Goal: Task Accomplishment & Management: Manage account settings

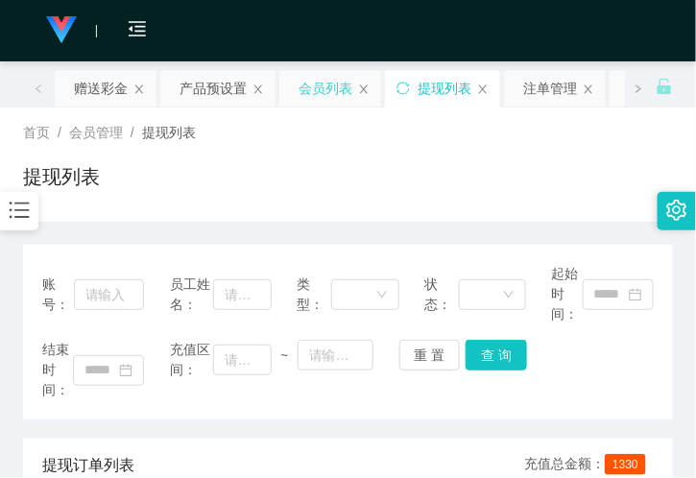
click at [323, 89] on div "会员列表" at bounding box center [326, 88] width 54 height 37
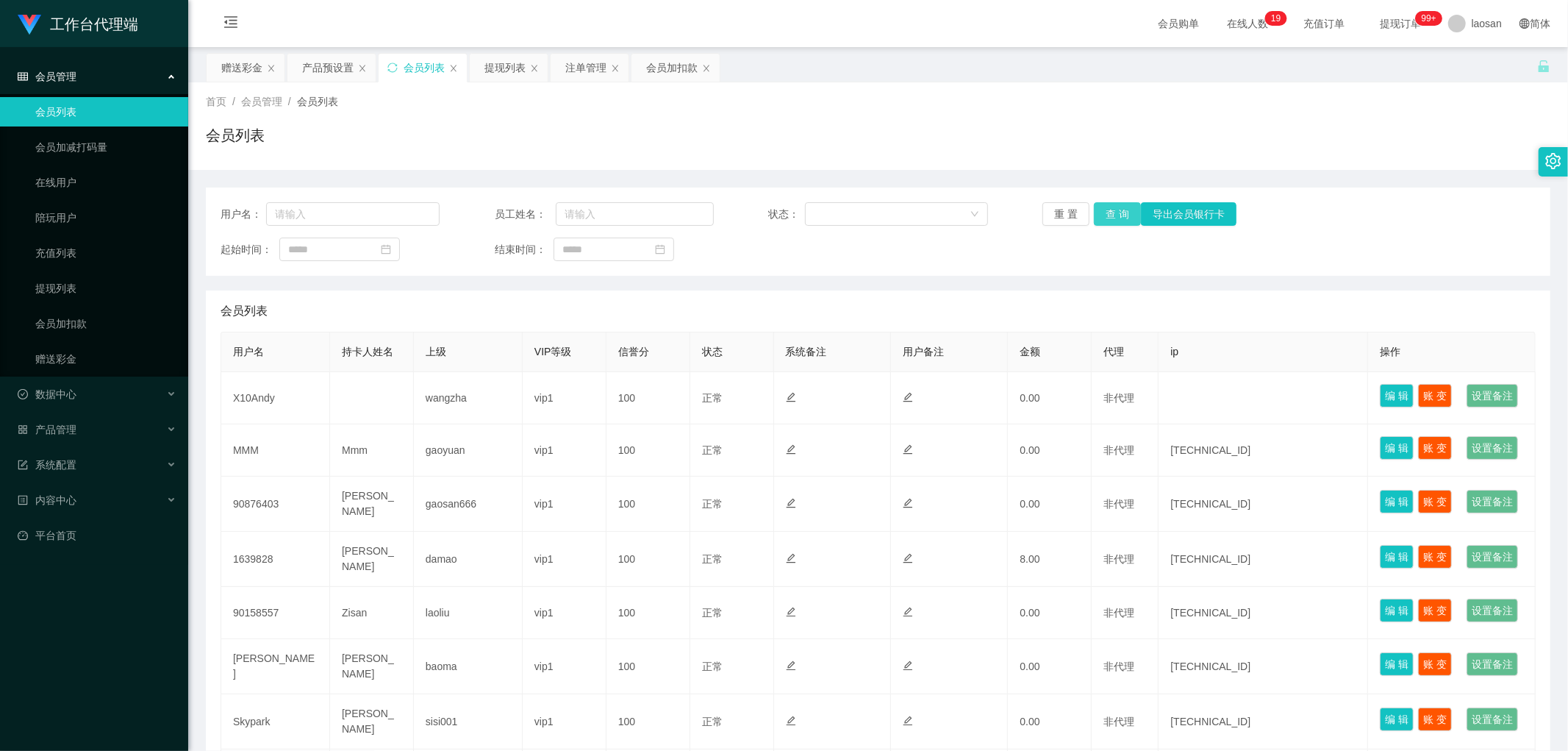
click at [532, 206] on button "查 询" at bounding box center [1117, 214] width 47 height 24
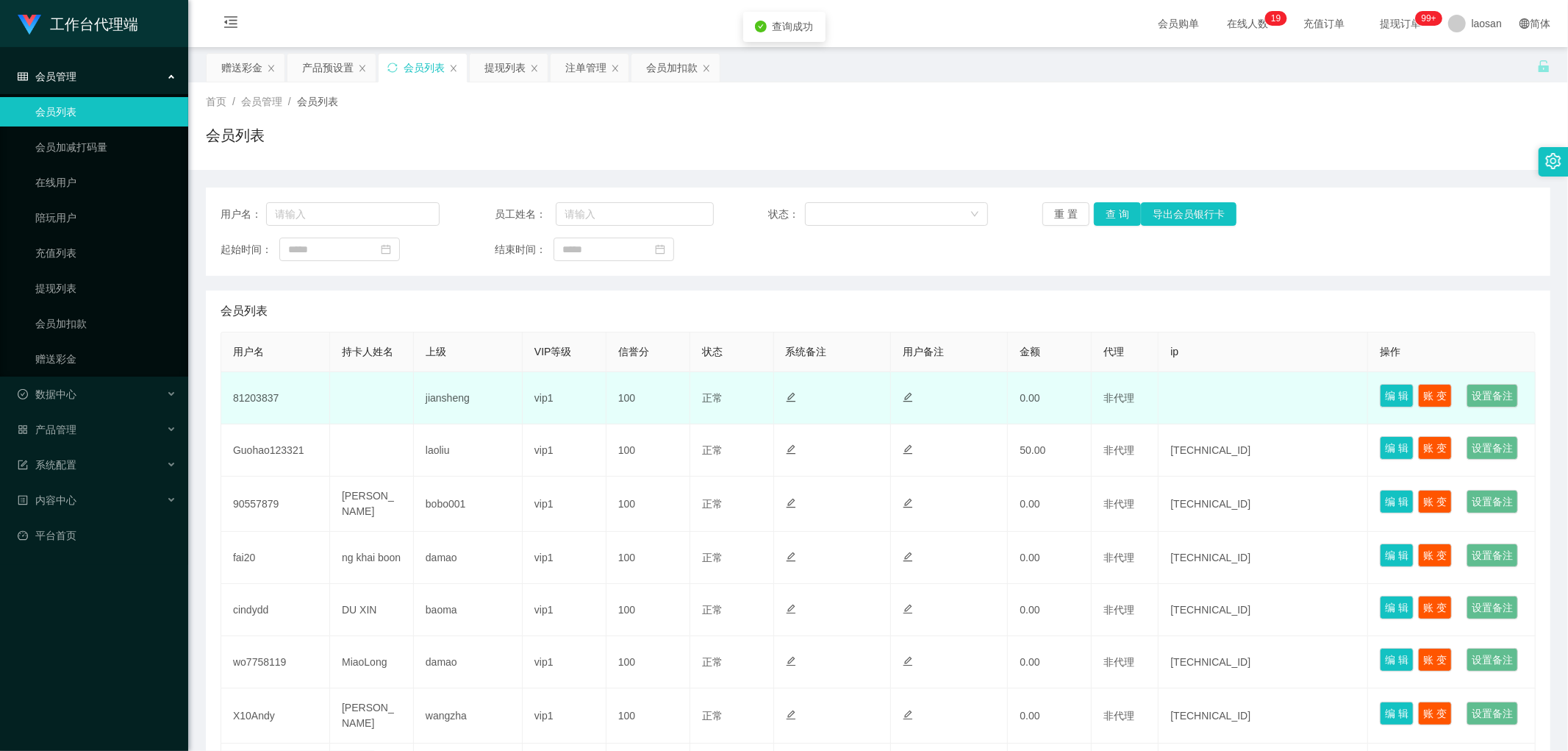
click at [246, 365] on td "81203837" at bounding box center [275, 398] width 109 height 52
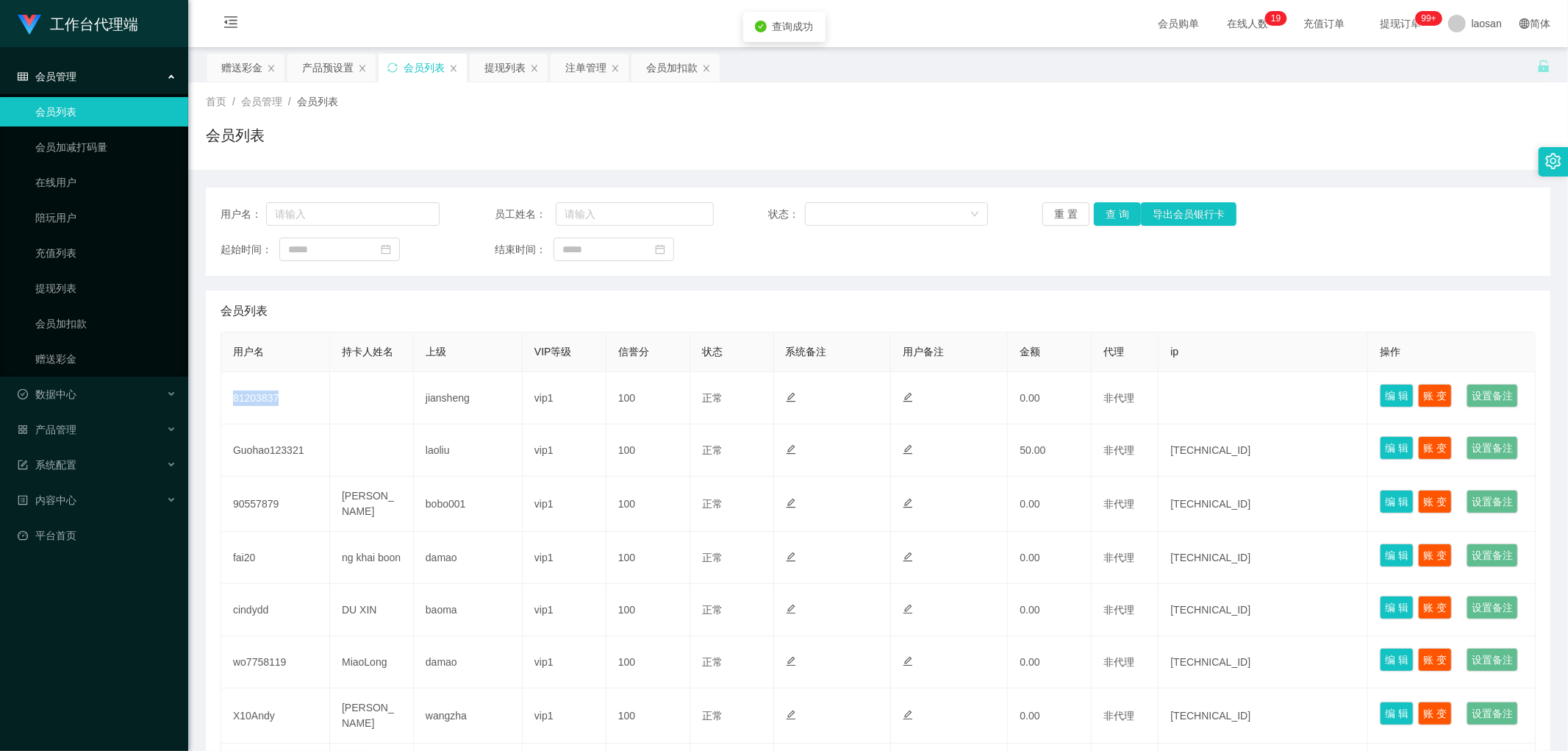
copy td "81203837"
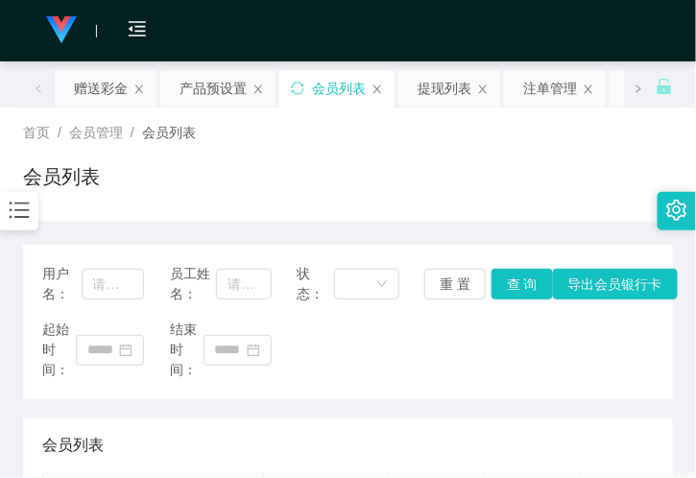
drag, startPoint x: 389, startPoint y: 192, endPoint x: 272, endPoint y: 4, distance: 221.8
click at [388, 189] on div "会员列表" at bounding box center [348, 184] width 650 height 44
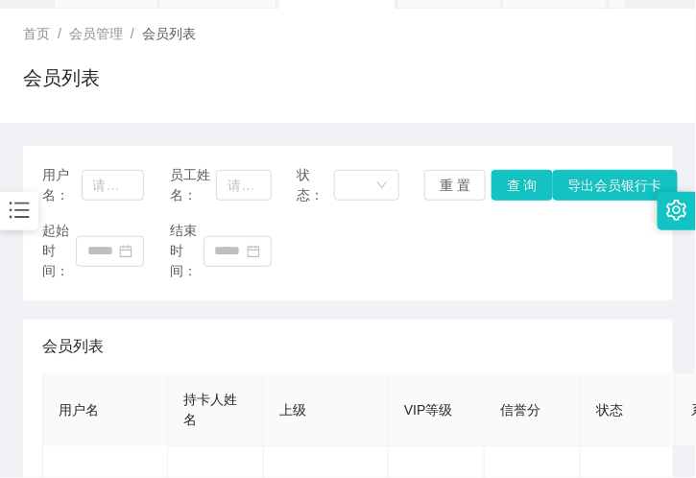
scroll to position [213, 0]
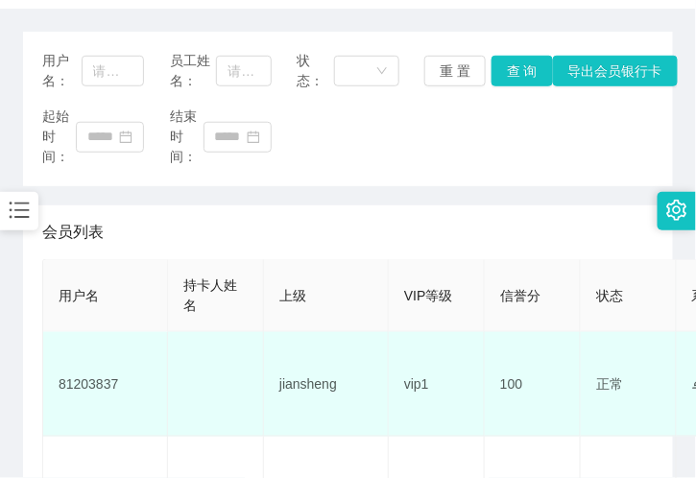
click at [92, 384] on td "81203837" at bounding box center [105, 384] width 125 height 105
copy td "81203837"
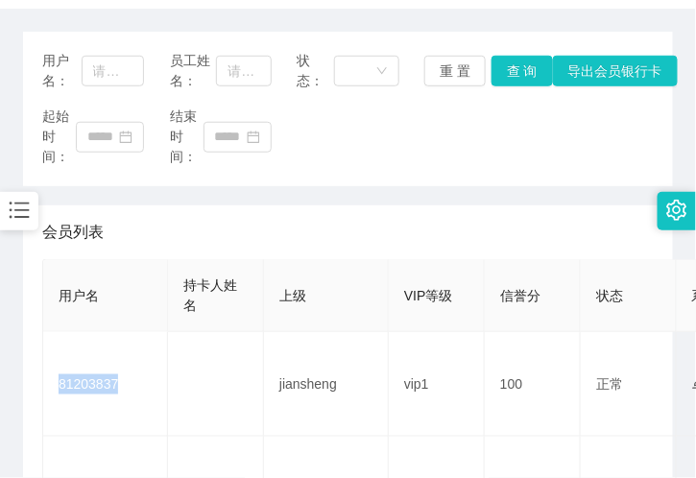
scroll to position [0, 0]
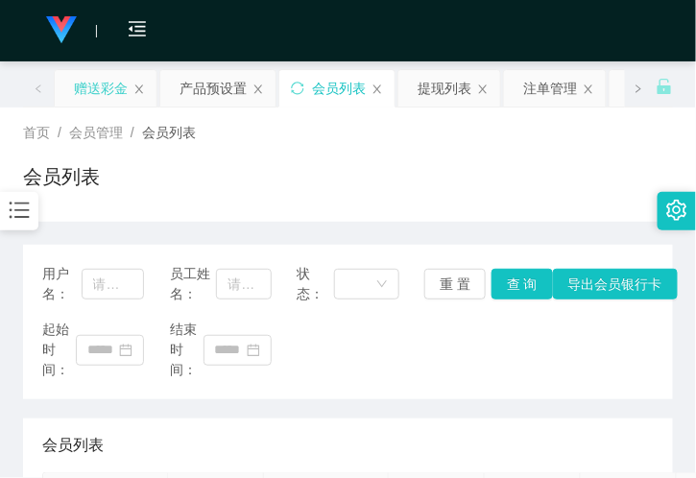
click at [93, 85] on div "赠送彩金" at bounding box center [101, 88] width 54 height 37
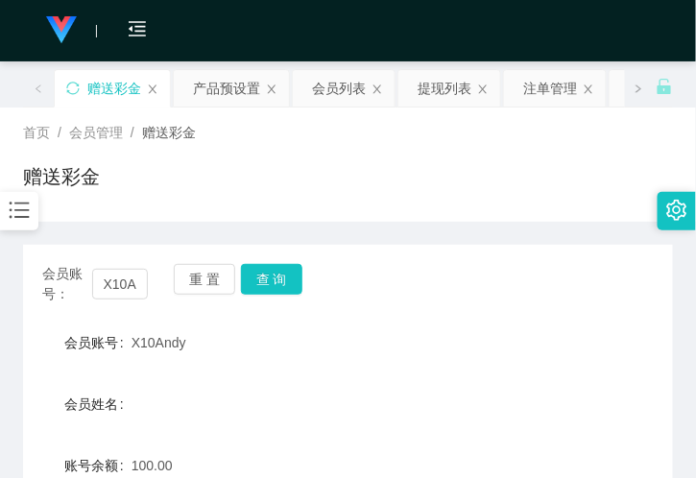
click at [148, 282] on div "会员账号： X10Andy 重 置 查 询" at bounding box center [348, 284] width 650 height 40
click at [126, 270] on input "X10Andy" at bounding box center [120, 284] width 56 height 31
paste input "81203837"
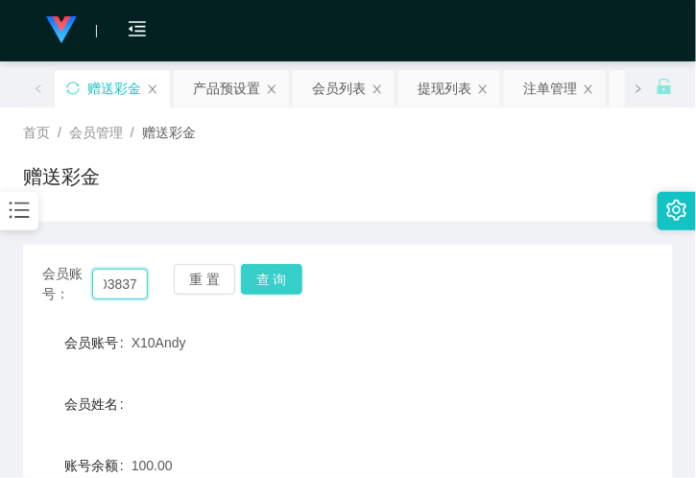
type input "81203837"
click at [264, 271] on button "查 询" at bounding box center [271, 279] width 61 height 31
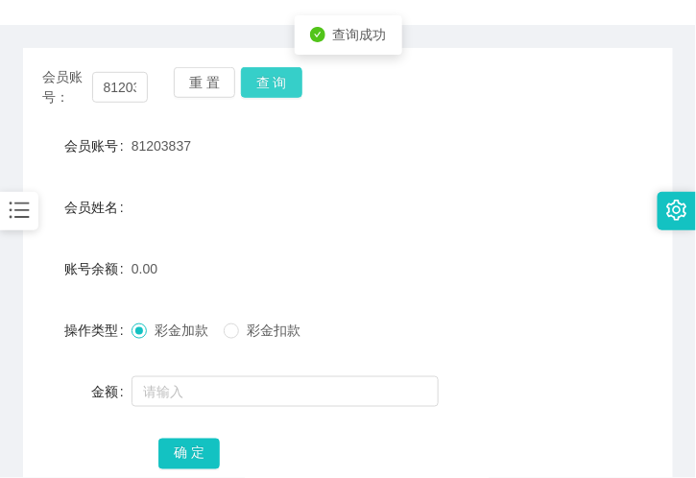
scroll to position [320, 0]
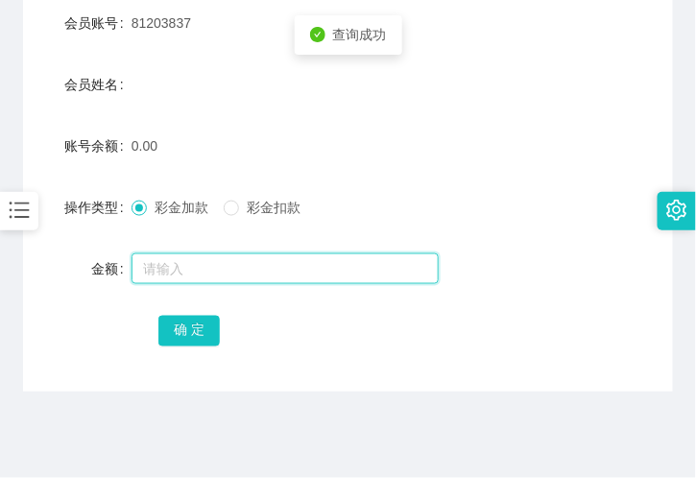
click at [178, 273] on input "text" at bounding box center [285, 269] width 307 height 31
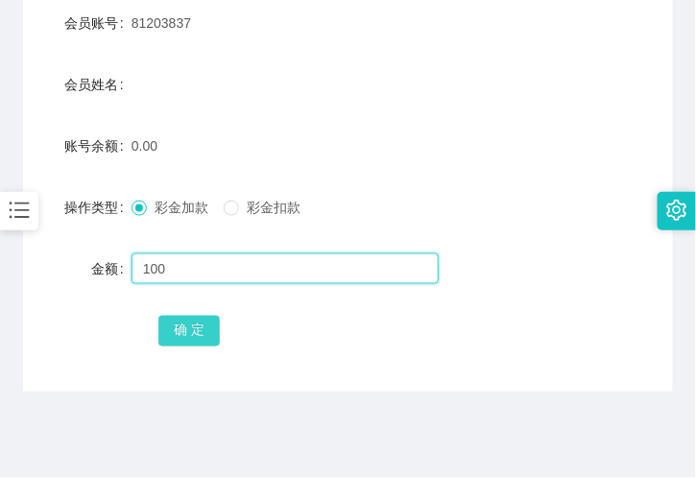
type input "100"
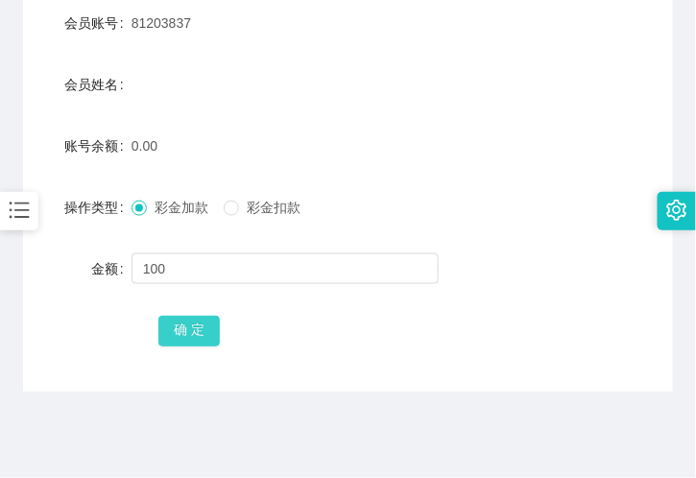
click at [185, 333] on button "确 定" at bounding box center [188, 331] width 61 height 31
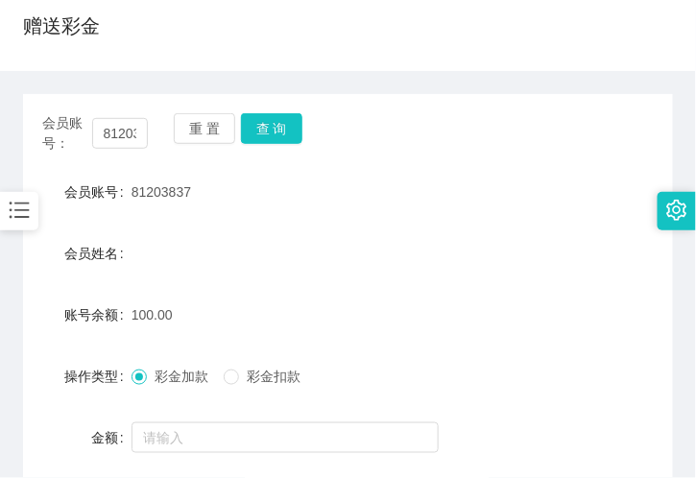
scroll to position [0, 0]
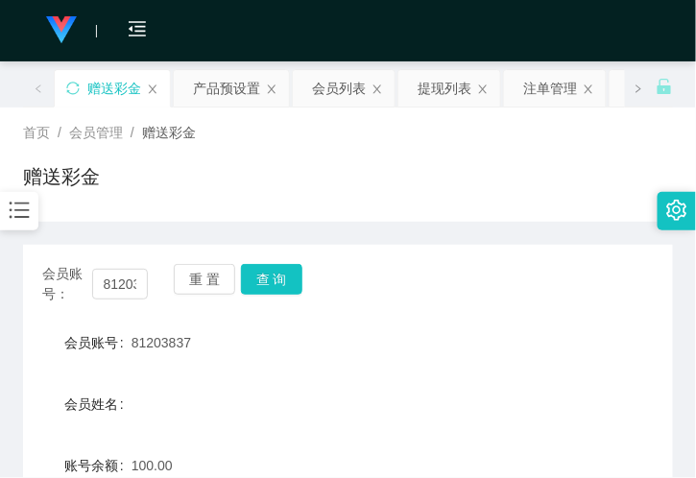
click at [337, 89] on div "会员列表" at bounding box center [339, 88] width 54 height 37
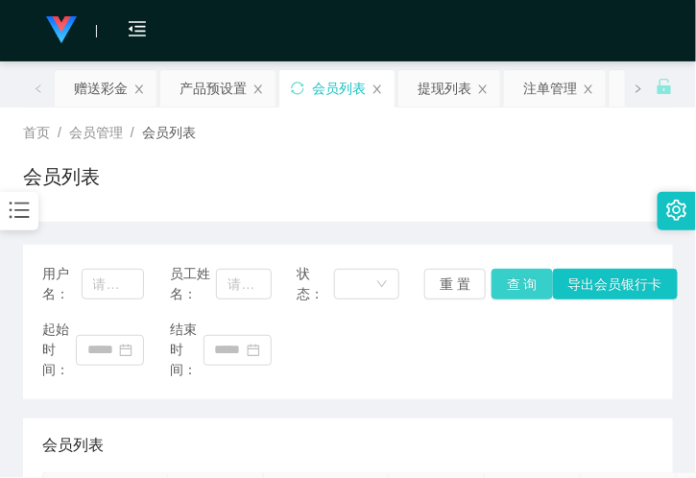
click at [510, 281] on button "查 询" at bounding box center [522, 284] width 61 height 31
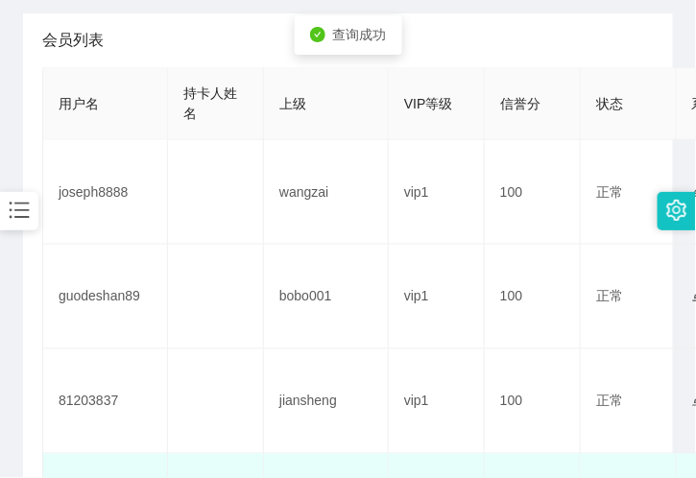
scroll to position [533, 0]
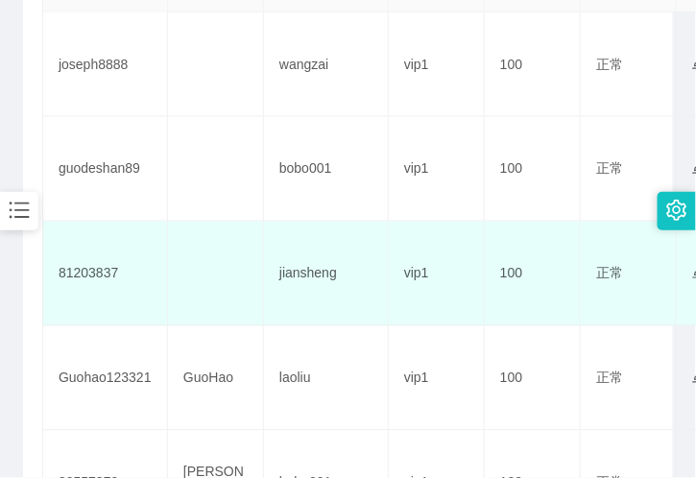
click at [213, 271] on td at bounding box center [216, 274] width 96 height 105
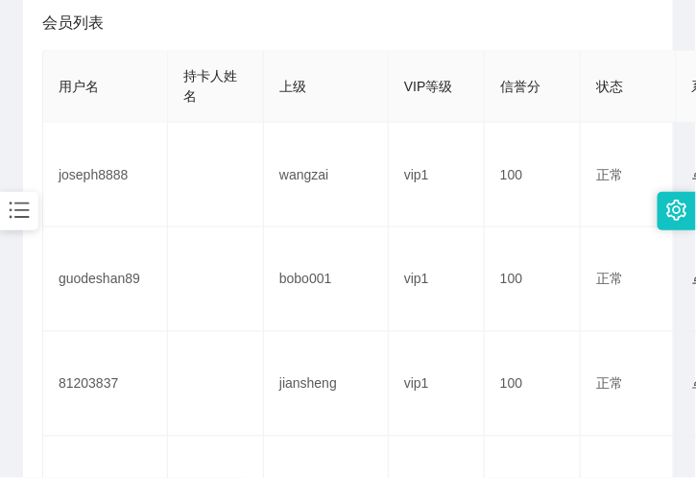
scroll to position [320, 0]
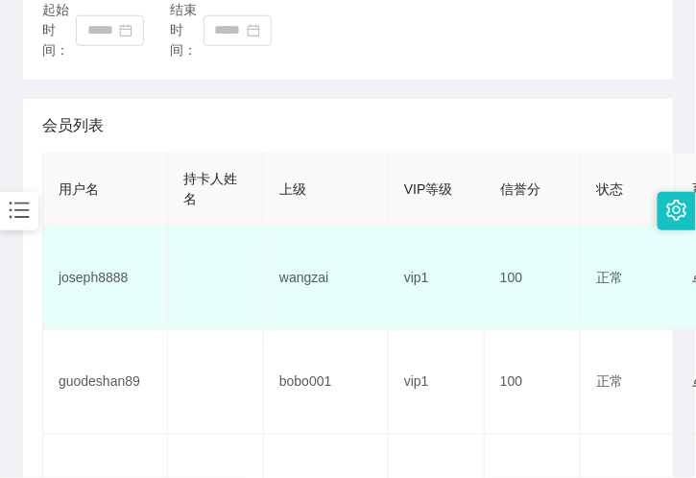
click at [97, 250] on td "joseph8888" at bounding box center [105, 278] width 125 height 105
click at [118, 277] on td "joseph8888" at bounding box center [105, 278] width 125 height 105
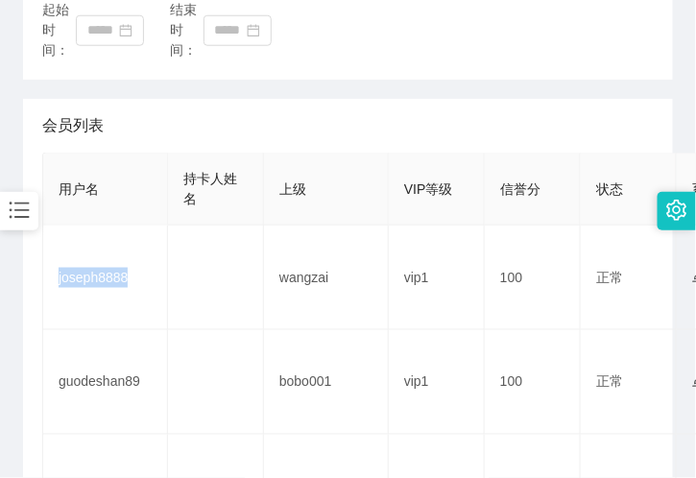
copy td "joseph8888"
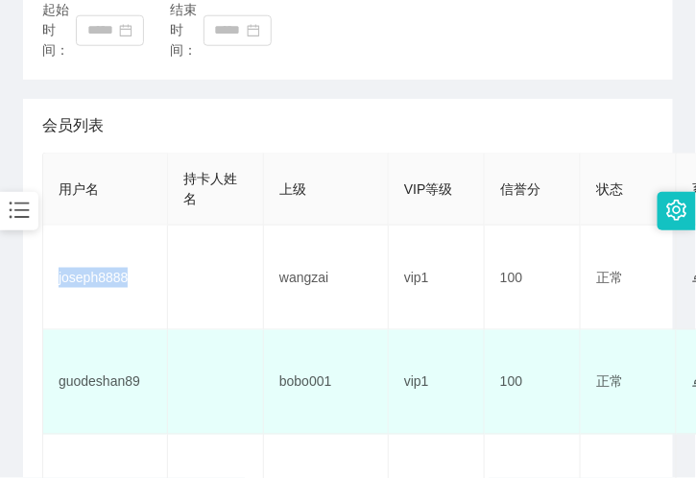
click at [266, 332] on td "bobo001" at bounding box center [326, 382] width 125 height 105
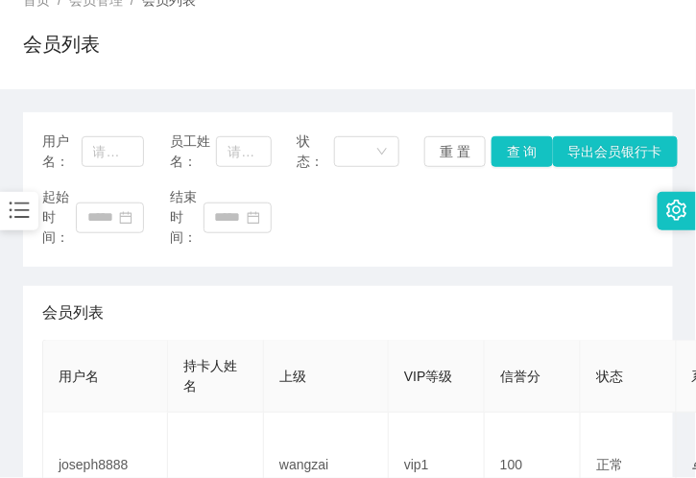
scroll to position [0, 0]
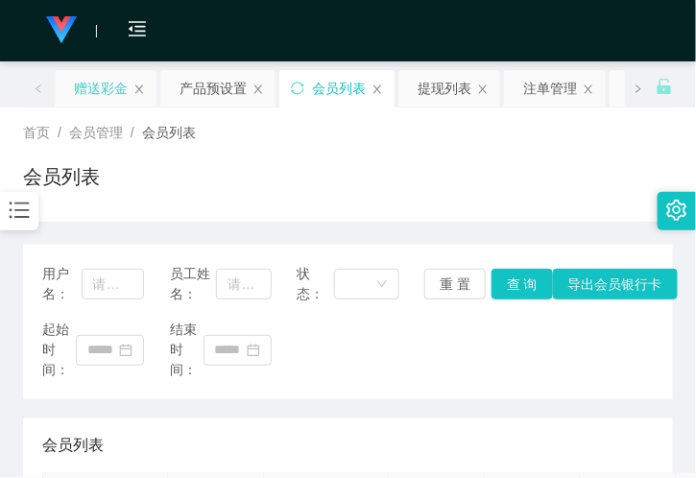
click at [93, 88] on div "赠送彩金" at bounding box center [101, 88] width 54 height 37
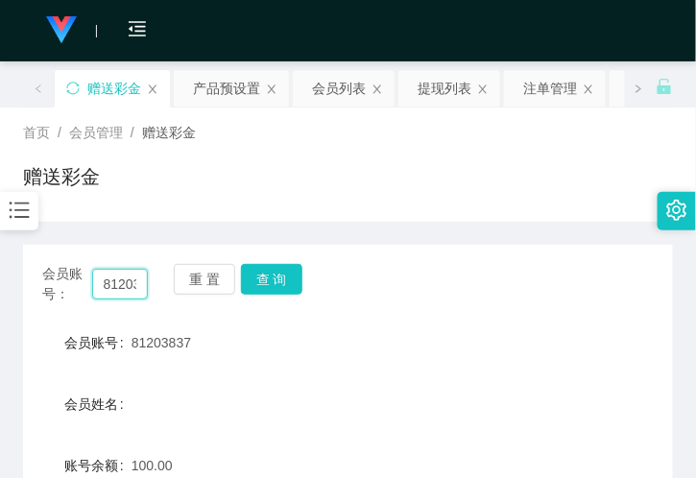
click at [120, 281] on input "81203837" at bounding box center [120, 284] width 56 height 31
paste input "joseph8888"
type input "joseph8888"
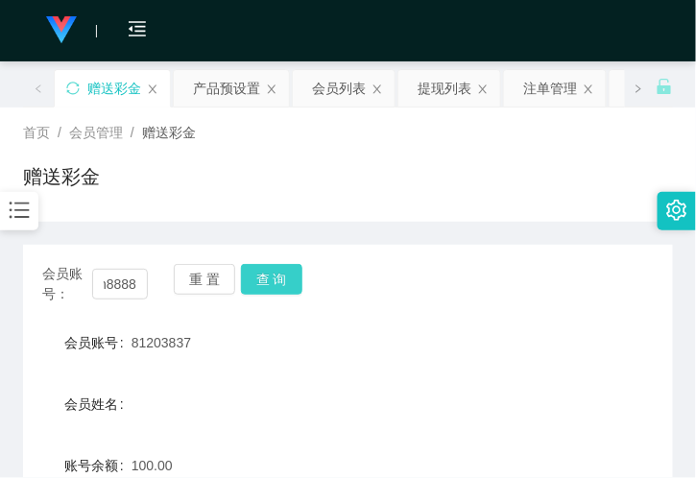
click at [257, 283] on button "查 询" at bounding box center [271, 279] width 61 height 31
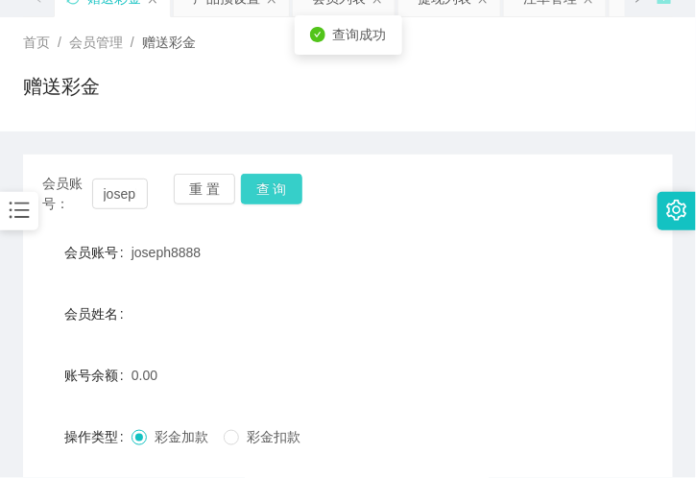
scroll to position [213, 0]
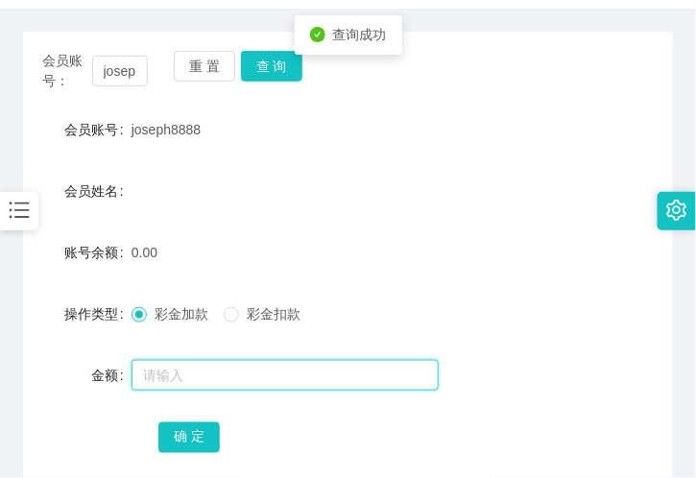
click at [187, 376] on input "text" at bounding box center [285, 375] width 307 height 31
type input "100"
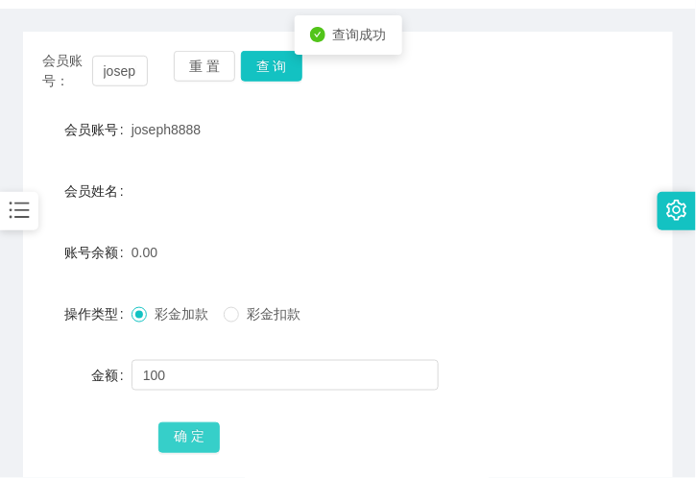
click at [177, 428] on button "确 定" at bounding box center [188, 438] width 61 height 31
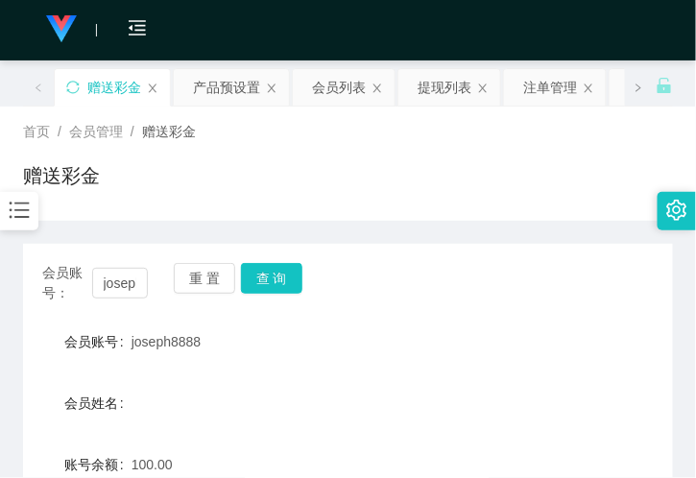
scroll to position [0, 0]
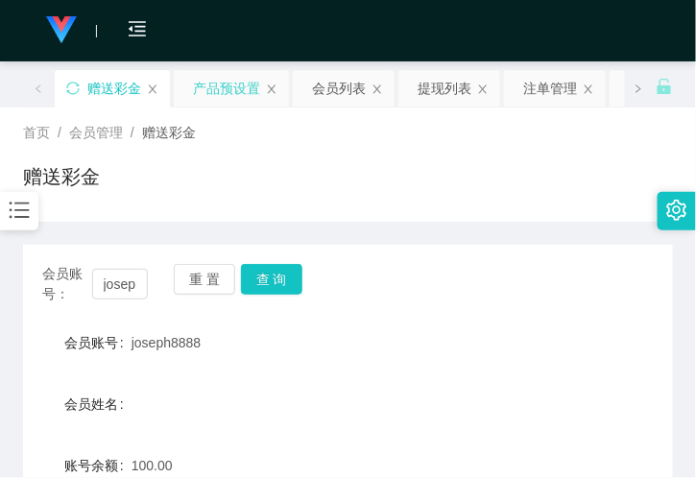
click at [222, 90] on div "产品预设置" at bounding box center [226, 88] width 67 height 37
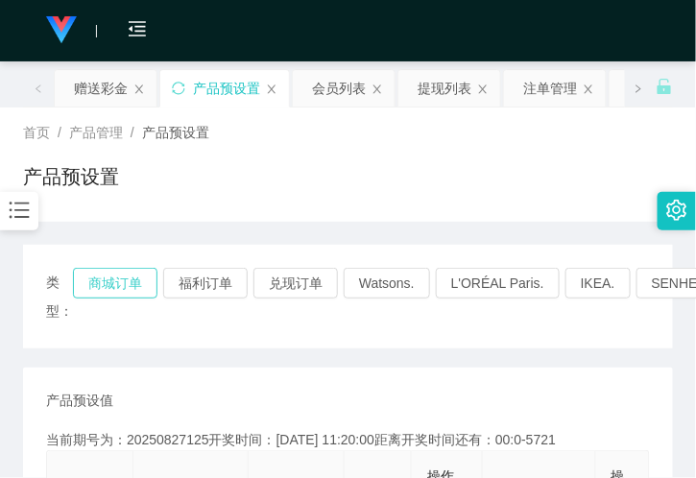
click at [122, 283] on button "商城订单" at bounding box center [115, 283] width 85 height 31
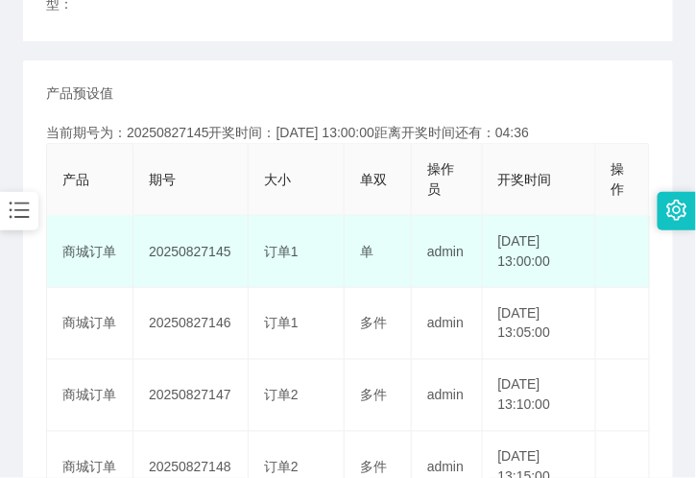
scroll to position [320, 0]
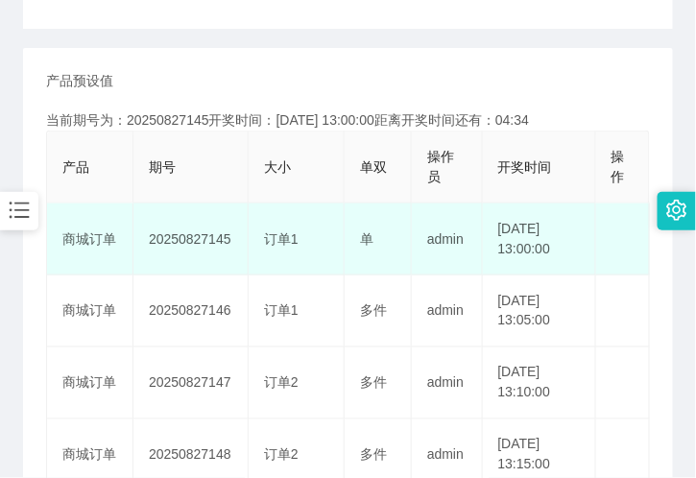
drag, startPoint x: 353, startPoint y: 246, endPoint x: 557, endPoint y: 246, distance: 203.6
click at [543, 251] on tr "商城订单 20250827145 订单1 单 admin [DATE] 13:00:00 编 辑 限制投注" at bounding box center [348, 240] width 603 height 72
click at [574, 242] on td "[DATE] 13:00:00" at bounding box center [539, 240] width 113 height 72
click at [539, 253] on td "[DATE] 13:00:00" at bounding box center [539, 240] width 113 height 72
click at [459, 256] on td "admin" at bounding box center [447, 240] width 71 height 72
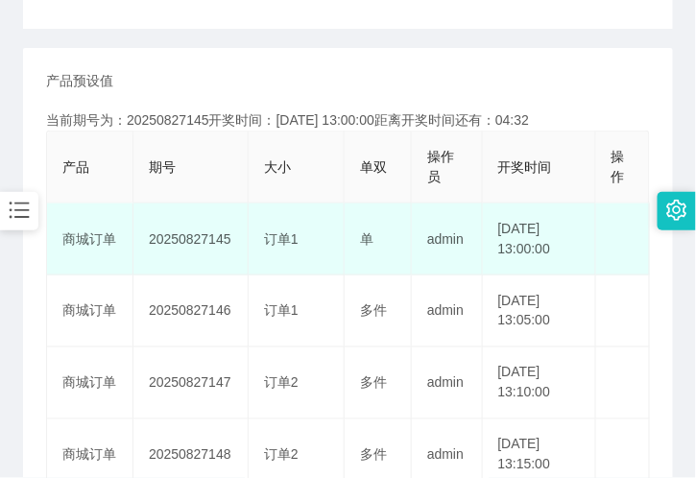
drag, startPoint x: 285, startPoint y: 244, endPoint x: 447, endPoint y: 262, distance: 162.4
click at [388, 262] on tr "商城订单 20250827145 订单1 单 admin [DATE] 13:00:00 编 辑 限制投注" at bounding box center [348, 240] width 603 height 72
click at [449, 261] on td "admin" at bounding box center [447, 240] width 71 height 72
click at [272, 231] on span "订单1" at bounding box center [281, 238] width 35 height 15
drag, startPoint x: 511, startPoint y: 254, endPoint x: 529, endPoint y: 253, distance: 18.3
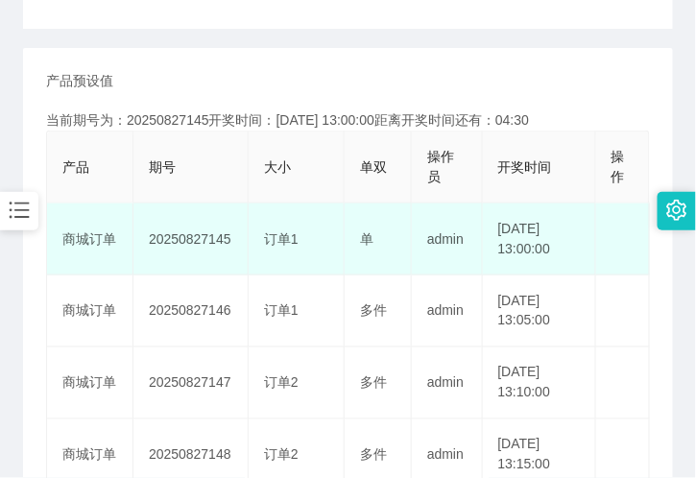
click at [529, 253] on td "[DATE] 13:00:00" at bounding box center [539, 240] width 113 height 72
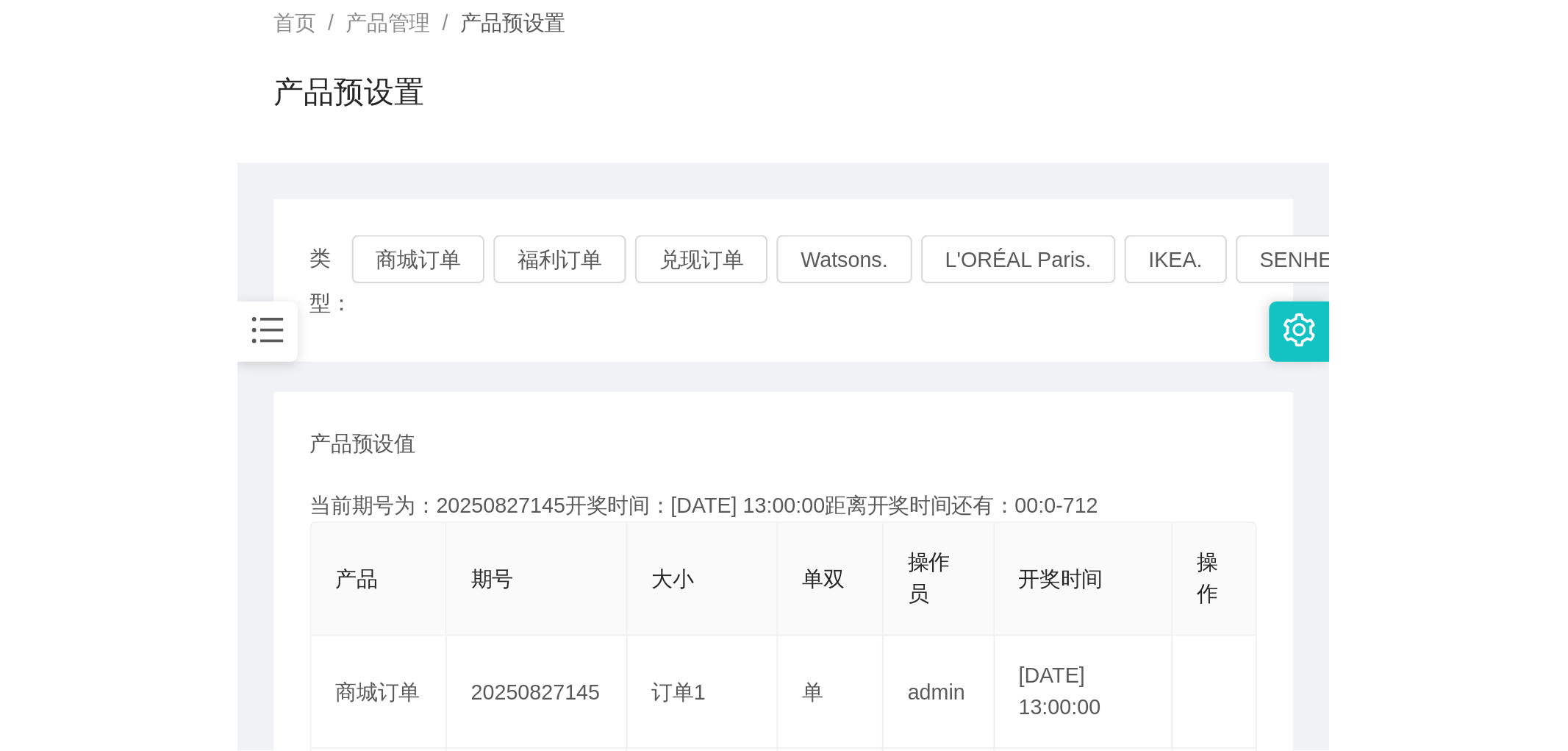
scroll to position [0, 0]
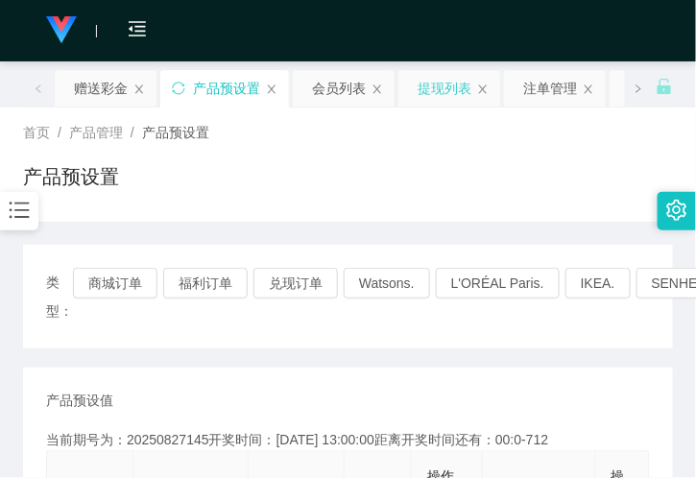
click at [434, 98] on div "提现列表" at bounding box center [445, 88] width 54 height 37
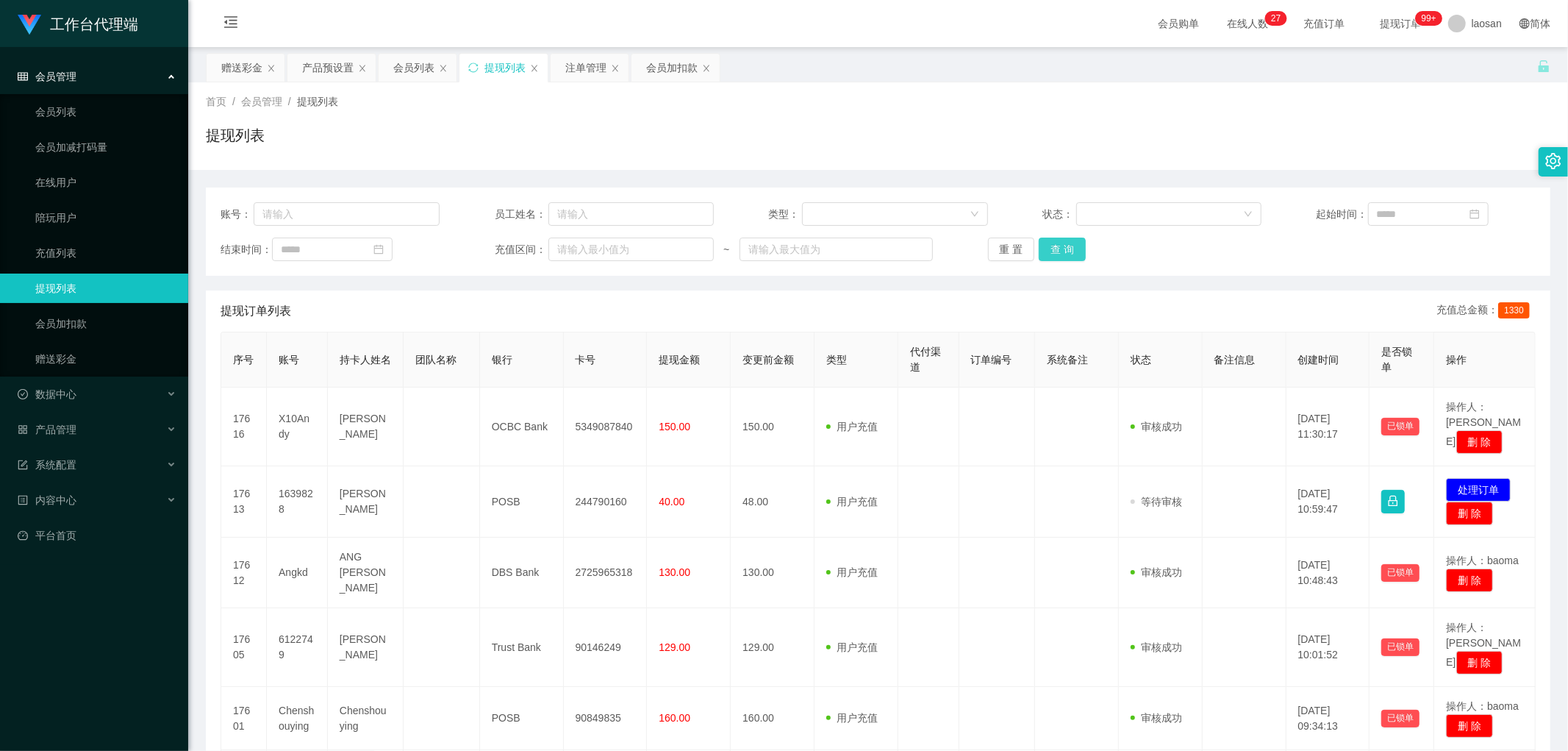
click at [532, 247] on button "查 询" at bounding box center [1061, 249] width 47 height 24
click at [532, 247] on div "重 置 查 询" at bounding box center [1097, 249] width 219 height 24
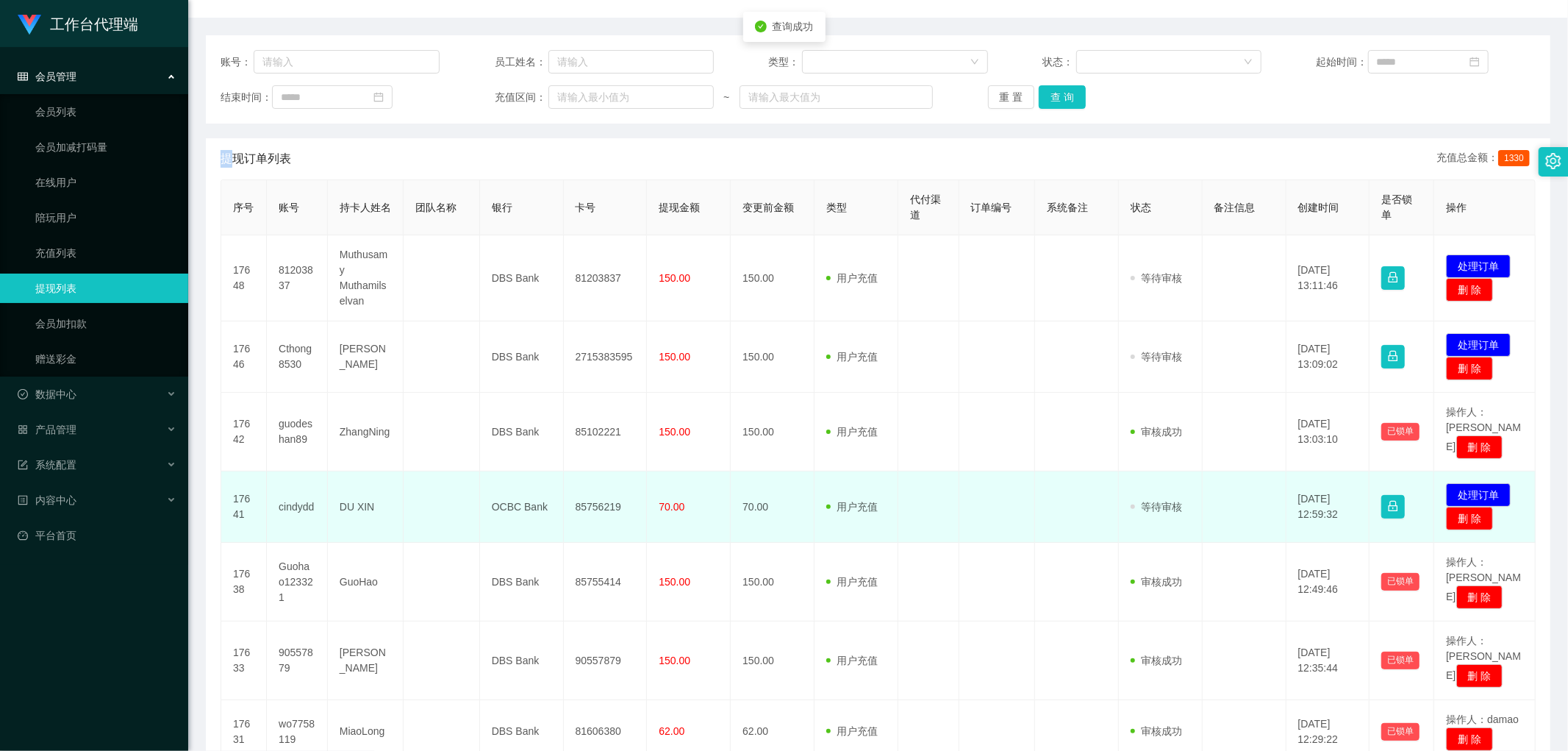
scroll to position [163, 0]
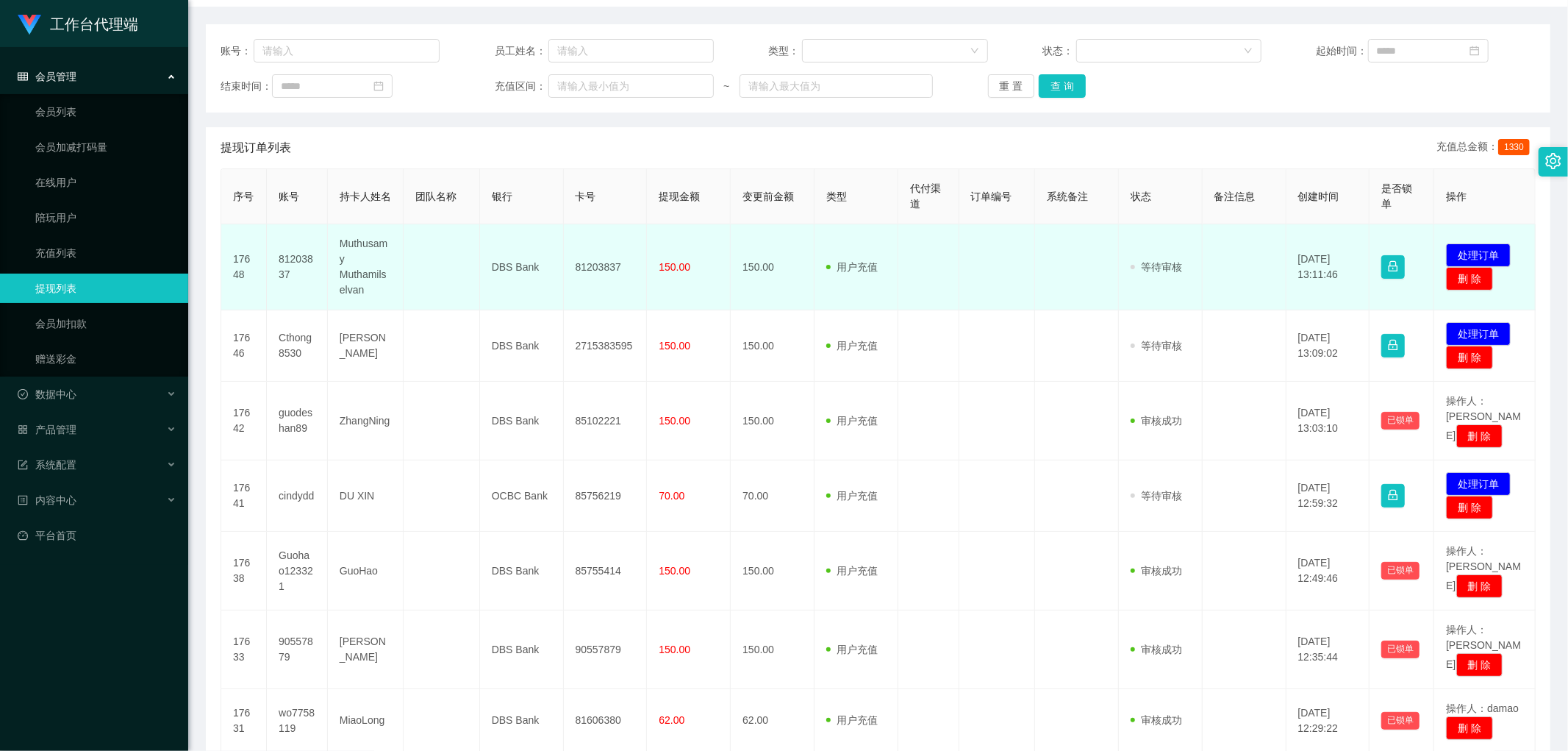
click at [295, 273] on td "81203837" at bounding box center [298, 267] width 61 height 86
click at [532, 248] on button "处理订单" at bounding box center [1478, 255] width 65 height 24
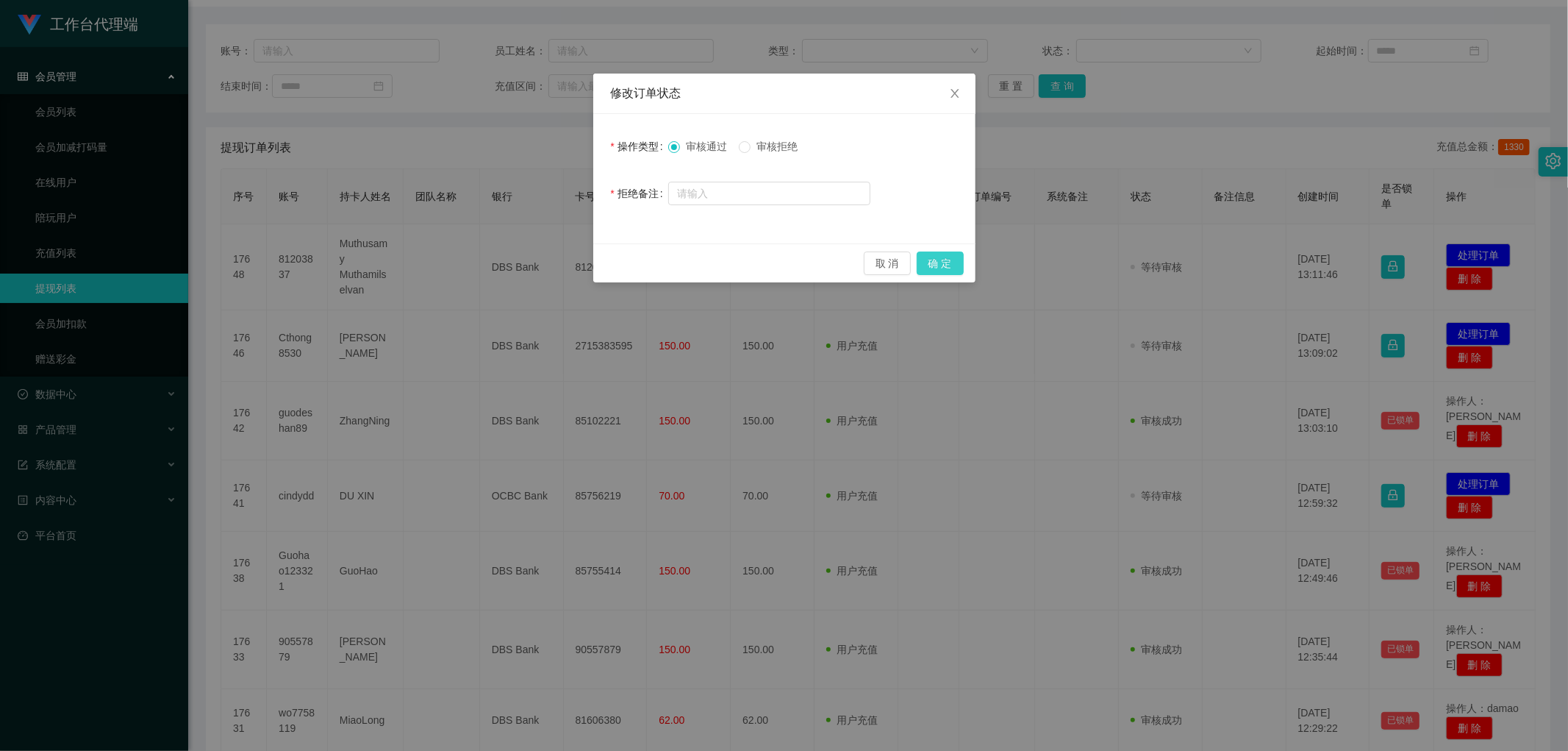
click at [532, 262] on button "确 定" at bounding box center [940, 263] width 47 height 24
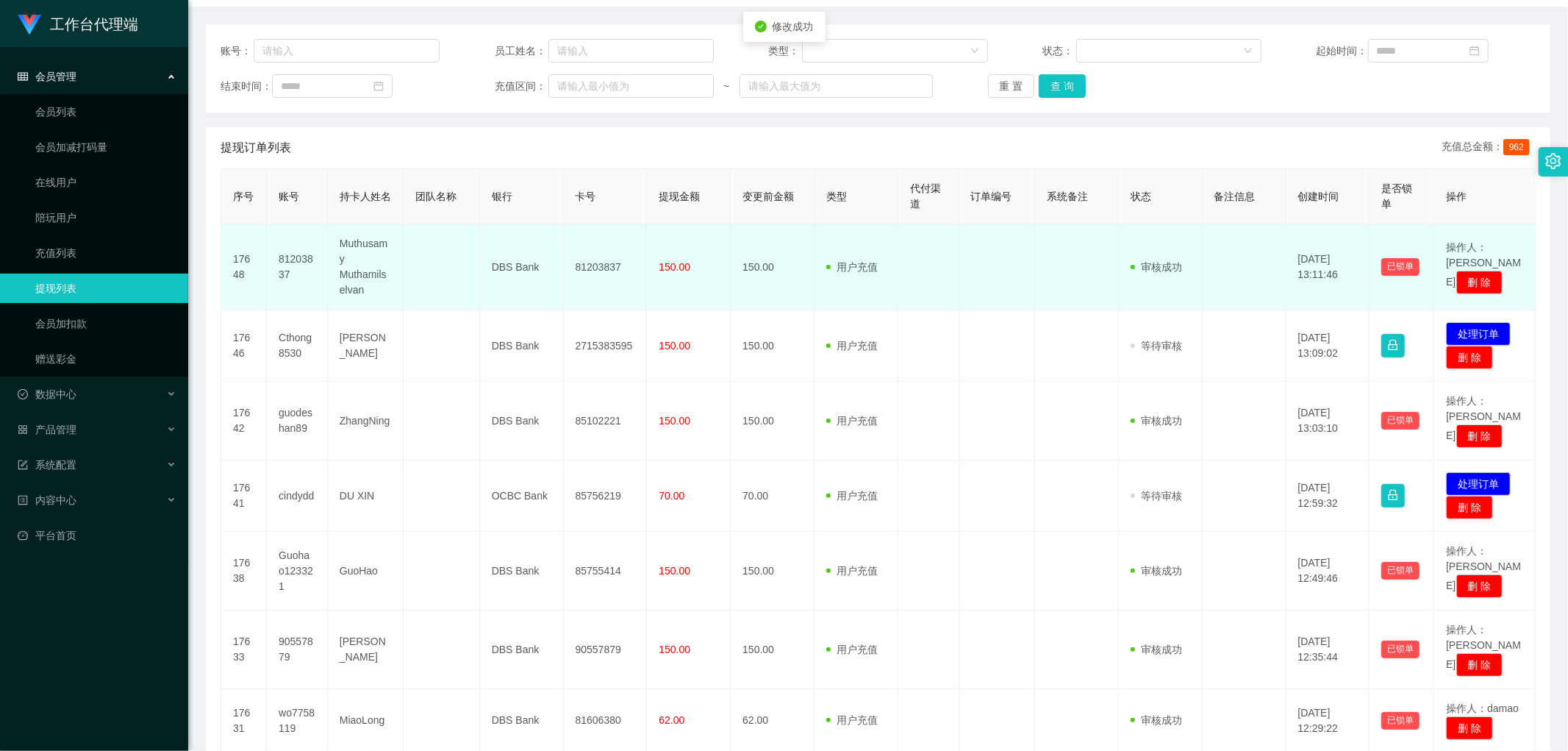
click at [532, 262] on td "81203837" at bounding box center [606, 267] width 84 height 86
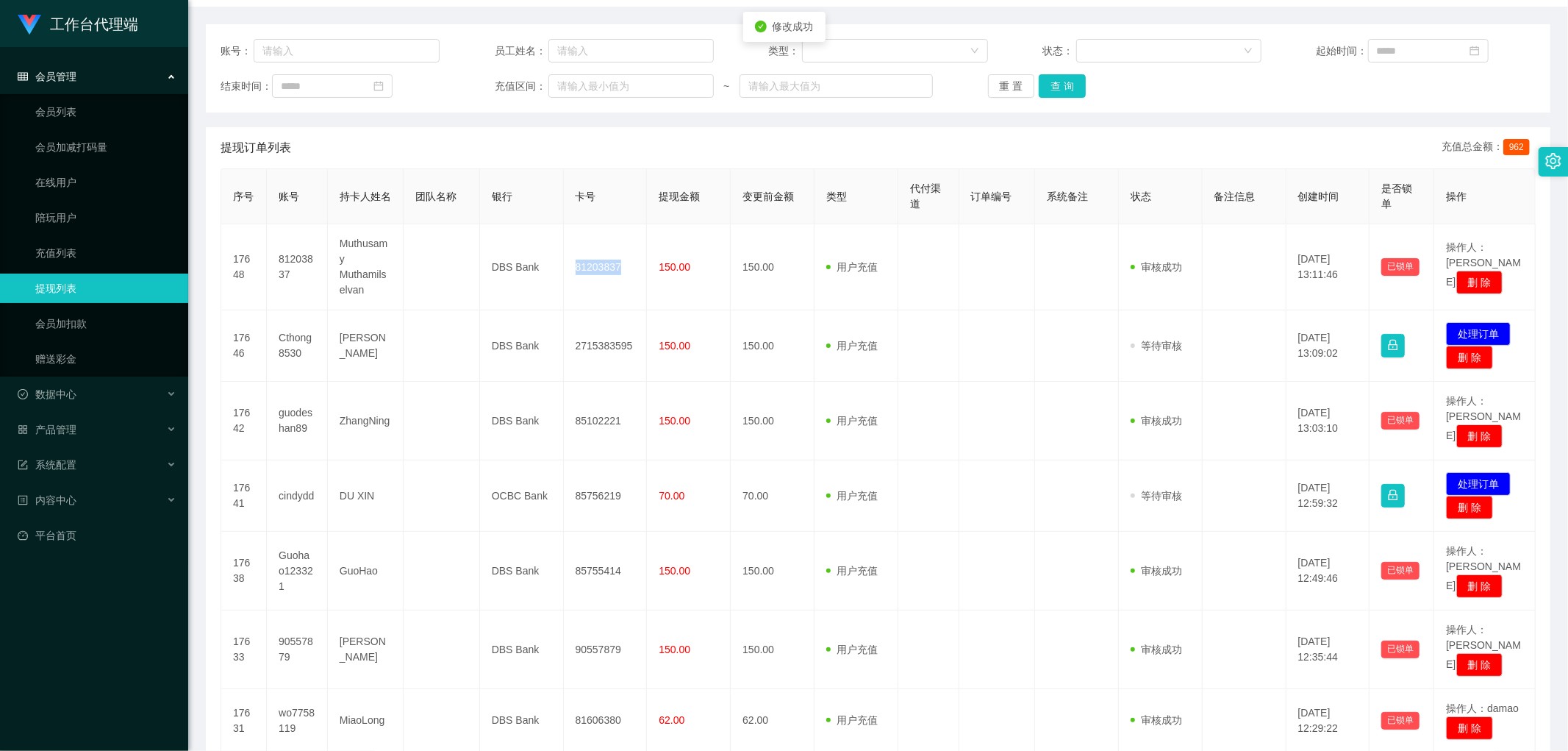
copy td "81203837"
click at [532, 86] on button "查 询" at bounding box center [1061, 86] width 47 height 24
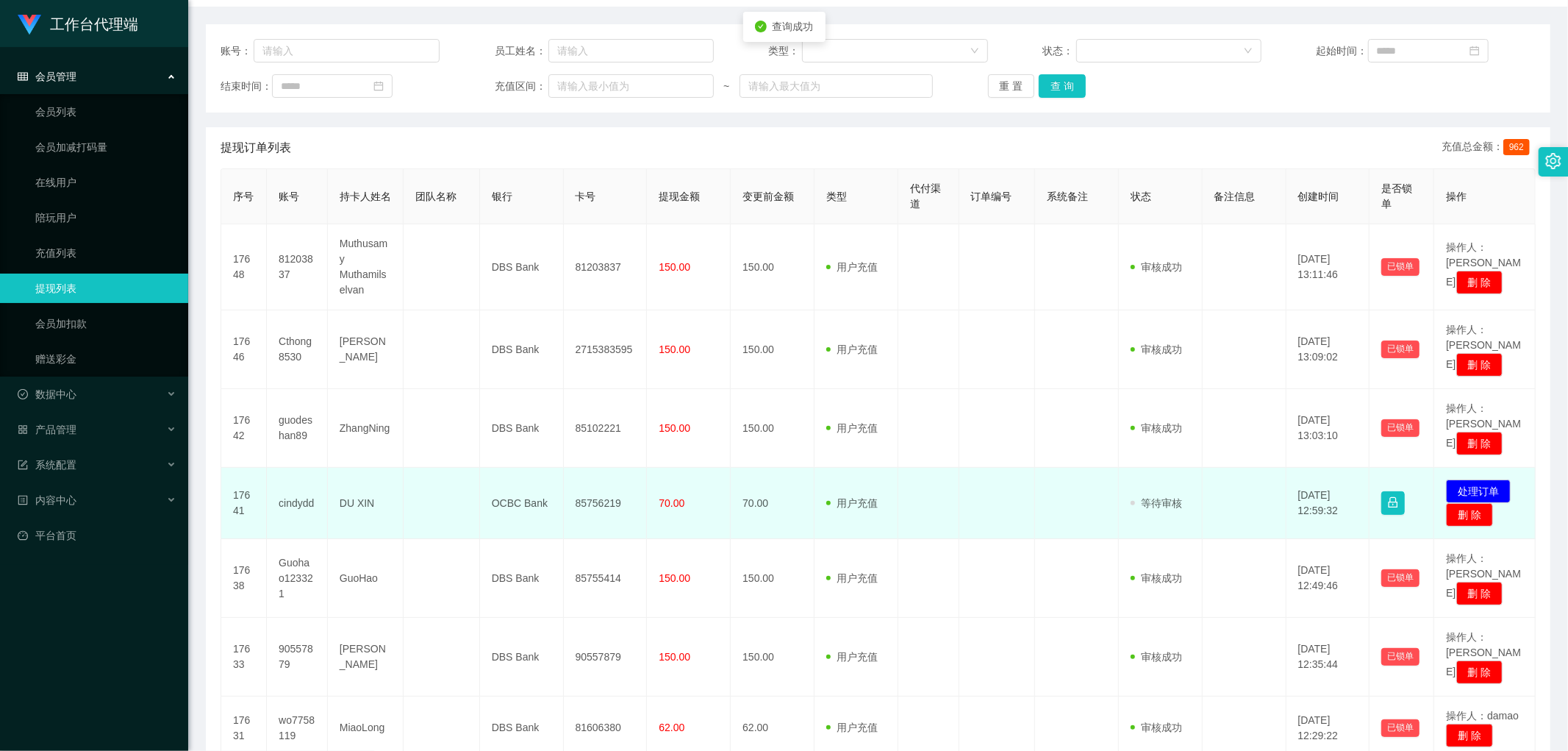
click at [532, 365] on td "用户充值 人工扣款" at bounding box center [856, 503] width 84 height 71
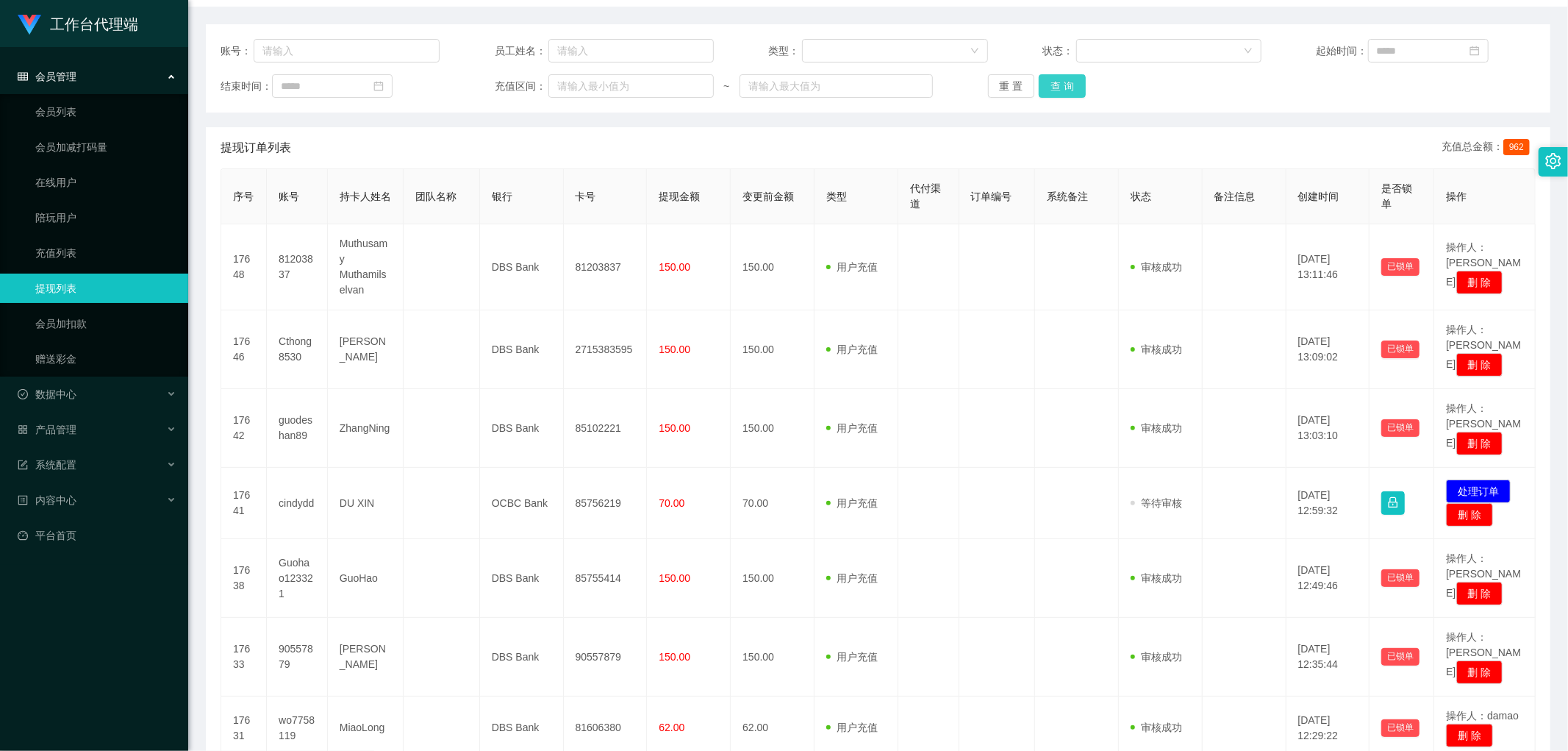
click at [532, 80] on button "查 询" at bounding box center [1061, 86] width 47 height 24
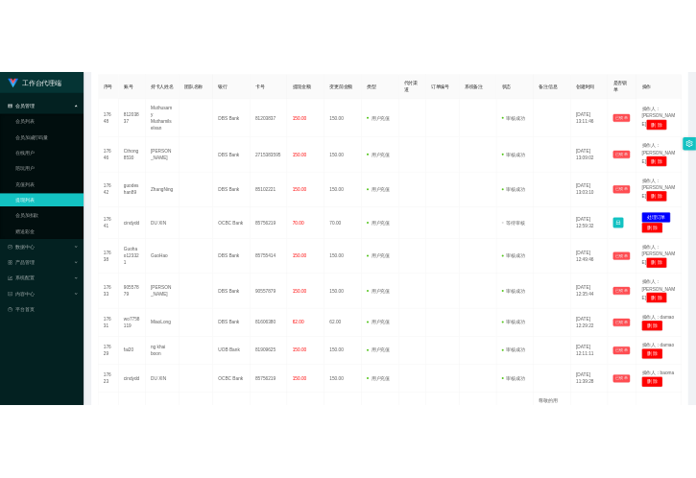
scroll to position [0, 0]
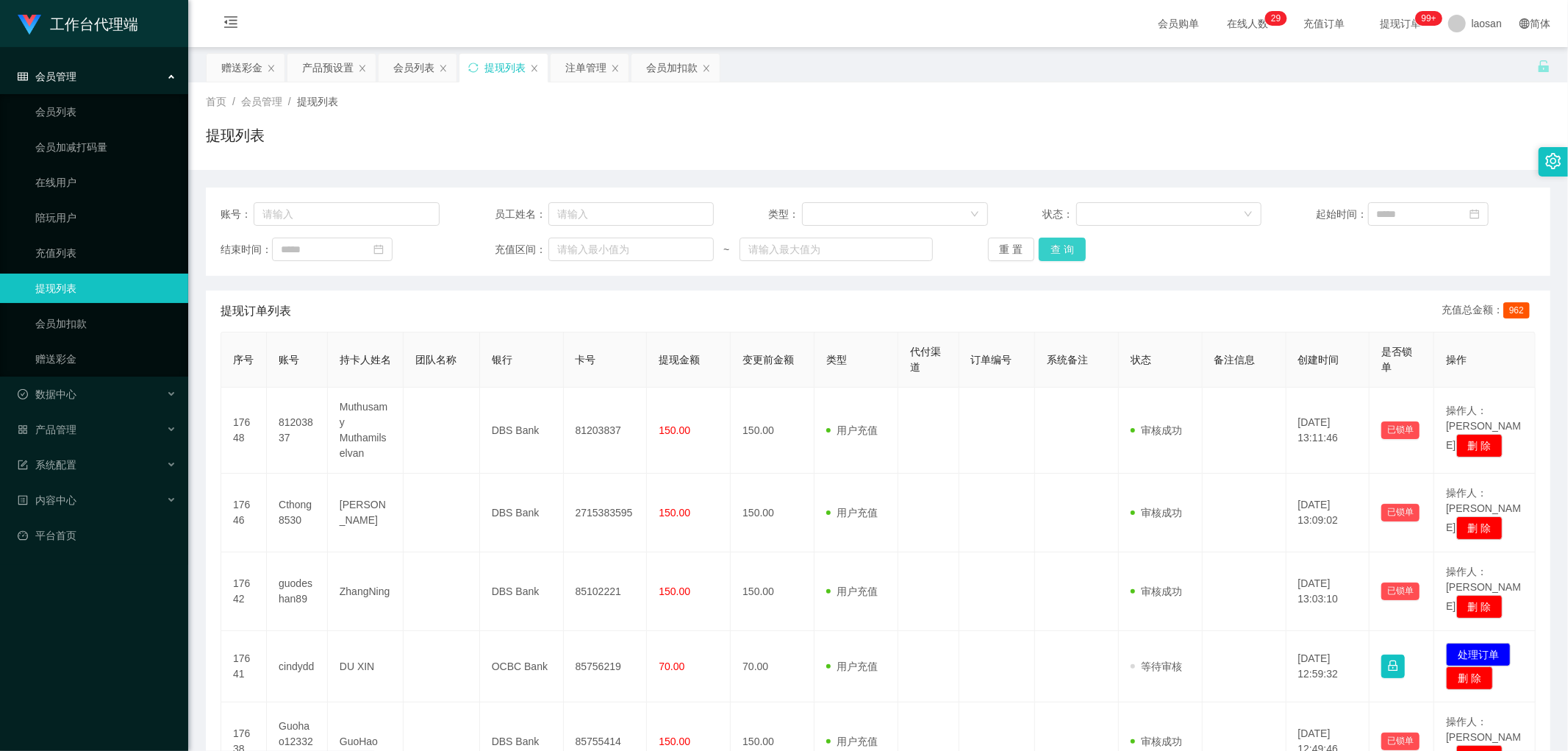
click at [532, 243] on button "查 询" at bounding box center [1061, 249] width 47 height 24
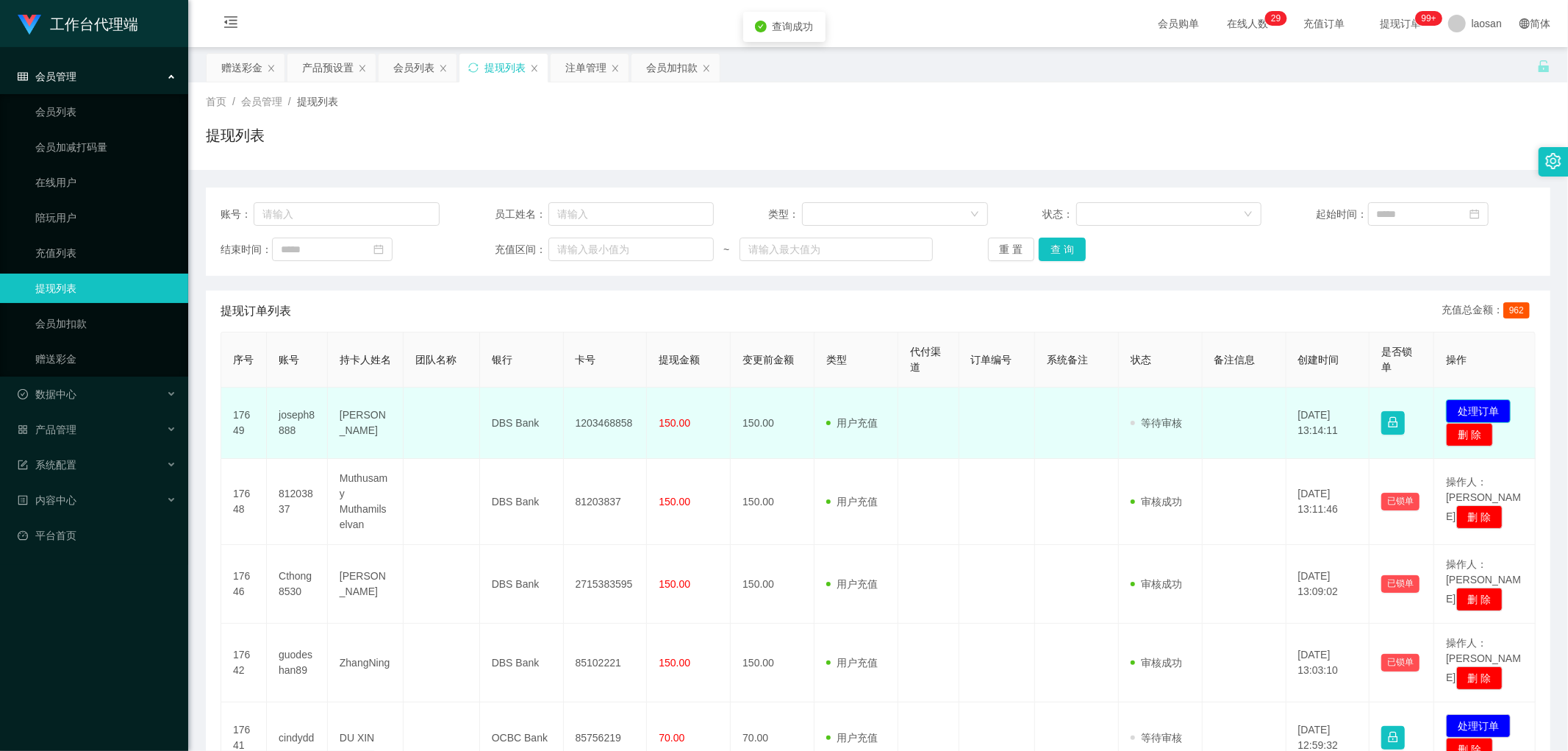
click at [532, 365] on button "处理订单" at bounding box center [1478, 411] width 65 height 24
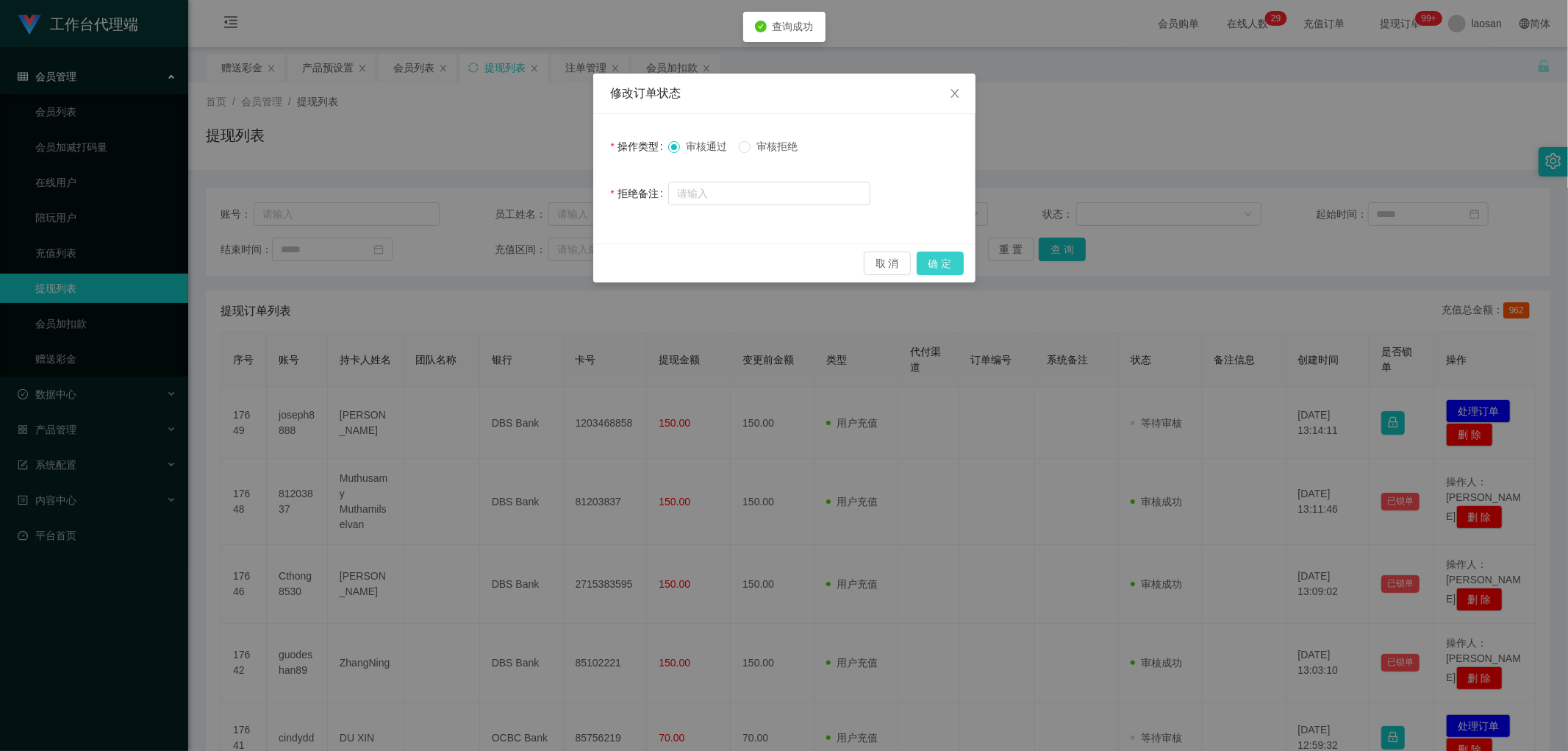
click at [532, 260] on button "确 定" at bounding box center [940, 263] width 47 height 24
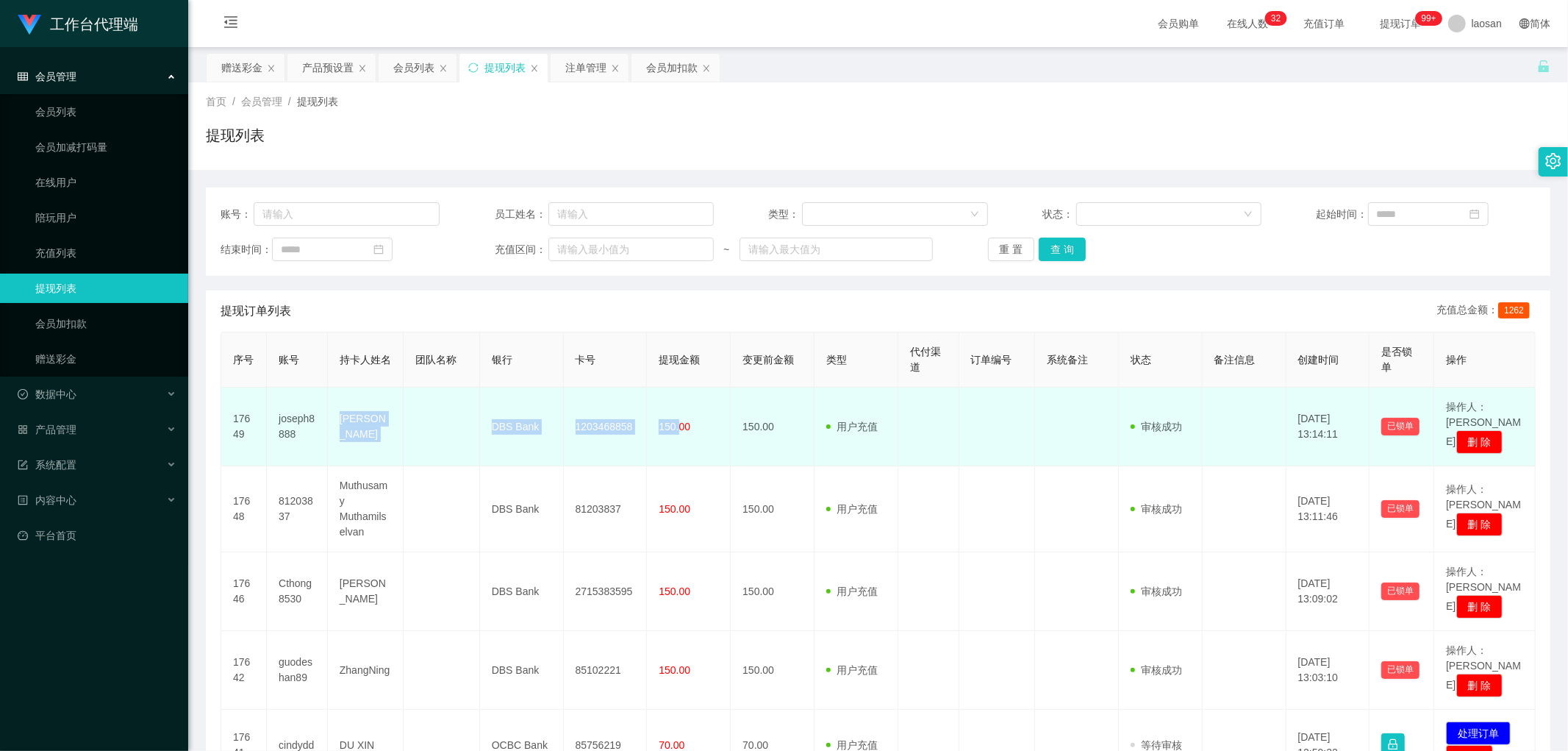
drag, startPoint x: 337, startPoint y: 407, endPoint x: 679, endPoint y: 420, distance: 342.2
click at [532, 365] on tr "17649 joseph8888 [PERSON_NAME] DBS Bank 1203468858 150.00 150.00 用户充值 人工扣款 审核驳回…" at bounding box center [878, 426] width 1314 height 79
click at [532, 365] on span "150.00" at bounding box center [674, 426] width 31 height 11
drag, startPoint x: 339, startPoint y: 405, endPoint x: 699, endPoint y: 416, distance: 360.2
click at [532, 365] on tr "17649 joseph8888 [PERSON_NAME] DBS Bank 1203468858 150.00 150.00 用户充值 人工扣款 审核驳回…" at bounding box center [878, 426] width 1314 height 79
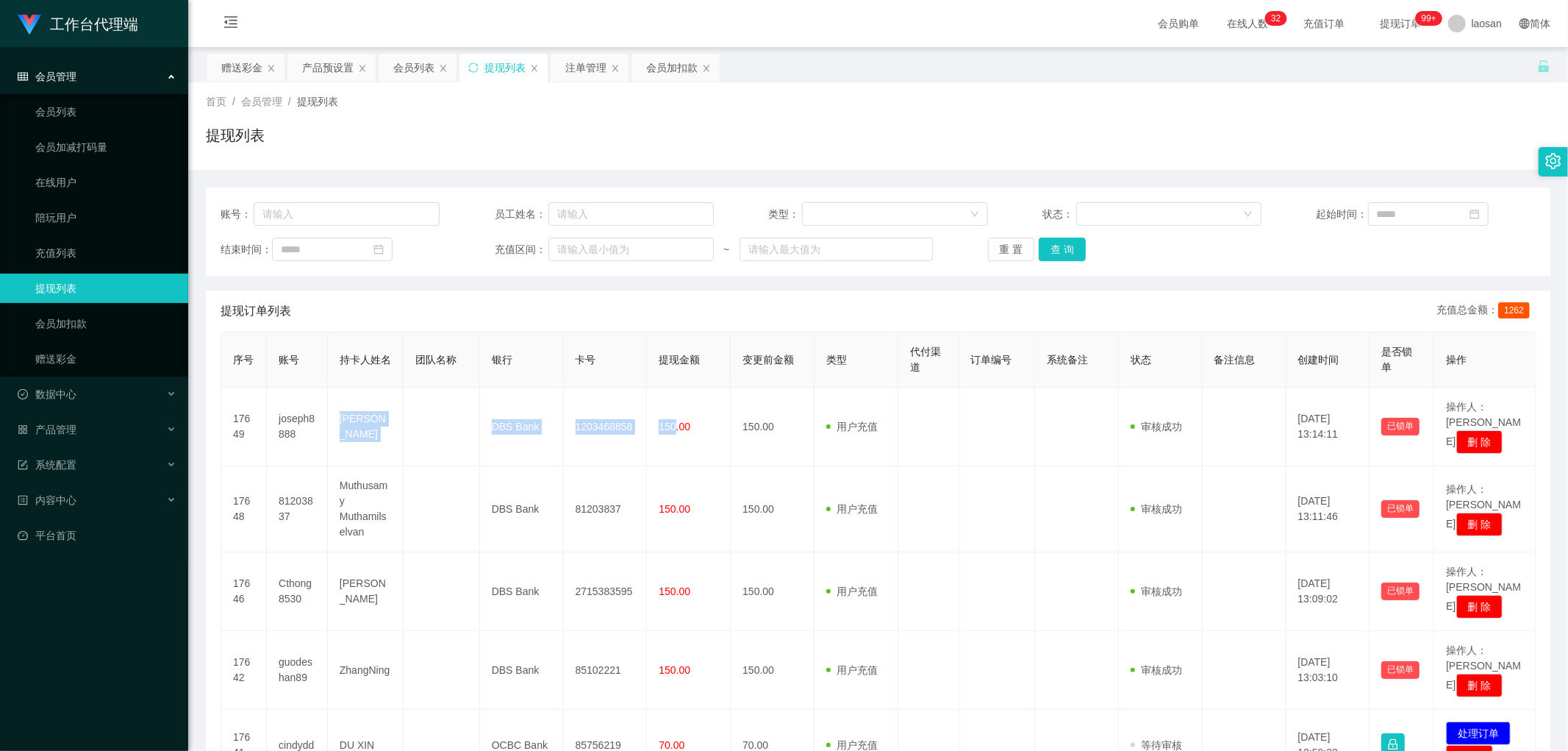
copy tr "[PERSON_NAME] DBS Bank 1203468858 150"
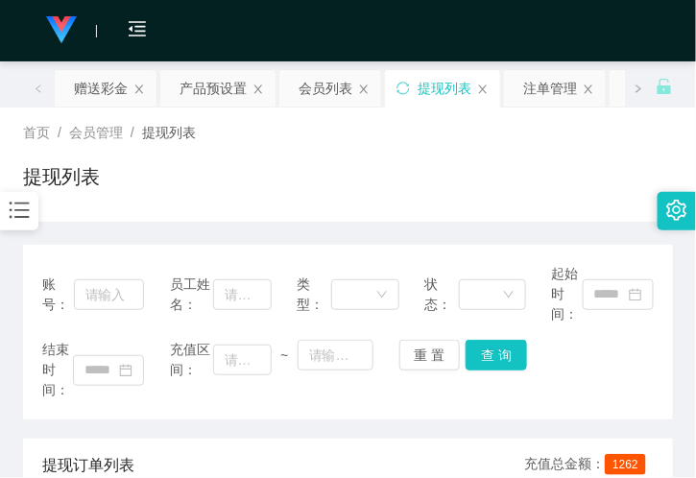
click at [453, 200] on div "提现列表" at bounding box center [348, 184] width 650 height 44
click at [38, 58] on link at bounding box center [55, 30] width 65 height 61
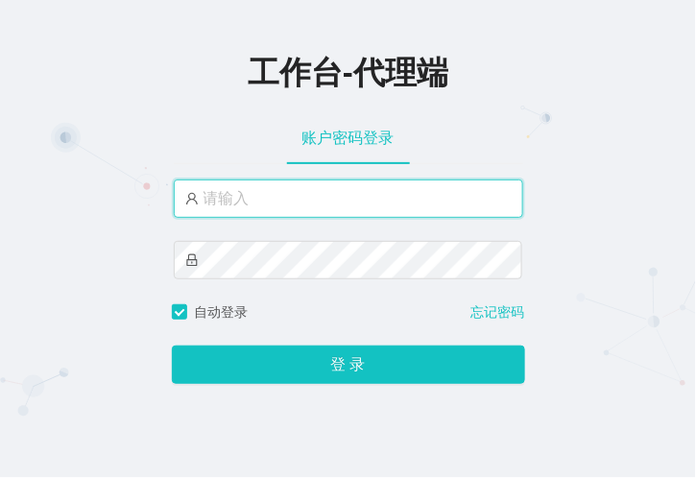
click at [248, 194] on input "text" at bounding box center [349, 199] width 350 height 38
type input "laosan"
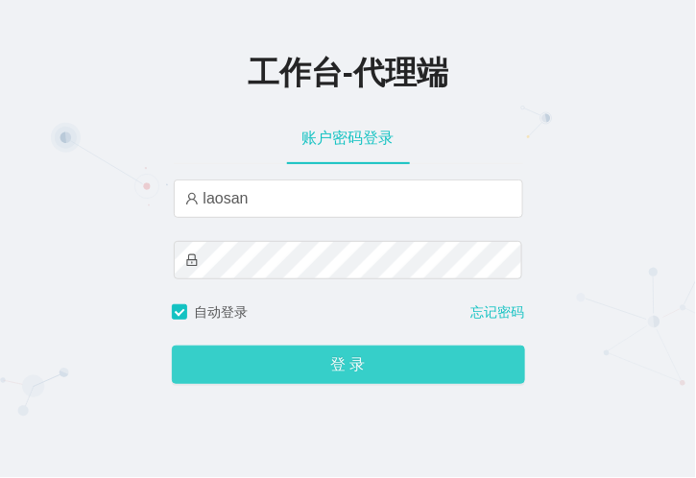
click at [302, 355] on button "登 录" at bounding box center [348, 365] width 353 height 38
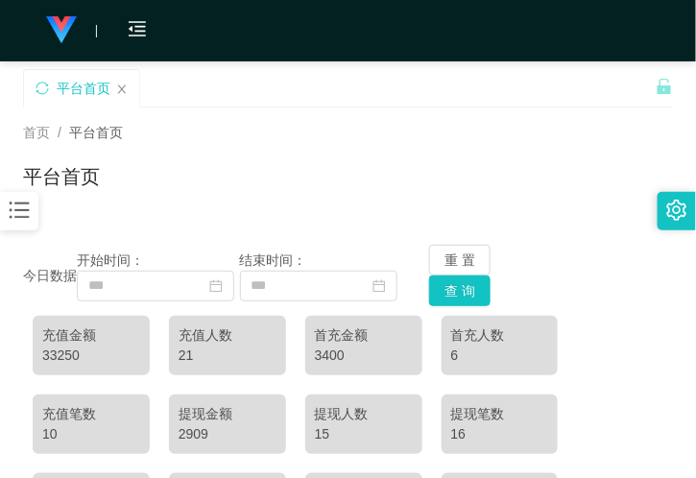
click at [167, 127] on div "首页 / 平台首页 /" at bounding box center [348, 133] width 650 height 20
click at [202, 175] on div "平台首页" at bounding box center [348, 184] width 650 height 44
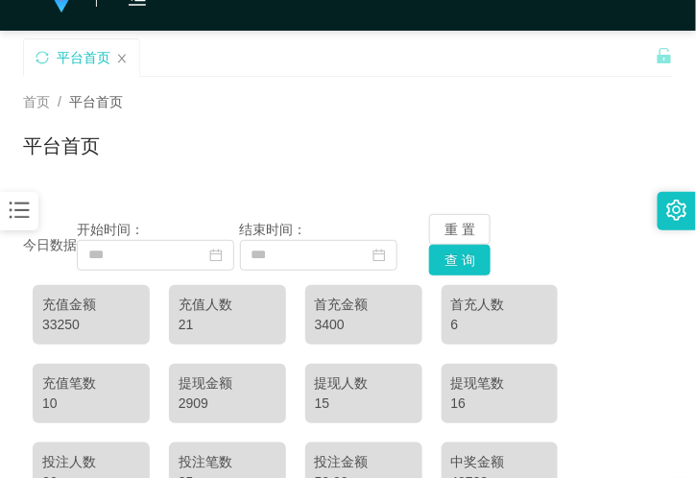
scroll to position [107, 0]
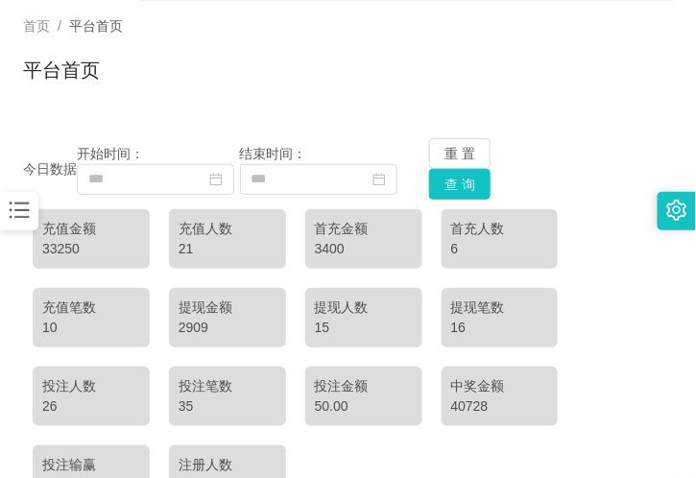
click at [27, 216] on icon "图标: bars" at bounding box center [19, 210] width 25 height 25
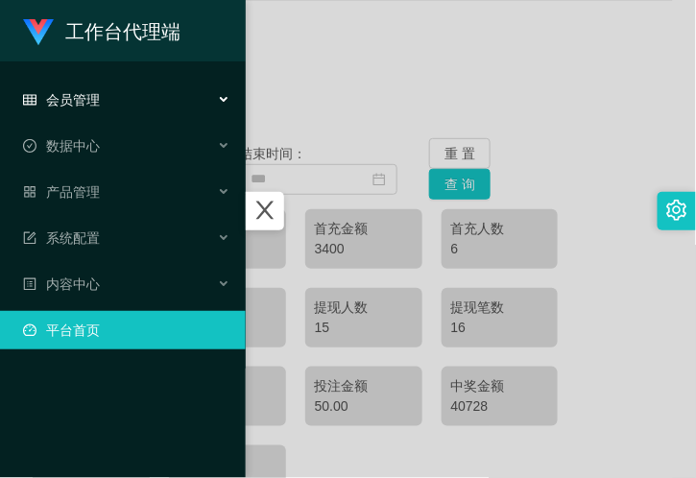
click at [100, 102] on div "会员管理" at bounding box center [123, 100] width 246 height 38
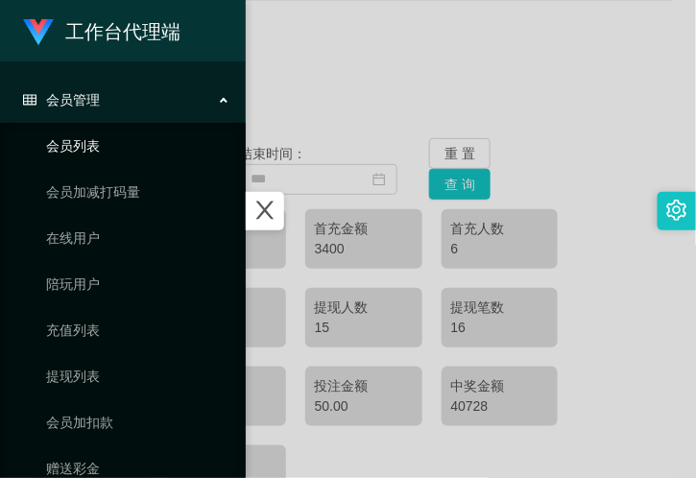
click at [101, 146] on link "会员列表" at bounding box center [138, 146] width 184 height 38
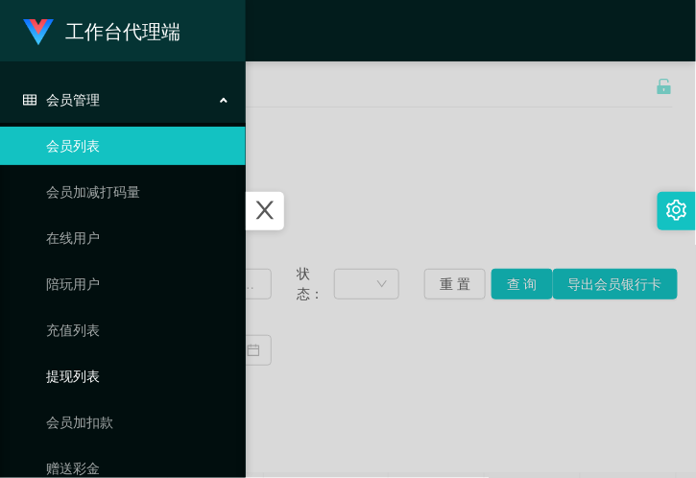
click at [96, 370] on link "提现列表" at bounding box center [138, 376] width 184 height 38
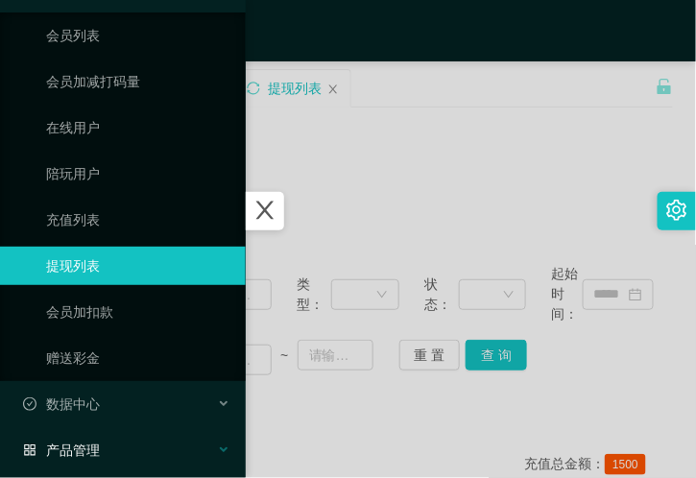
scroll to position [213, 0]
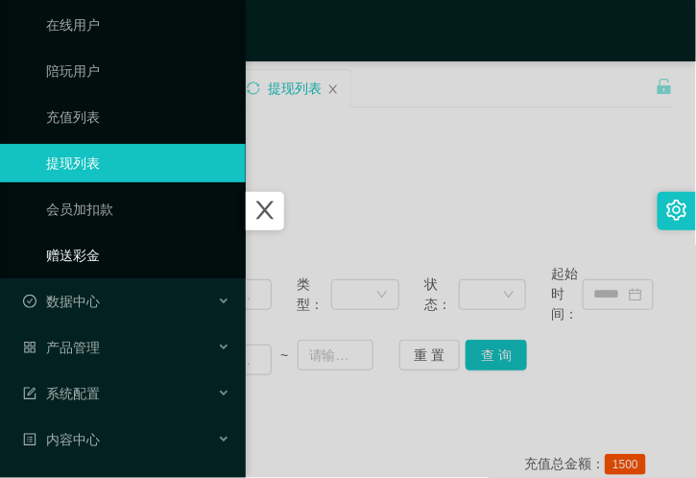
click at [107, 257] on link "赠送彩金" at bounding box center [138, 255] width 184 height 38
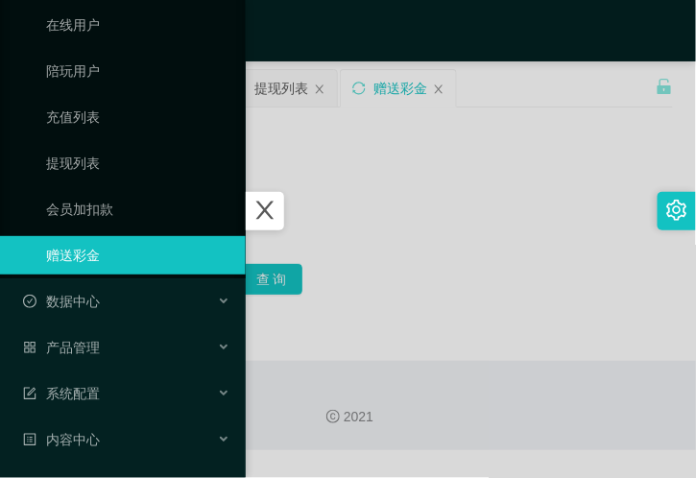
click at [396, 131] on div at bounding box center [348, 239] width 696 height 478
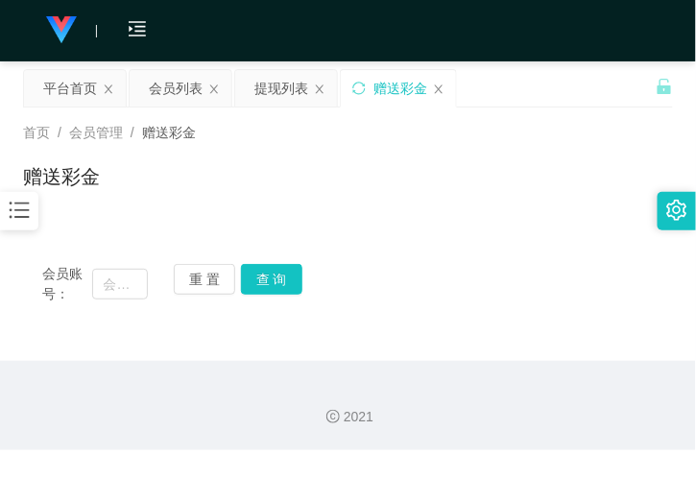
click at [387, 77] on div "赠送彩金" at bounding box center [401, 88] width 54 height 37
click at [130, 275] on input "text" at bounding box center [120, 284] width 56 height 31
paste input "81203837"
type input "81203837"
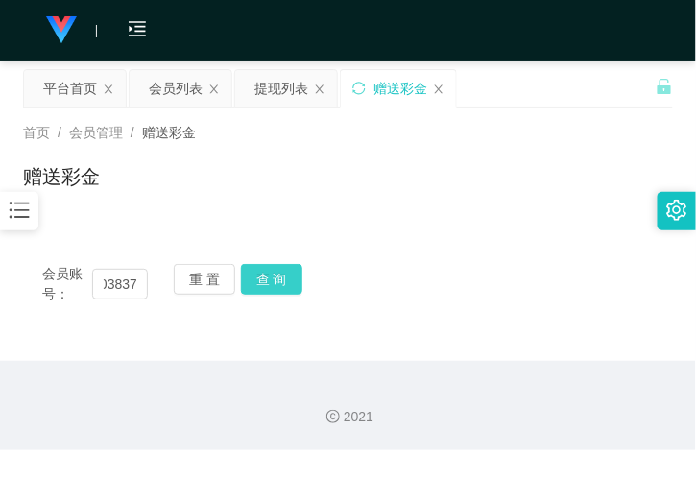
click at [280, 273] on button "查 询" at bounding box center [271, 279] width 61 height 31
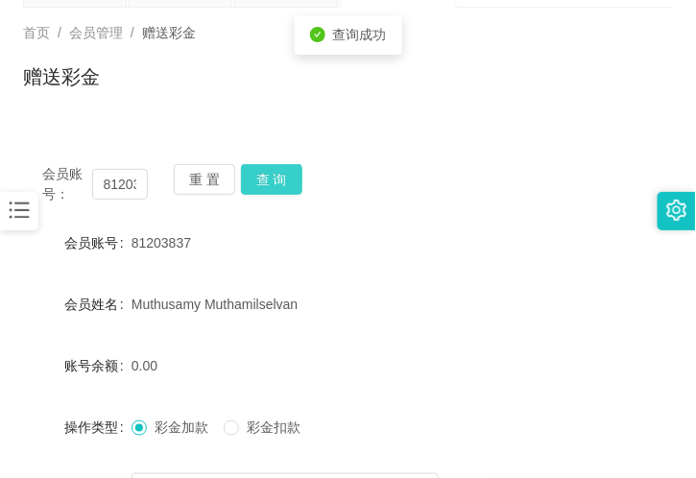
scroll to position [213, 0]
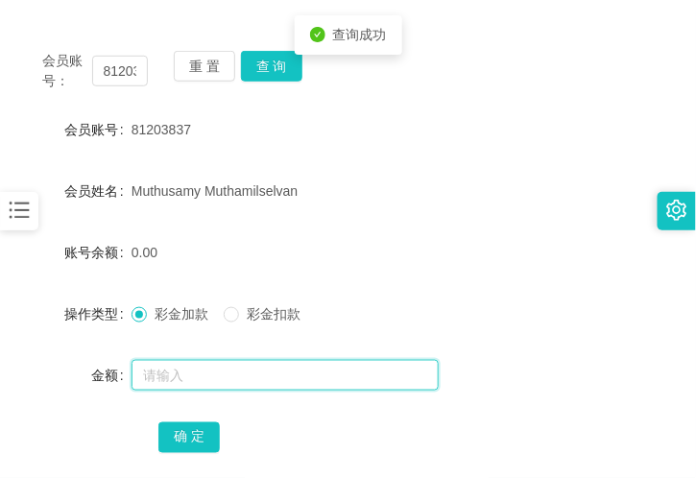
click at [164, 375] on input "text" at bounding box center [285, 375] width 307 height 31
type input "c"
type input "34"
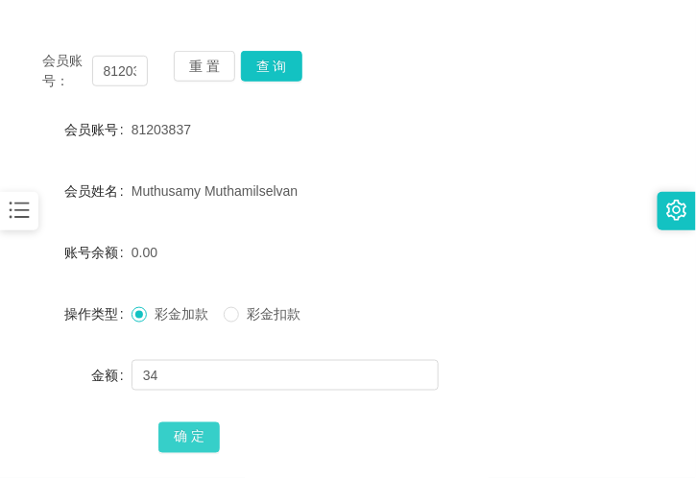
click at [193, 453] on div "确 定" at bounding box center [347, 437] width 379 height 38
click at [187, 444] on button "确 定" at bounding box center [188, 438] width 61 height 31
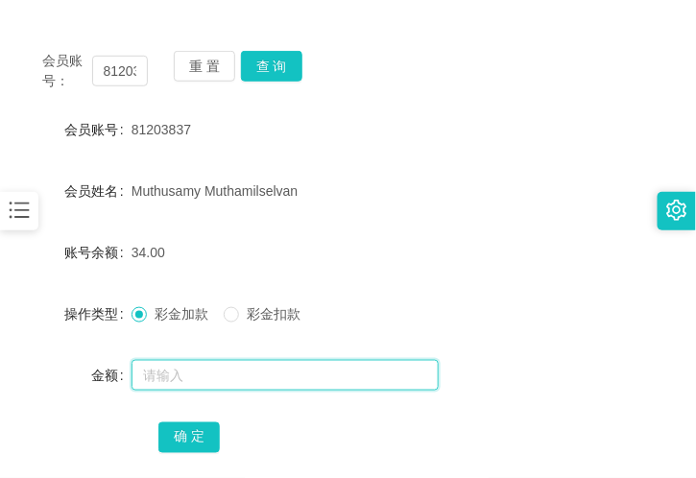
click at [195, 369] on input "text" at bounding box center [285, 375] width 307 height 31
type input "2"
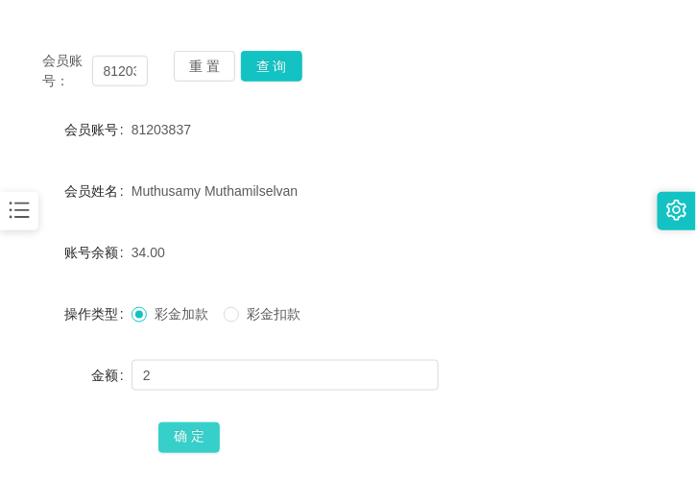
drag, startPoint x: 195, startPoint y: 434, endPoint x: 169, endPoint y: 438, distance: 26.2
click at [195, 434] on button "确 定" at bounding box center [188, 438] width 61 height 31
click at [285, 58] on button "查 询" at bounding box center [271, 66] width 61 height 31
drag, startPoint x: 212, startPoint y: 241, endPoint x: 246, endPoint y: 171, distance: 77.8
click at [212, 240] on div "36.00" at bounding box center [321, 252] width 379 height 38
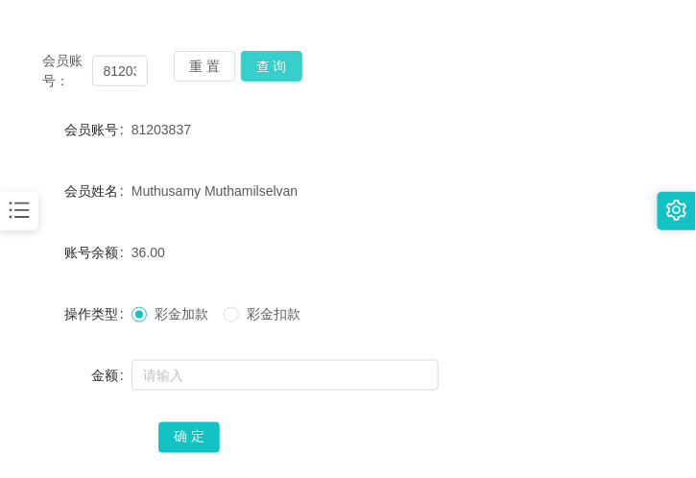
click at [272, 65] on button "查 询" at bounding box center [271, 66] width 61 height 31
click at [272, 63] on button "查 询" at bounding box center [271, 66] width 61 height 31
click at [289, 61] on button "查 询" at bounding box center [271, 66] width 61 height 31
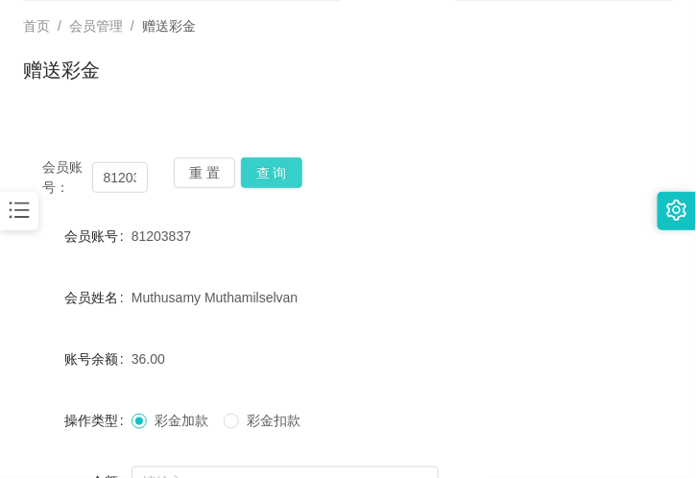
click at [280, 170] on button "查 询" at bounding box center [271, 173] width 61 height 31
click at [232, 65] on div "赠送彩金" at bounding box center [348, 78] width 650 height 44
drag, startPoint x: 186, startPoint y: 98, endPoint x: 200, endPoint y: 132, distance: 36.2
click at [186, 101] on div "首页 / 会员管理 / 赠送彩金 / 赠送彩金" at bounding box center [348, 58] width 696 height 114
click at [275, 180] on button "查 询" at bounding box center [271, 173] width 61 height 31
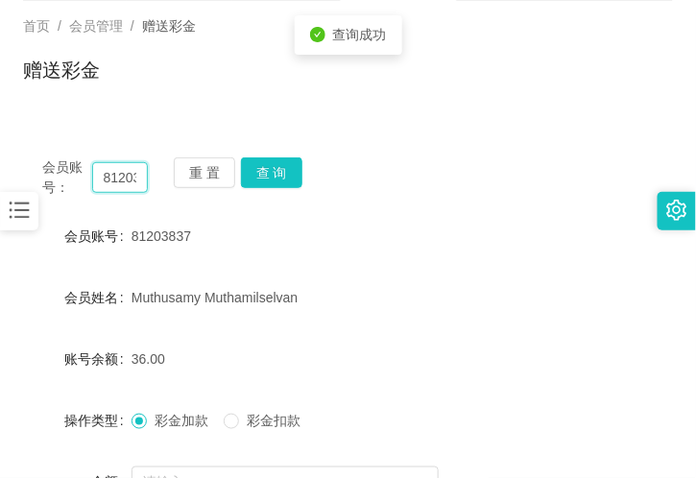
click at [128, 167] on input "81203837" at bounding box center [120, 177] width 56 height 31
click at [127, 167] on input "81203837" at bounding box center [120, 177] width 56 height 31
paste input "X10Andy"
type input "X10Andy"
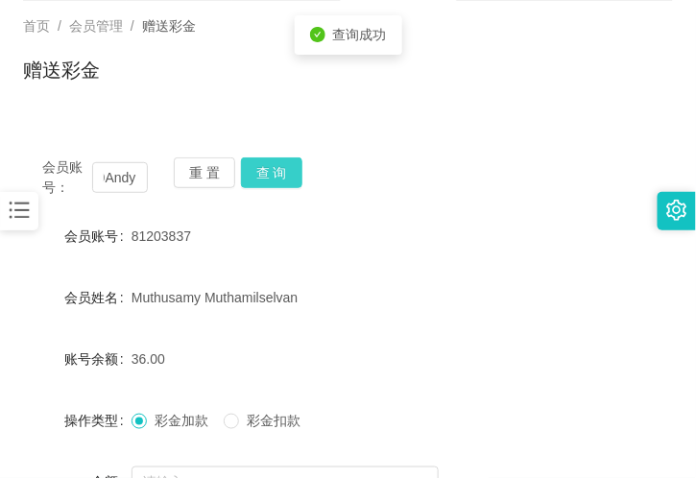
click at [267, 174] on button "查 询" at bounding box center [271, 173] width 61 height 31
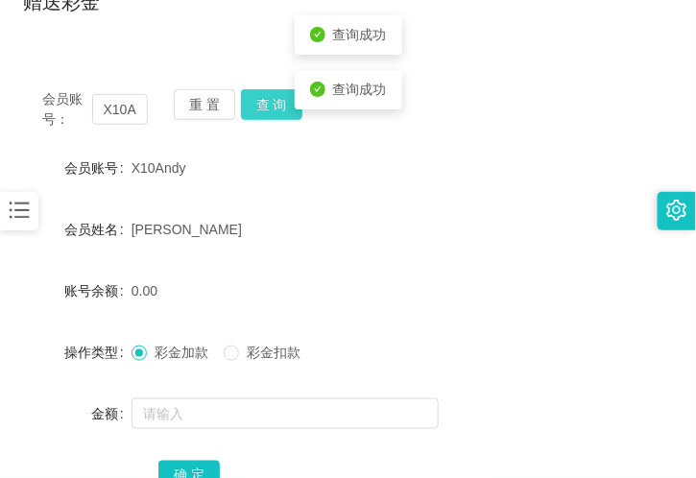
scroll to position [213, 0]
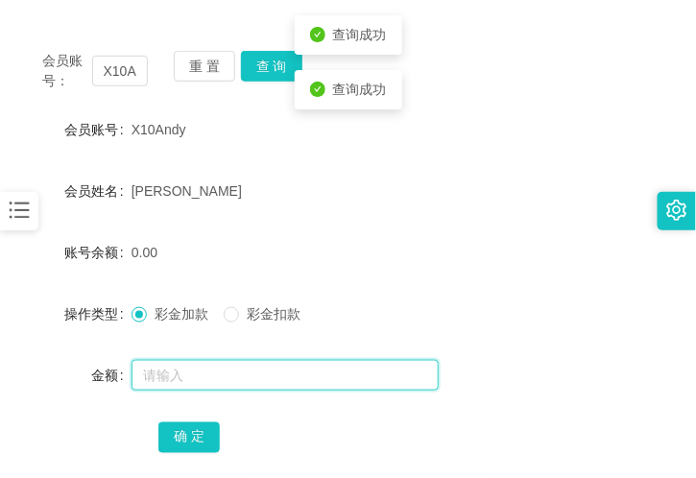
click at [198, 378] on input "text" at bounding box center [285, 375] width 307 height 31
type input "80"
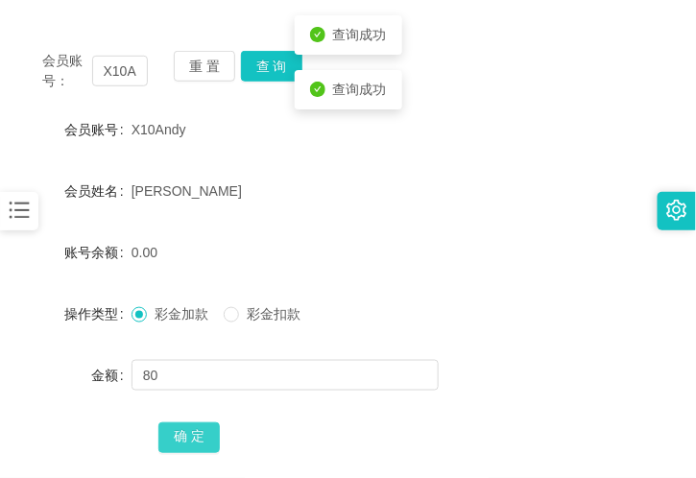
click at [190, 424] on button "确 定" at bounding box center [188, 438] width 61 height 31
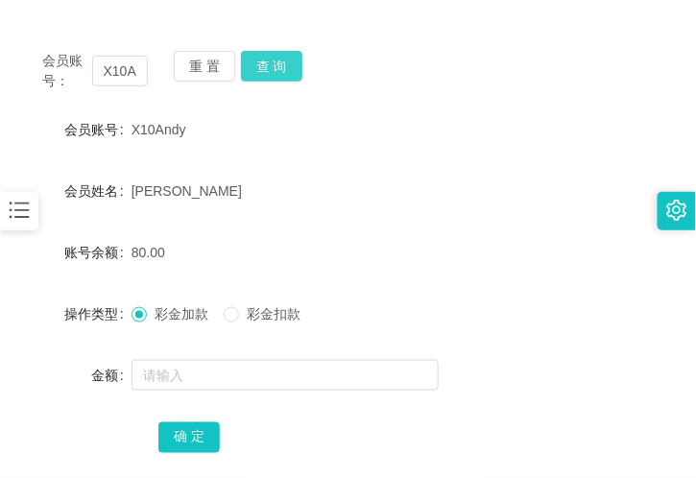
click at [290, 69] on button "查 询" at bounding box center [271, 66] width 61 height 31
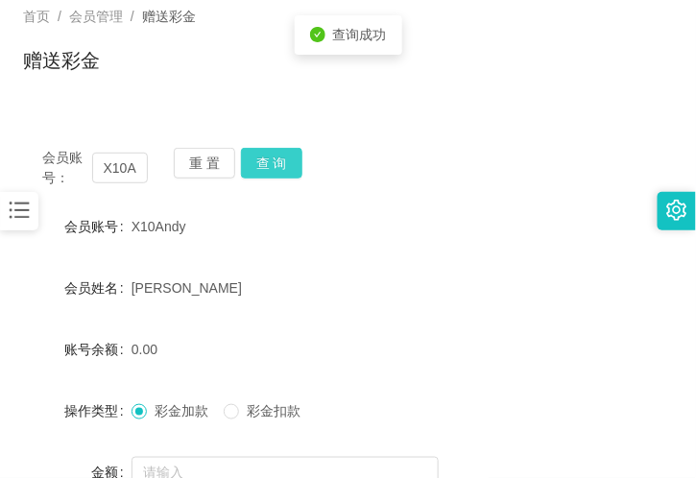
scroll to position [0, 0]
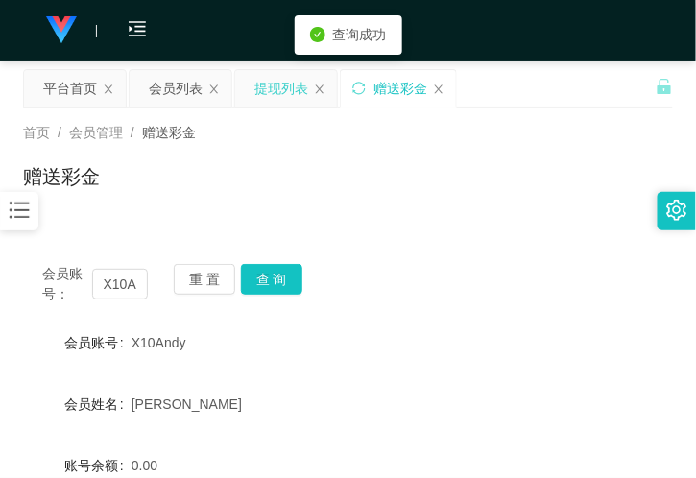
click at [294, 87] on div "提现列表" at bounding box center [282, 88] width 54 height 37
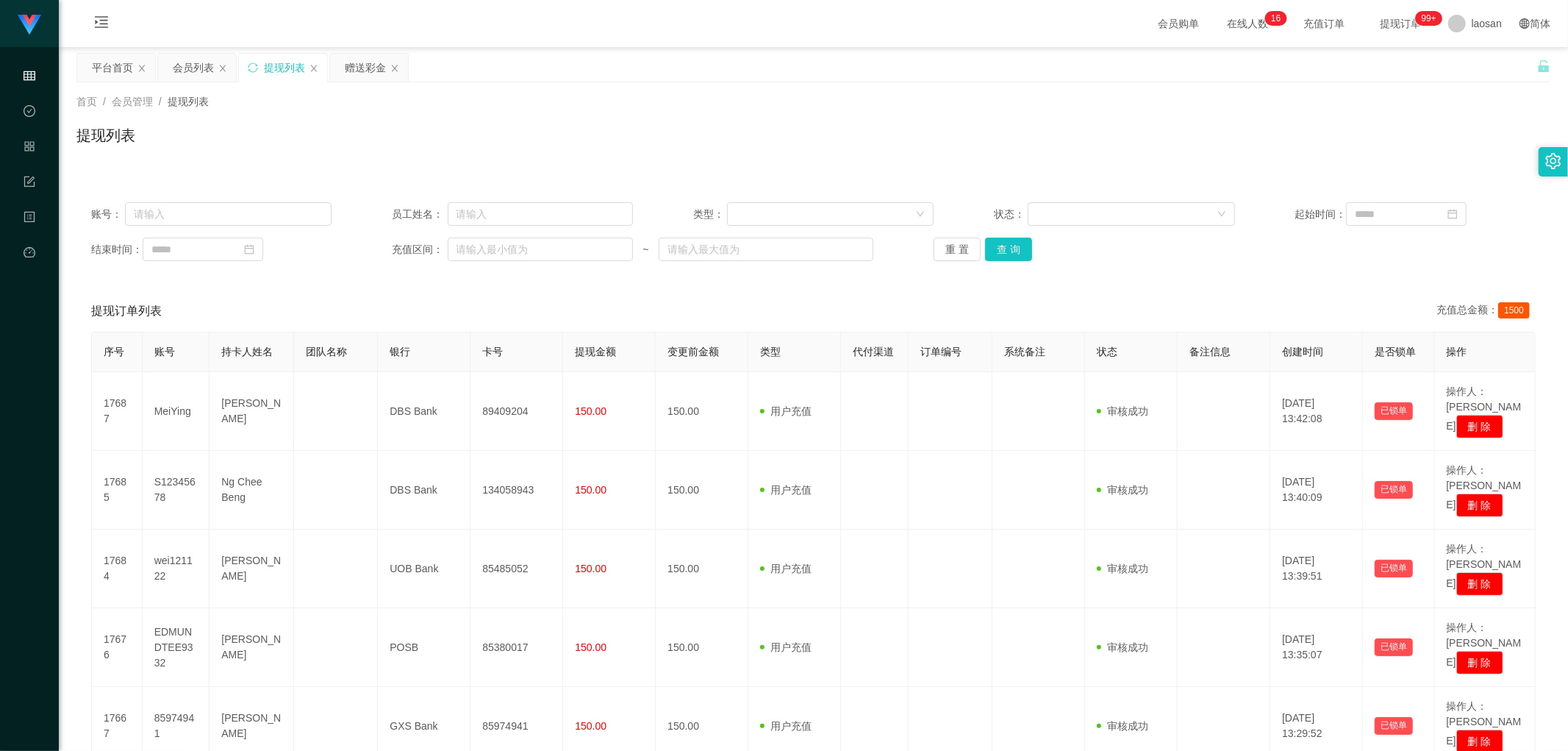
click at [532, 267] on div "账号： 员工姓名： 类型： 状态： 起始时间： 结束时间： 充值区间： ~ 重 置 查 询" at bounding box center [813, 231] width 1474 height 88
drag, startPoint x: 1005, startPoint y: 259, endPoint x: 1015, endPoint y: 266, distance: 12.2
click at [532, 259] on button "查 询" at bounding box center [1008, 249] width 47 height 24
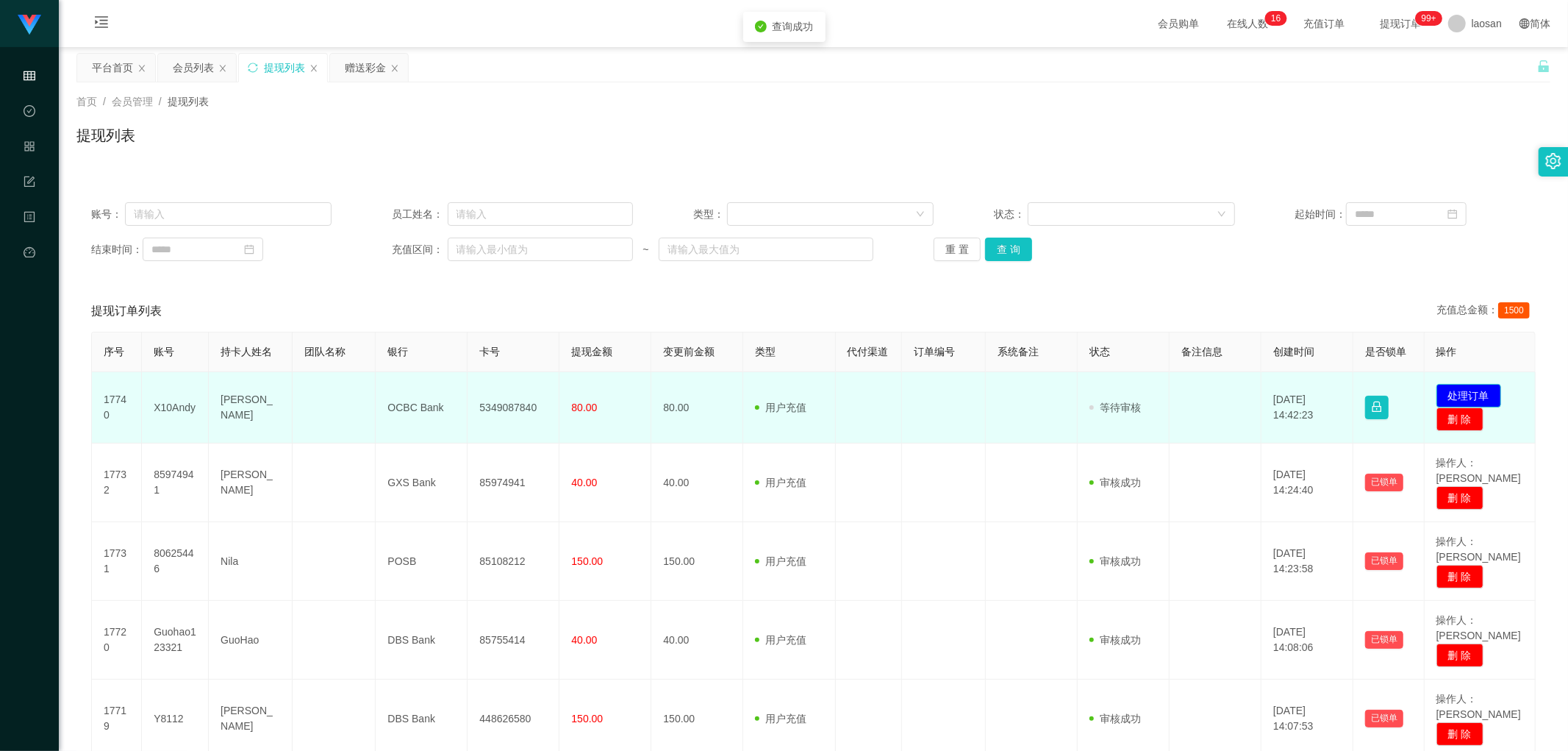
click at [532, 365] on button "处理订单" at bounding box center [1469, 395] width 65 height 24
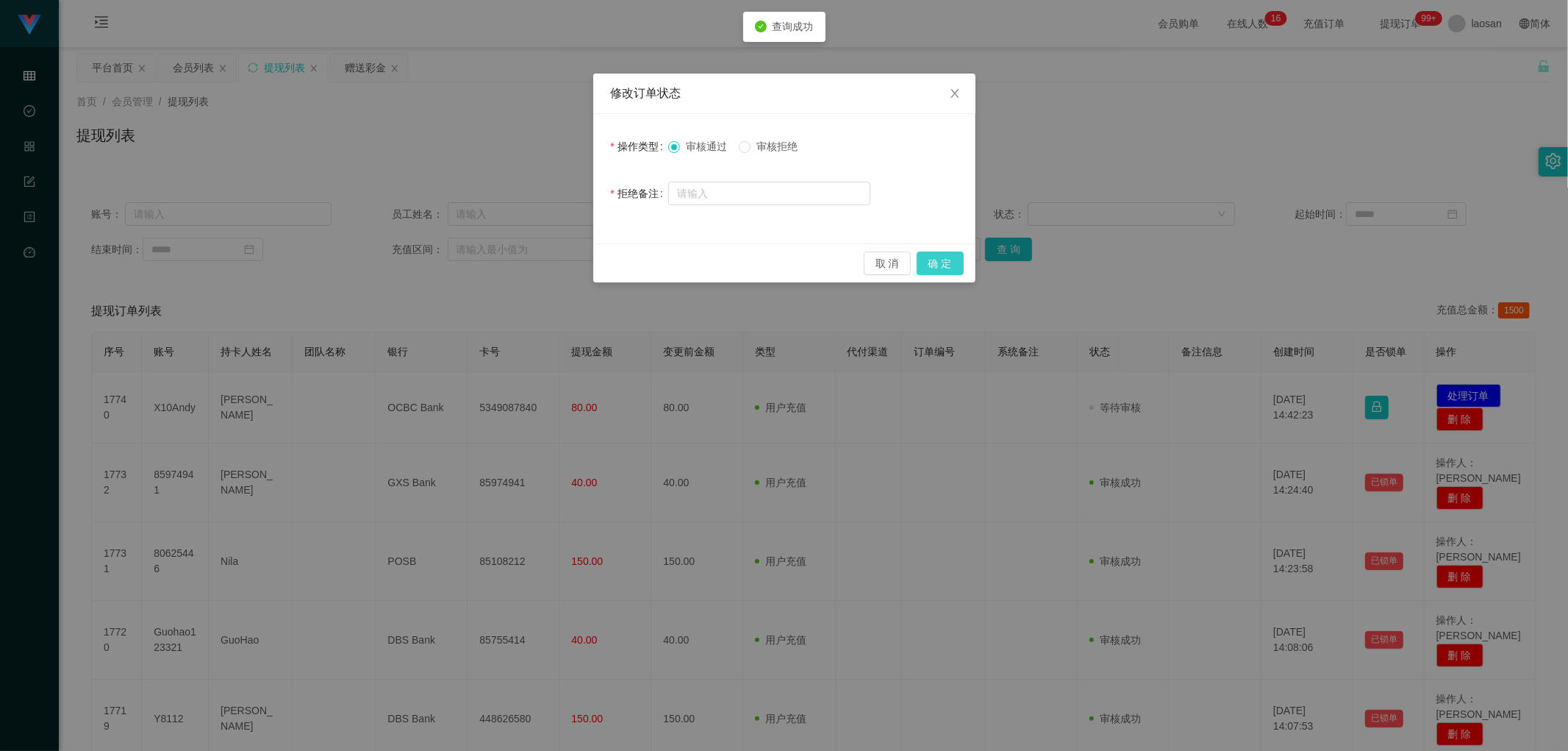
click at [532, 260] on button "确 定" at bounding box center [940, 263] width 47 height 24
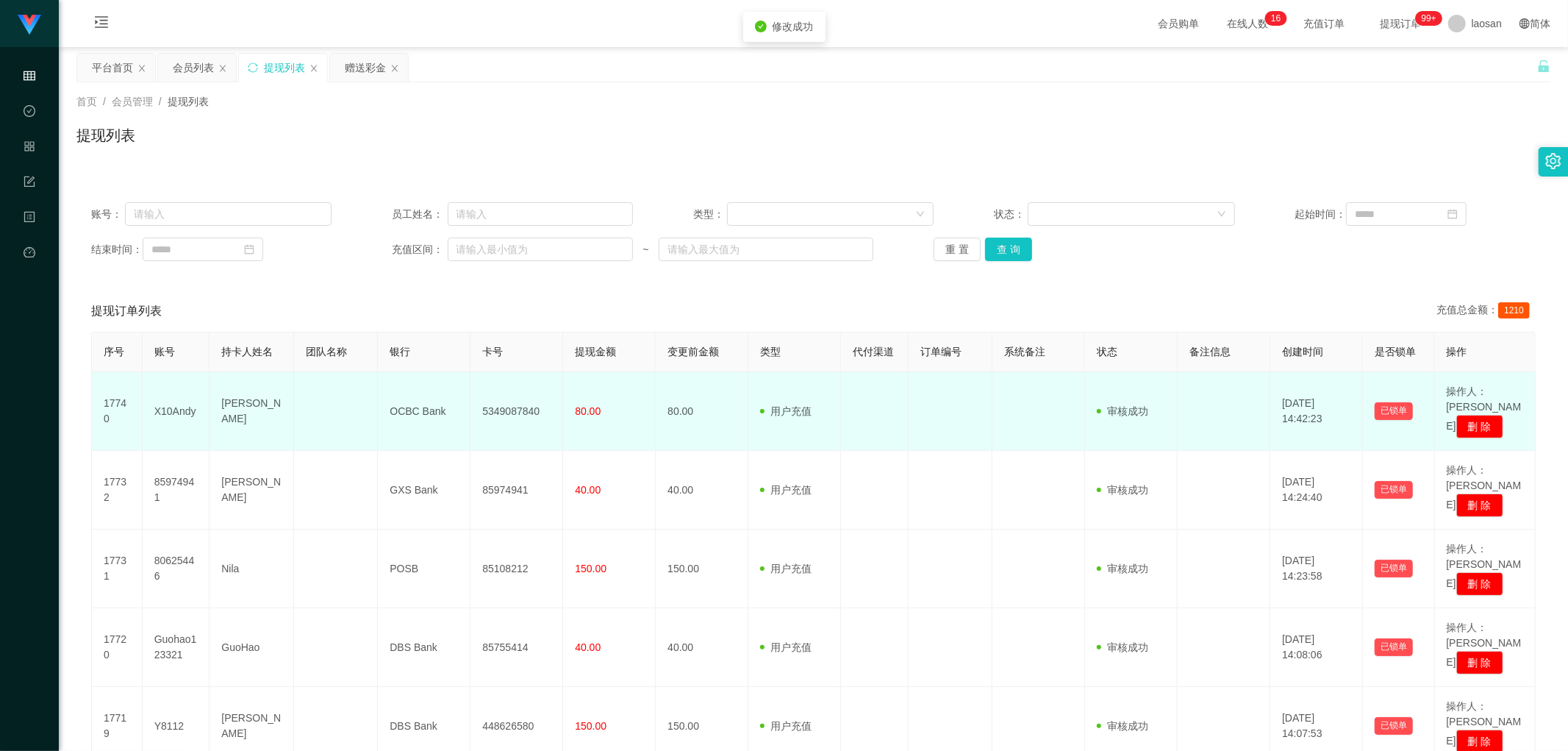
click at [495, 365] on td "5349087840" at bounding box center [517, 411] width 93 height 79
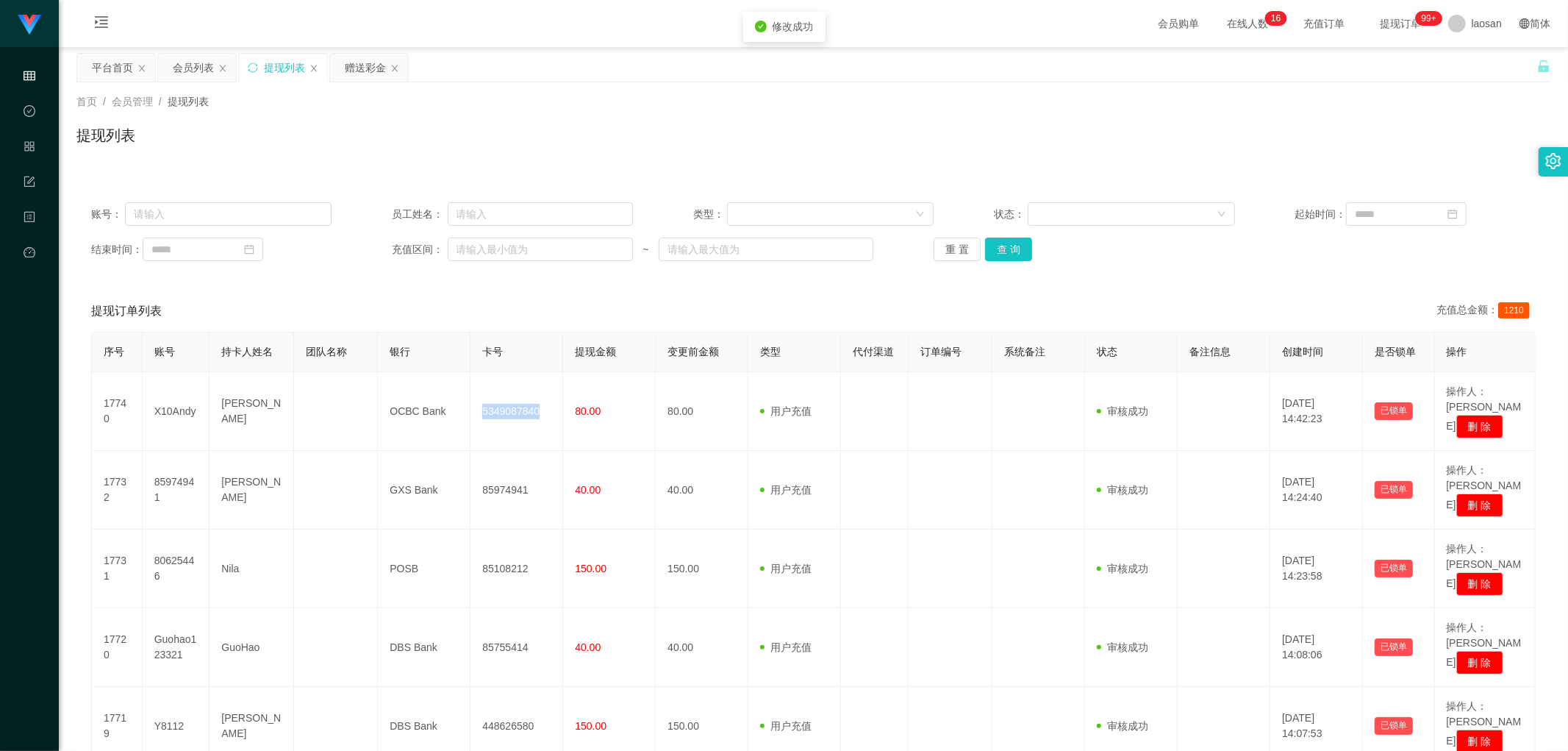
copy td "5349087840"
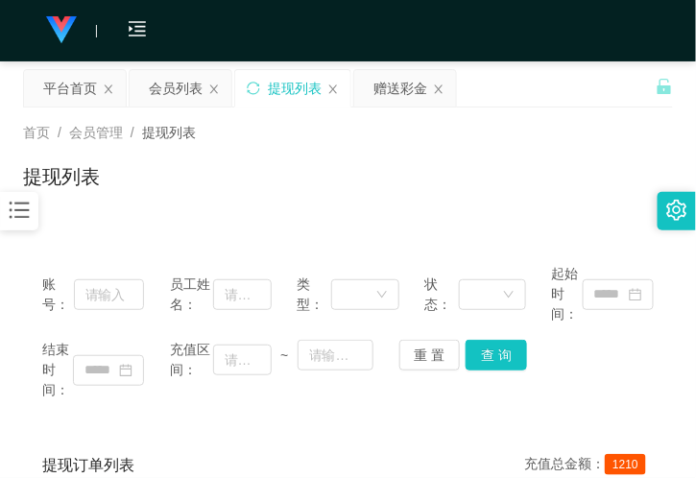
click at [242, 149] on div "首页 / 会员管理 / 提现列表 / 提现列表" at bounding box center [348, 165] width 650 height 84
drag, startPoint x: 384, startPoint y: 133, endPoint x: 375, endPoint y: 139, distance: 11.7
click at [384, 133] on div "首页 / 会员管理 / 提现列表 /" at bounding box center [348, 133] width 650 height 20
click at [312, 247] on div "账号： 员工姓名： 类型： 状态： 起始时间： 结束时间： 充值区间： ~ 重 置 查 询" at bounding box center [348, 332] width 650 height 175
click at [206, 209] on div "首页 / 会员管理 / 提现列表 / 提现列表" at bounding box center [348, 165] width 696 height 114
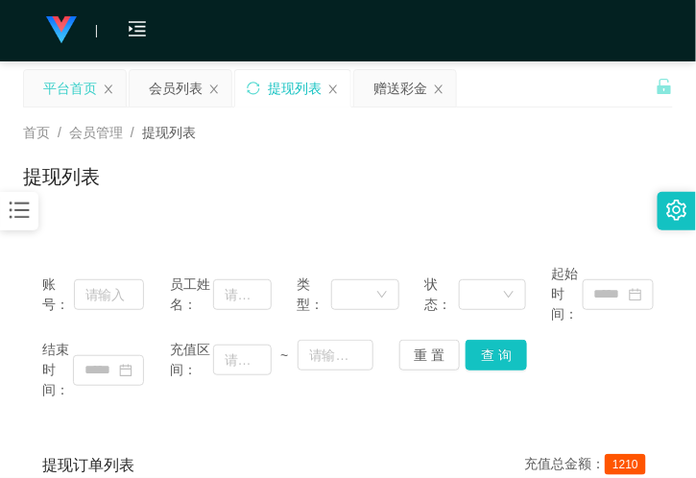
click at [71, 93] on div "平台首页" at bounding box center [70, 88] width 54 height 37
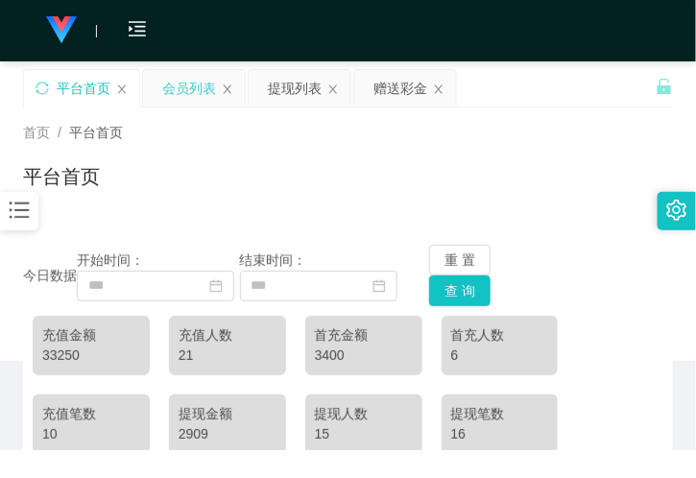
click at [185, 89] on div "会员列表" at bounding box center [189, 88] width 54 height 37
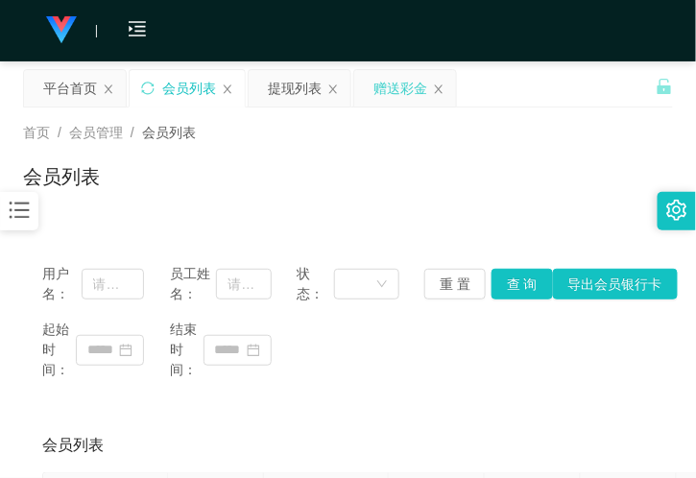
click at [397, 87] on div "赠送彩金" at bounding box center [401, 88] width 54 height 37
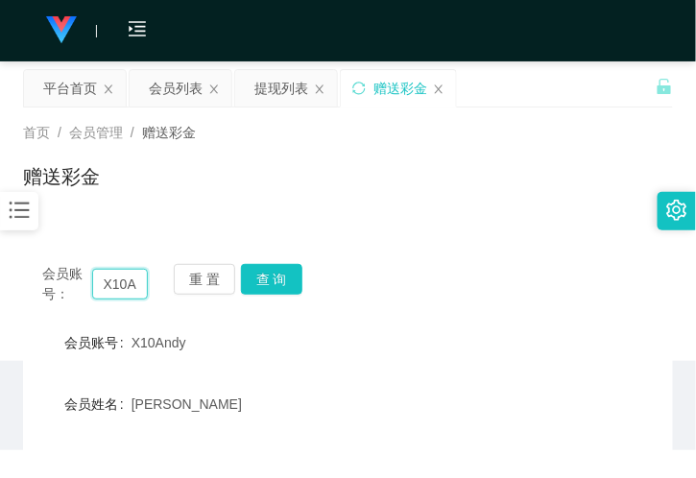
click at [120, 280] on input "X10Andy" at bounding box center [120, 284] width 56 height 31
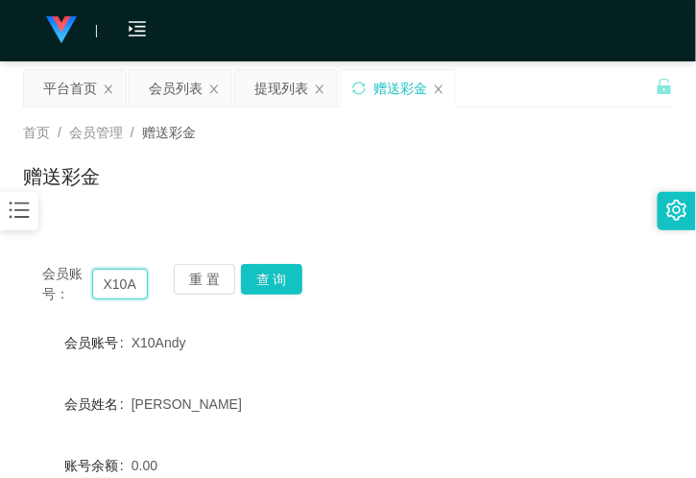
click at [120, 280] on input "X10Andy" at bounding box center [120, 284] width 56 height 31
paste input "joseph8888"
type input "joseph8888"
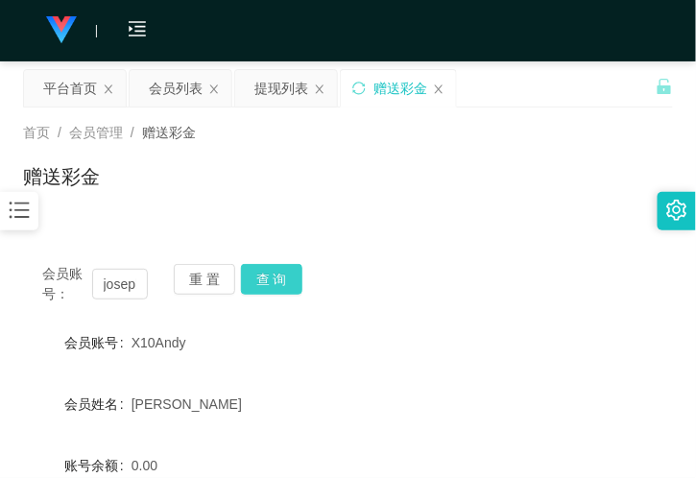
click at [280, 267] on button "查 询" at bounding box center [271, 279] width 61 height 31
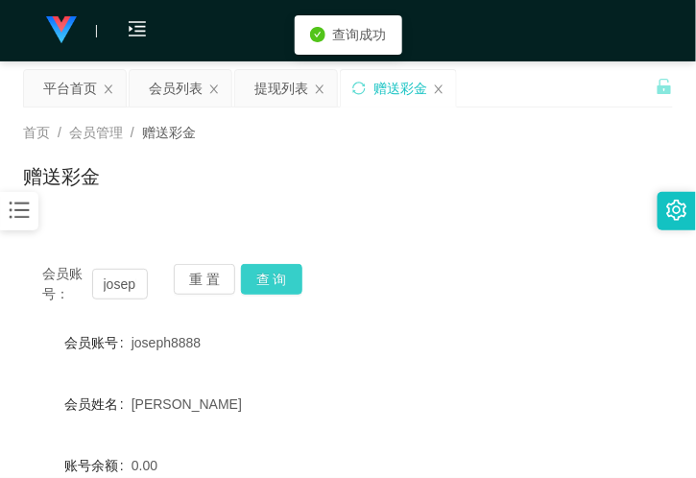
scroll to position [213, 0]
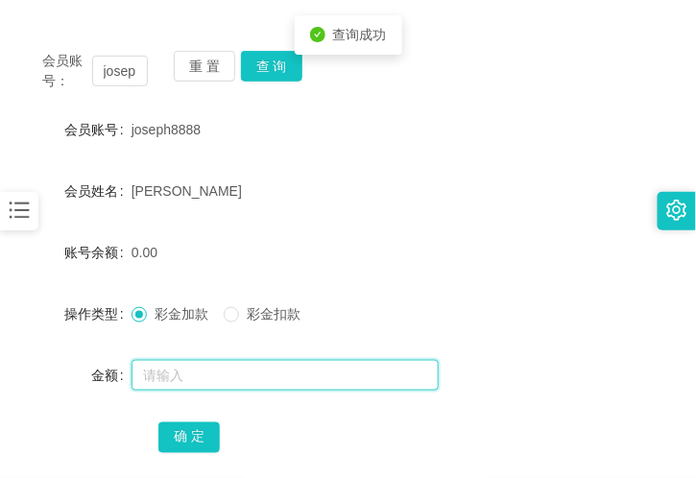
click at [183, 368] on input "text" at bounding box center [285, 375] width 307 height 31
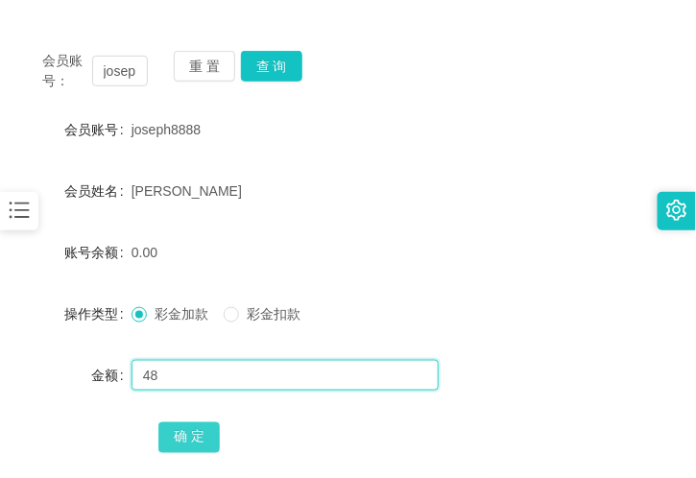
type input "48"
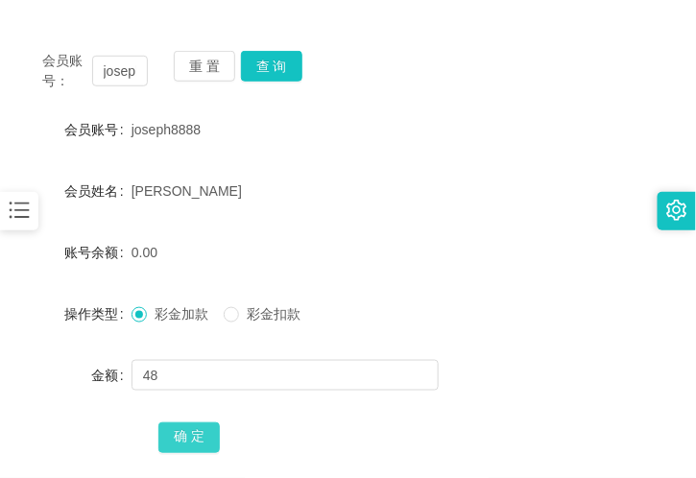
click at [196, 444] on button "确 定" at bounding box center [188, 438] width 61 height 31
click at [158, 423] on button "确 定" at bounding box center [188, 438] width 61 height 31
click at [186, 134] on span "joseph8888" at bounding box center [166, 129] width 69 height 15
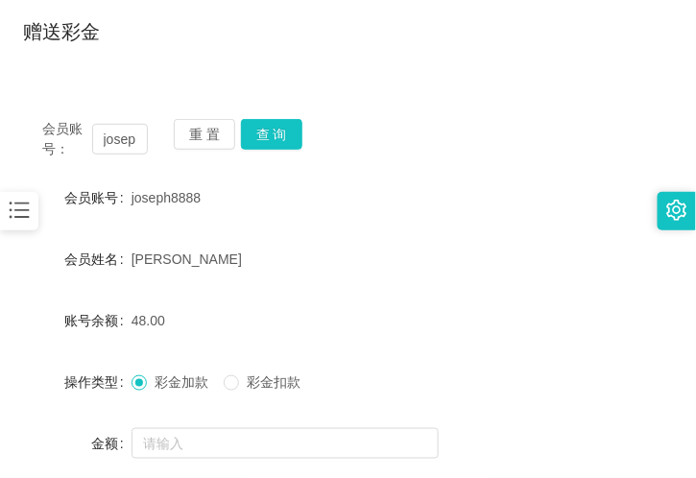
scroll to position [107, 0]
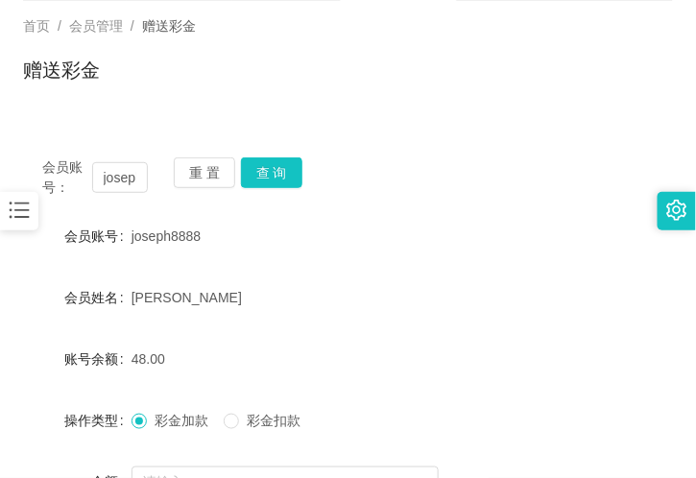
click at [103, 156] on div "会员账号： joseph8888 重 置 查 询 会员账号 joseph8888 会员姓名 [PERSON_NAME] 账号余额 48.00 操作类型 彩金加…" at bounding box center [348, 371] width 650 height 467
click at [286, 171] on button "查 询" at bounding box center [271, 173] width 61 height 31
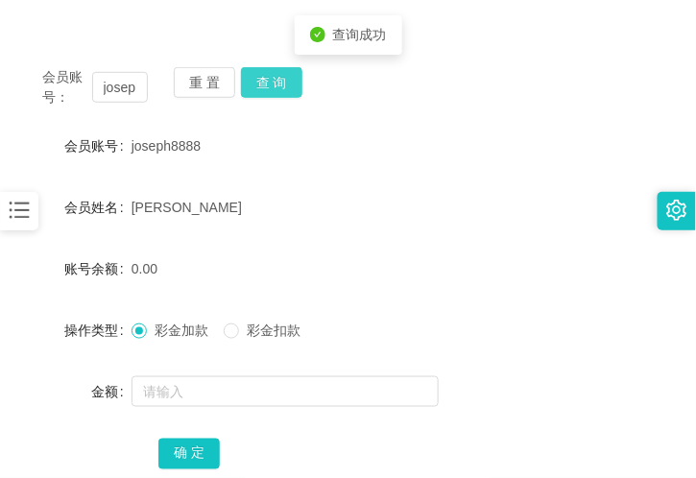
scroll to position [320, 0]
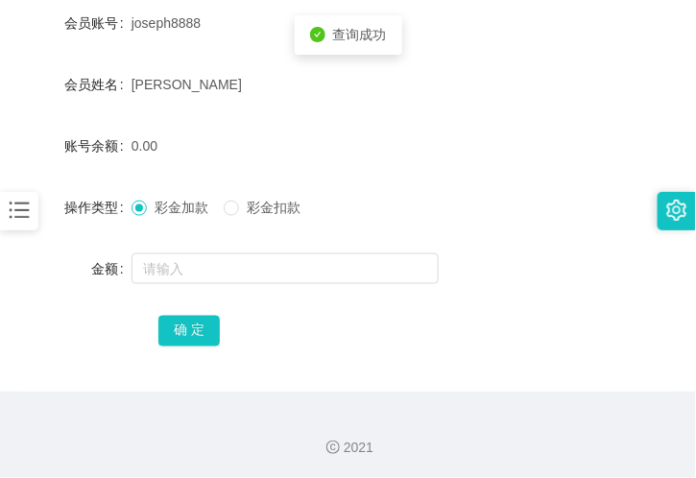
click at [222, 250] on div at bounding box center [321, 269] width 379 height 38
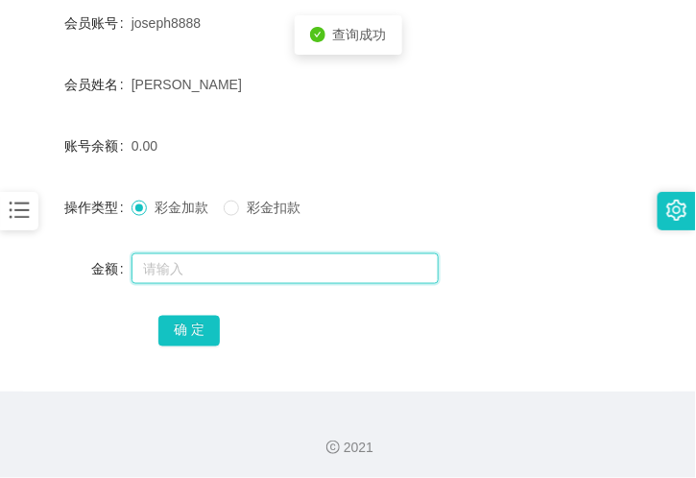
drag, startPoint x: 217, startPoint y: 264, endPoint x: 218, endPoint y: 252, distance: 12.5
click at [218, 261] on input "text" at bounding box center [285, 269] width 307 height 31
type input "100"
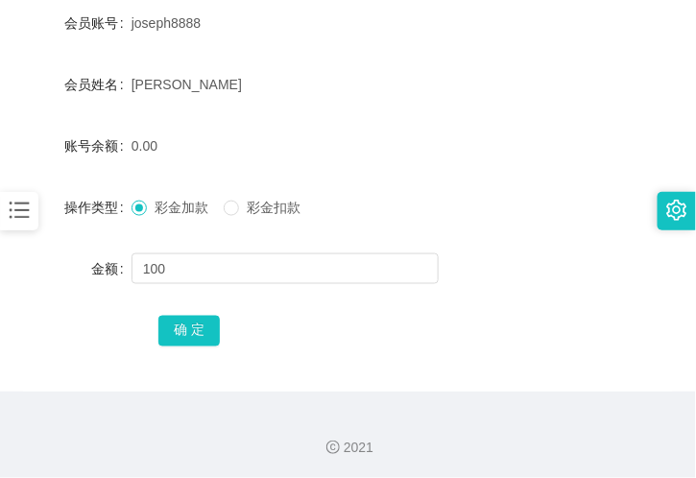
click at [184, 312] on div "确 定" at bounding box center [347, 330] width 379 height 38
click at [186, 317] on button "确 定" at bounding box center [188, 331] width 61 height 31
click at [195, 395] on div "2021" at bounding box center [348, 436] width 696 height 89
click at [217, 65] on div "[PERSON_NAME]" at bounding box center [321, 84] width 379 height 38
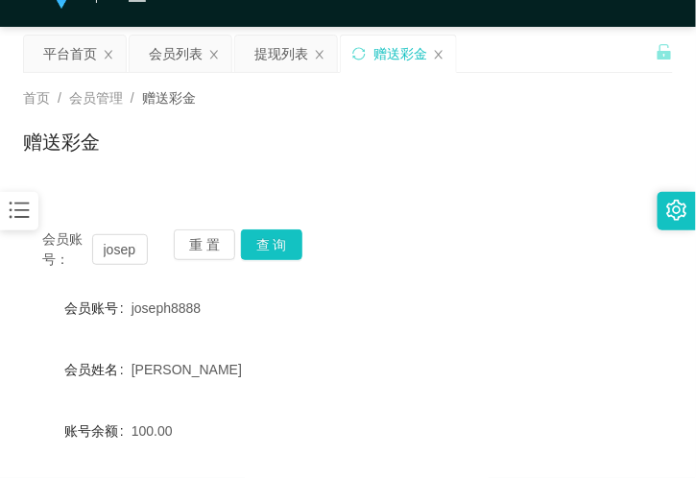
scroll to position [0, 0]
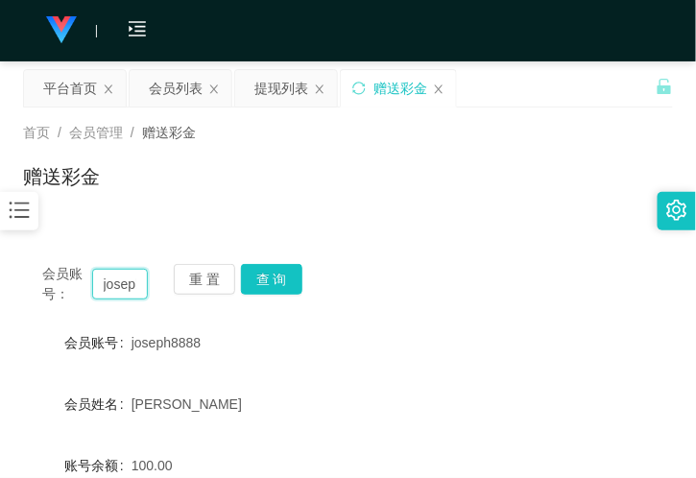
click at [113, 274] on input "joseph8888" at bounding box center [120, 284] width 56 height 31
click at [168, 97] on div "会员列表" at bounding box center [176, 88] width 54 height 37
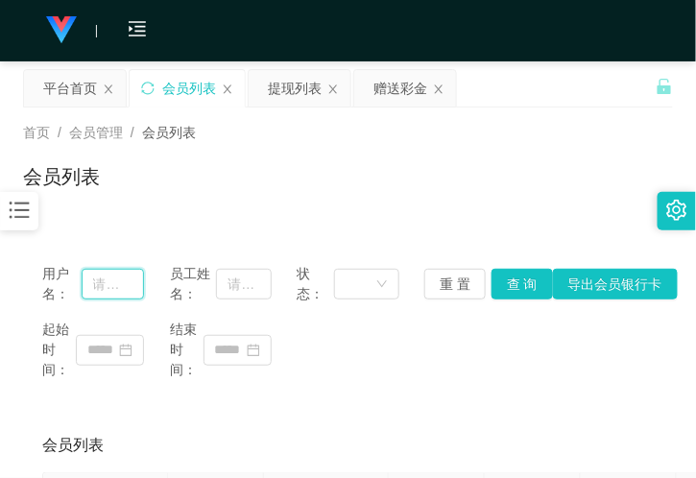
click at [103, 290] on input "text" at bounding box center [113, 284] width 63 height 31
paste input "joseph8888"
type input "joseph8888"
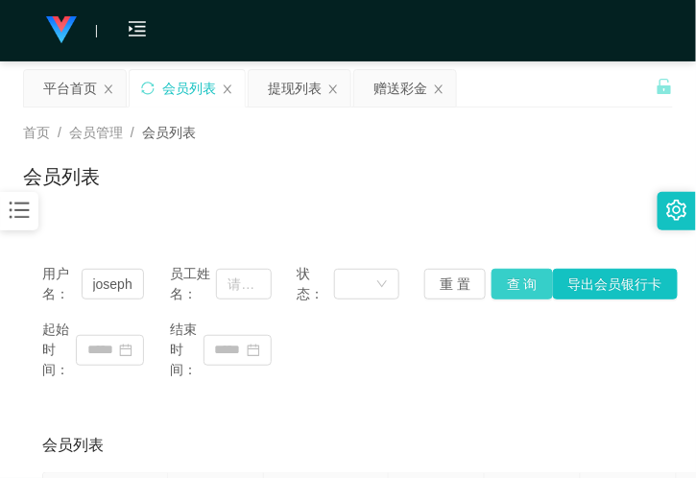
click at [504, 271] on button "查 询" at bounding box center [522, 284] width 61 height 31
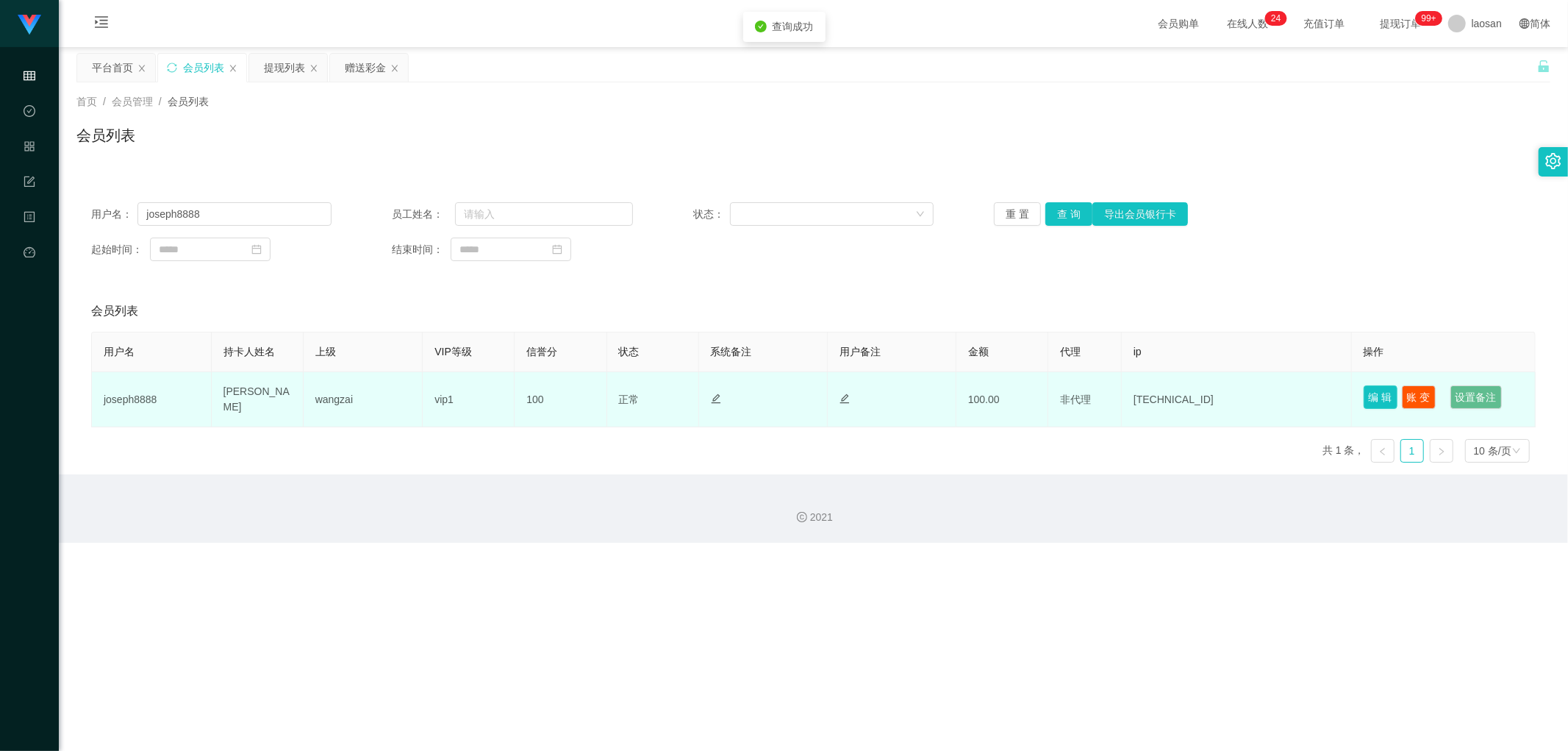
click at [532, 365] on button "编 辑" at bounding box center [1381, 397] width 34 height 24
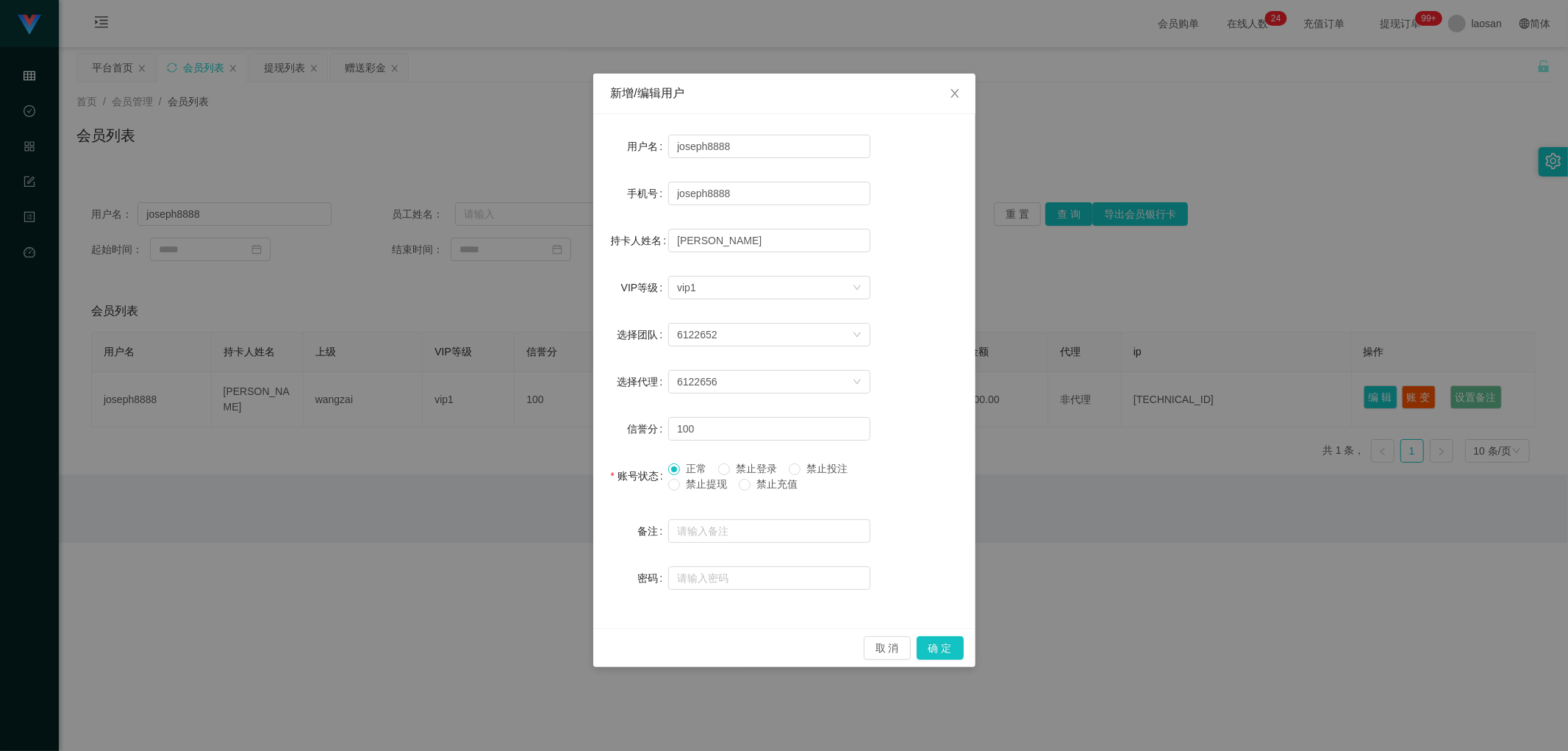
click at [532, 365] on span "禁止提现" at bounding box center [706, 483] width 53 height 11
click at [532, 365] on button "确 定" at bounding box center [940, 648] width 47 height 24
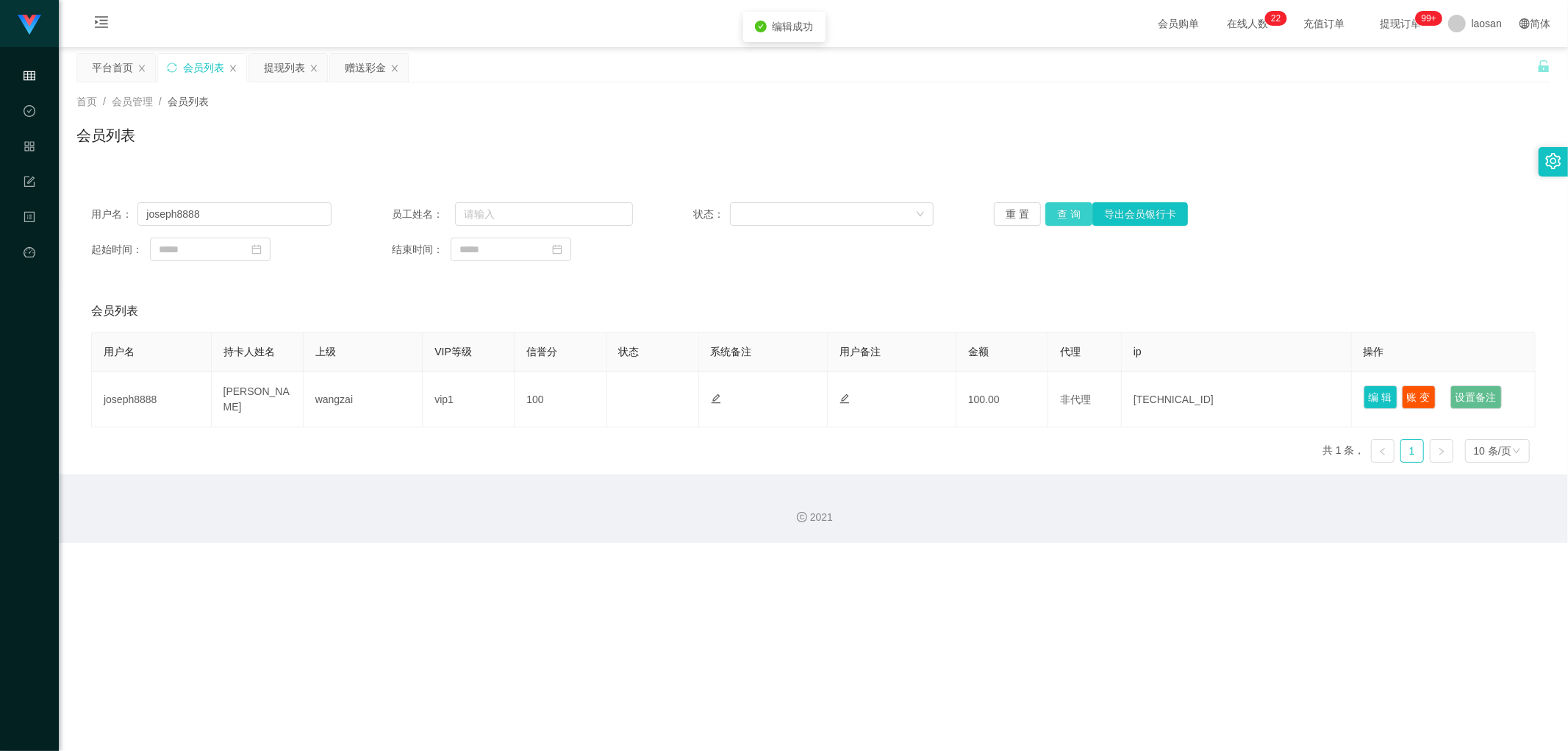
click at [532, 215] on button "查 询" at bounding box center [1068, 214] width 47 height 24
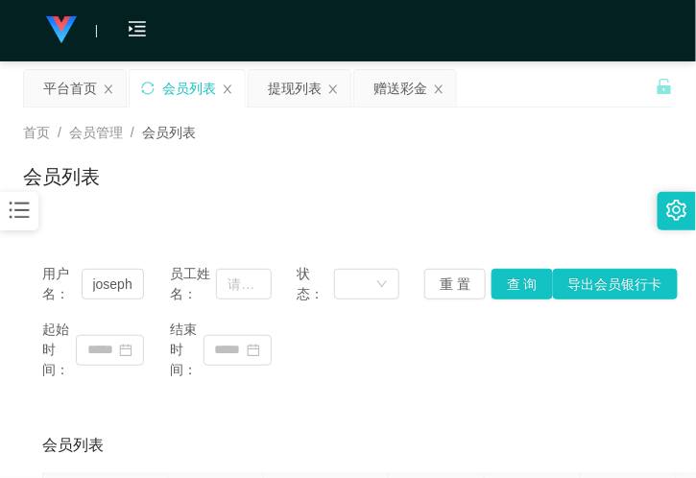
drag, startPoint x: 108, startPoint y: 192, endPoint x: 178, endPoint y: 229, distance: 79.1
click at [110, 194] on div "会员列表" at bounding box center [348, 184] width 650 height 44
click at [386, 96] on div "赠送彩金" at bounding box center [401, 88] width 54 height 37
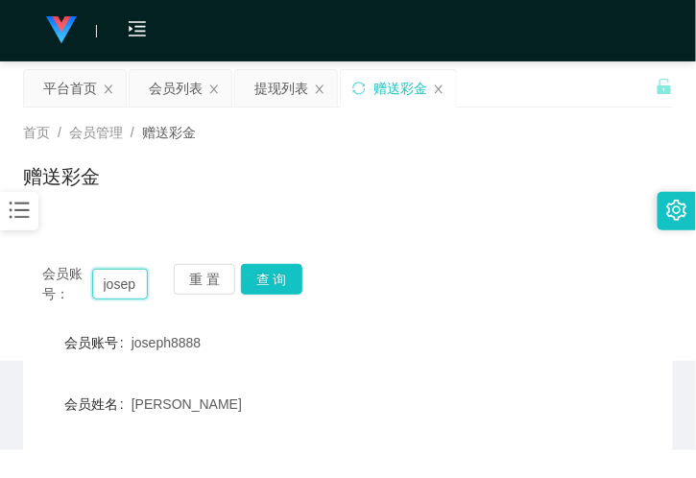
click at [132, 292] on input "joseph8888" at bounding box center [120, 284] width 56 height 31
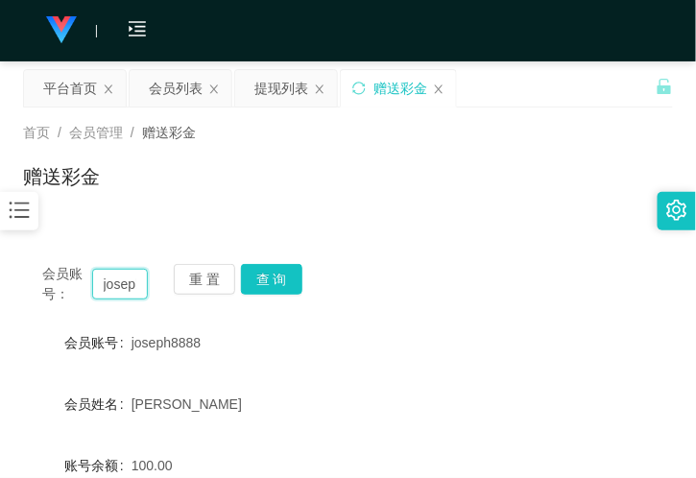
click at [132, 292] on input "joseph8888" at bounding box center [120, 284] width 56 height 31
paste input "X10Andy"
type input "X10Andy"
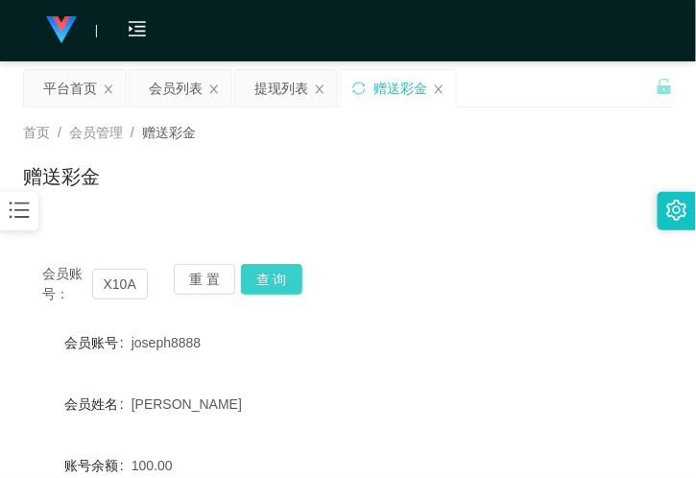
click at [253, 280] on button "查 询" at bounding box center [271, 279] width 61 height 31
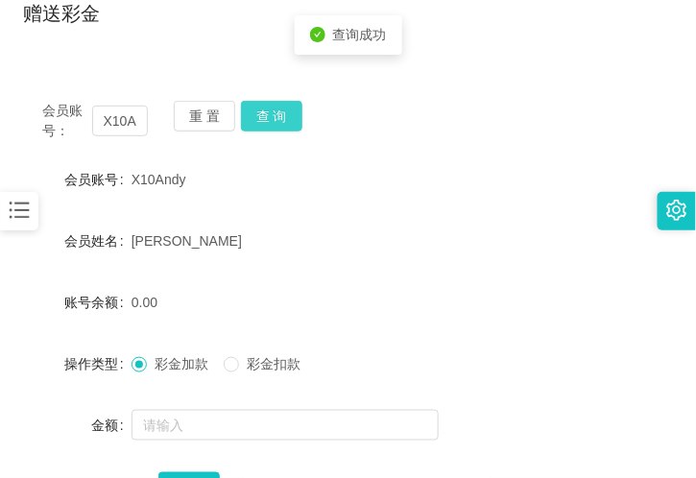
scroll to position [213, 0]
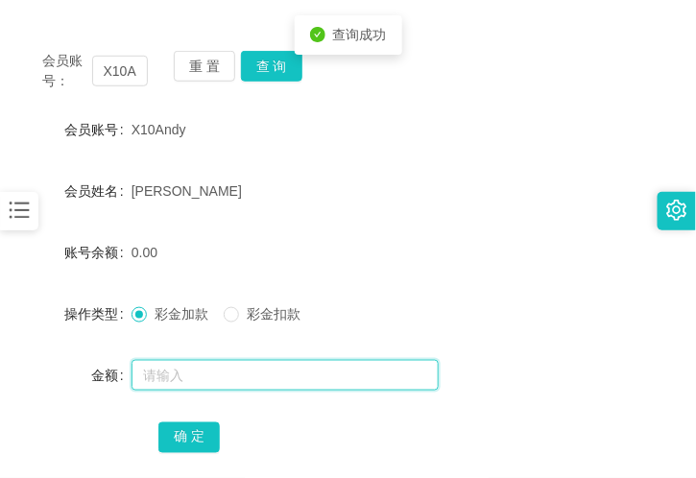
click at [200, 377] on input "text" at bounding box center [285, 375] width 307 height 31
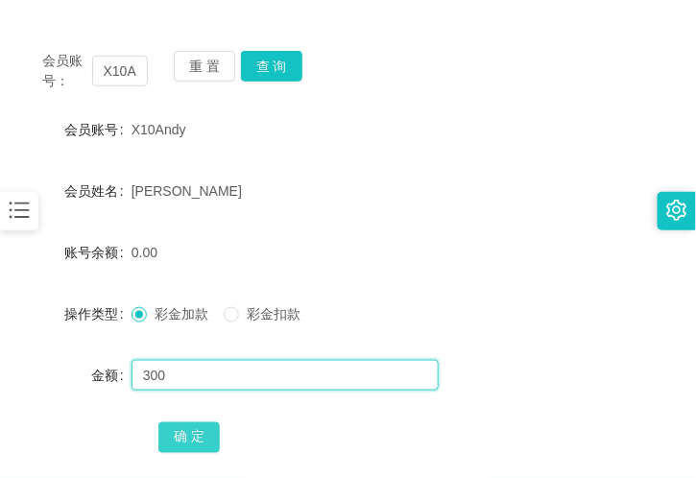
type input "300"
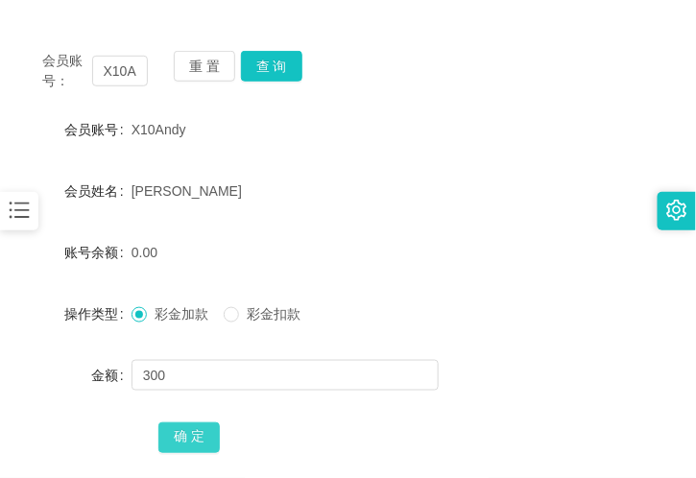
click at [198, 433] on button "确 定" at bounding box center [188, 438] width 61 height 31
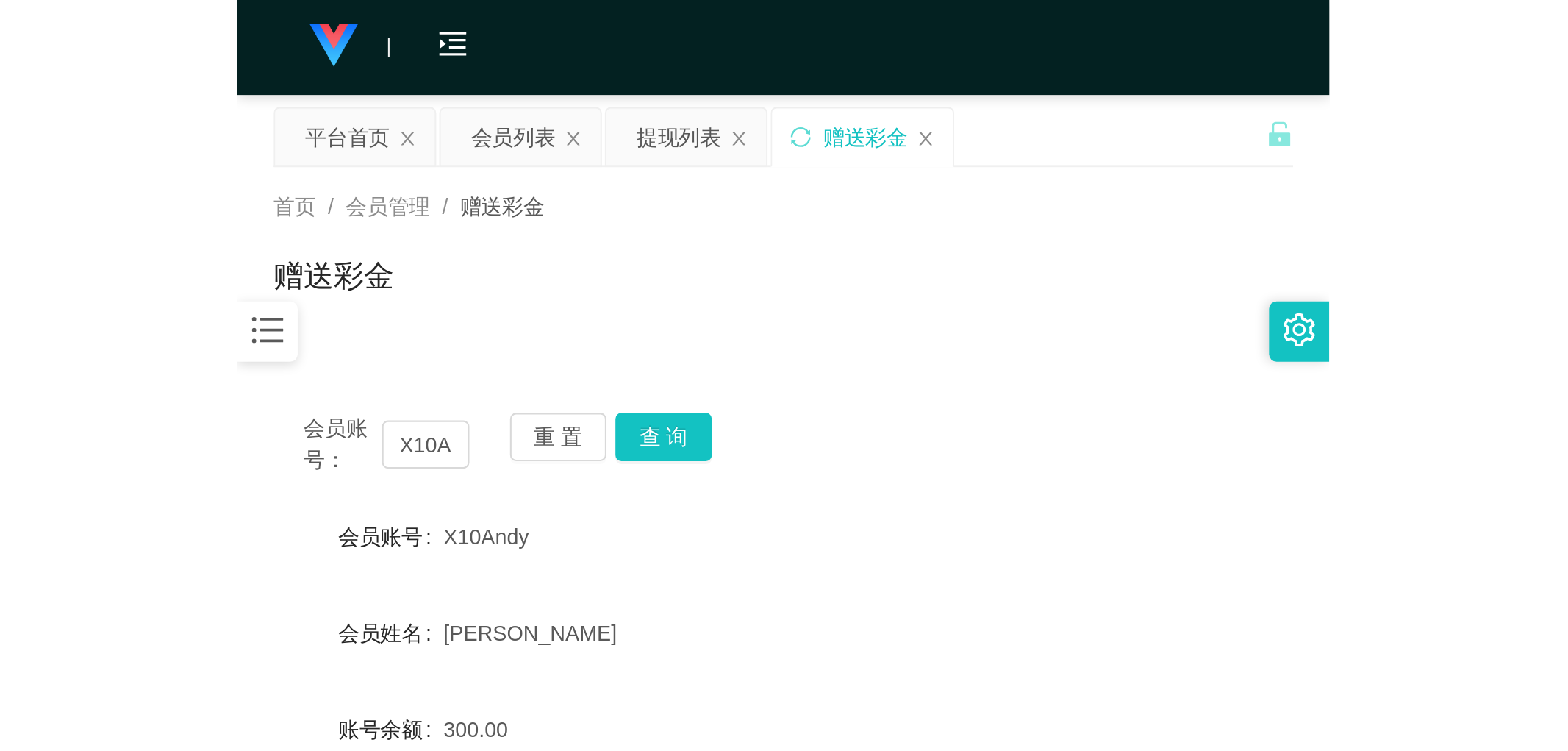
scroll to position [0, 0]
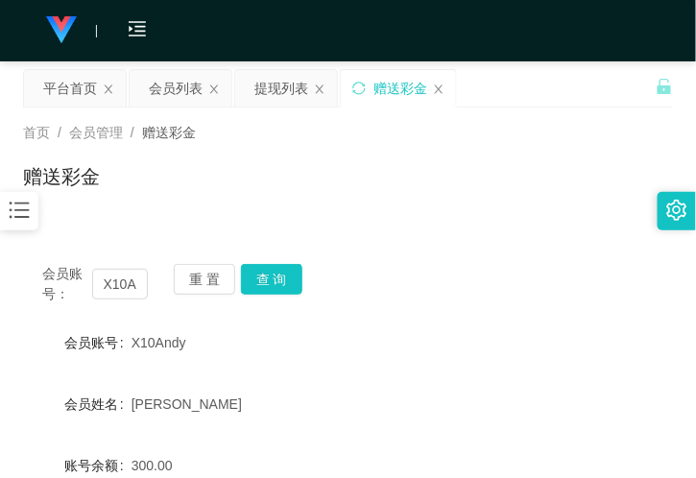
drag, startPoint x: 189, startPoint y: 229, endPoint x: 245, endPoint y: 140, distance: 104.5
click at [189, 216] on div "首页 / 会员管理 / 赠送彩金 / 赠送彩金 会员账号： X10Andy 重 置 查 询 会员账号 X10Andy 会员姓名 [PERSON_NAME] 账…" at bounding box center [348, 410] width 650 height 604
drag, startPoint x: 285, startPoint y: 106, endPoint x: 293, endPoint y: 97, distance: 11.6
click at [285, 106] on div "提现列表" at bounding box center [282, 88] width 54 height 37
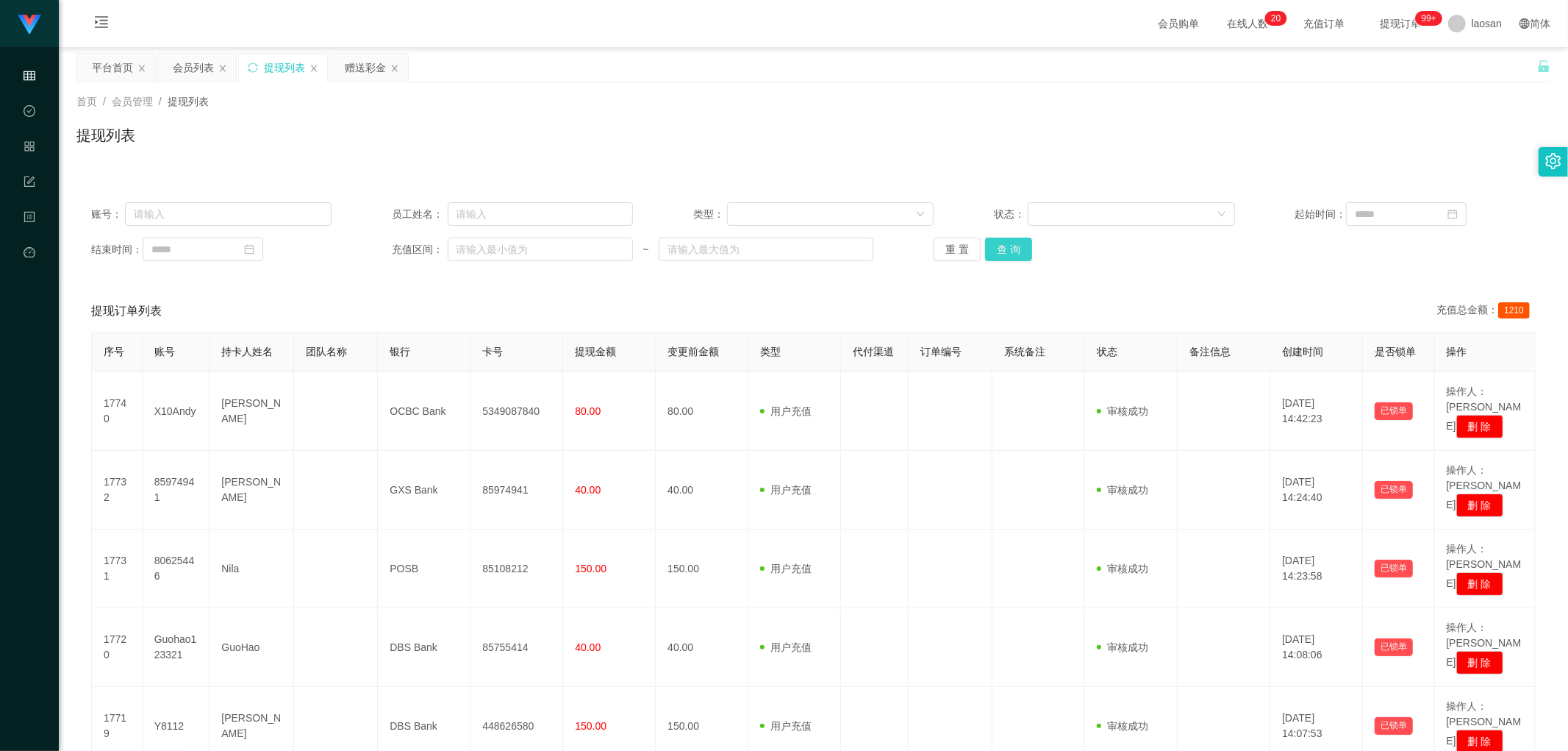
click at [532, 259] on button "查 询" at bounding box center [1008, 249] width 47 height 24
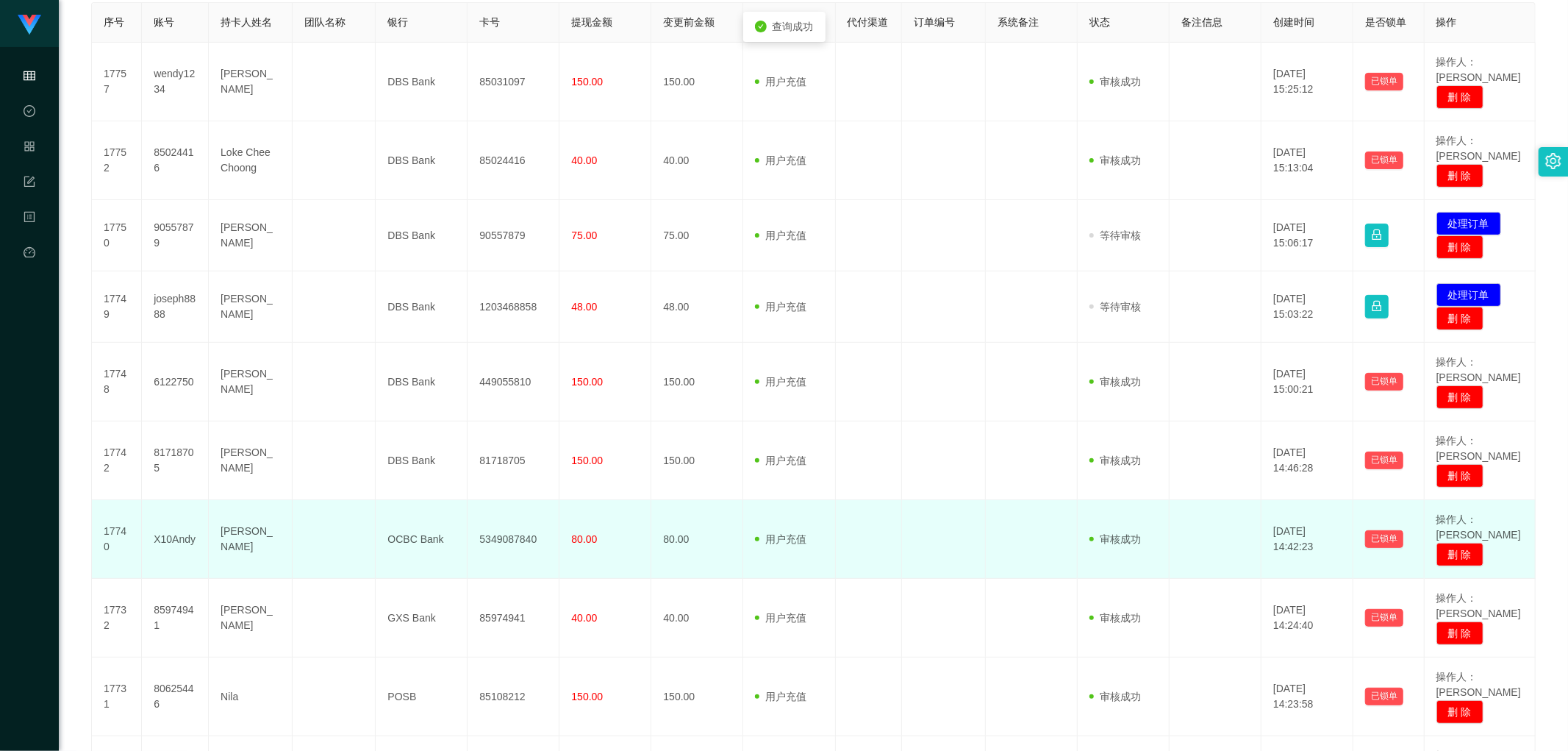
scroll to position [385, 0]
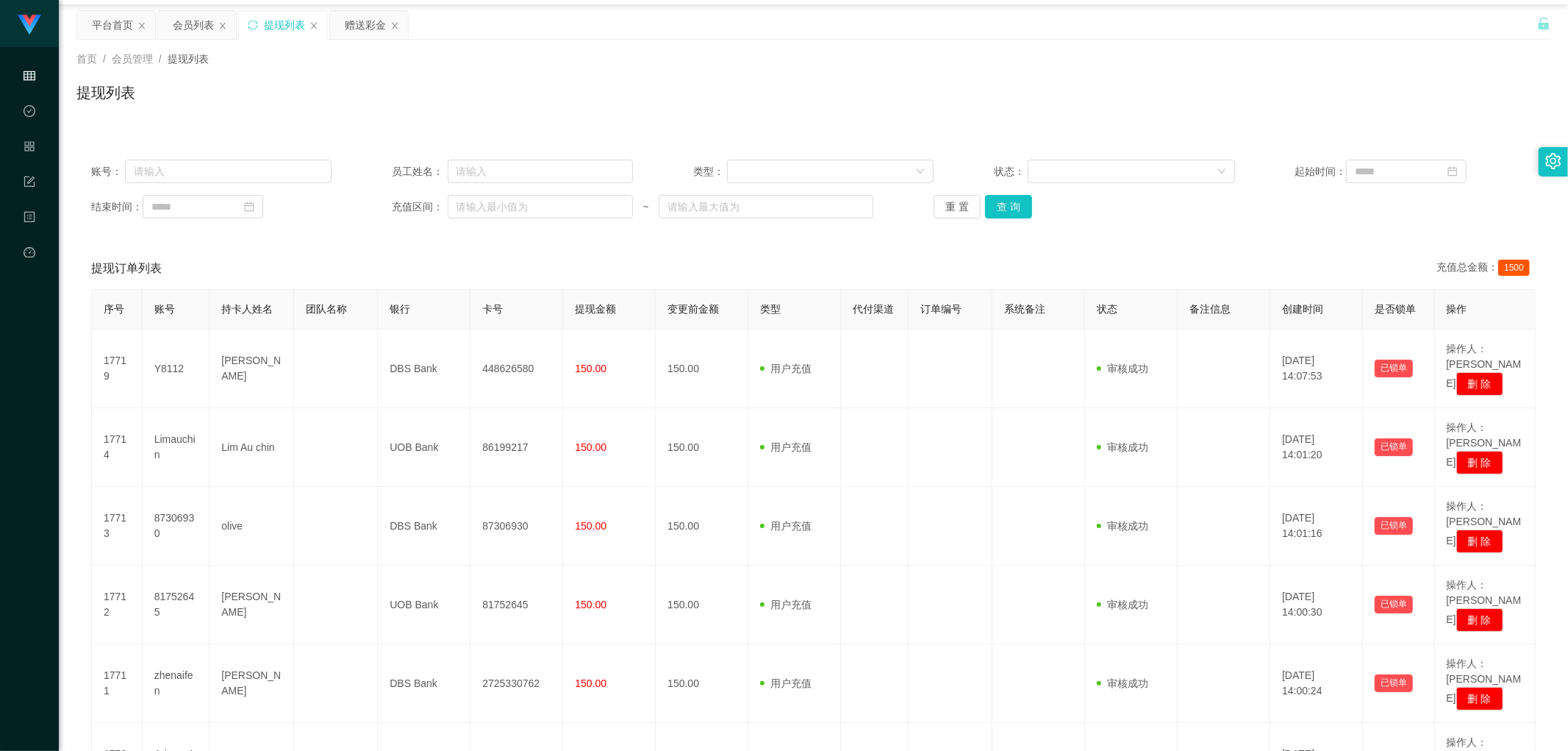
scroll to position [370, 0]
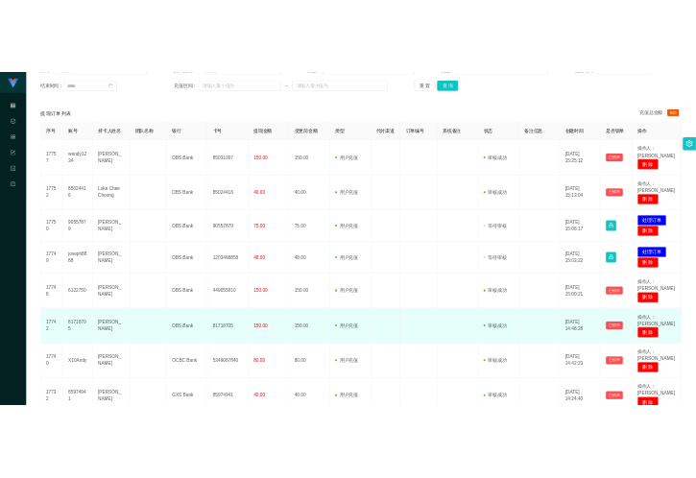
scroll to position [270, 0]
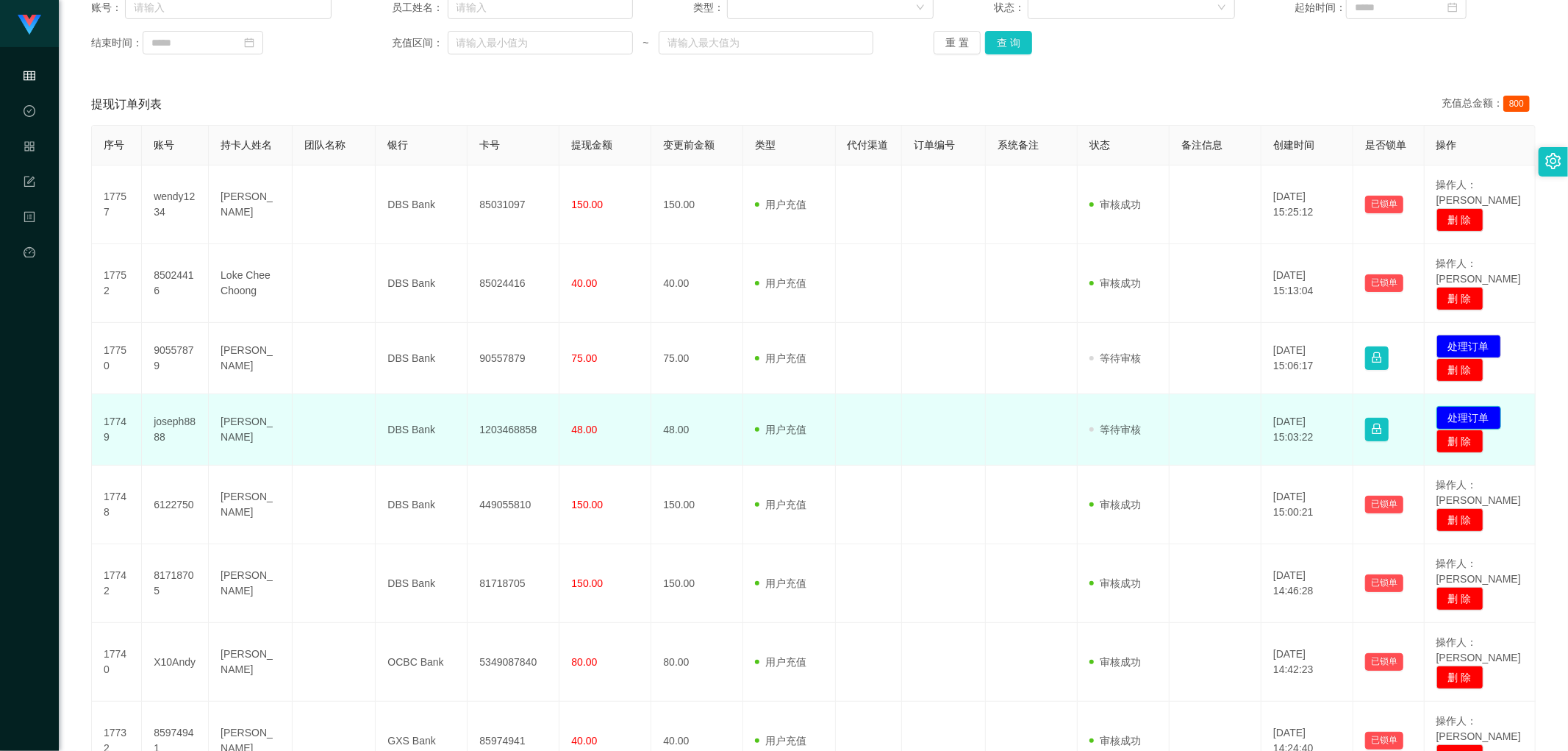
click at [532, 365] on button "处理订单" at bounding box center [1469, 417] width 65 height 24
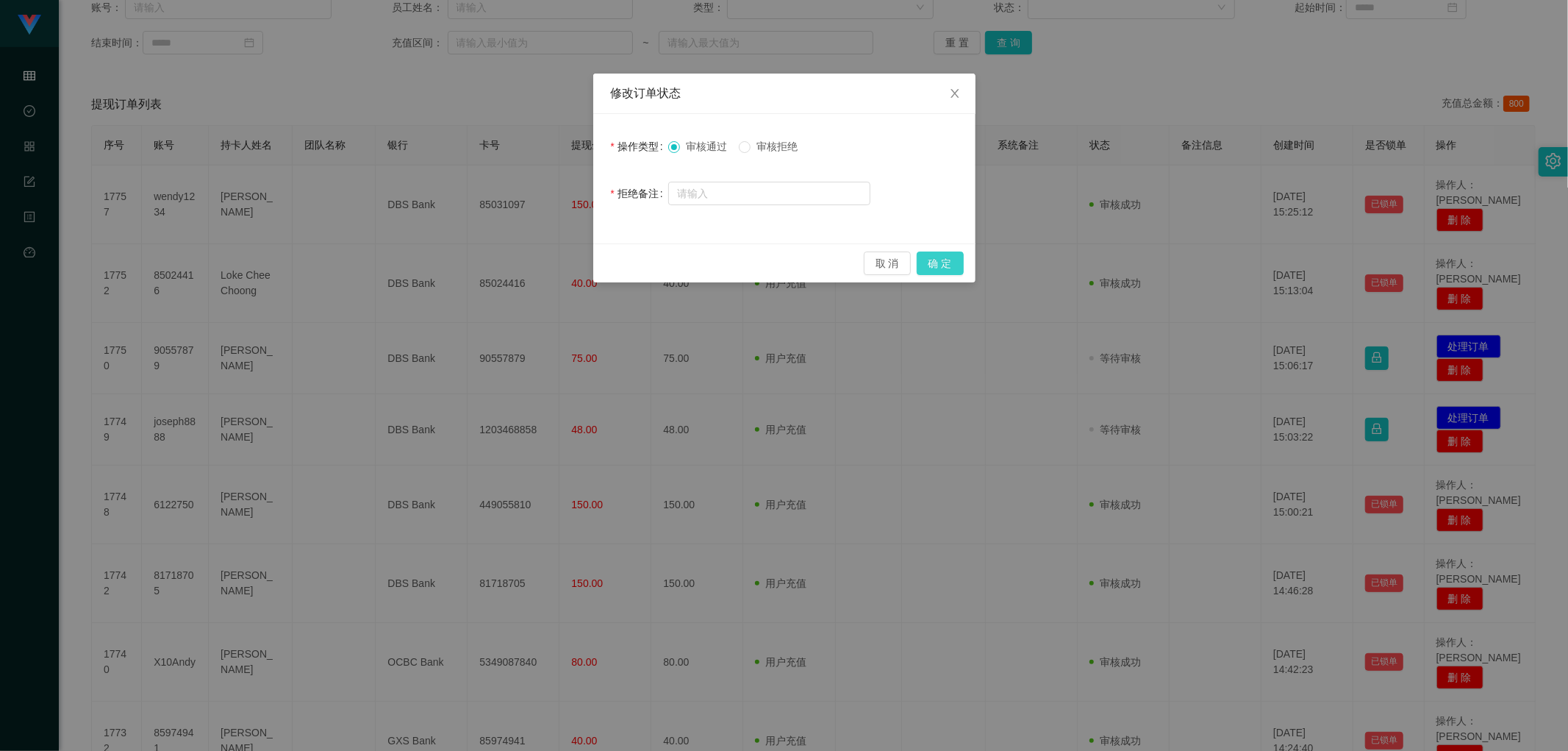
drag, startPoint x: 953, startPoint y: 263, endPoint x: 943, endPoint y: 270, distance: 12.2
click at [532, 263] on button "确 定" at bounding box center [940, 263] width 47 height 24
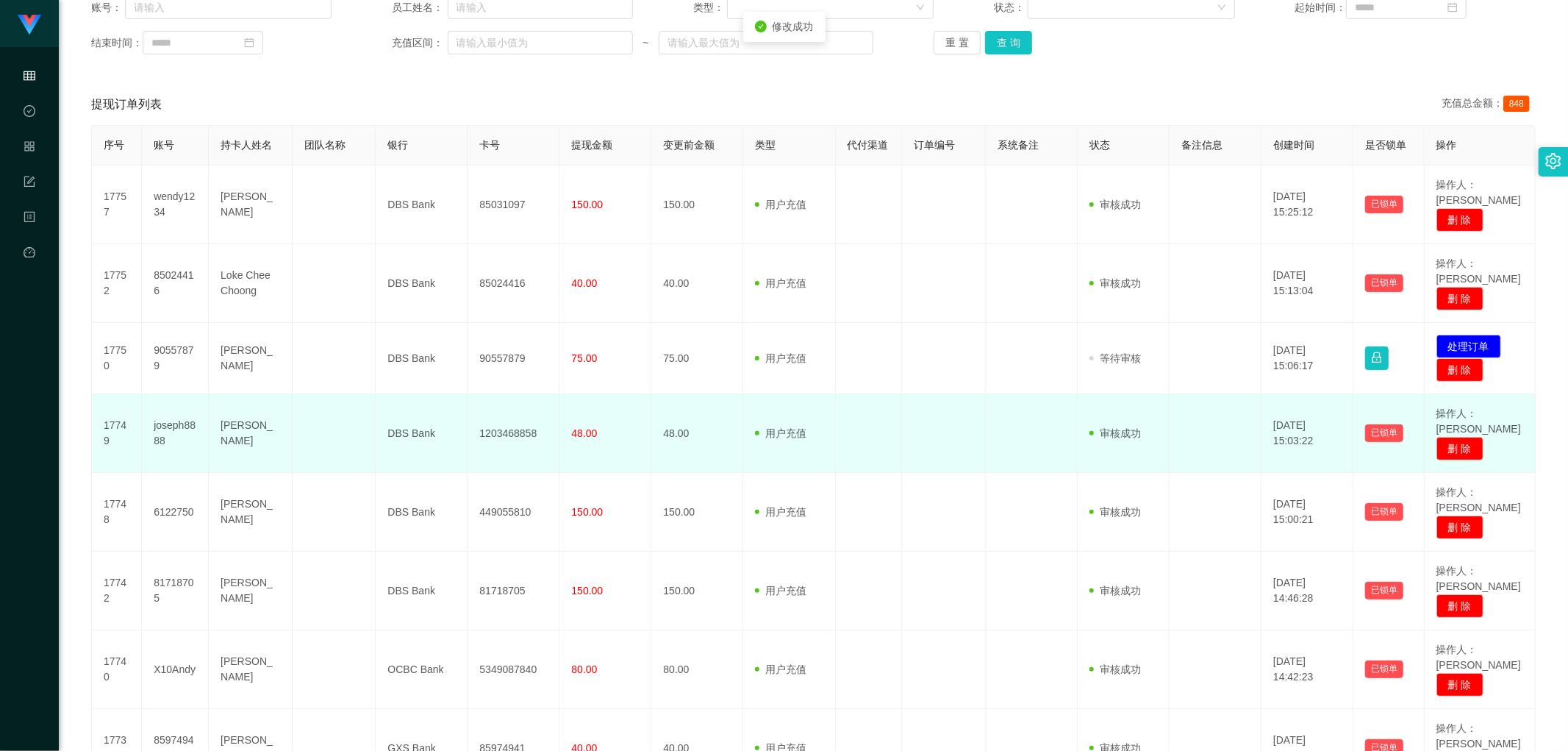
click at [513, 365] on td "1203468858" at bounding box center [513, 433] width 92 height 79
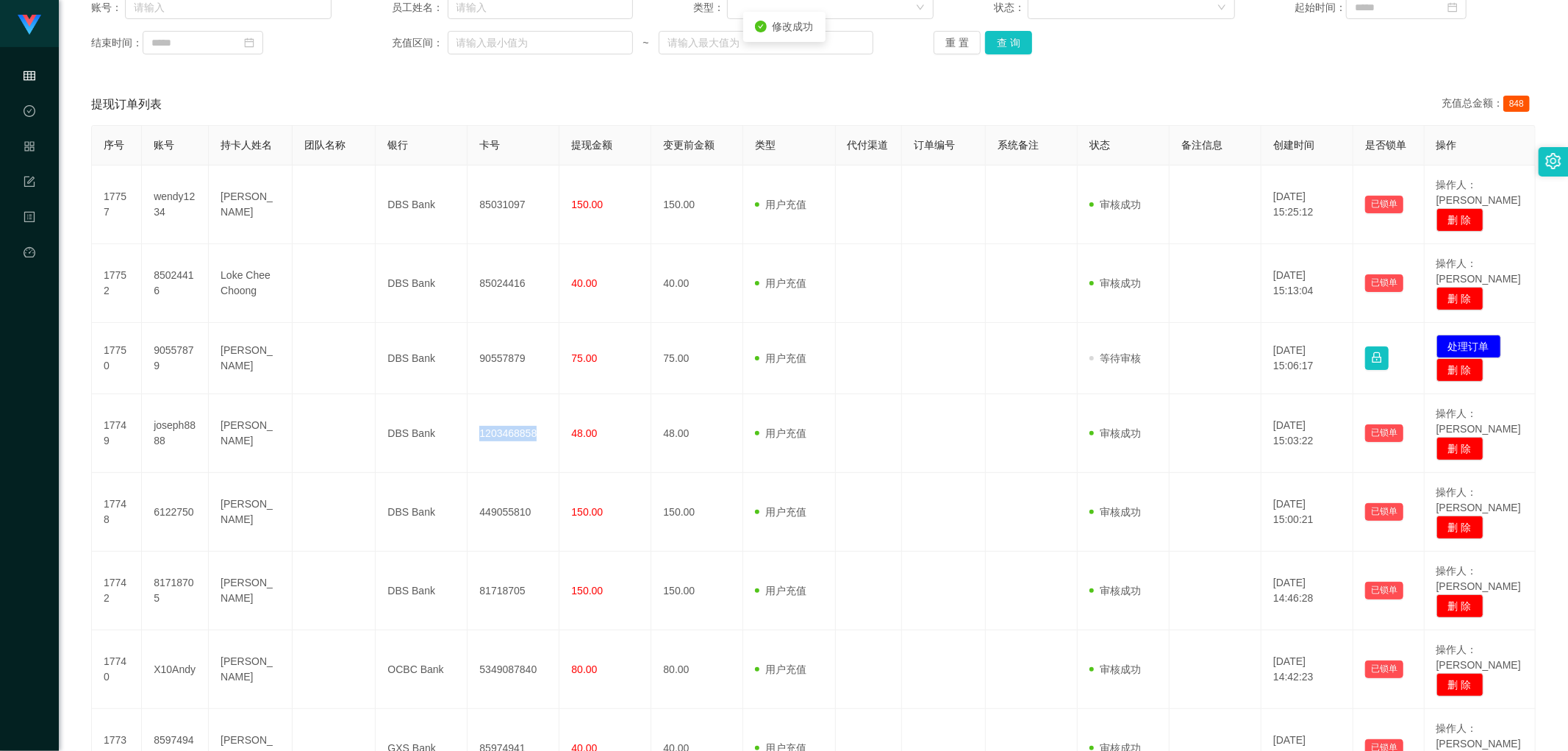
copy td "1203468858"
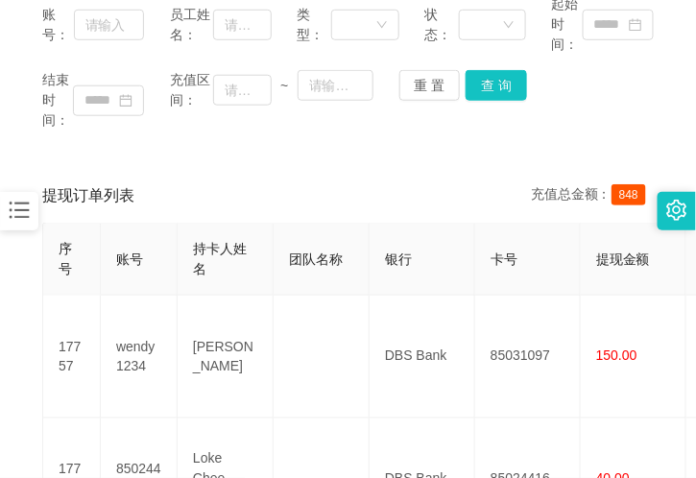
click at [235, 132] on div "账号： 员工姓名： 类型： 状态： 起始时间： 结束时间： 充值区间： ~ 重 置 查 询" at bounding box center [348, 62] width 650 height 175
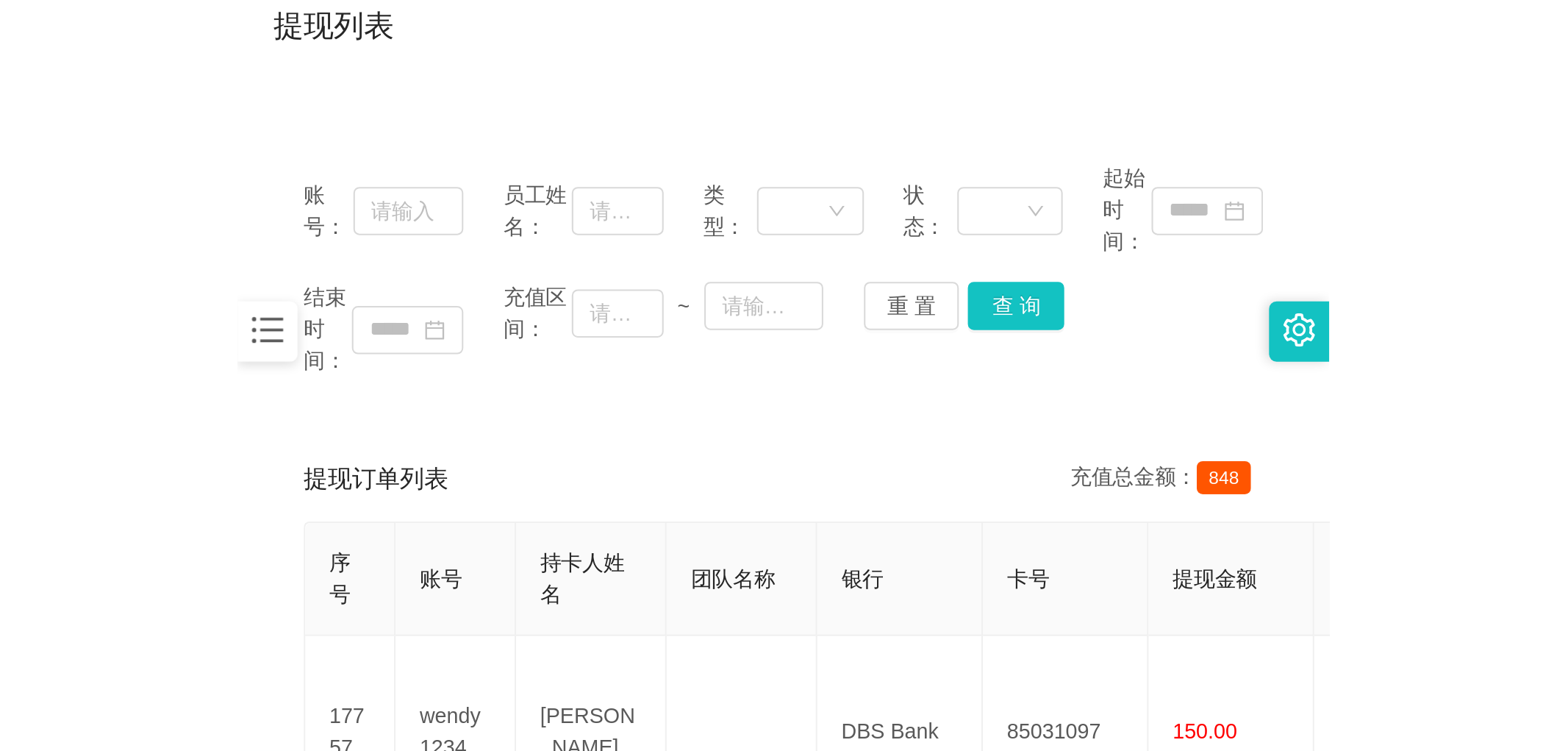
scroll to position [0, 0]
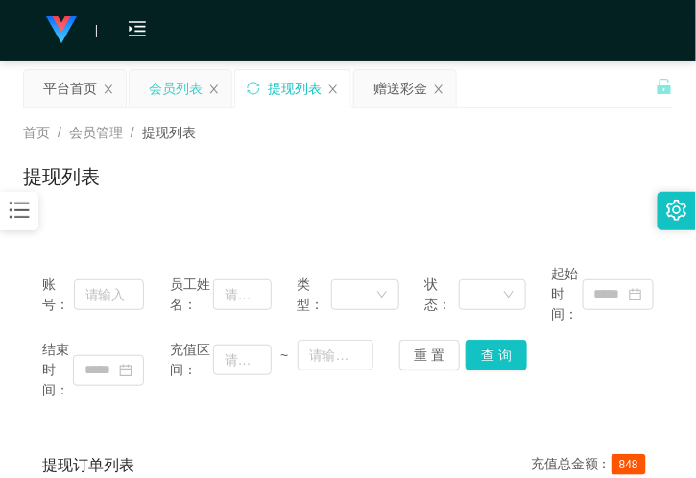
click at [173, 84] on div "会员列表" at bounding box center [176, 88] width 54 height 37
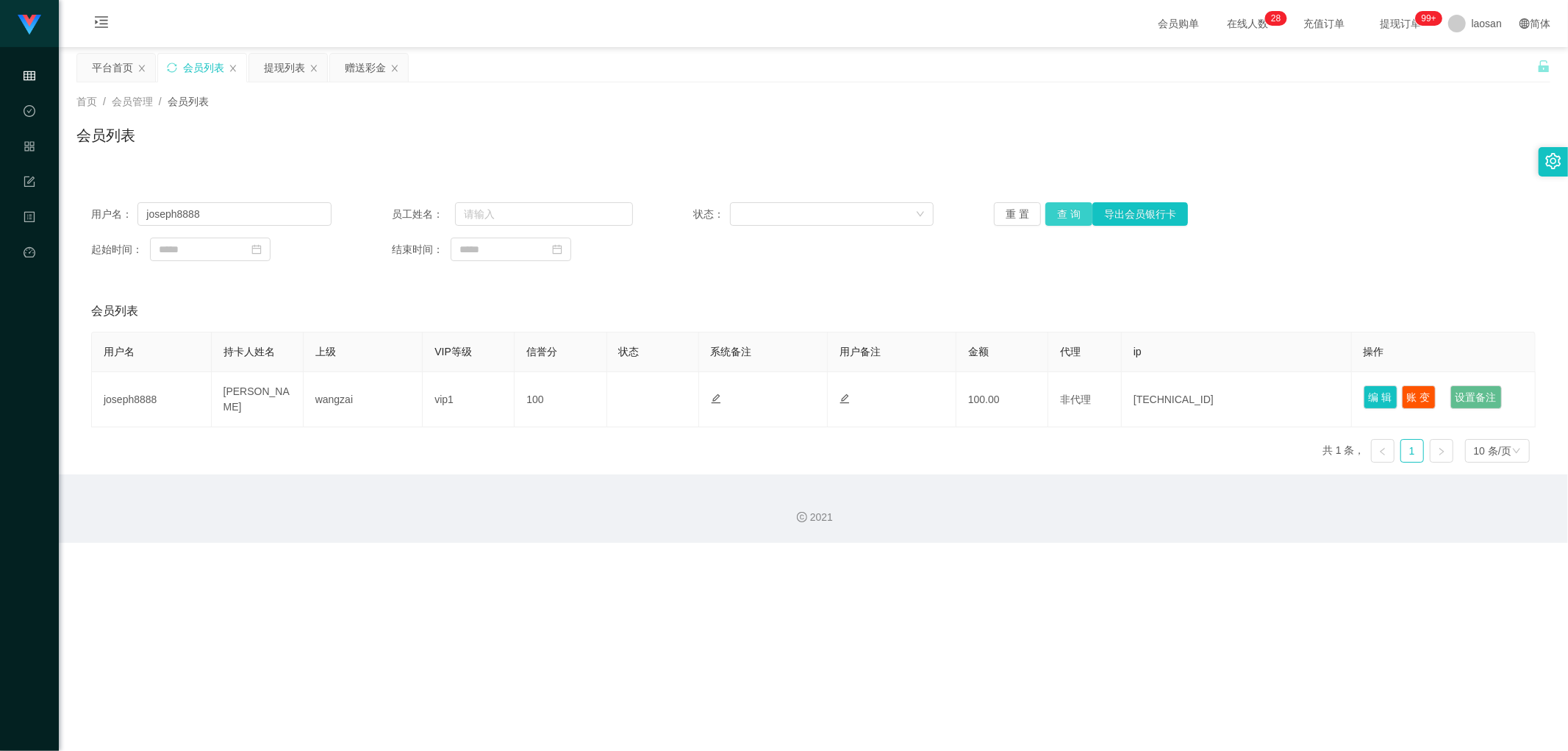
click at [532, 206] on button "查 询" at bounding box center [1068, 214] width 47 height 24
drag, startPoint x: 1387, startPoint y: 404, endPoint x: 1377, endPoint y: 401, distance: 10.4
click at [532, 365] on button "编 辑" at bounding box center [1381, 397] width 34 height 24
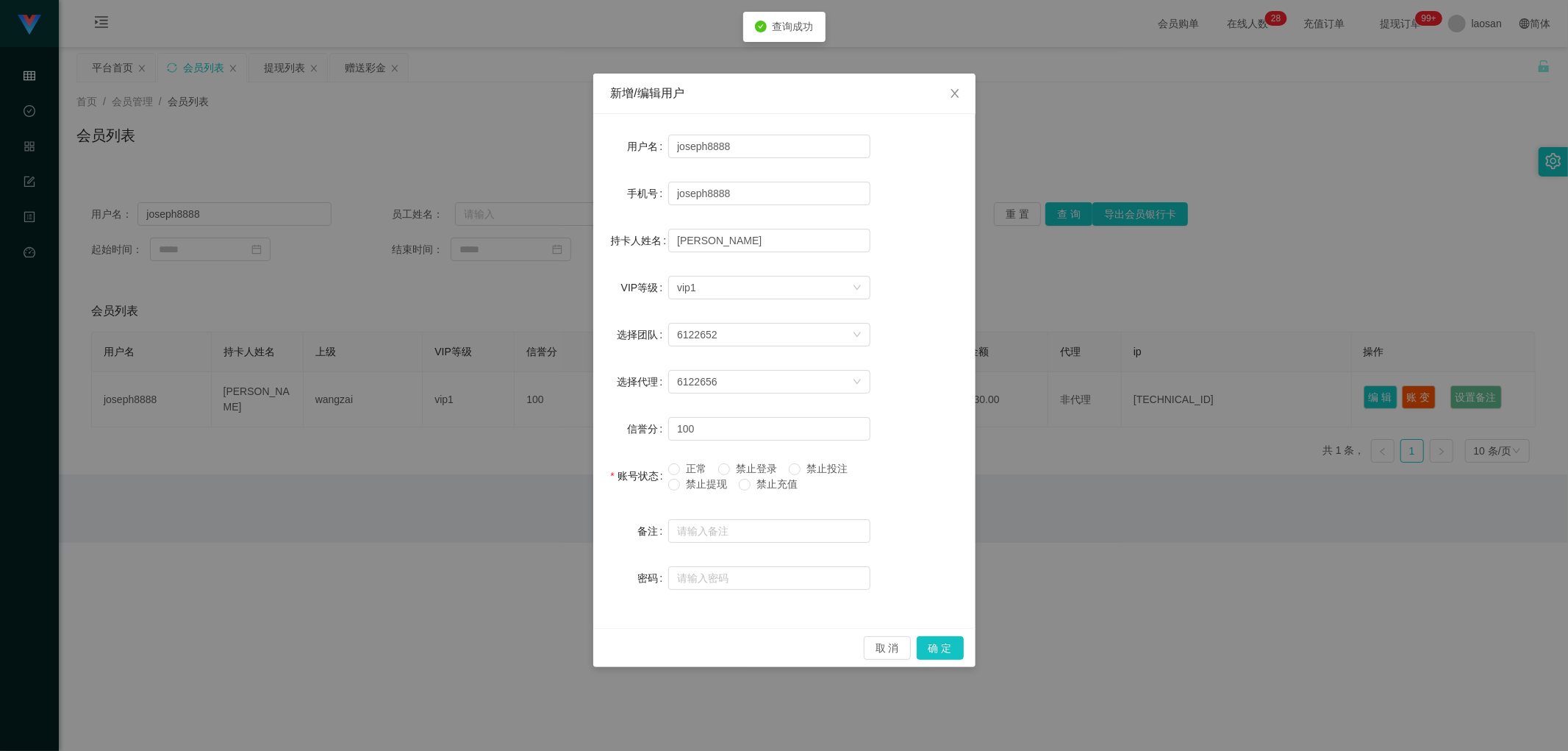
click at [532, 365] on span "正常" at bounding box center [696, 468] width 32 height 11
click at [532, 365] on button "确 定" at bounding box center [940, 648] width 47 height 24
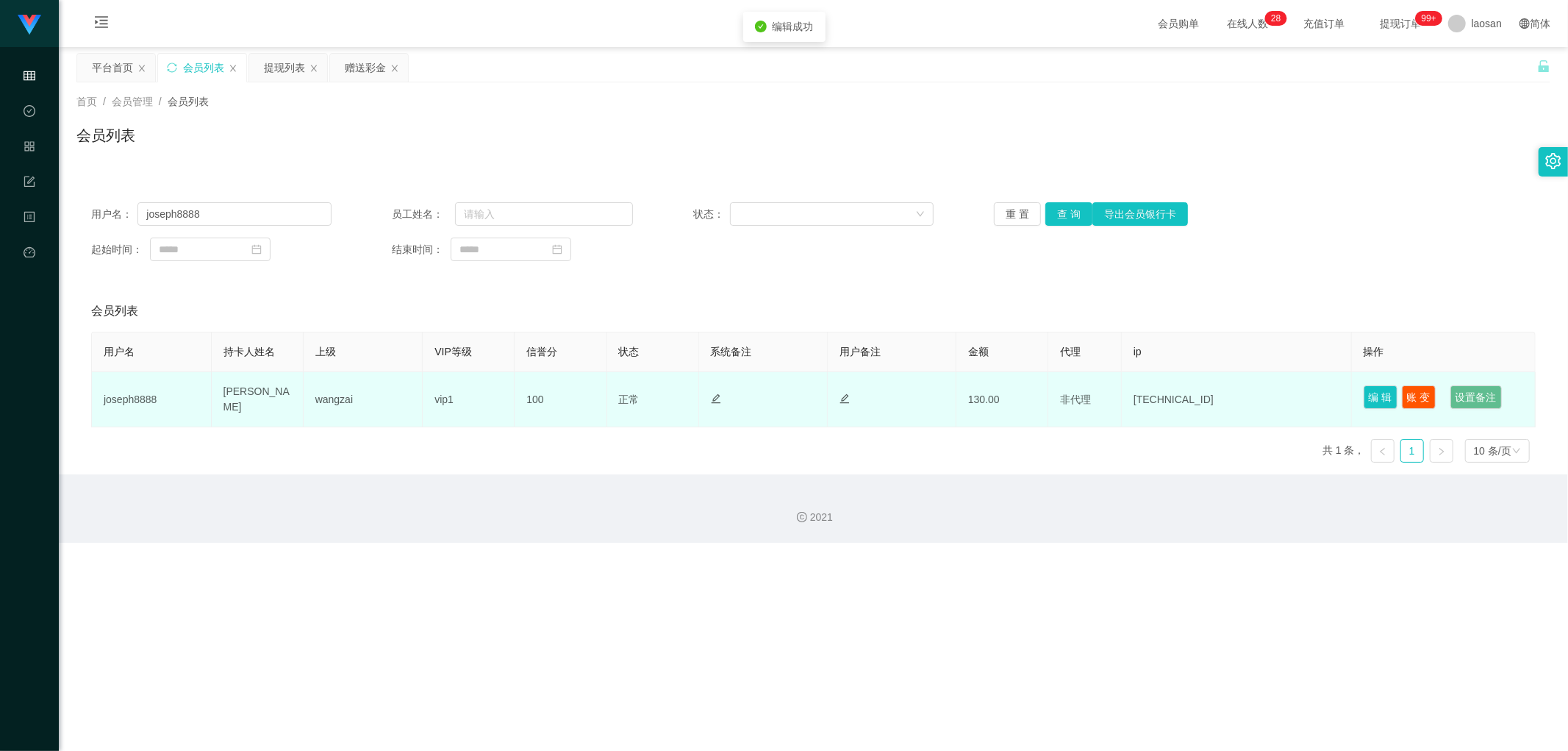
drag, startPoint x: 1035, startPoint y: 480, endPoint x: 843, endPoint y: 378, distance: 217.4
click at [532, 365] on div "2021" at bounding box center [813, 508] width 1509 height 68
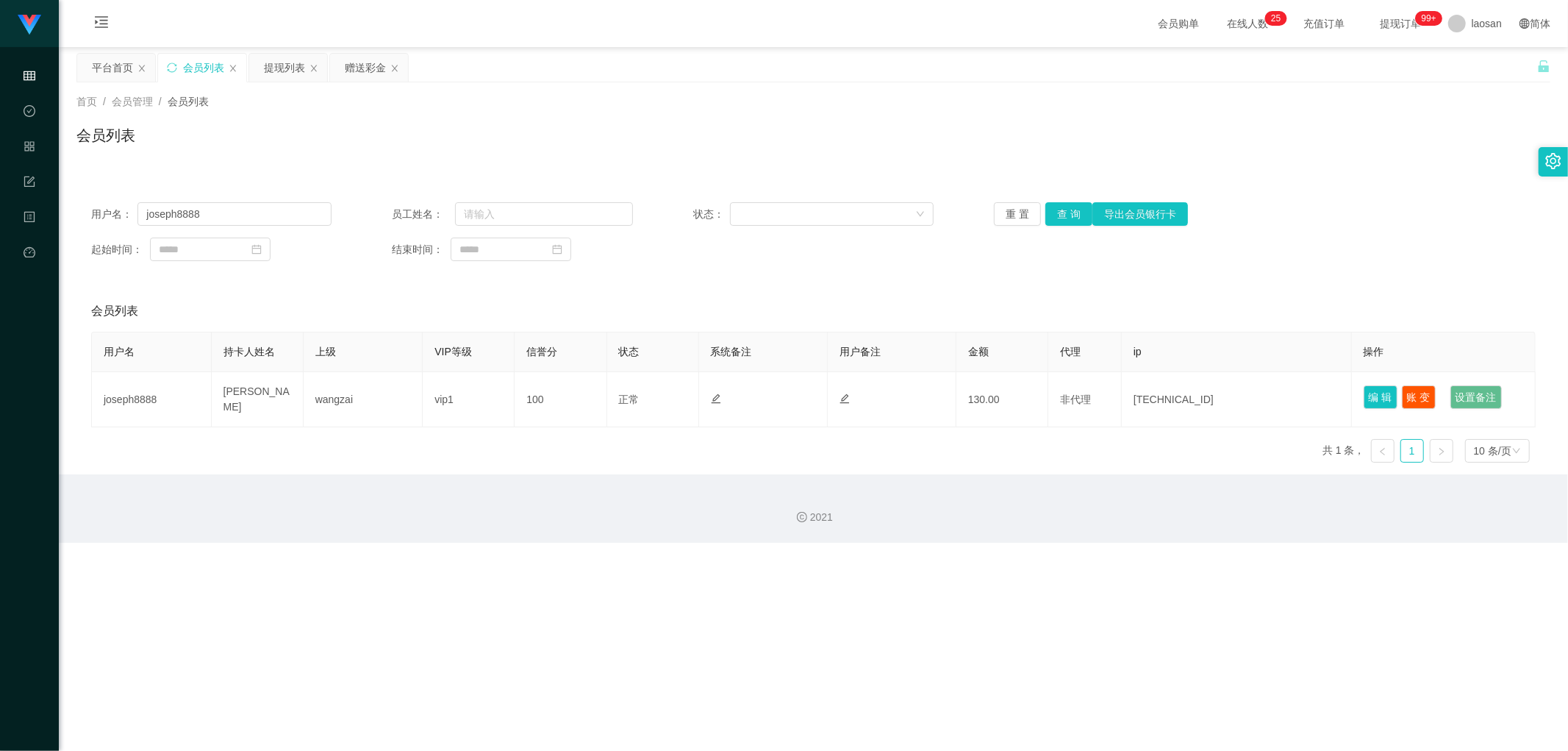
click at [193, 73] on div "会员列表" at bounding box center [204, 67] width 41 height 28
click at [256, 219] on input "joseph8888" at bounding box center [235, 214] width 194 height 24
click at [532, 211] on button "查 询" at bounding box center [1068, 214] width 47 height 24
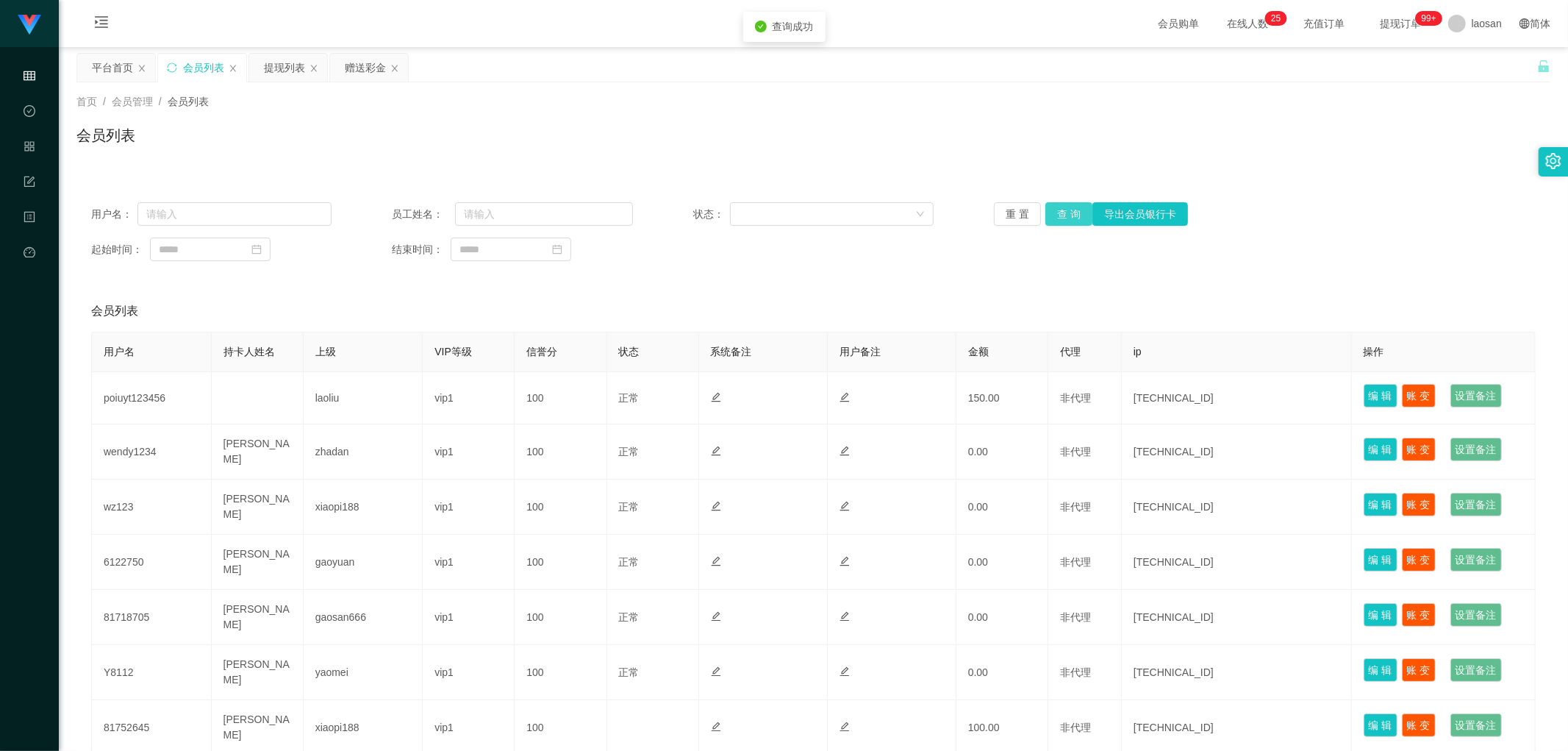
click at [532, 211] on button "查 询" at bounding box center [1068, 214] width 47 height 24
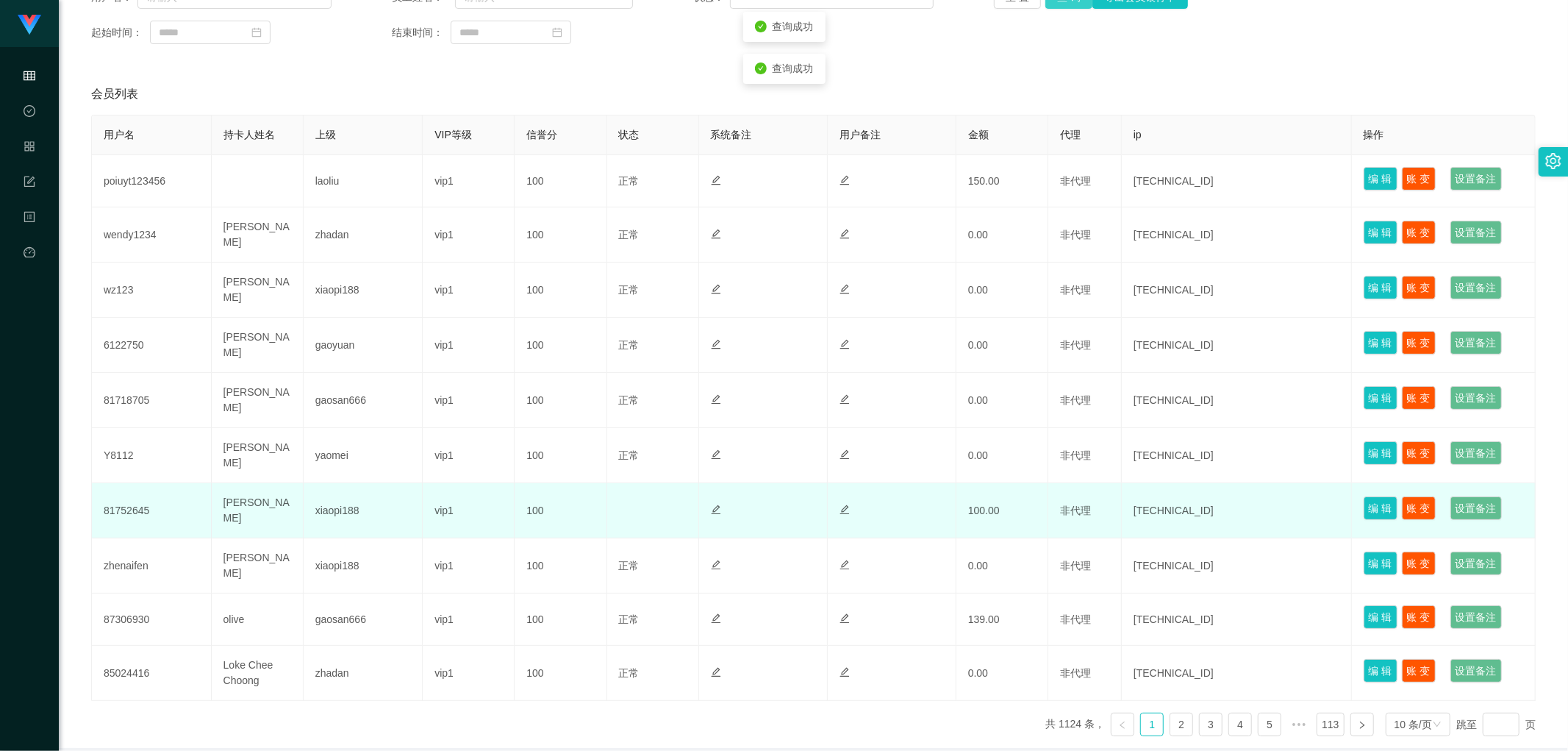
scroll to position [268, 0]
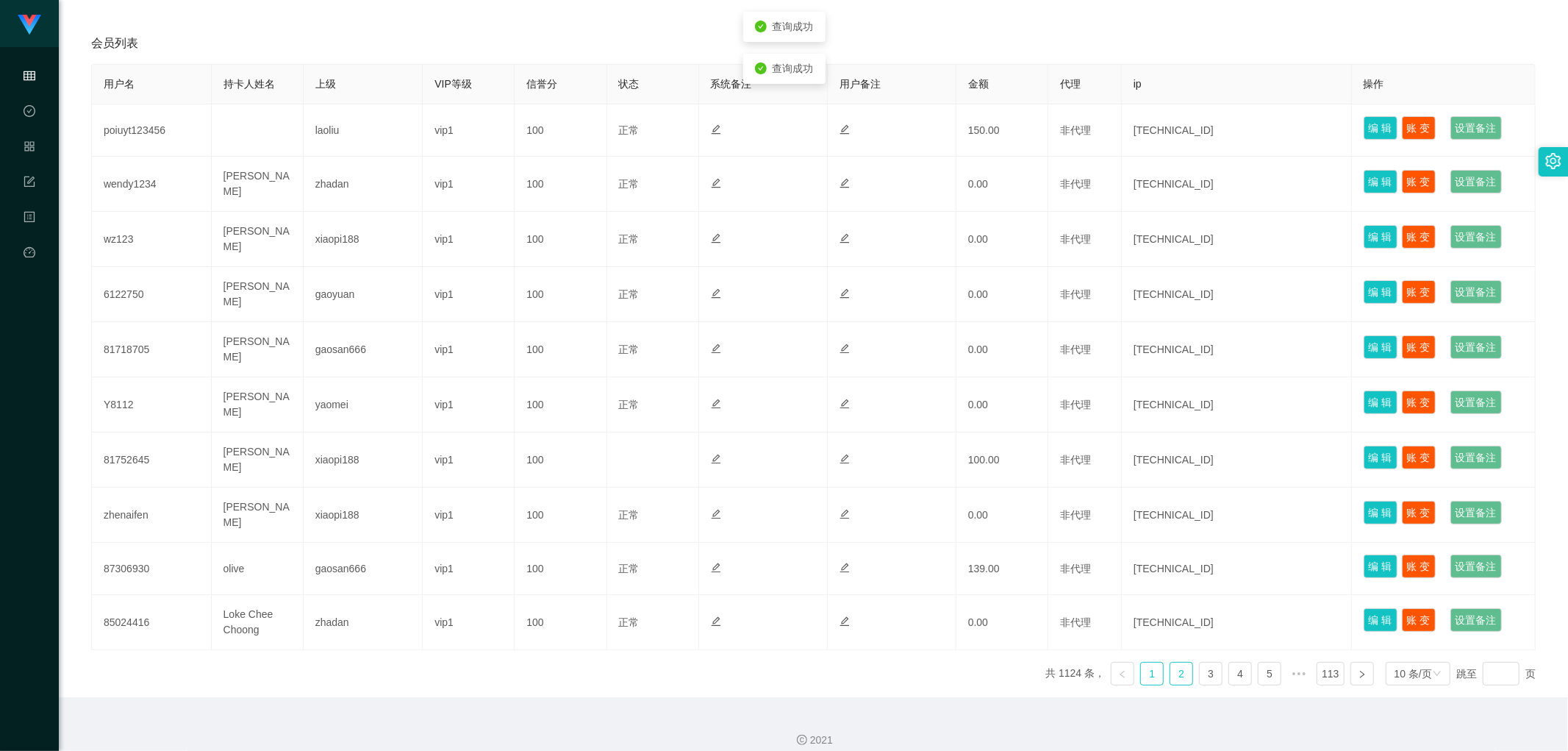
click at [532, 365] on link "2" at bounding box center [1181, 673] width 22 height 22
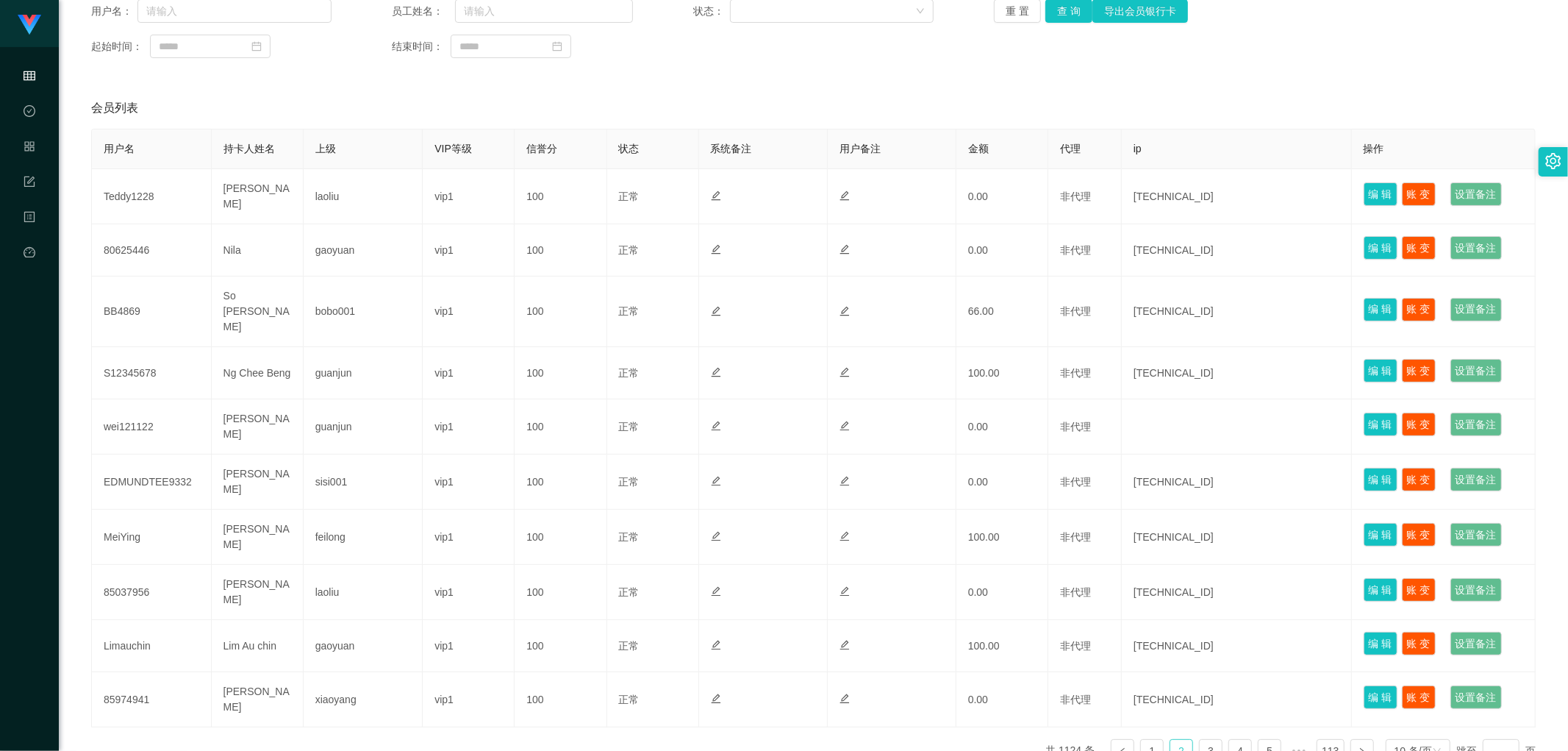
scroll to position [180, 0]
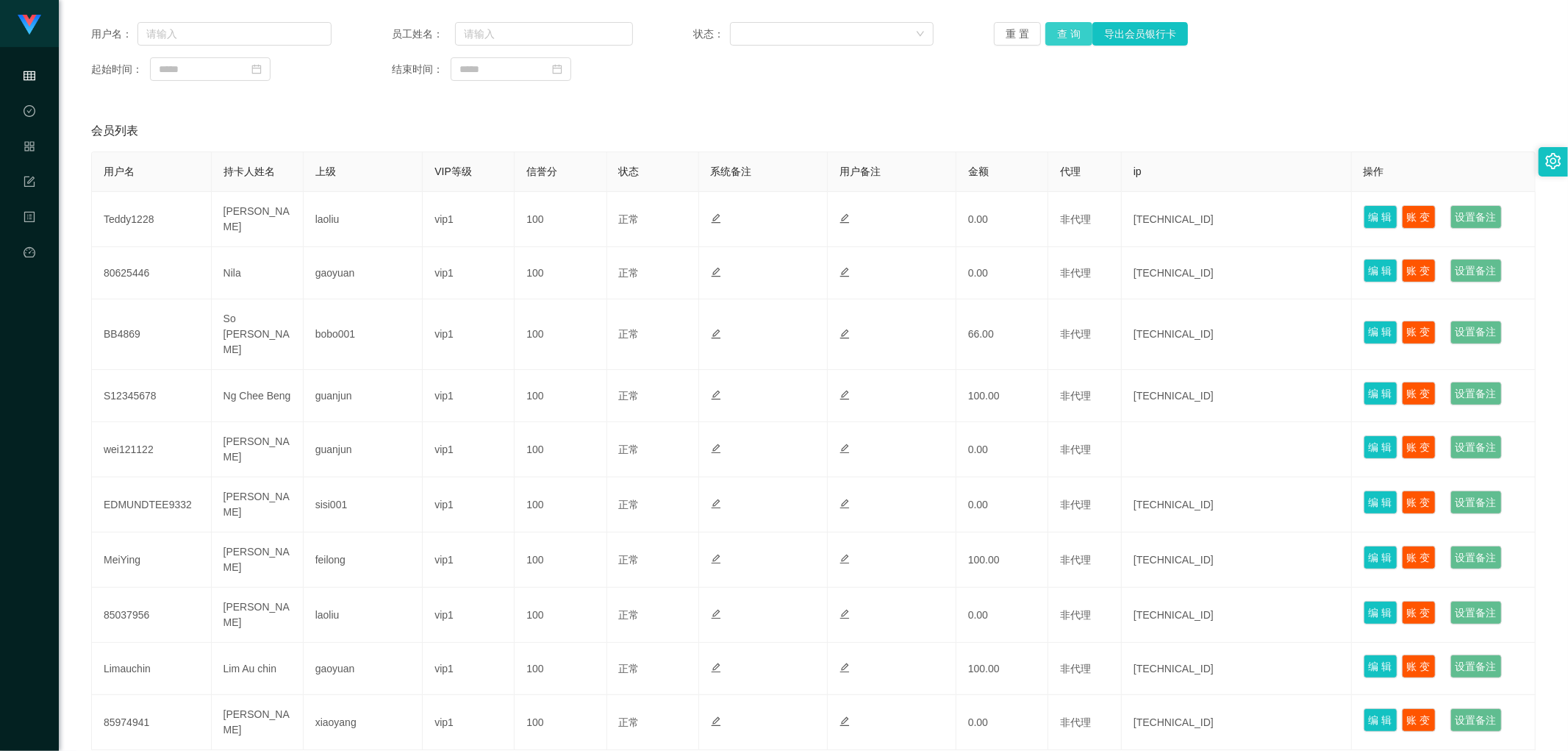
click at [532, 33] on button "查 询" at bounding box center [1068, 34] width 47 height 24
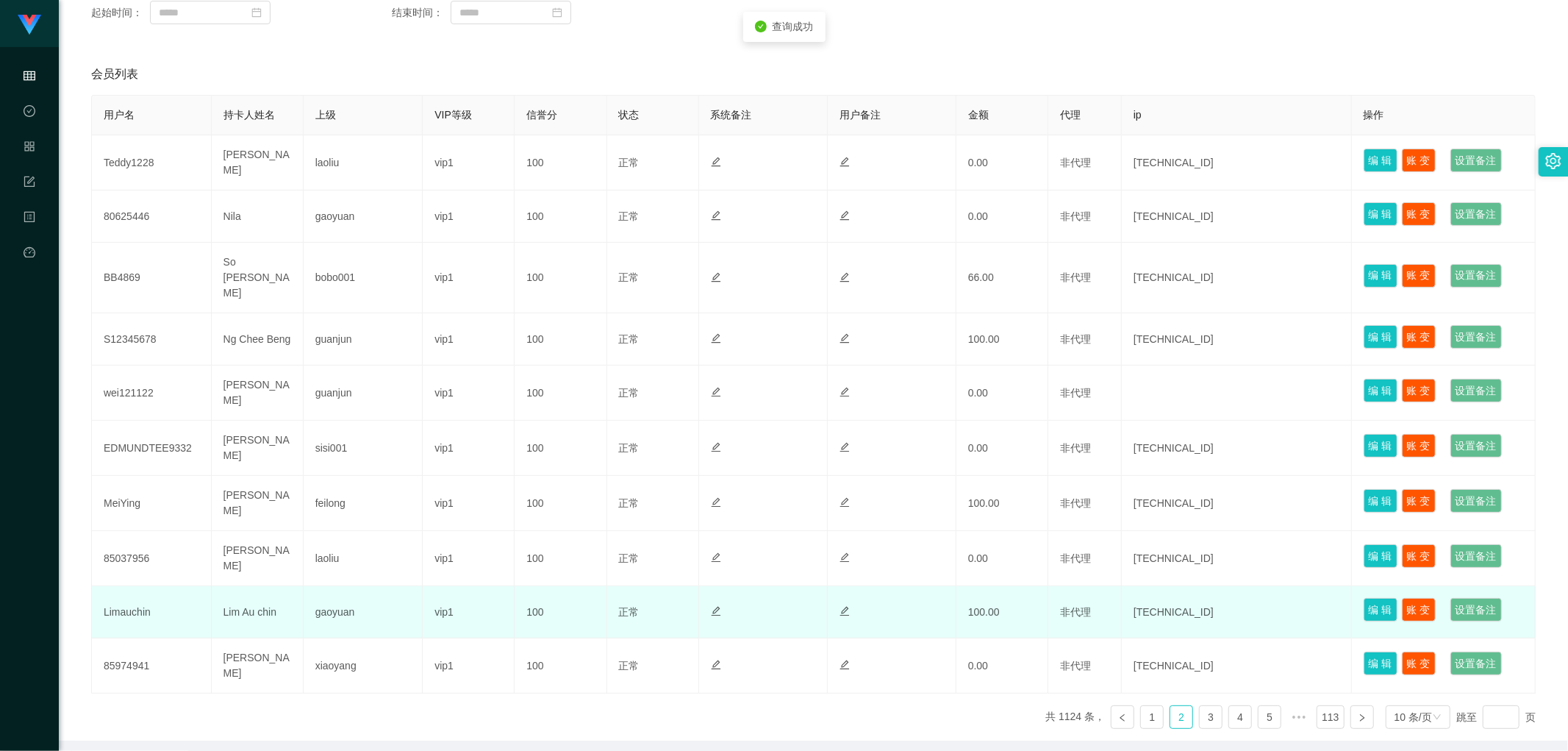
scroll to position [262, 0]
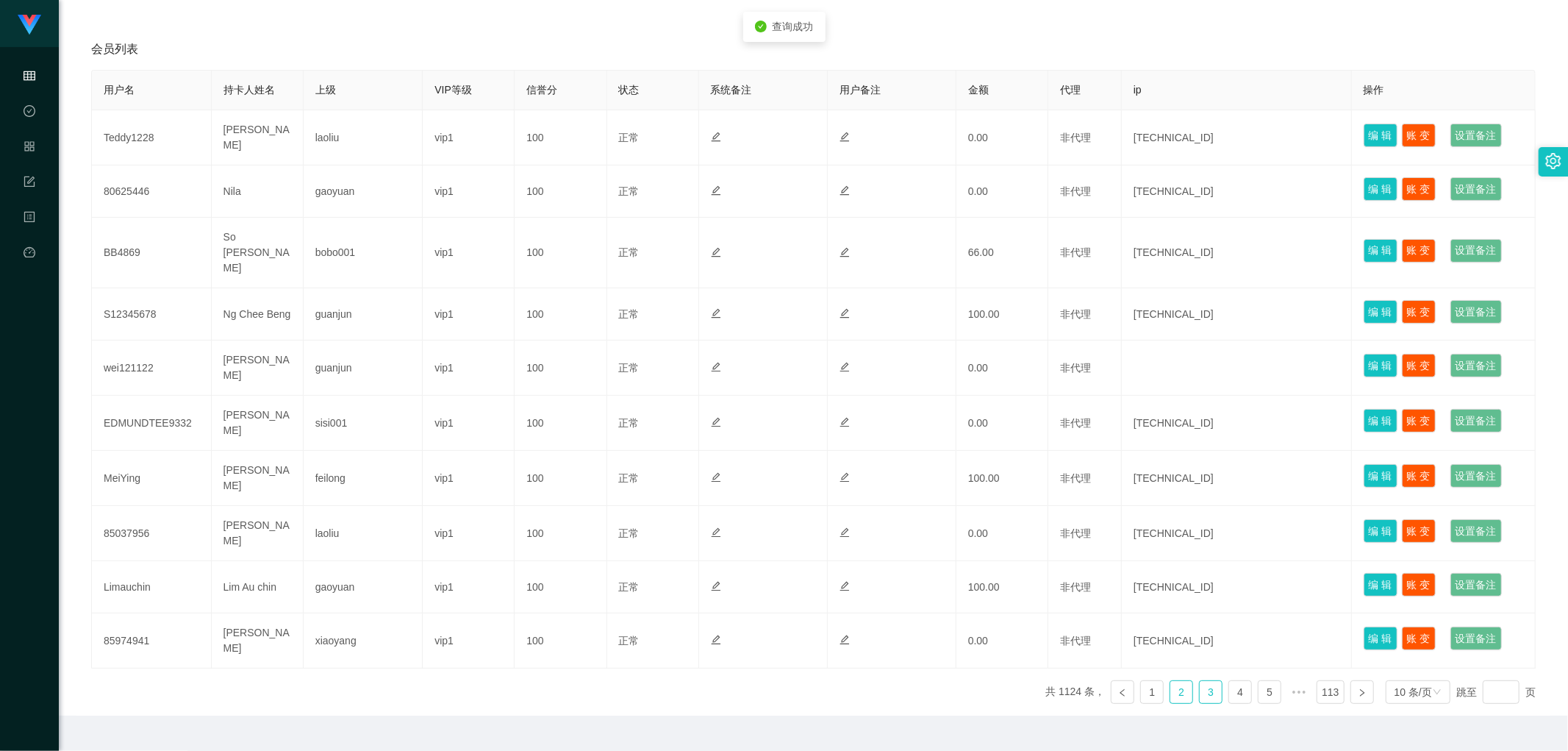
click at [532, 365] on link "3" at bounding box center [1211, 691] width 22 height 22
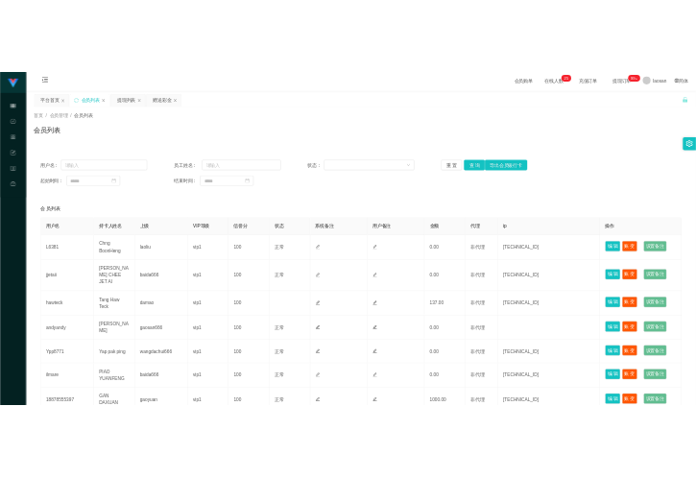
scroll to position [0, 0]
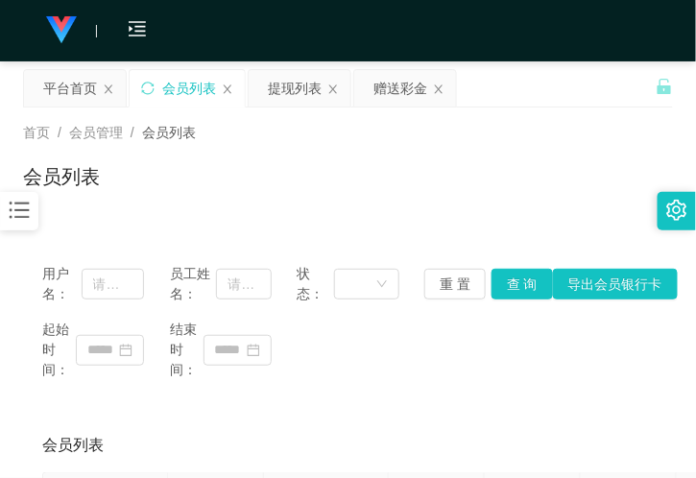
click at [347, 197] on div "会员列表" at bounding box center [348, 184] width 650 height 44
click at [87, 295] on input "text" at bounding box center [113, 284] width 63 height 31
paste input "X10Andy"
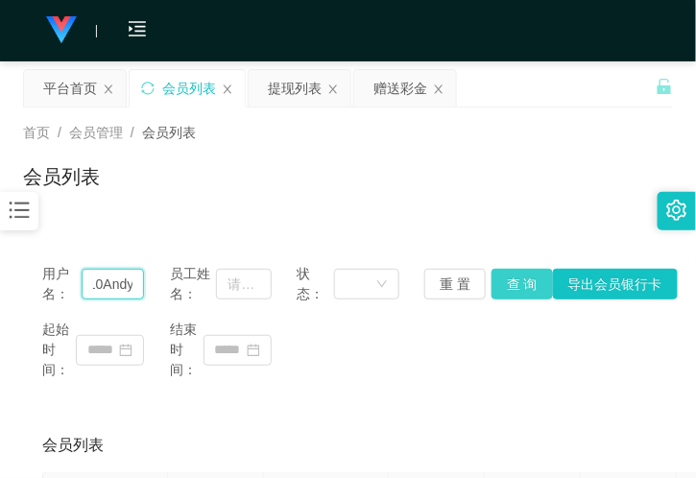
type input "X10Andy"
click at [539, 282] on button "查 询" at bounding box center [522, 284] width 61 height 31
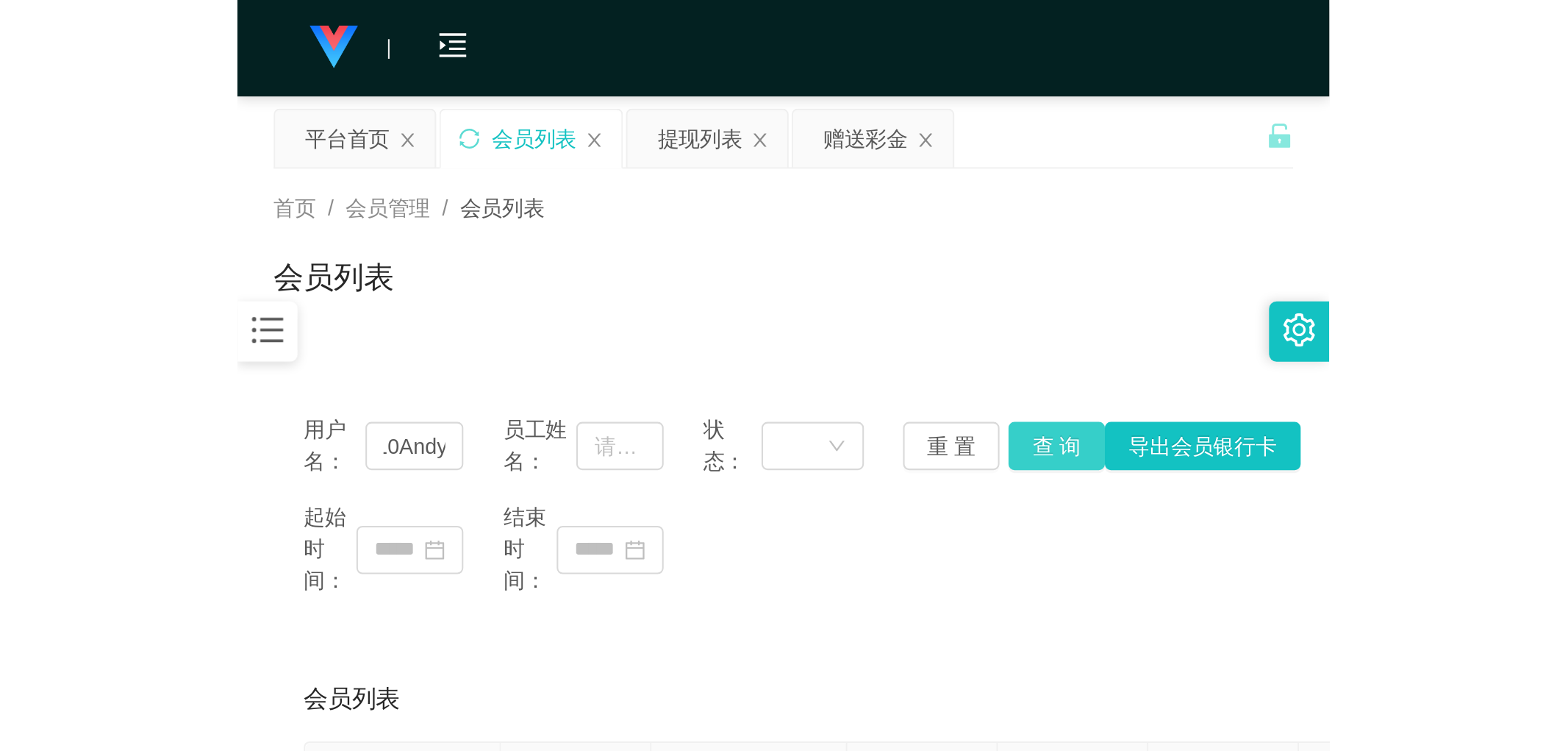
scroll to position [0, 0]
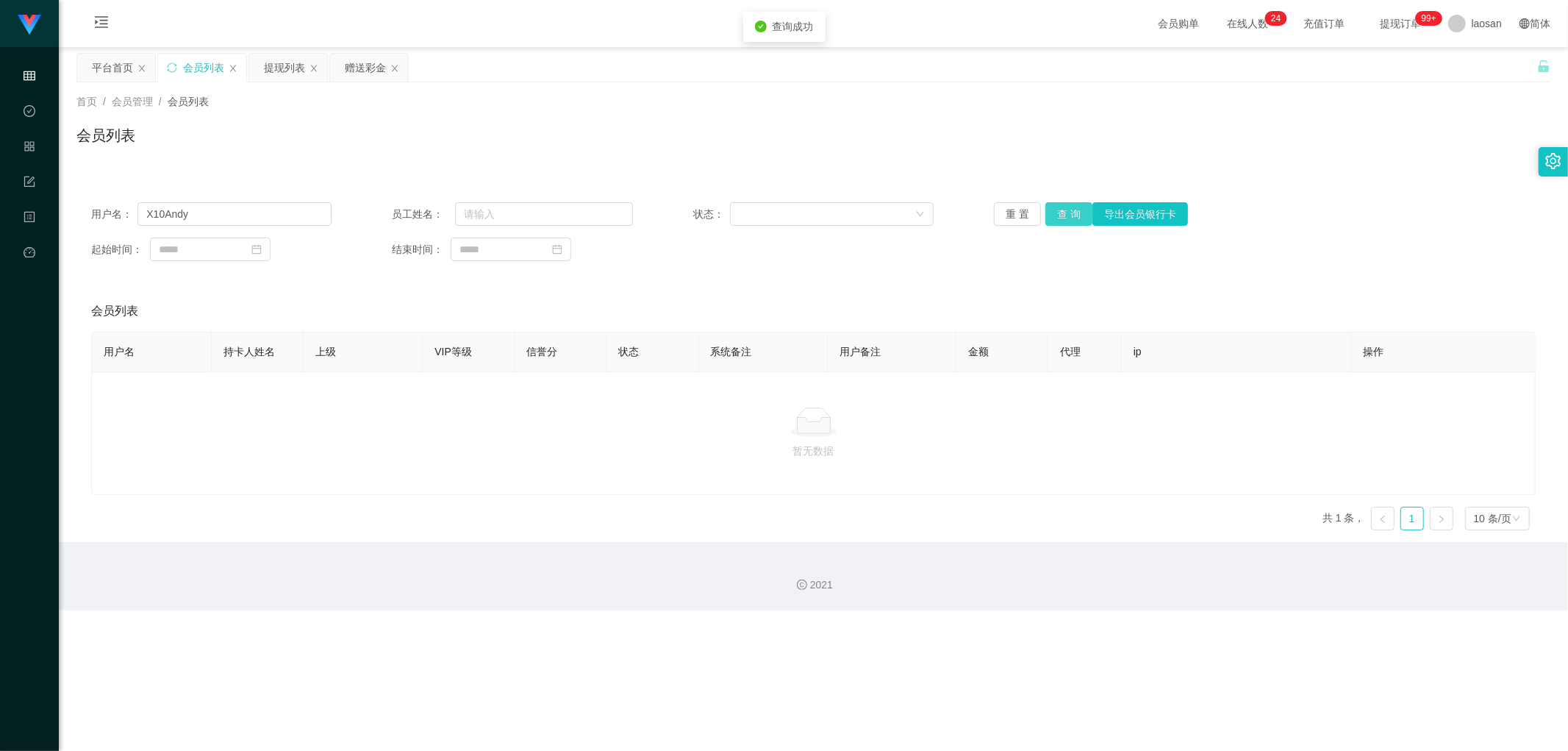
click at [532, 220] on button "查 询" at bounding box center [1068, 214] width 47 height 24
click at [532, 219] on div "重 置 查 询 导出会员银行卡" at bounding box center [1114, 214] width 240 height 24
click at [266, 64] on div "提现列表" at bounding box center [285, 67] width 41 height 28
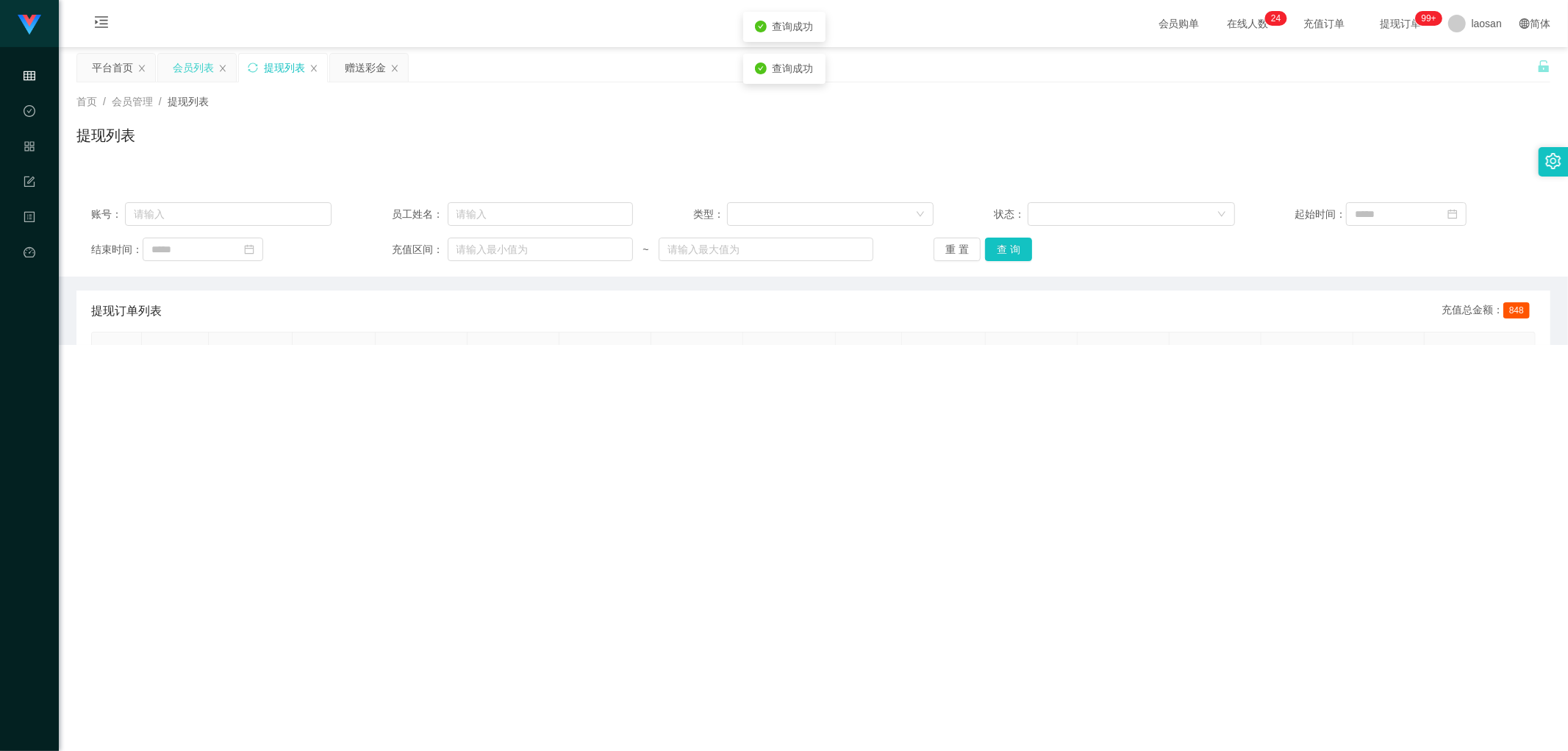
click at [196, 62] on div "会员列表" at bounding box center [194, 67] width 41 height 28
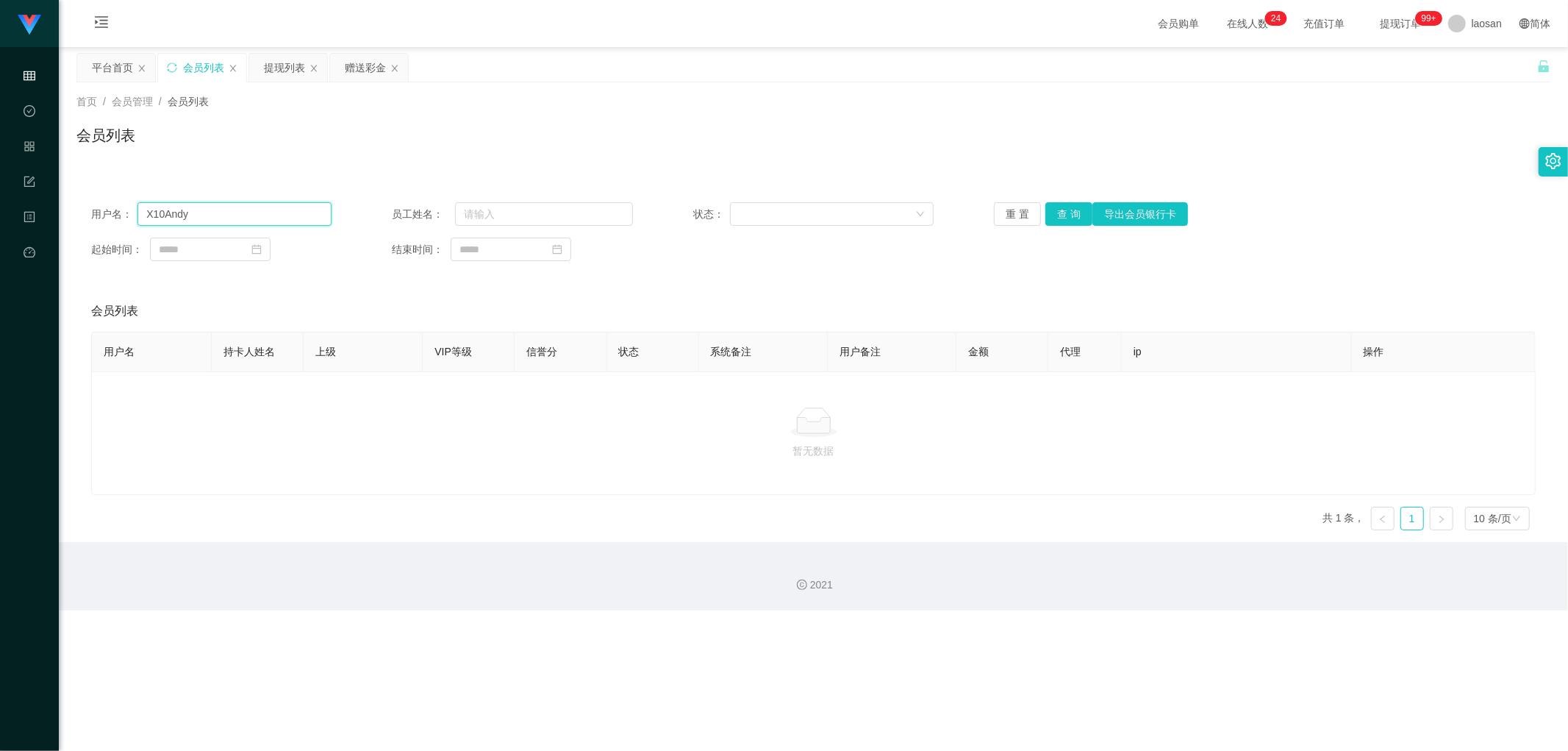
click at [253, 217] on input "X10Andy" at bounding box center [235, 214] width 194 height 24
click at [532, 224] on button "查 询" at bounding box center [1068, 214] width 47 height 24
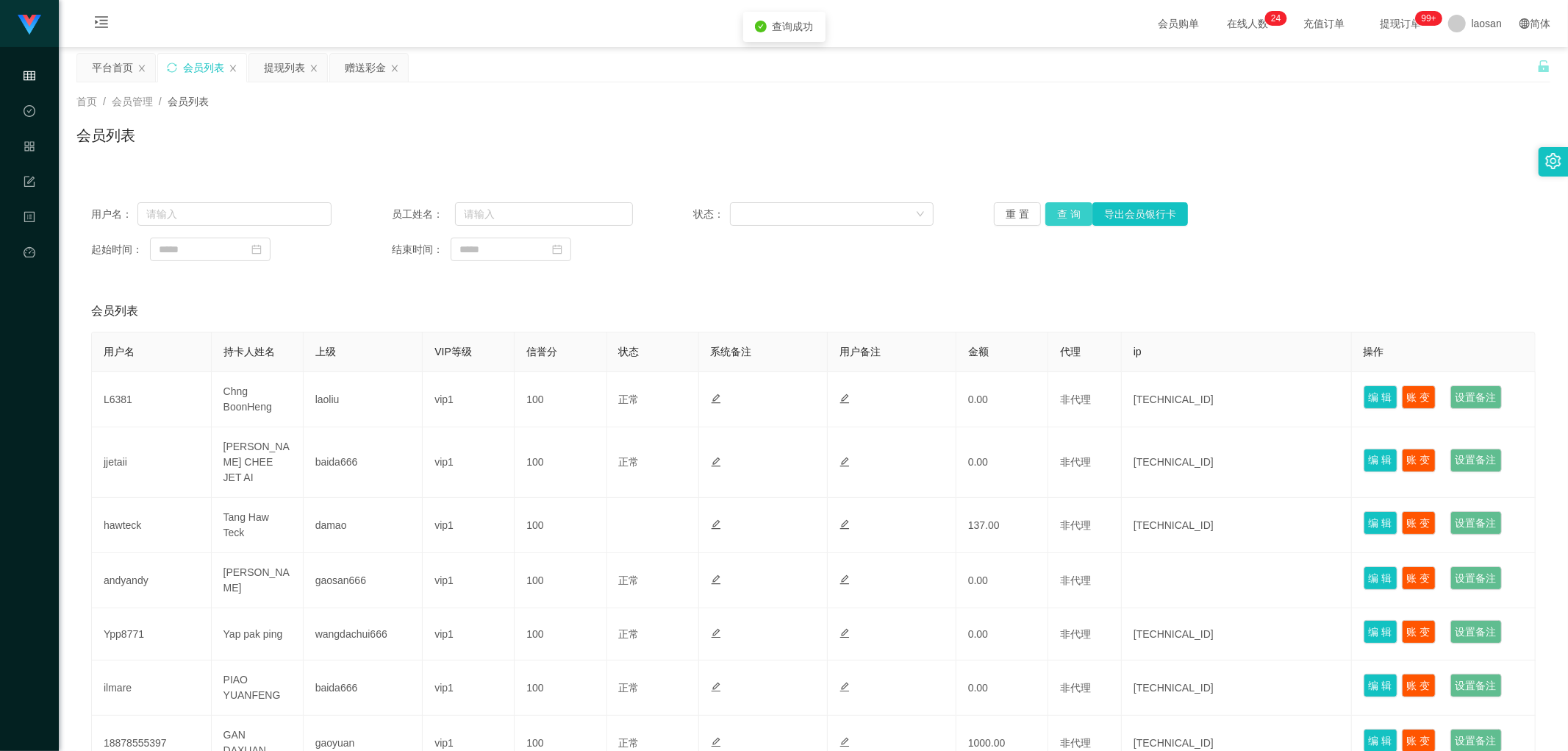
click at [532, 217] on button "查 询" at bounding box center [1068, 214] width 47 height 24
click at [532, 217] on div "重 置 查 询 导出会员银行卡" at bounding box center [1114, 214] width 240 height 24
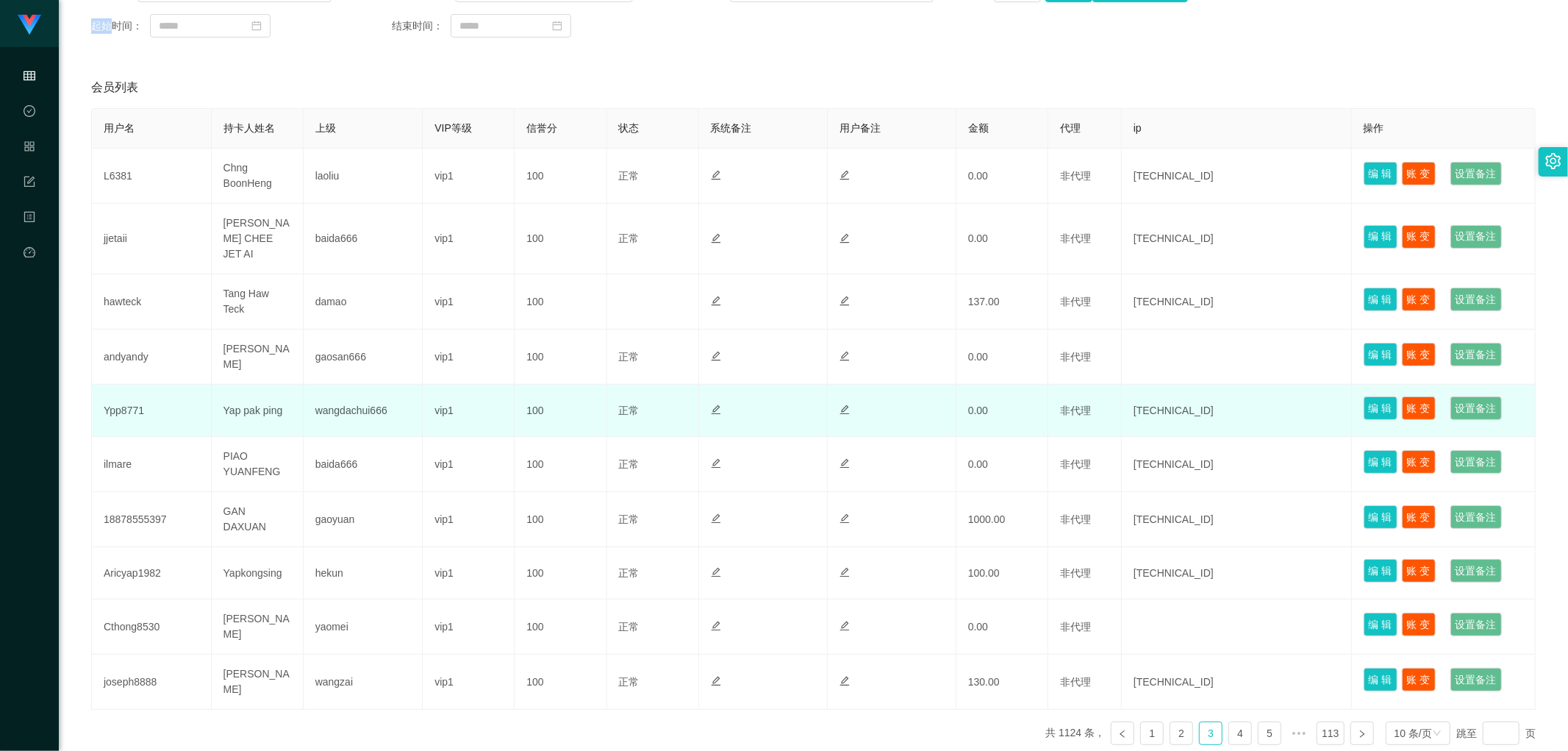
scroll to position [245, 0]
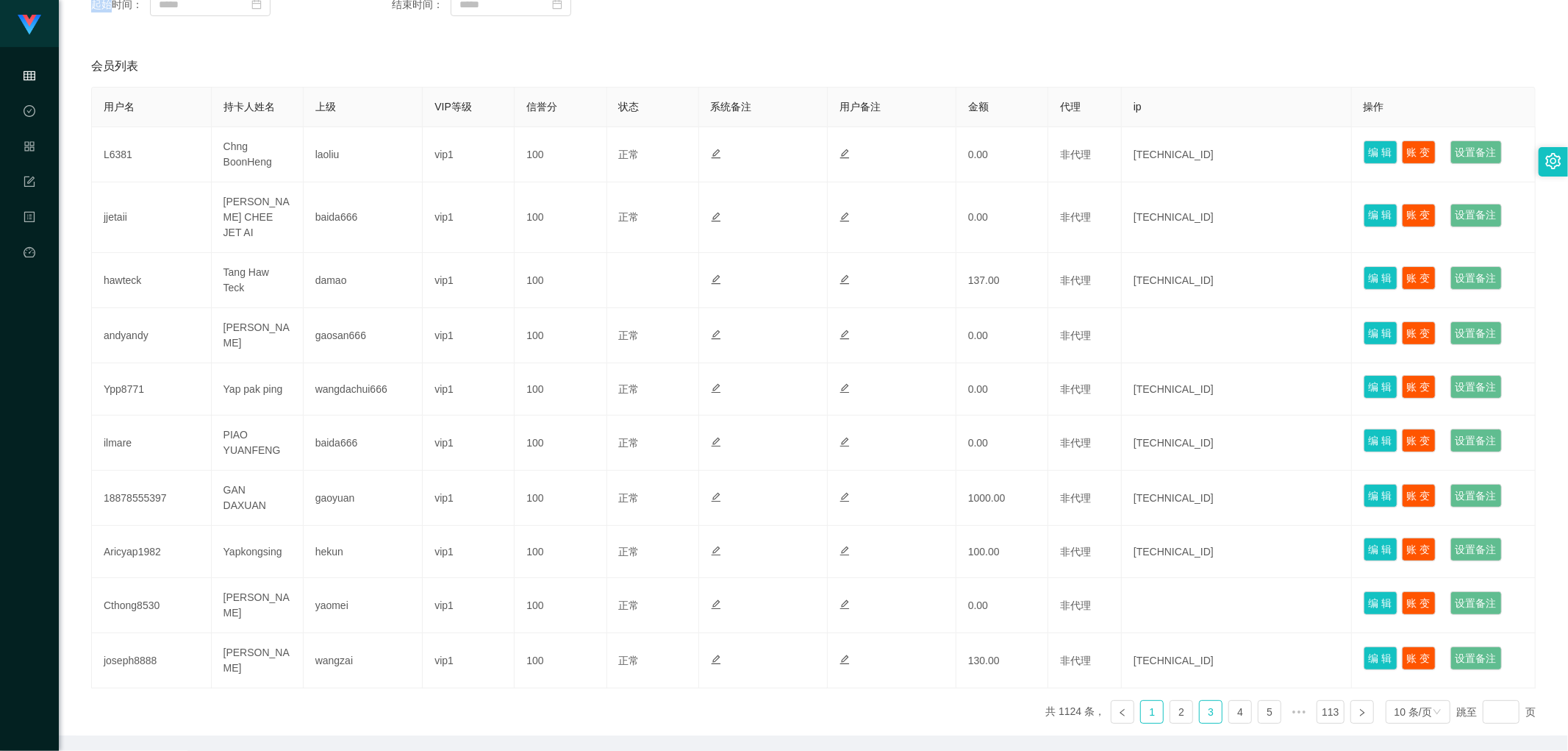
click at [532, 365] on link "1" at bounding box center [1152, 711] width 22 height 22
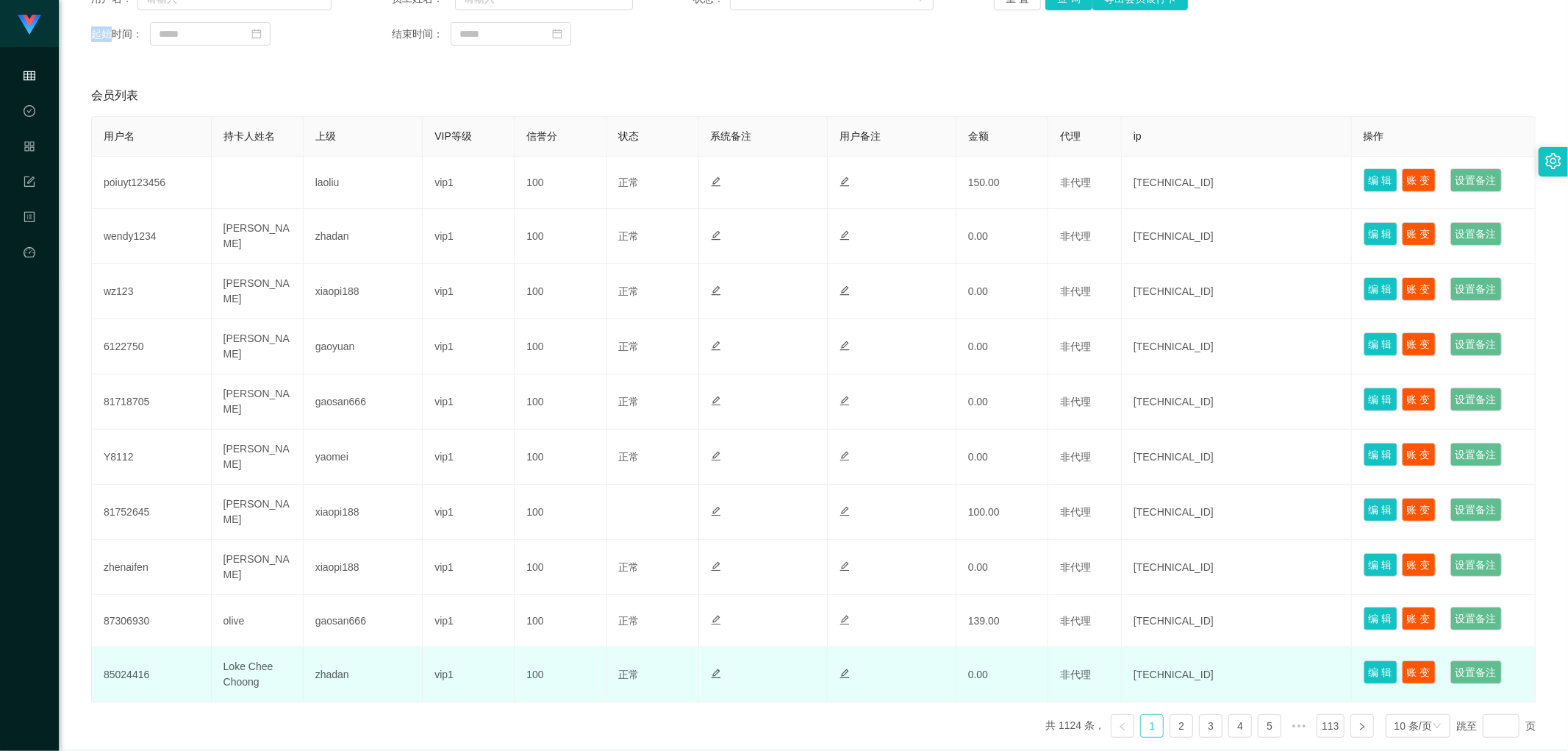
scroll to position [268, 0]
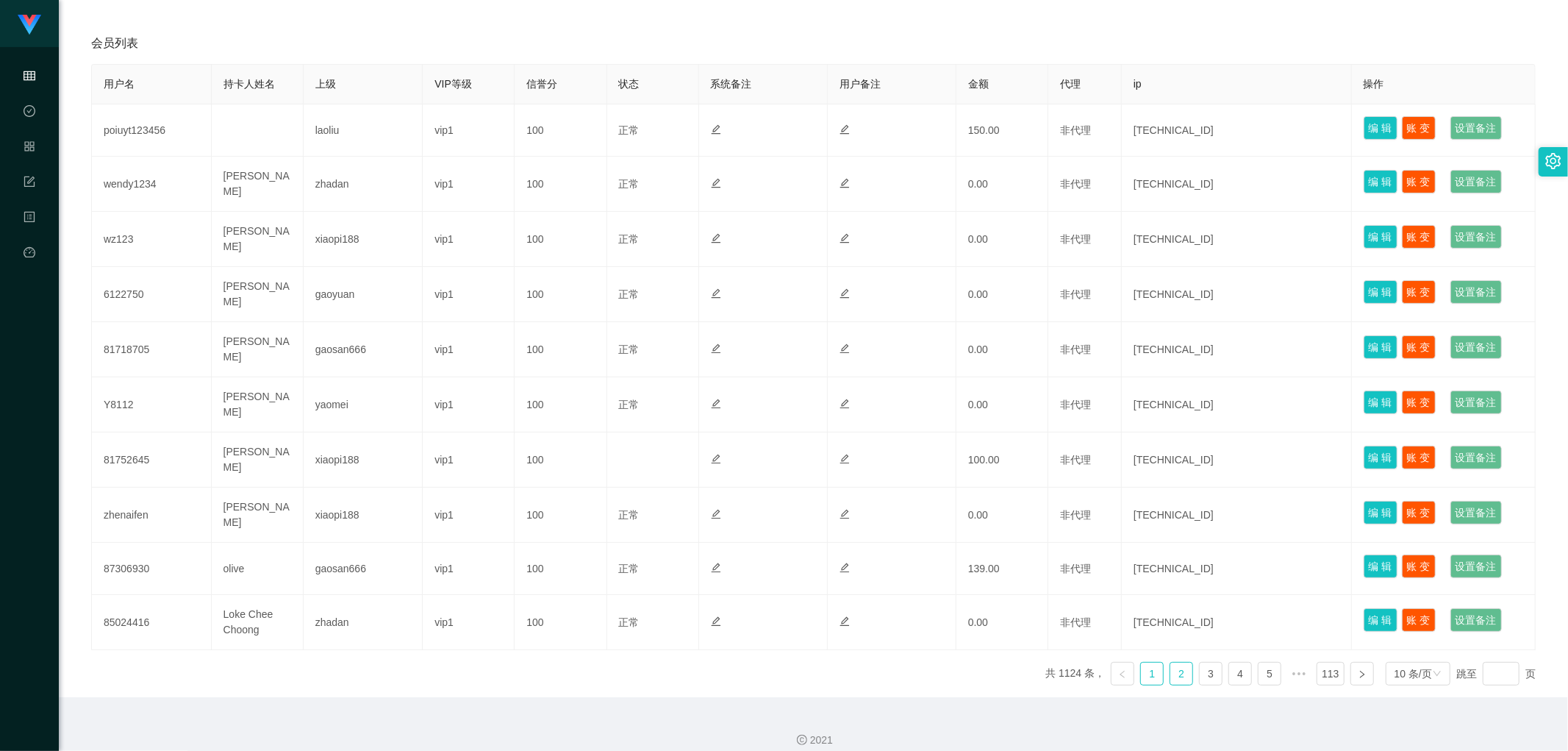
click at [532, 365] on link "2" at bounding box center [1181, 673] width 22 height 22
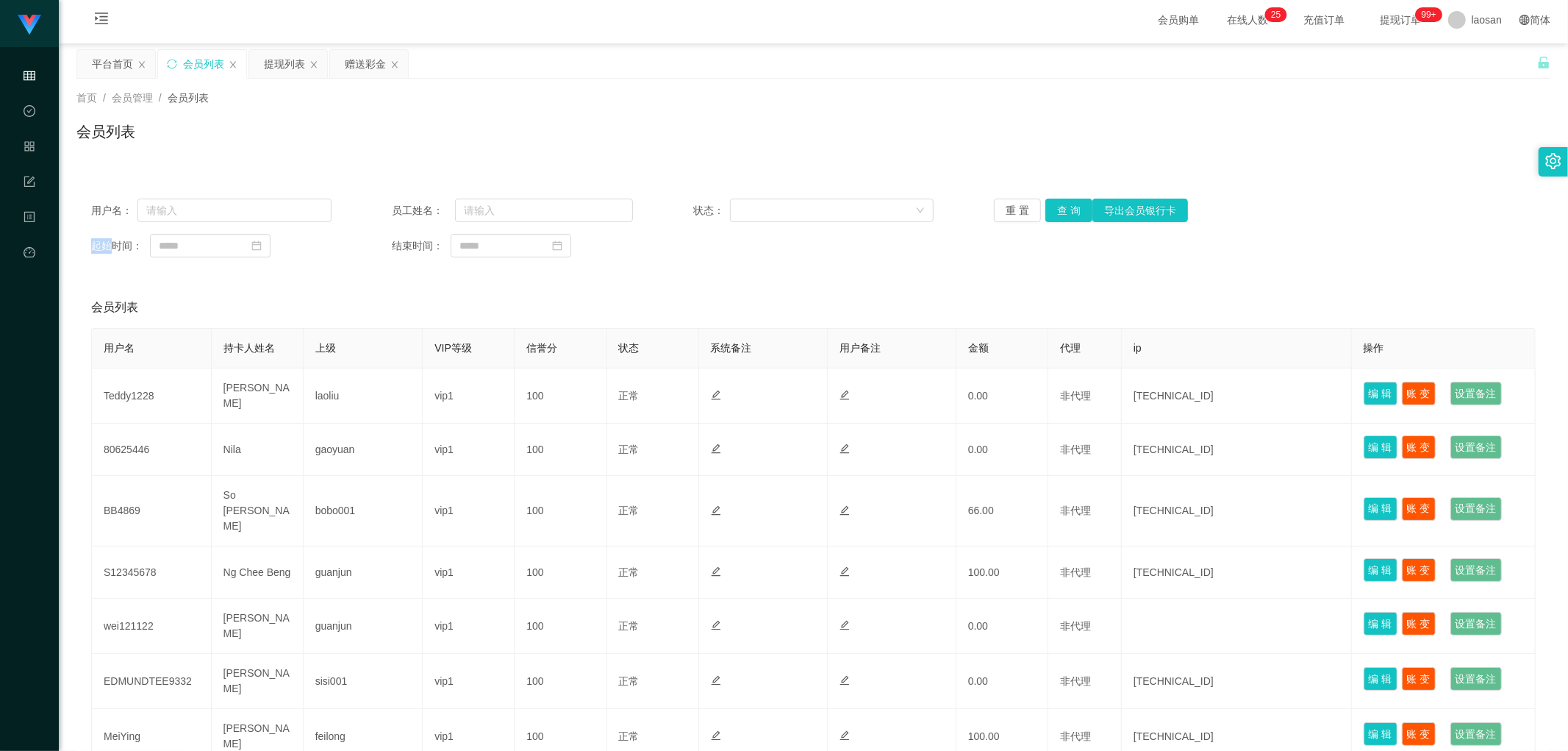
scroll to position [0, 0]
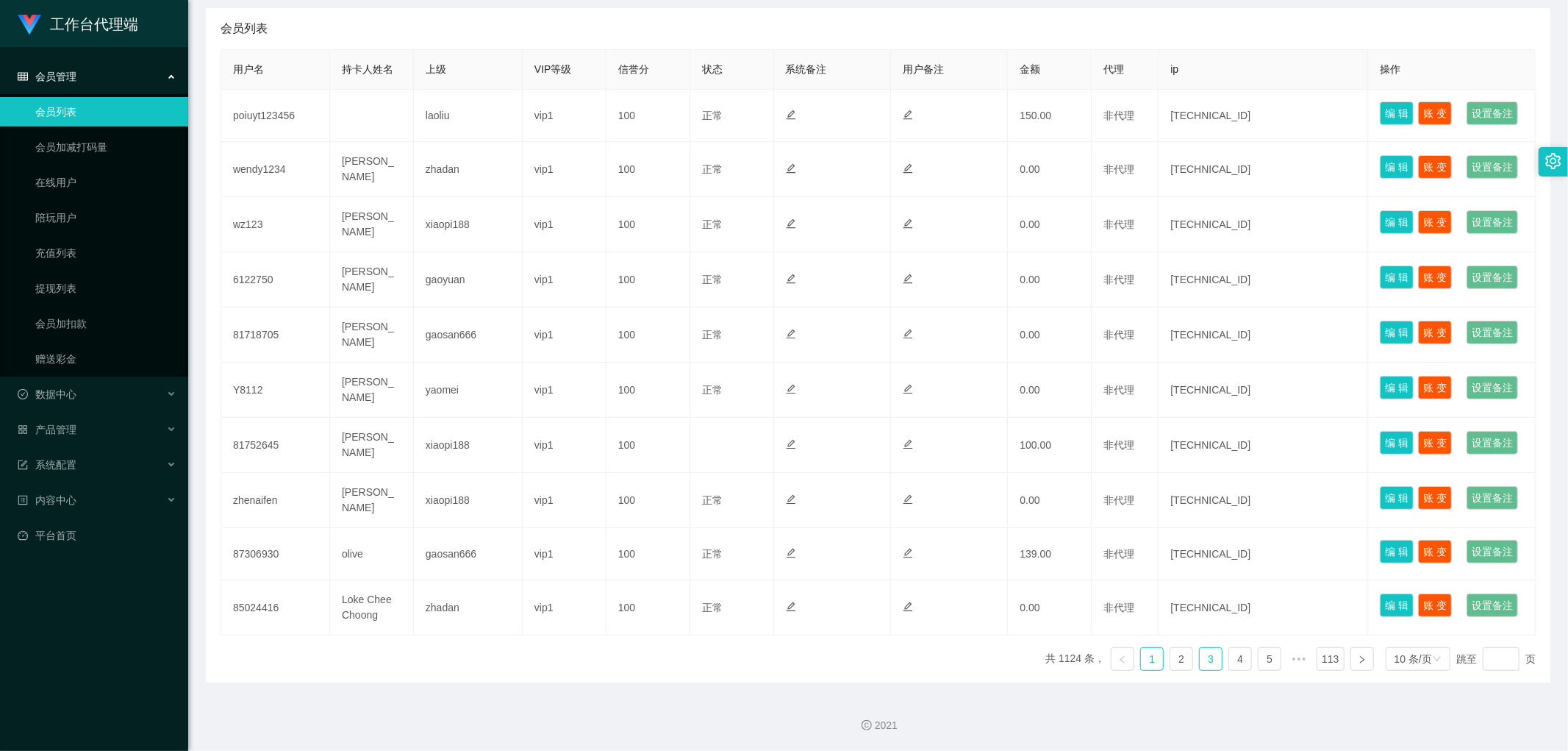
scroll to position [538, 0]
click at [1170, 656] on link "2" at bounding box center [1181, 658] width 22 height 22
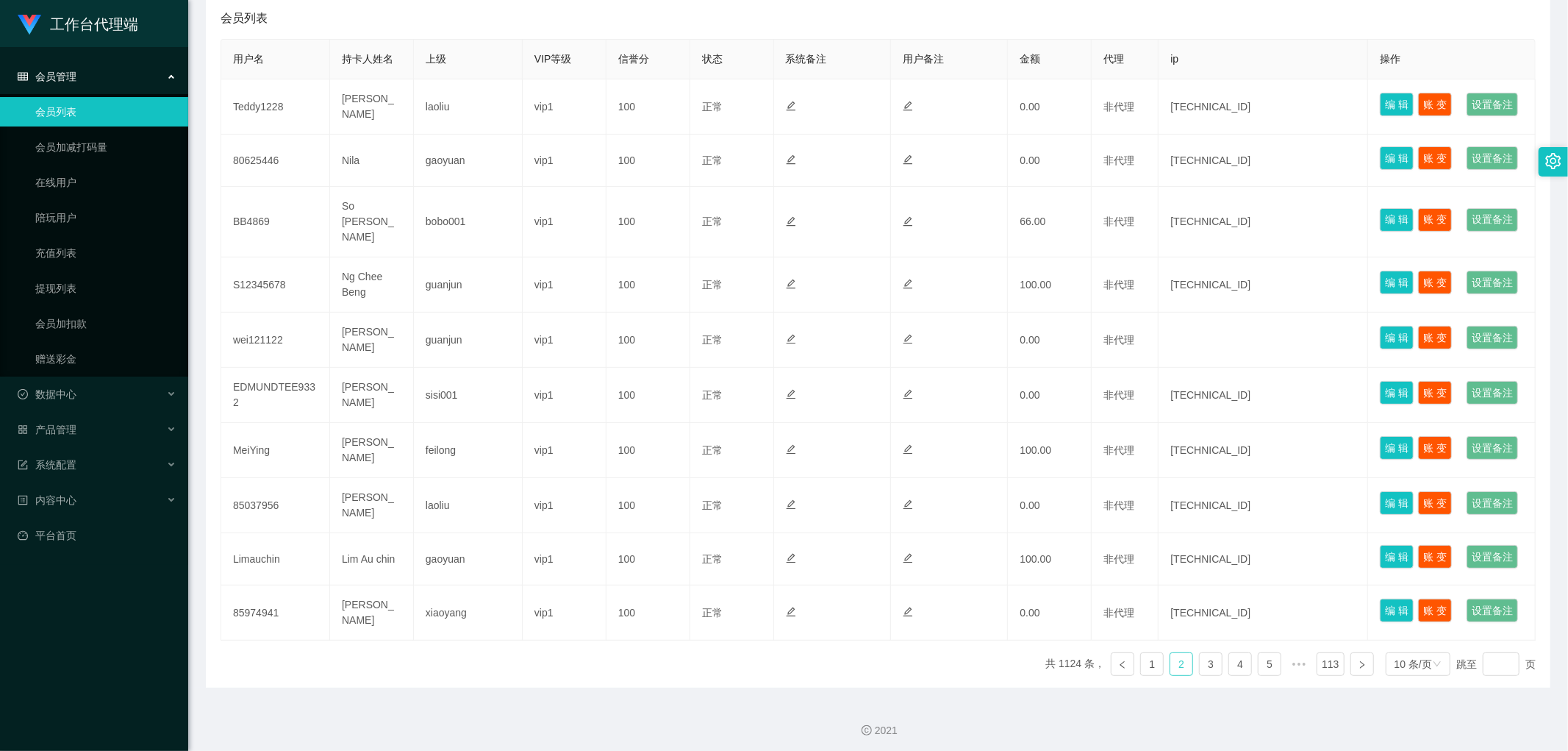
scroll to position [129, 0]
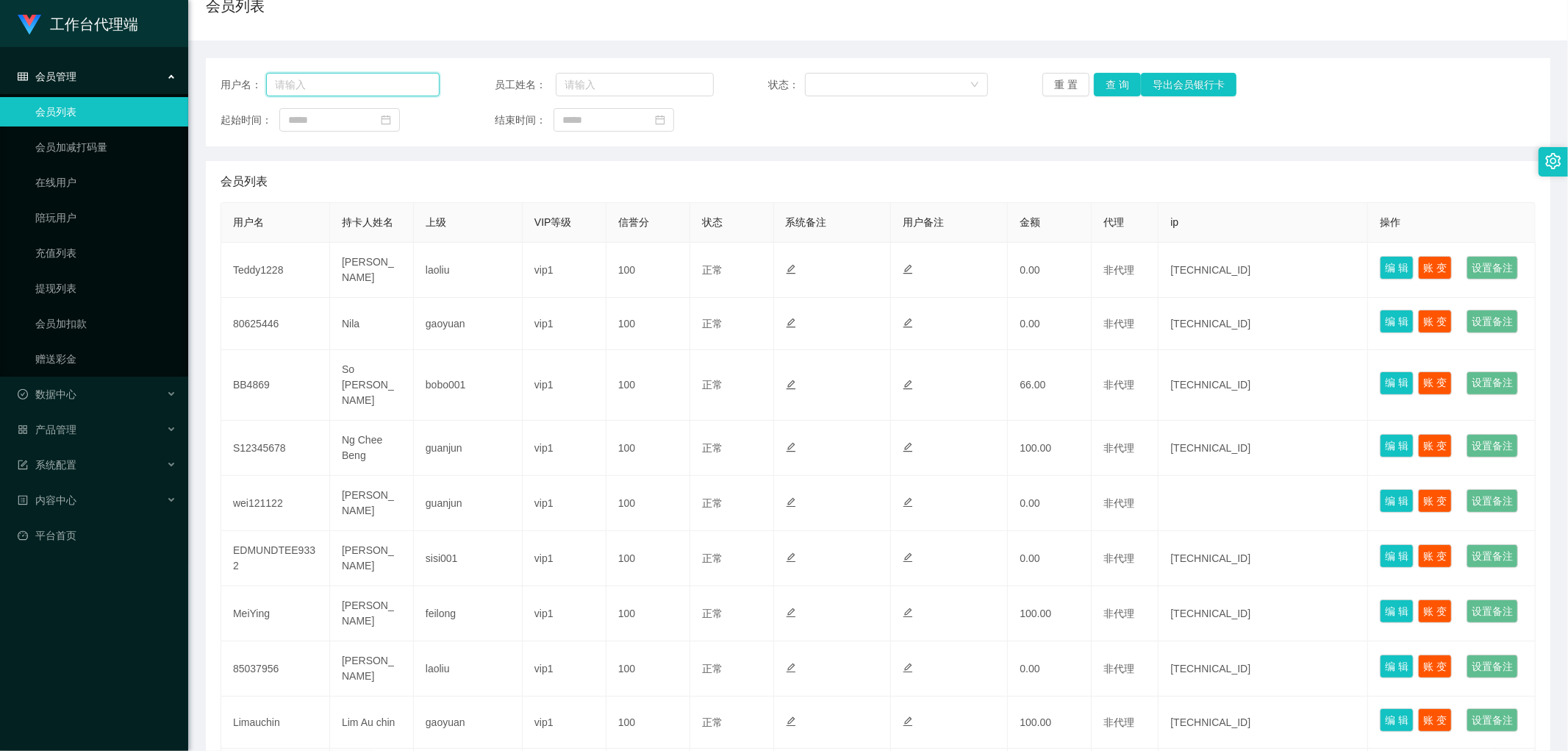
paste input "X10Andy"
type input "X10Andy"
click at [1112, 90] on button "查 询" at bounding box center [1117, 84] width 47 height 24
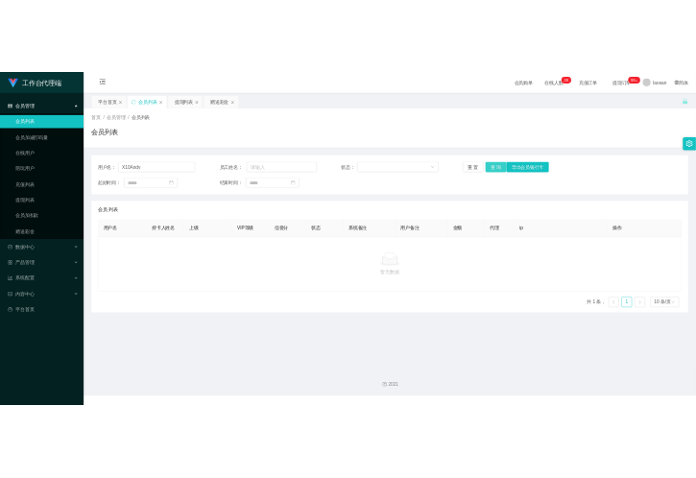
scroll to position [0, 0]
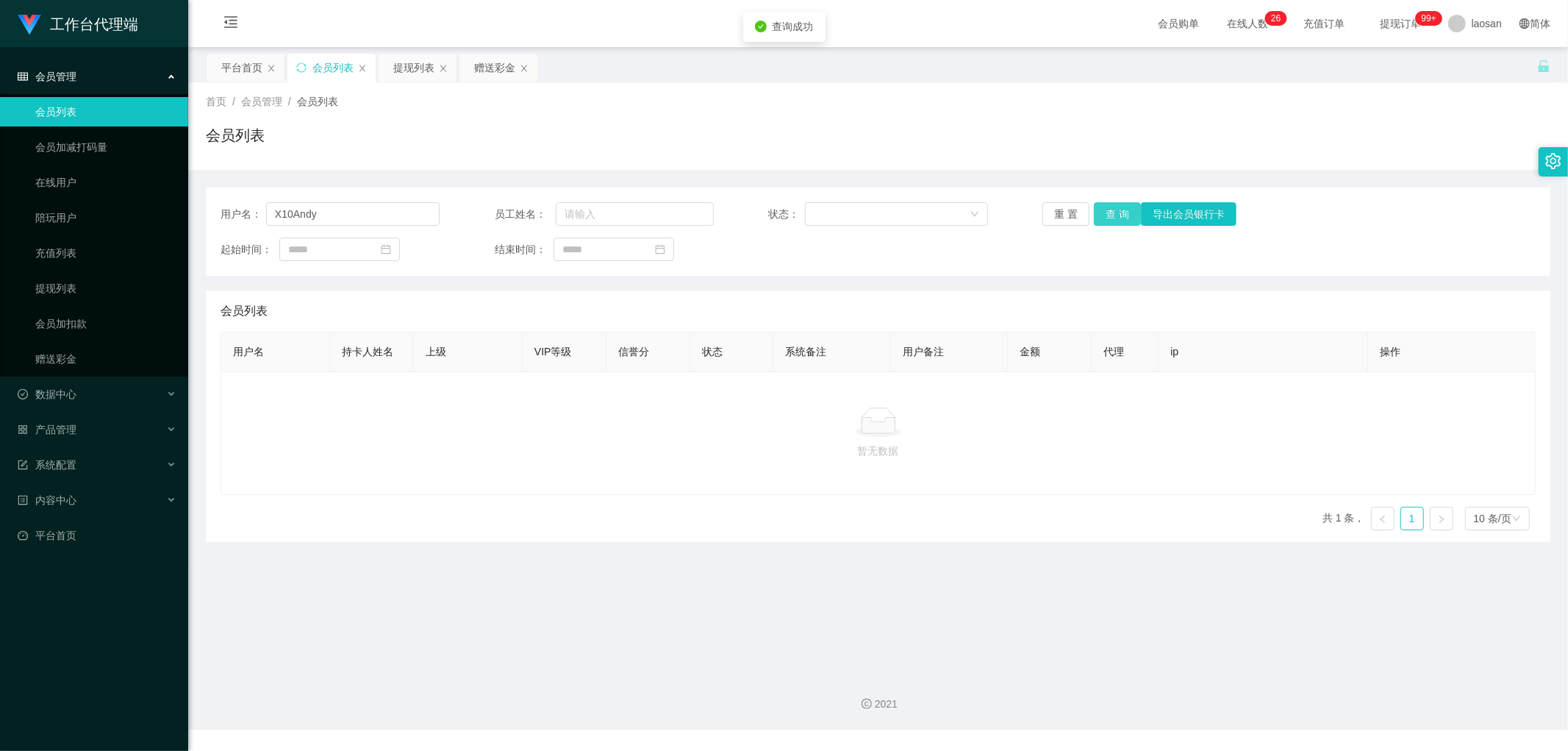
click at [1111, 216] on button "查 询" at bounding box center [1117, 214] width 47 height 24
click at [1111, 216] on div "重 置 查 询 导出会员银行卡" at bounding box center [1152, 214] width 219 height 24
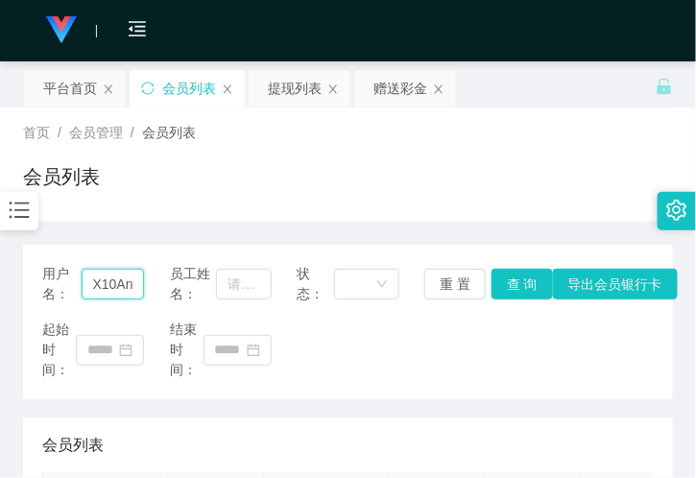
click at [101, 280] on input "X10Andy" at bounding box center [113, 284] width 63 height 31
click at [517, 280] on button "查 询" at bounding box center [522, 284] width 61 height 31
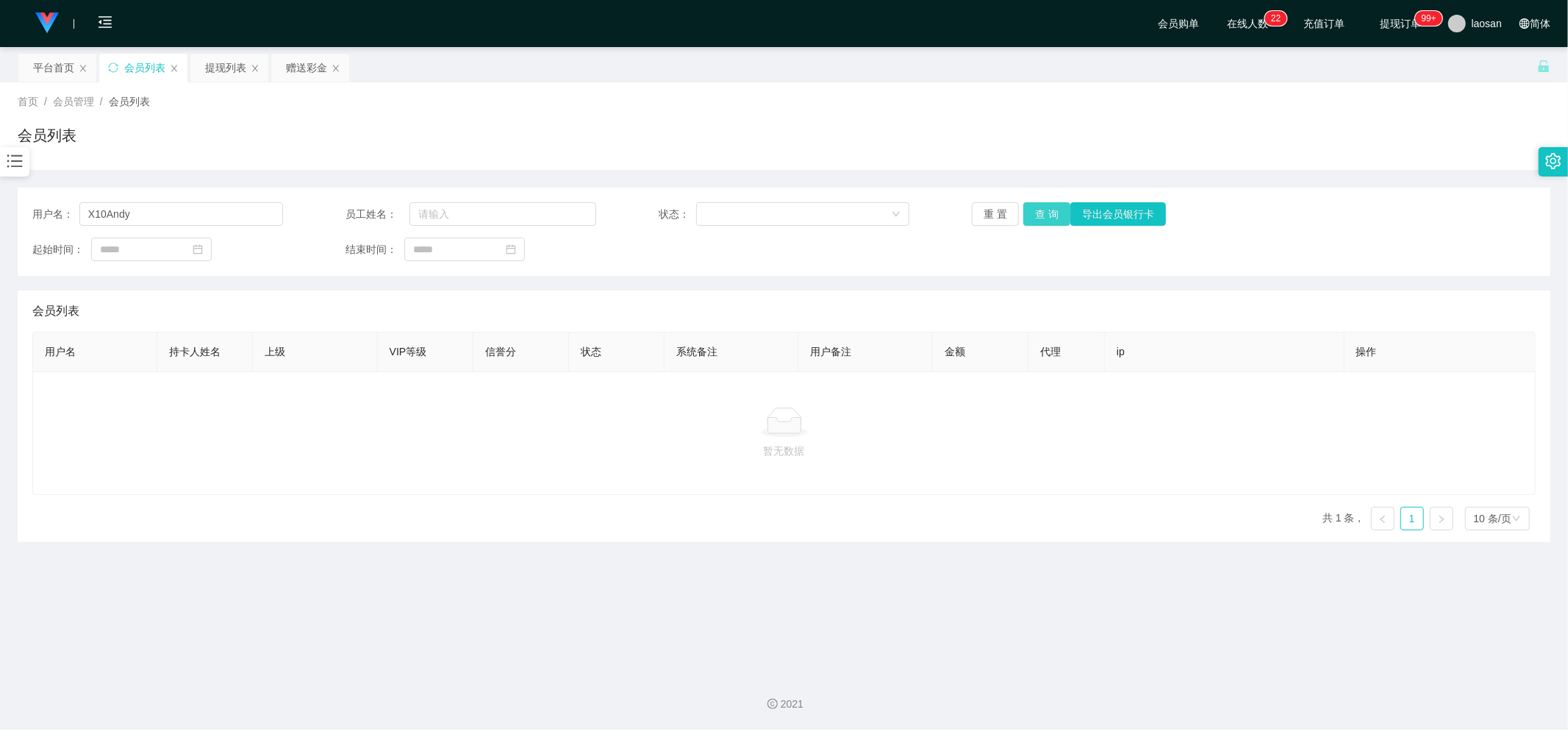
scroll to position [0, 0]
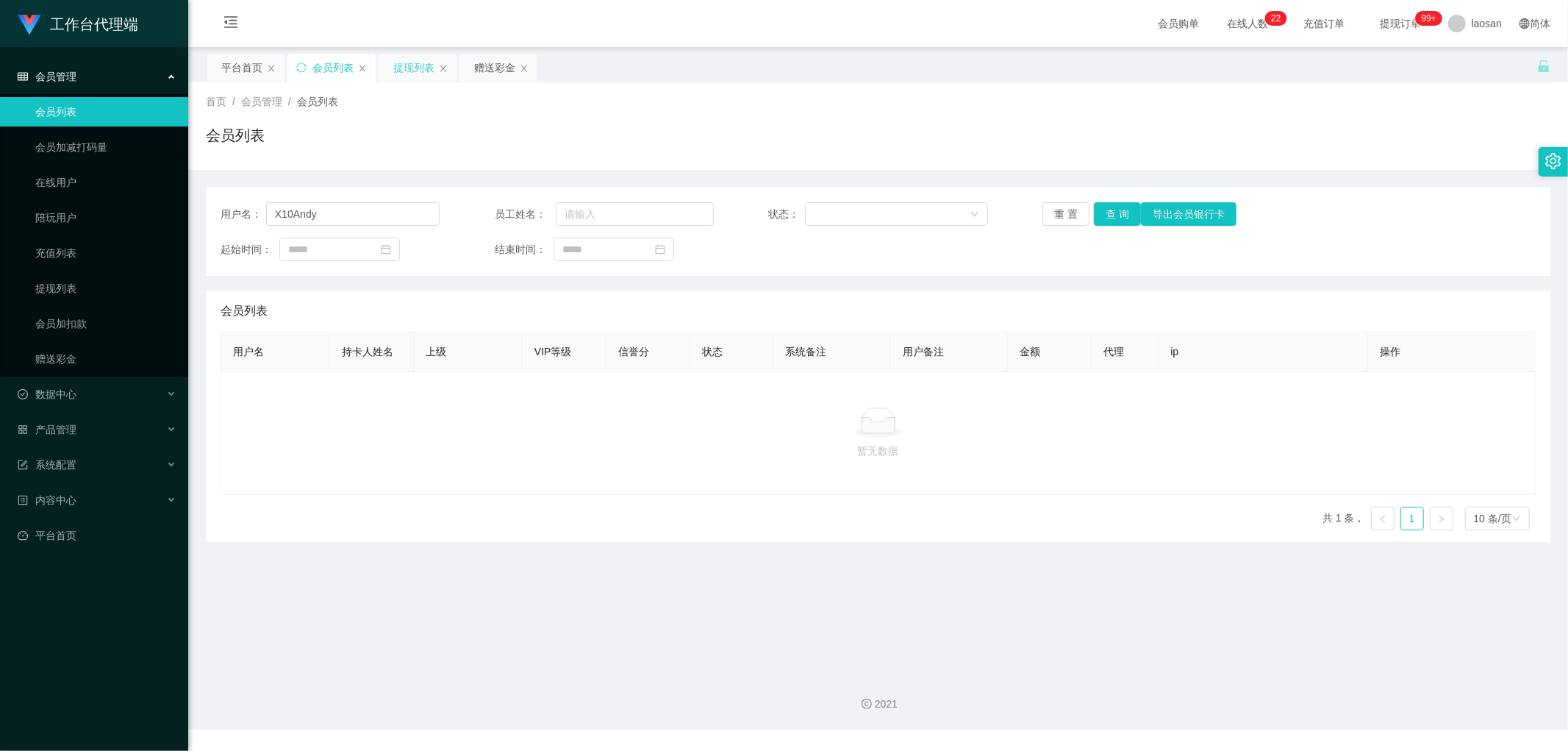
click at [408, 64] on div "提现列表" at bounding box center [414, 67] width 41 height 28
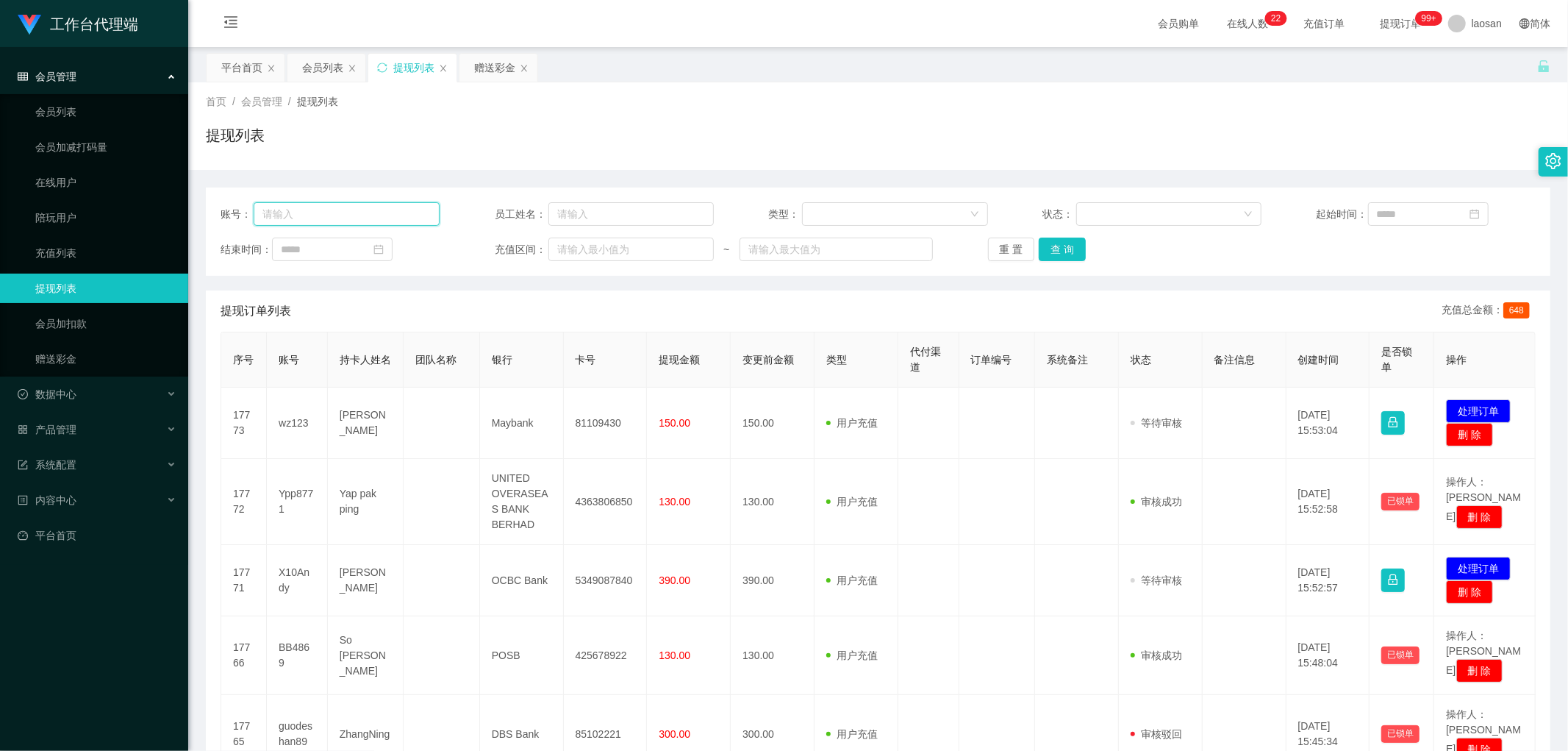
click at [331, 214] on input "text" at bounding box center [346, 214] width 186 height 24
paste input "X10Andy"
type input "X10Andy"
click at [1046, 243] on button "查 询" at bounding box center [1061, 249] width 47 height 24
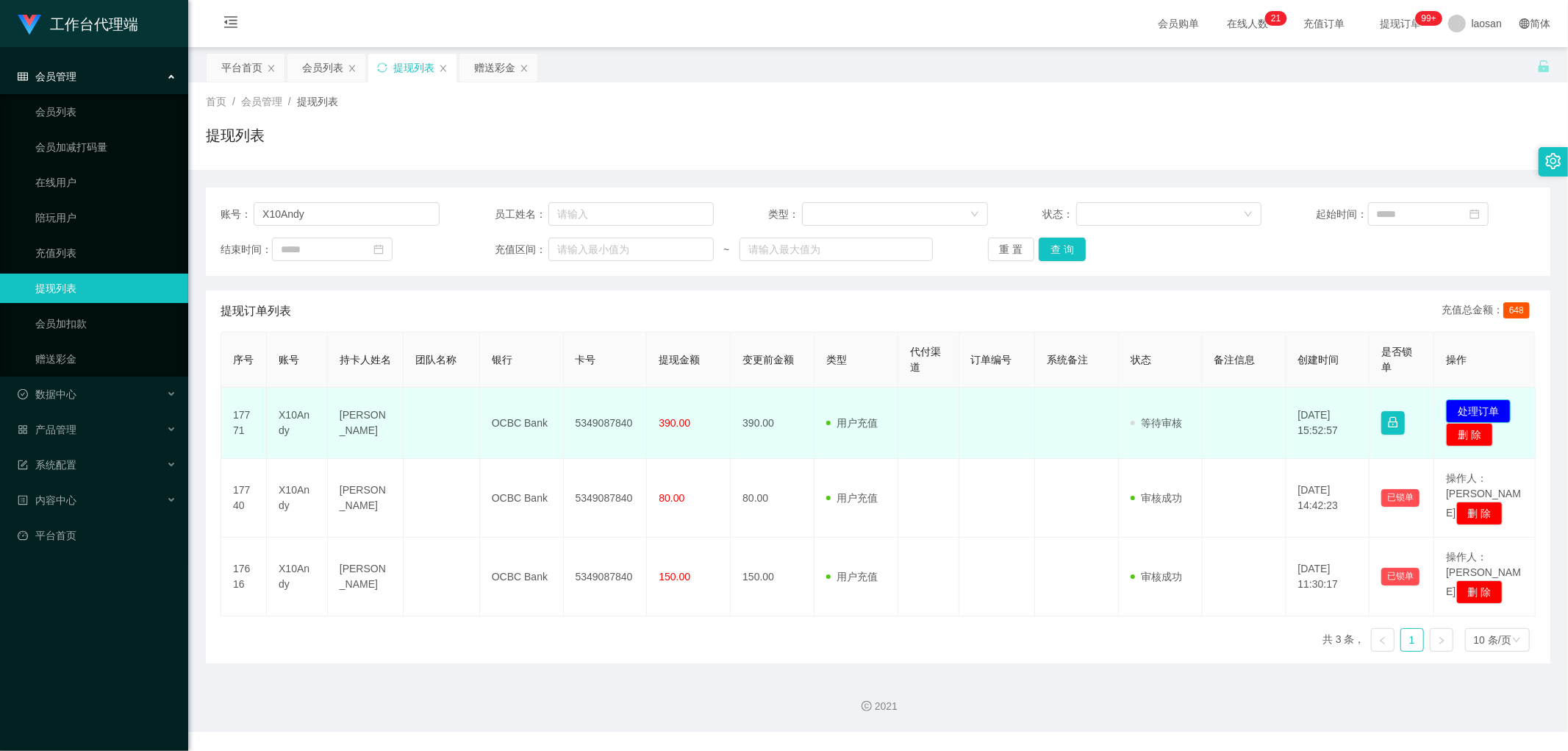
click at [1460, 413] on button "处理订单" at bounding box center [1478, 411] width 65 height 24
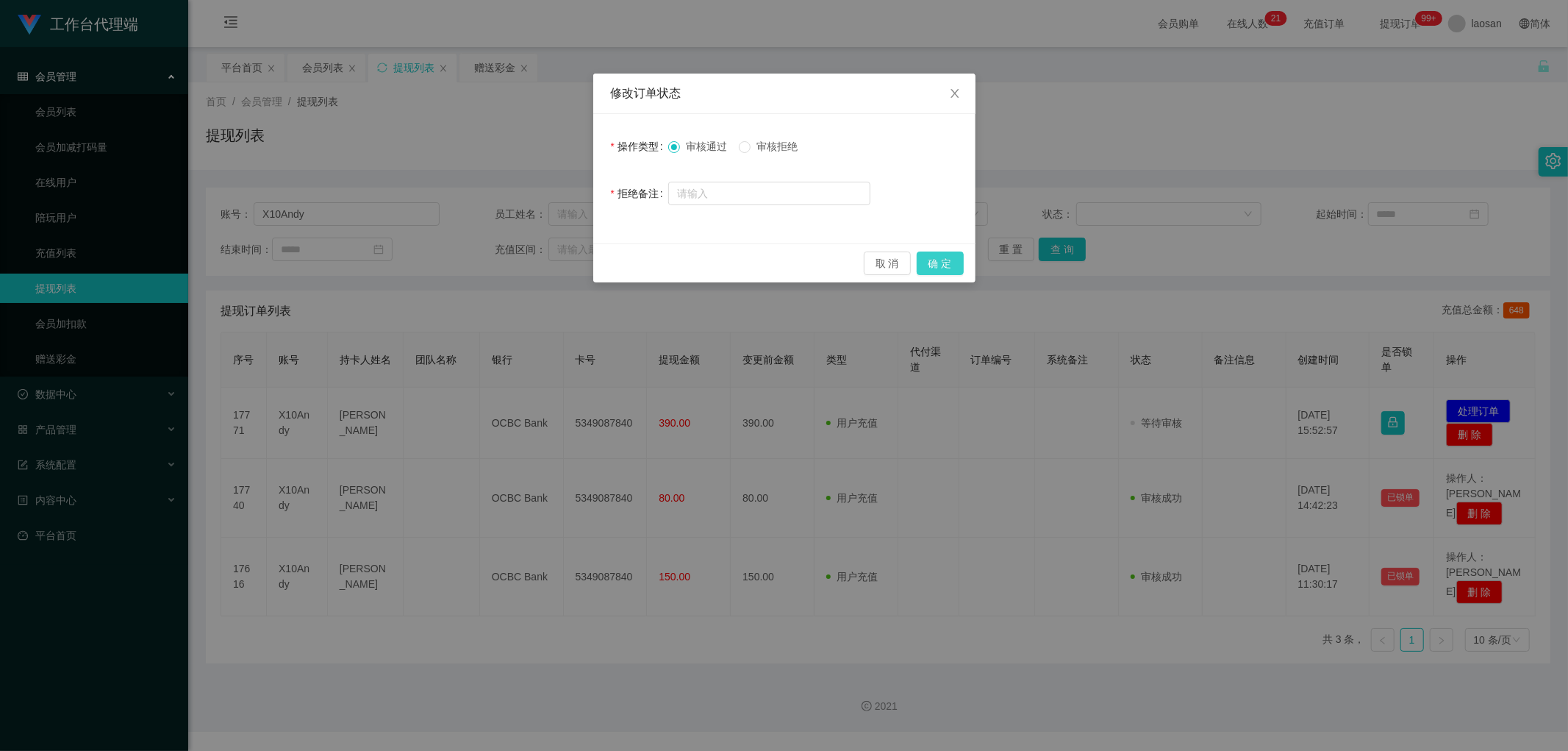
click at [923, 263] on button "确 定" at bounding box center [940, 263] width 47 height 24
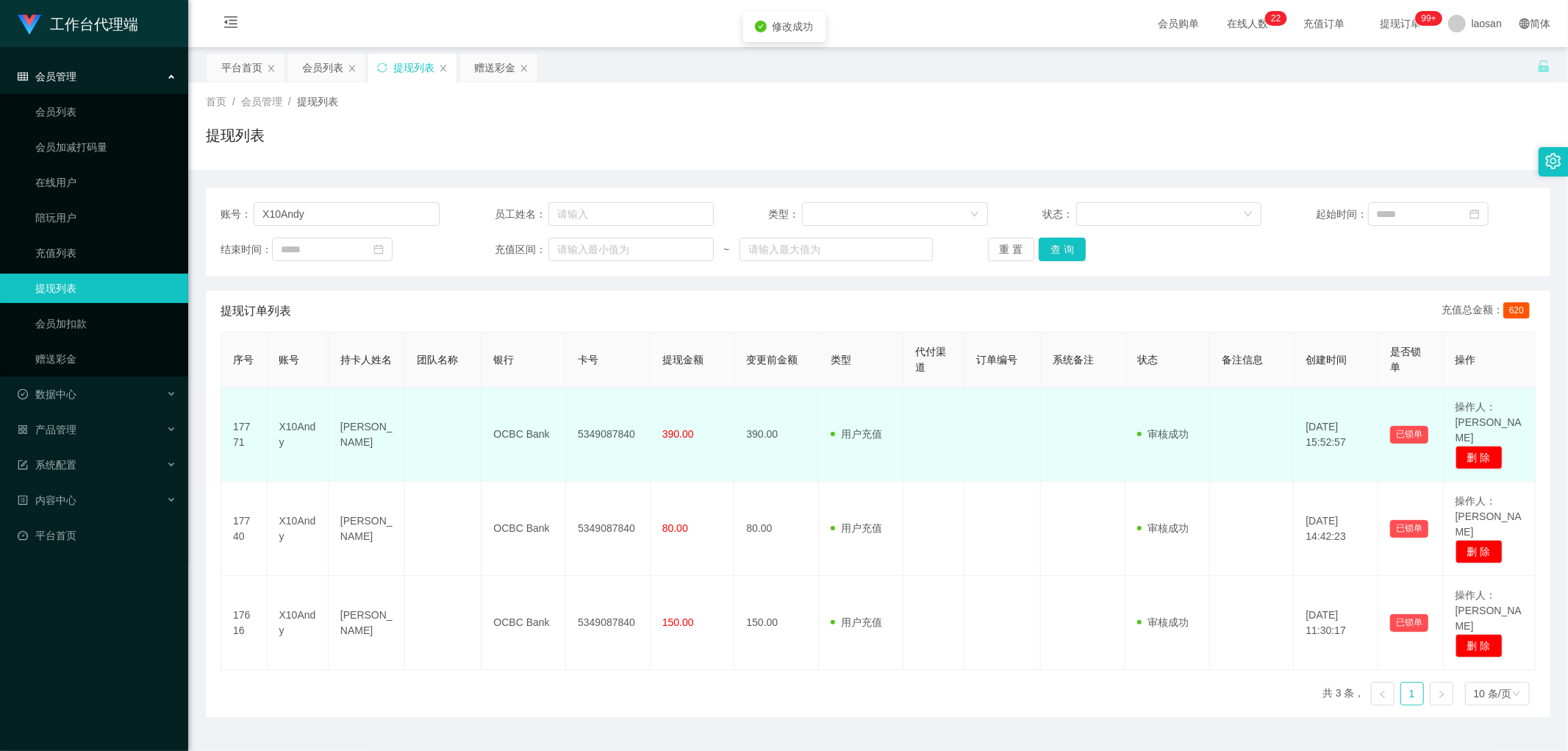
click at [593, 423] on td "5349087840" at bounding box center [608, 434] width 84 height 94
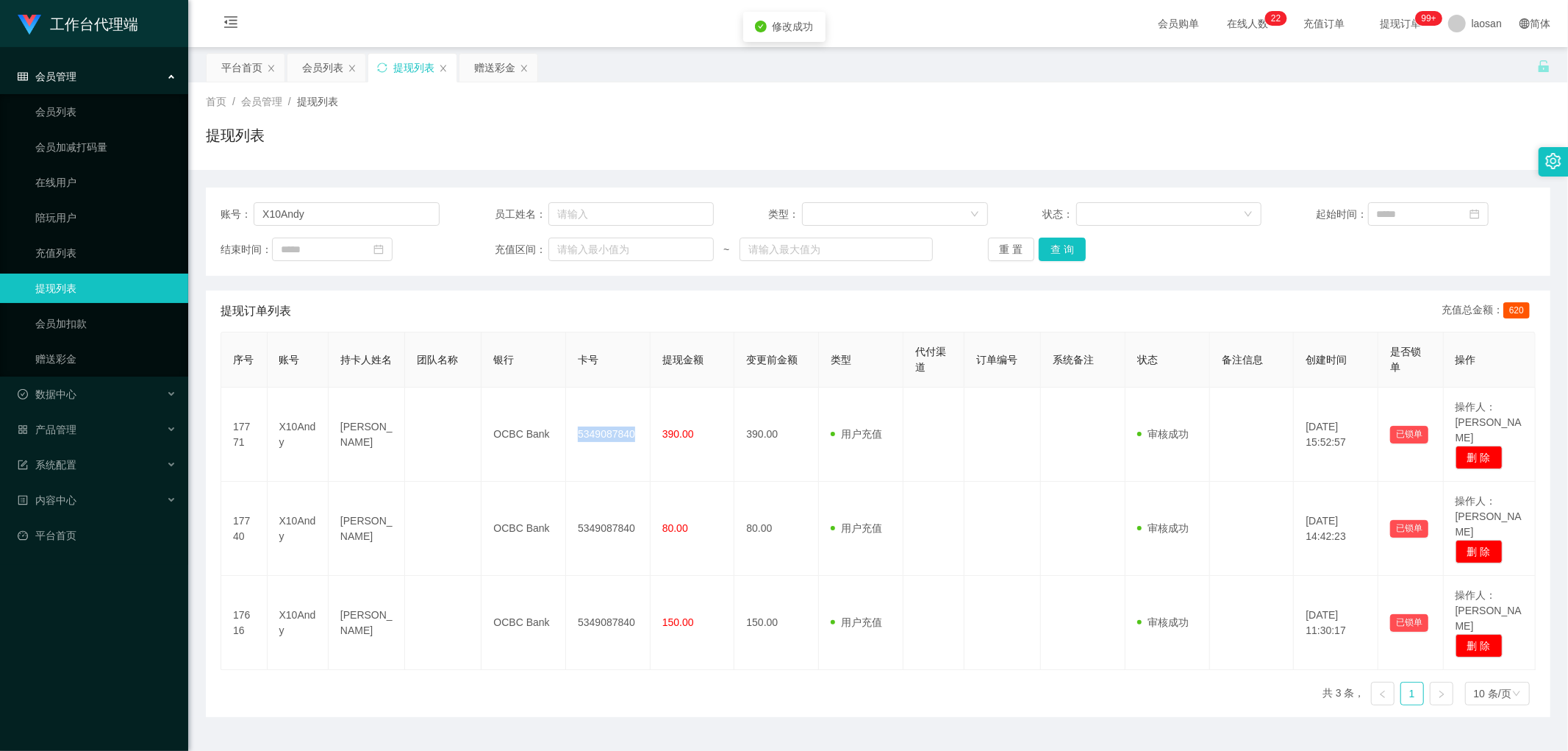
copy td "5349087840"
drag, startPoint x: 408, startPoint y: 74, endPoint x: 480, endPoint y: 115, distance: 82.9
click at [408, 74] on div "提现列表" at bounding box center [414, 67] width 41 height 28
click at [332, 212] on input "X10Andy" at bounding box center [346, 214] width 186 height 24
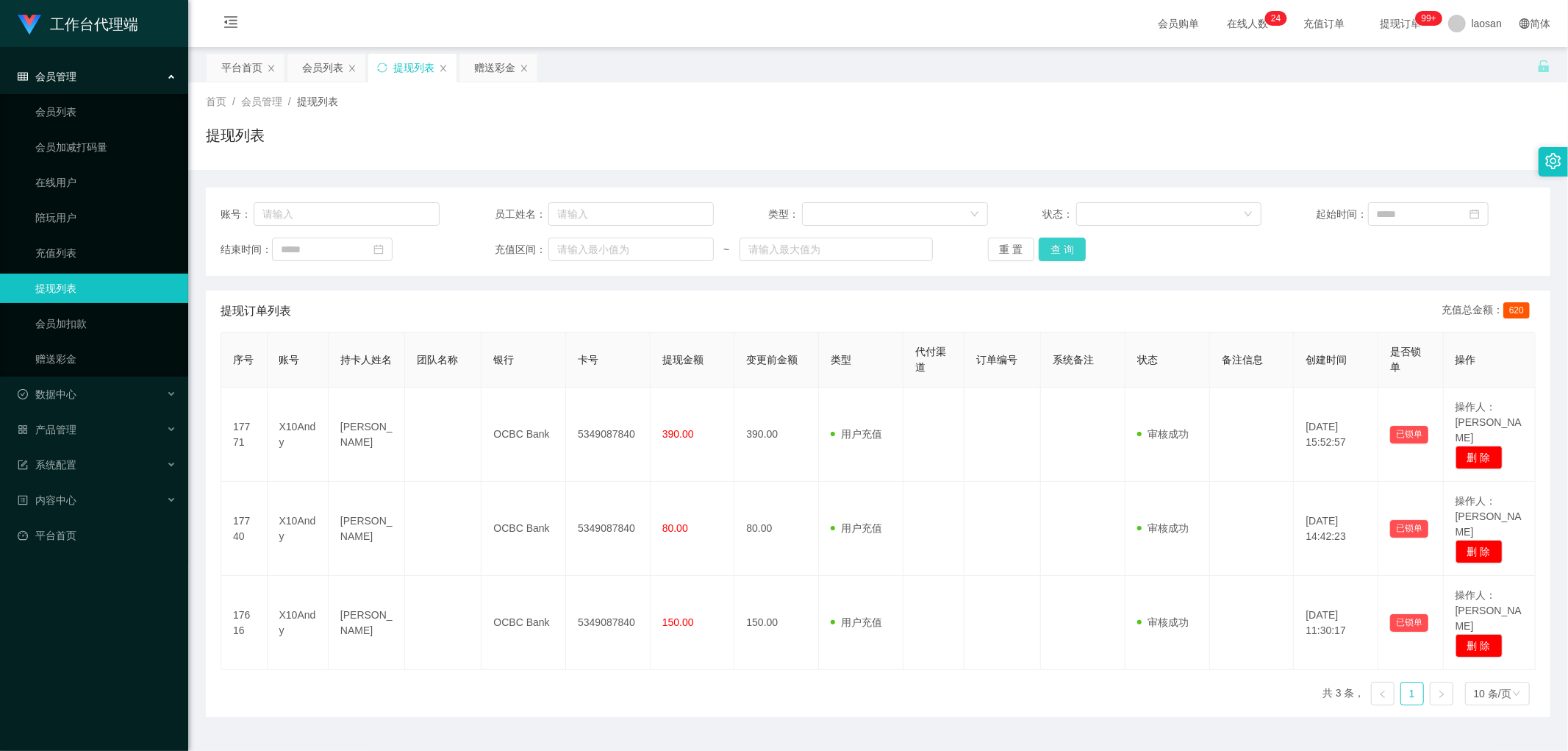
click at [1052, 246] on button "查 询" at bounding box center [1061, 249] width 47 height 24
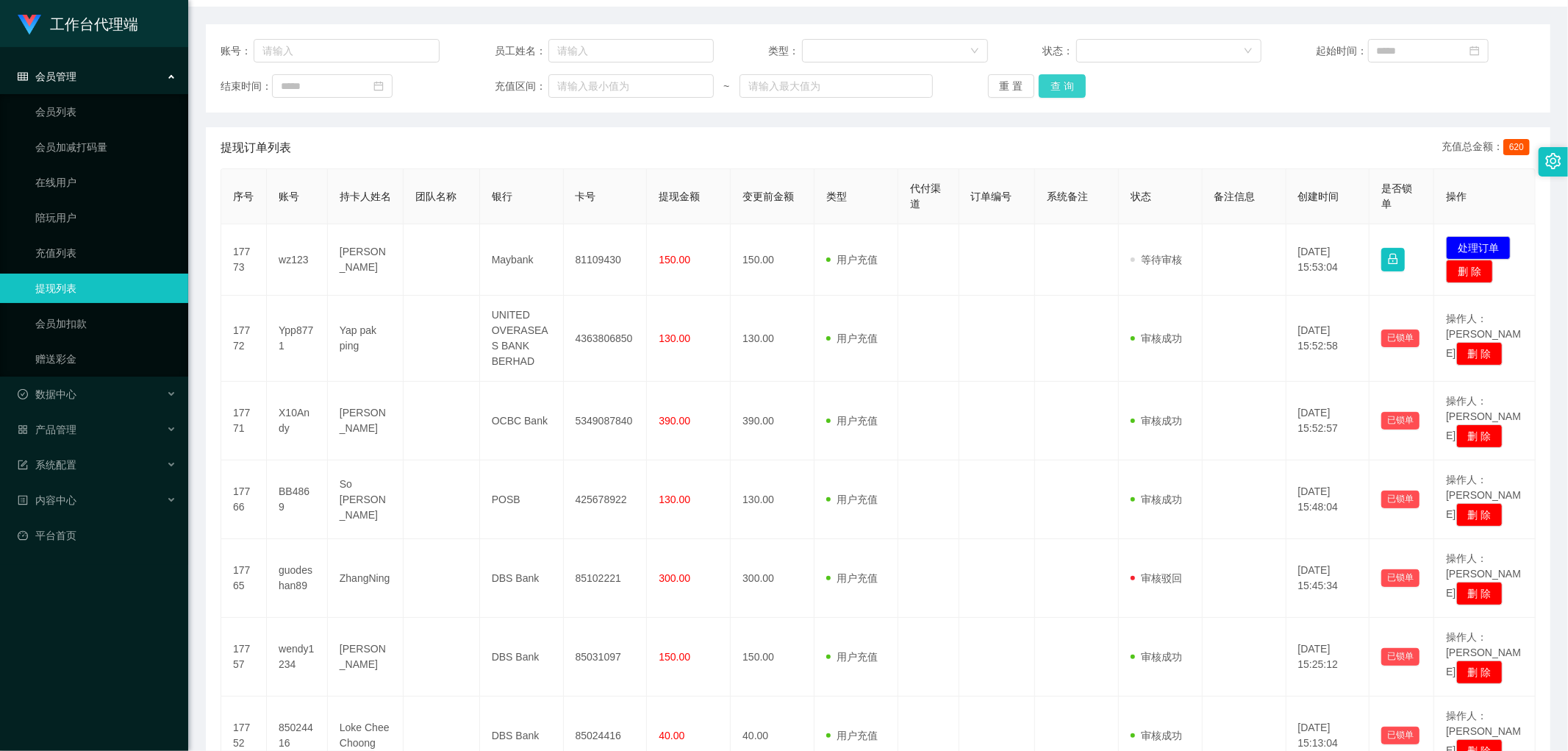
click at [1055, 84] on button "查 询" at bounding box center [1061, 86] width 47 height 24
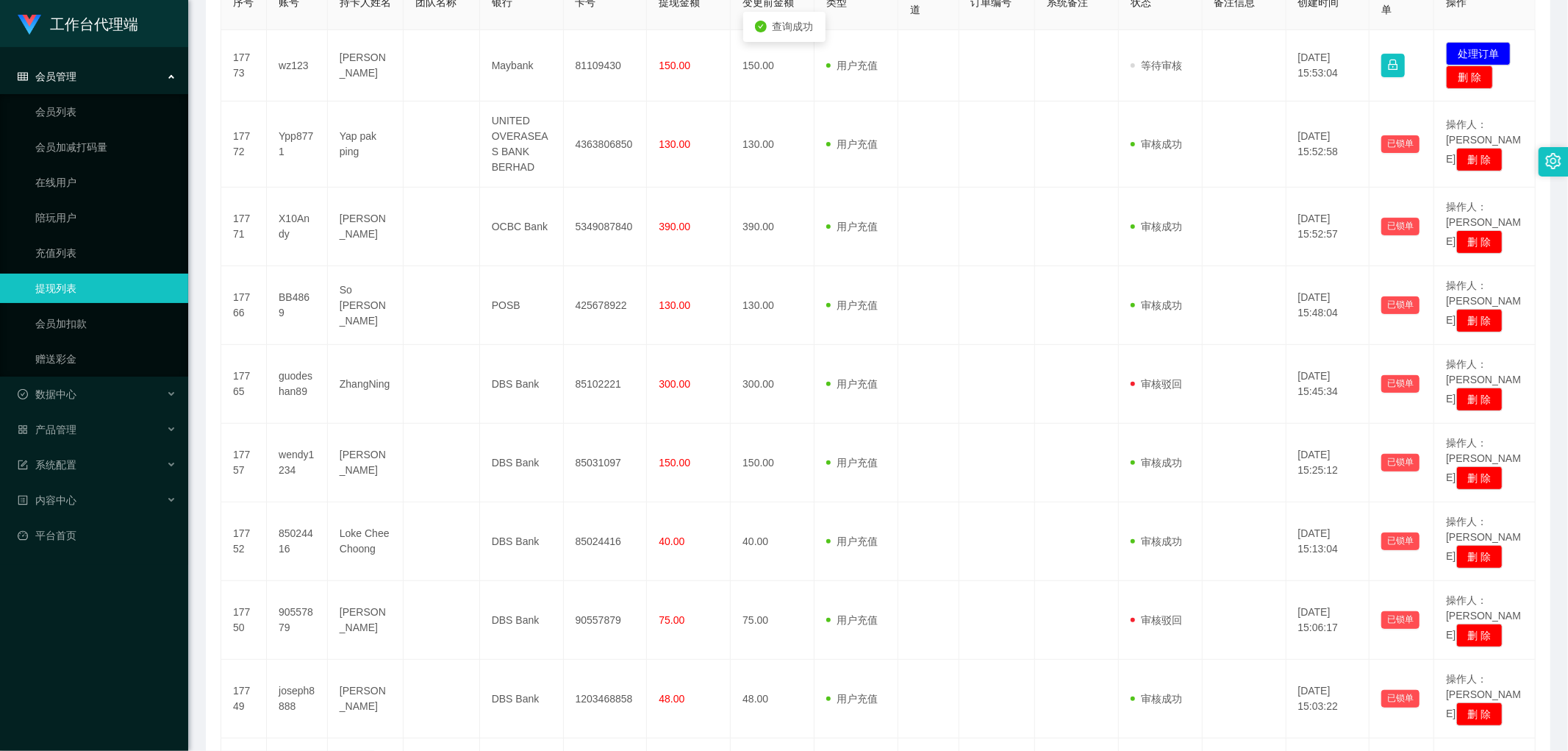
scroll to position [171, 0]
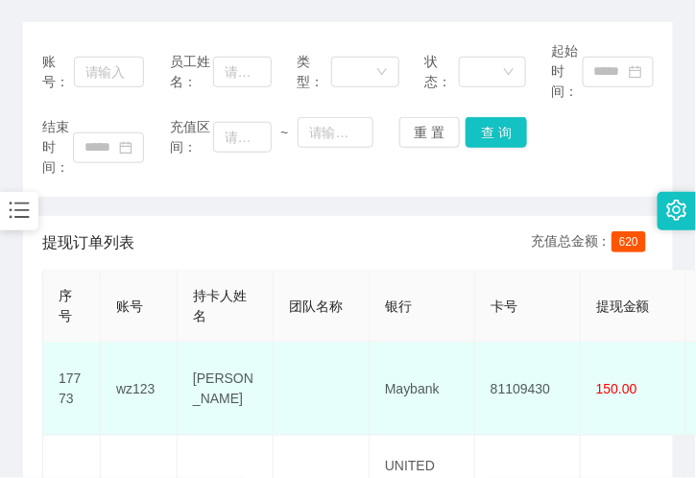
click at [188, 397] on td "[PERSON_NAME]" at bounding box center [226, 389] width 96 height 93
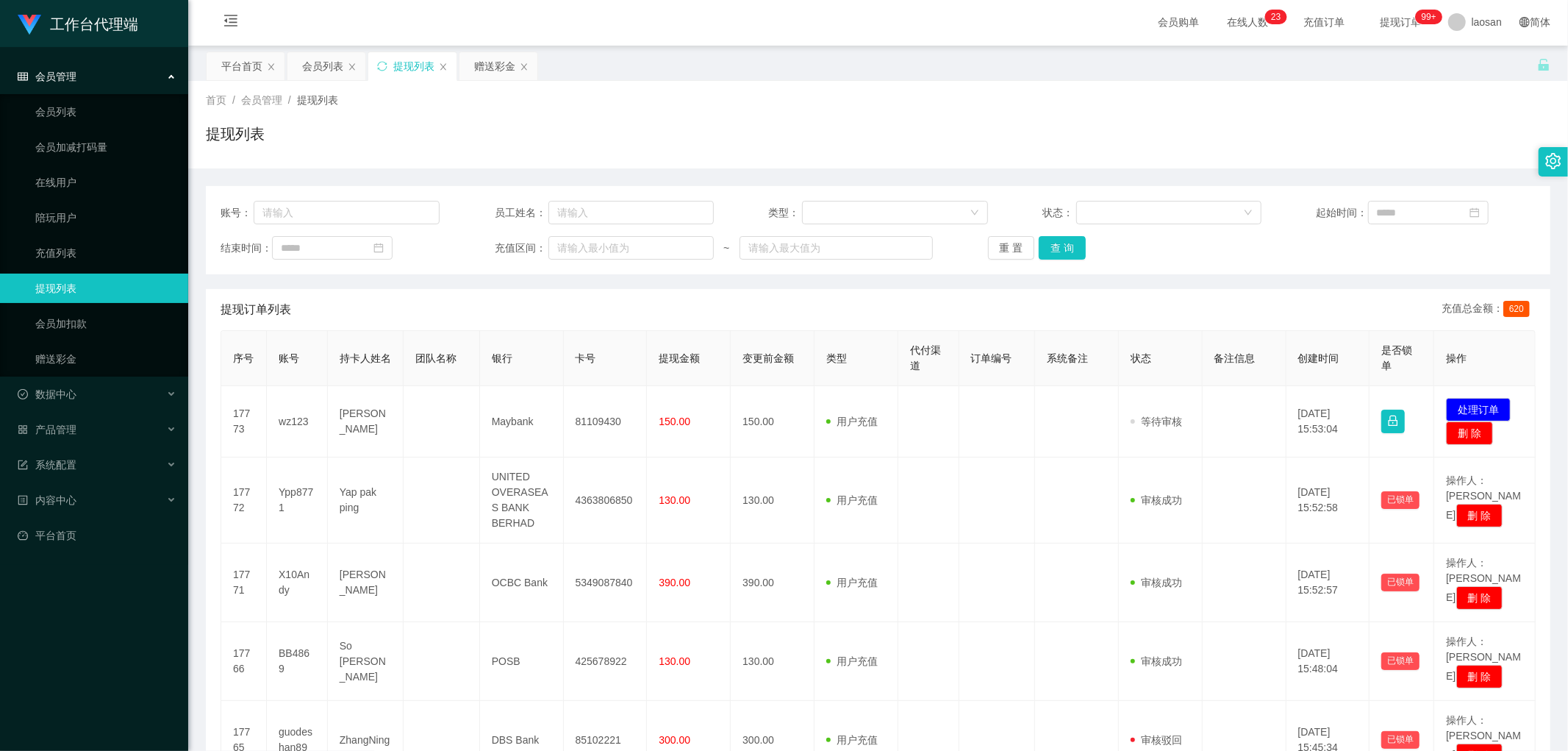
scroll to position [0, 0]
click at [1049, 250] on button "查 询" at bounding box center [1061, 249] width 47 height 24
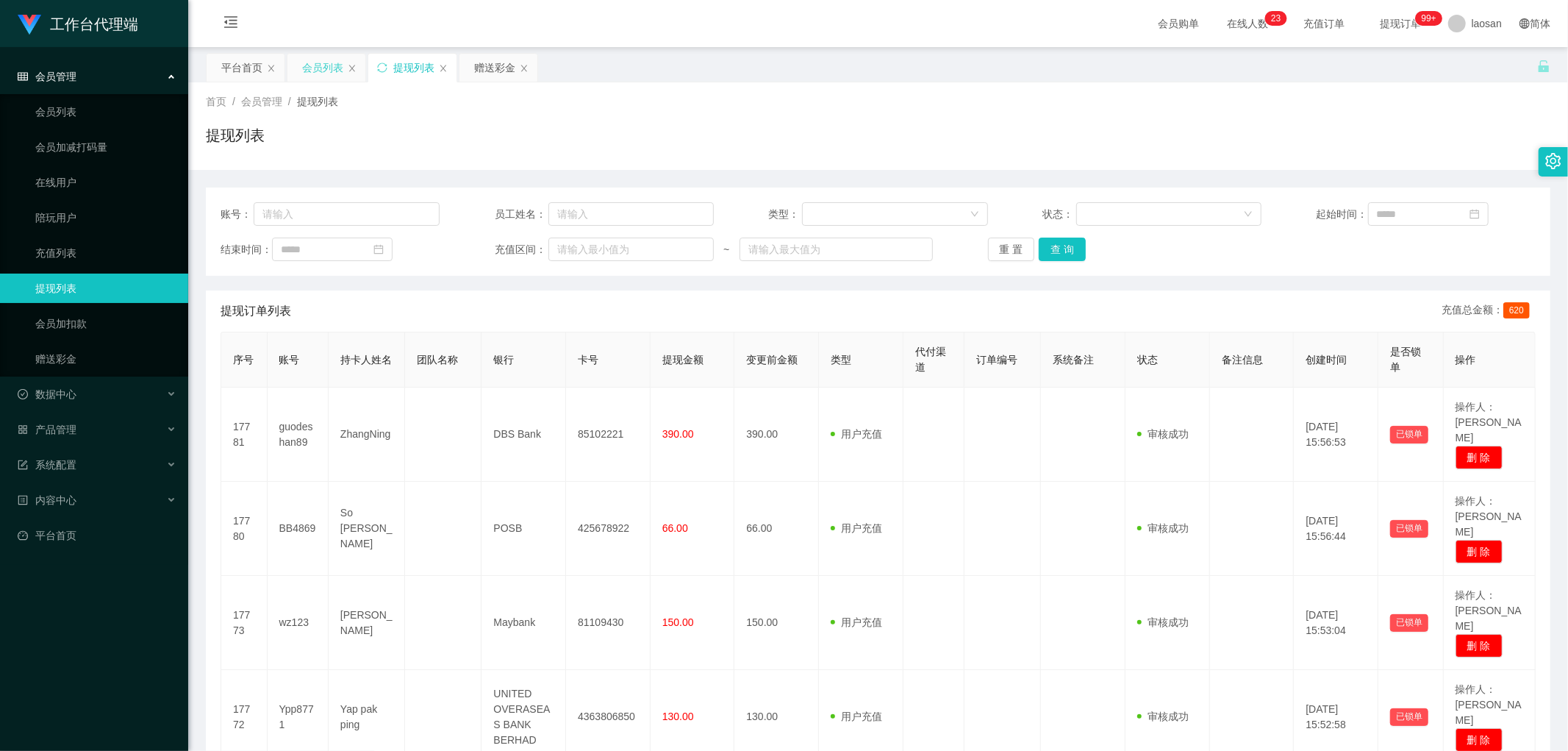
click at [328, 70] on div "会员列表" at bounding box center [323, 67] width 41 height 28
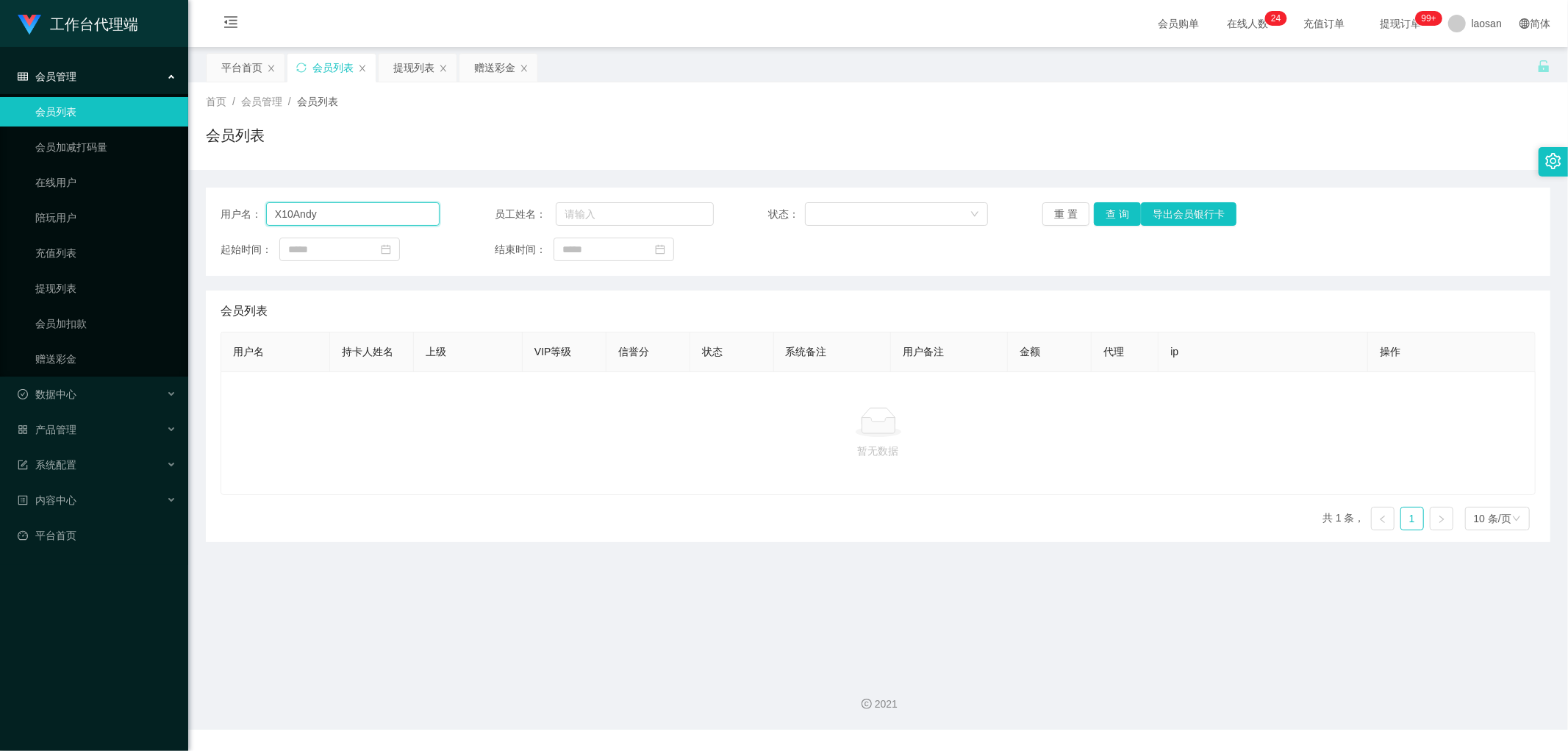
click at [332, 206] on input "X10Andy" at bounding box center [353, 214] width 174 height 24
click at [1119, 201] on div "用户名： 员工姓名： 状态： 重 置 查 询 导出会员银行卡 起始时间： 结束时间：" at bounding box center [878, 231] width 1345 height 88
click at [1113, 211] on button "查 询" at bounding box center [1117, 214] width 47 height 24
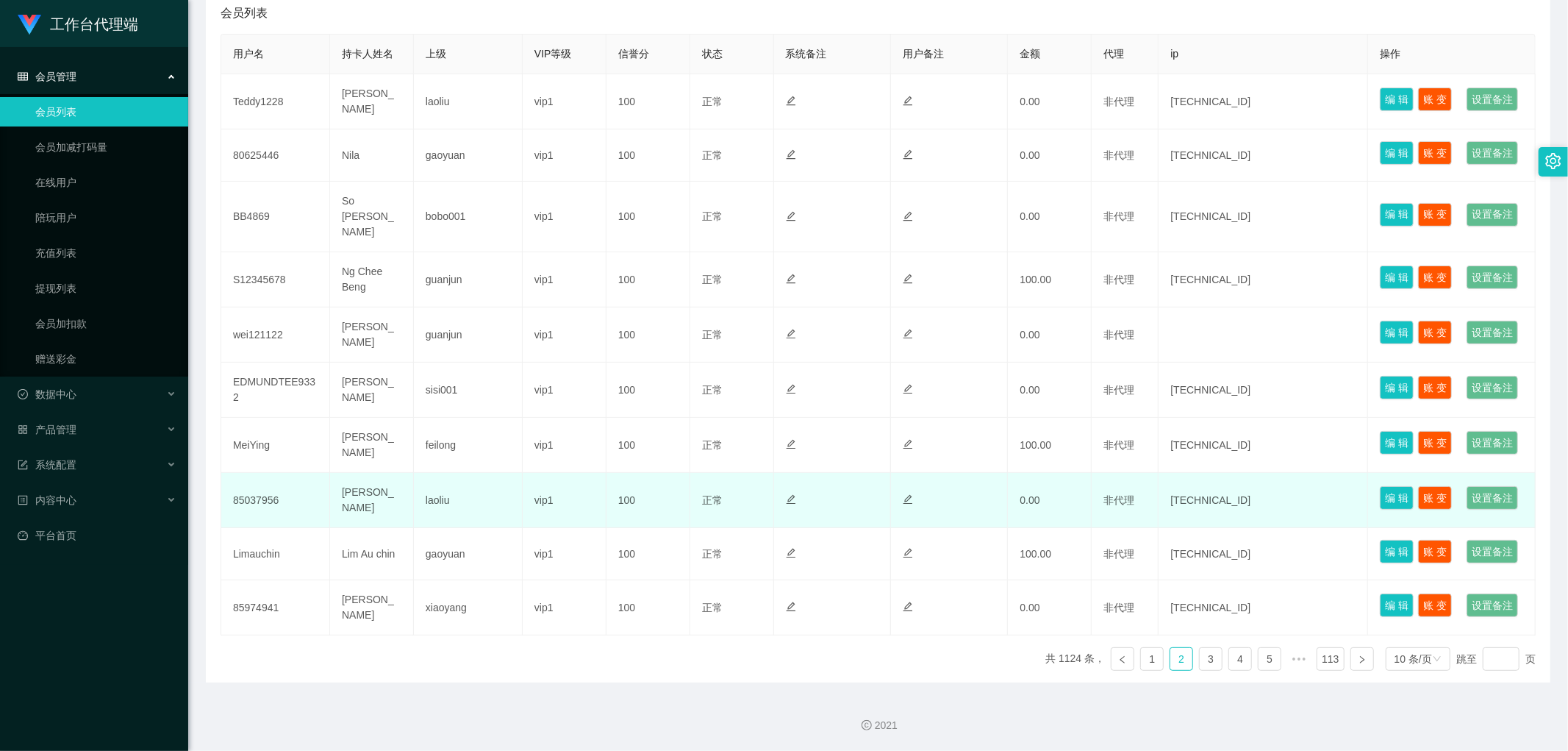
scroll to position [538, 0]
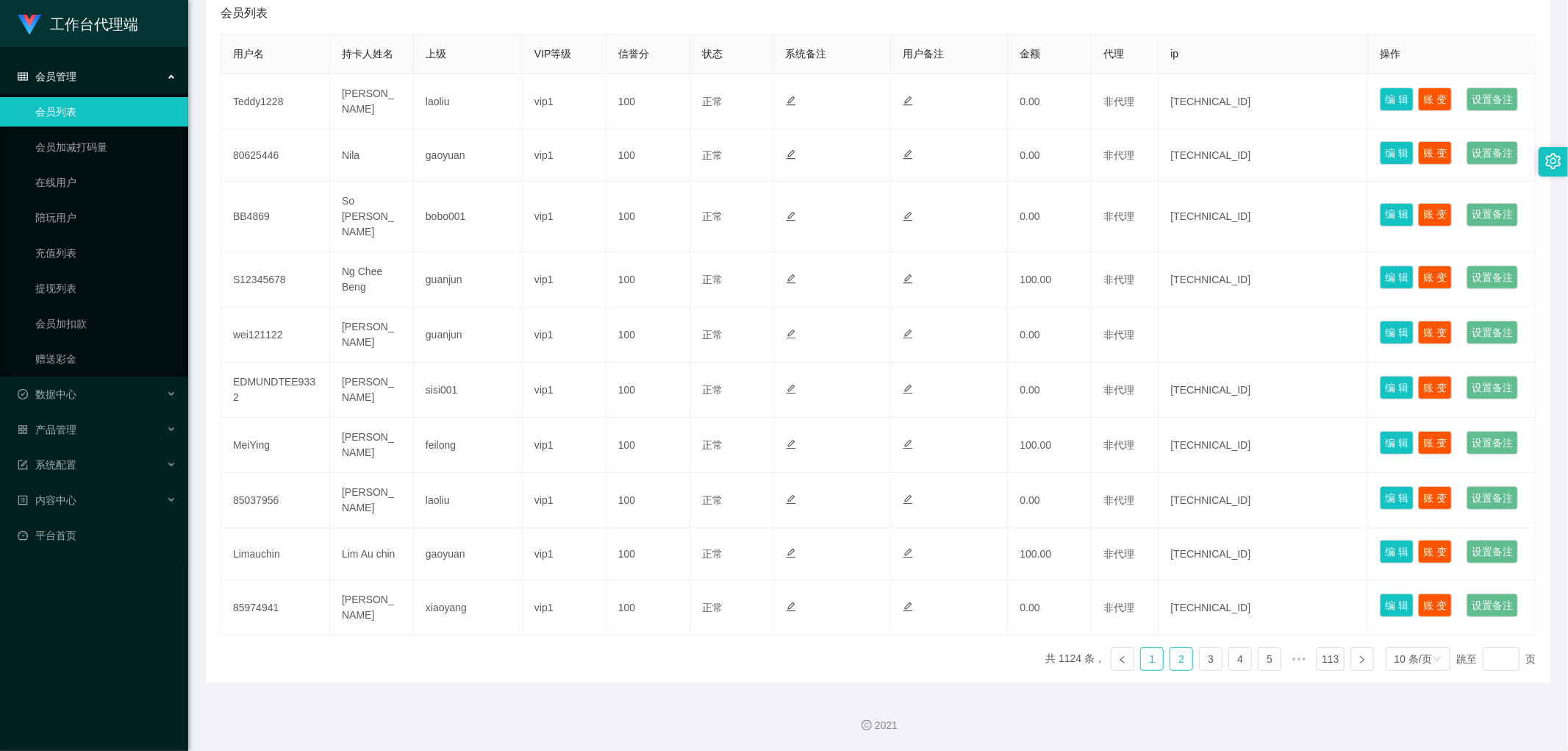
click at [1154, 655] on link "1" at bounding box center [1152, 658] width 22 height 22
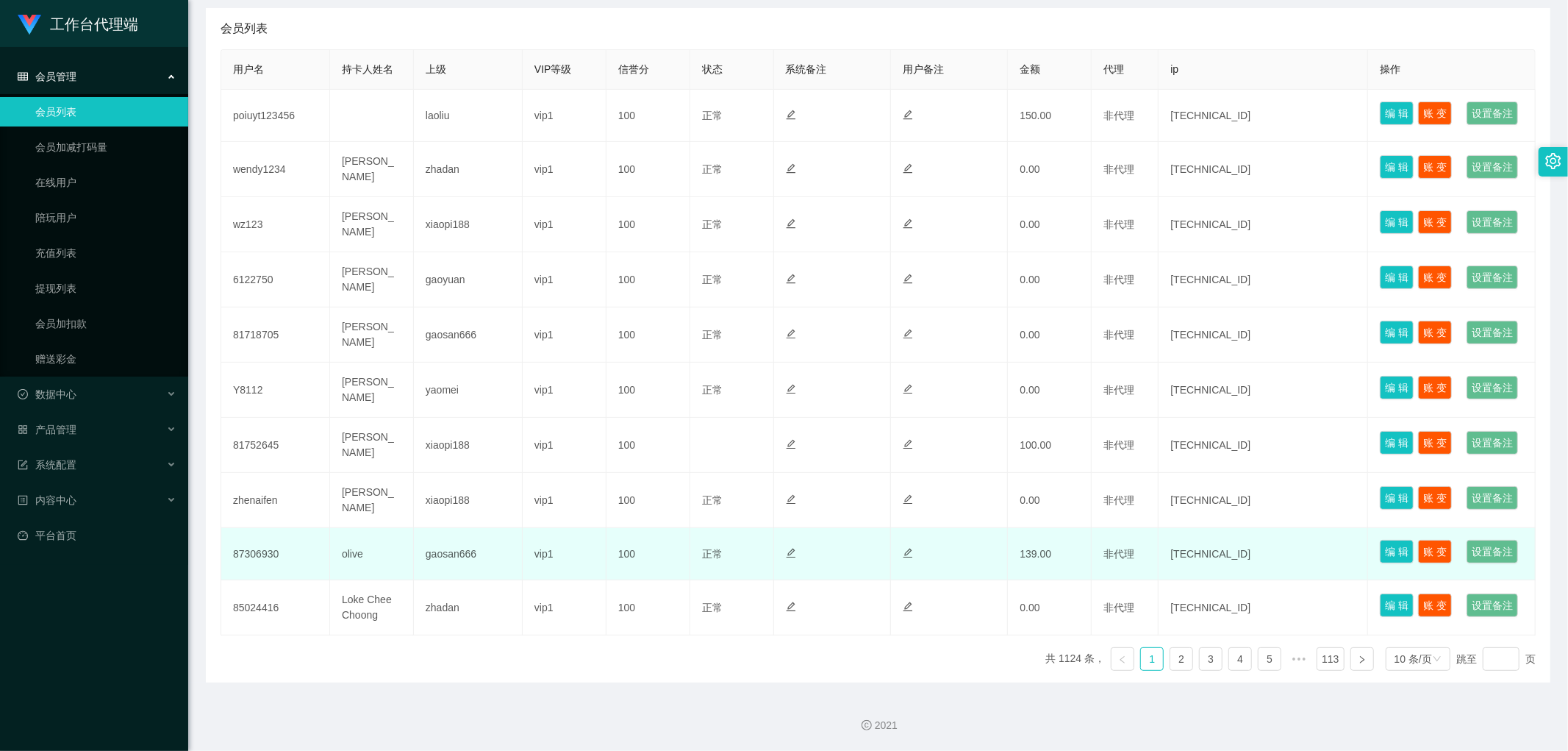
click at [998, 546] on td at bounding box center [949, 554] width 117 height 52
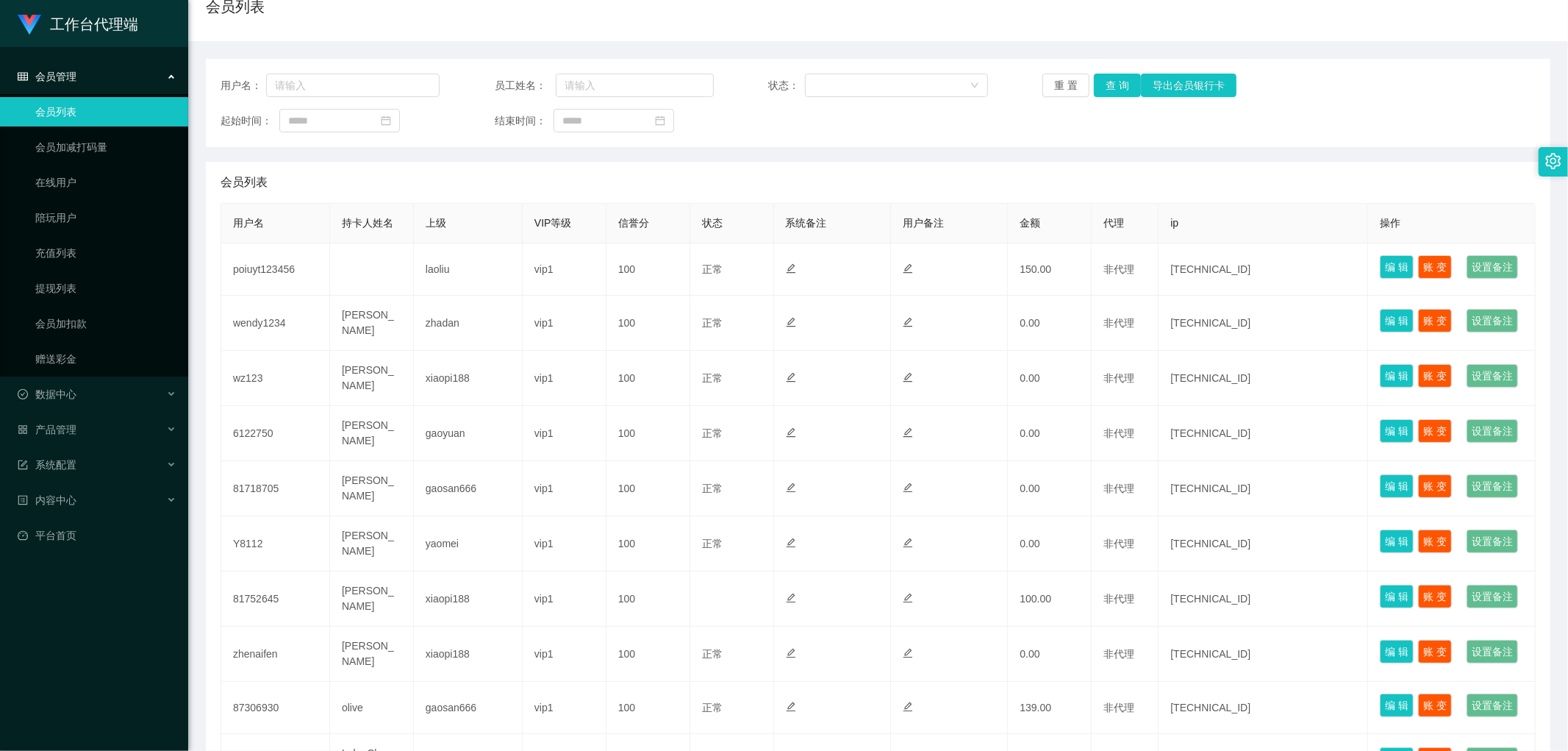
scroll to position [0, 0]
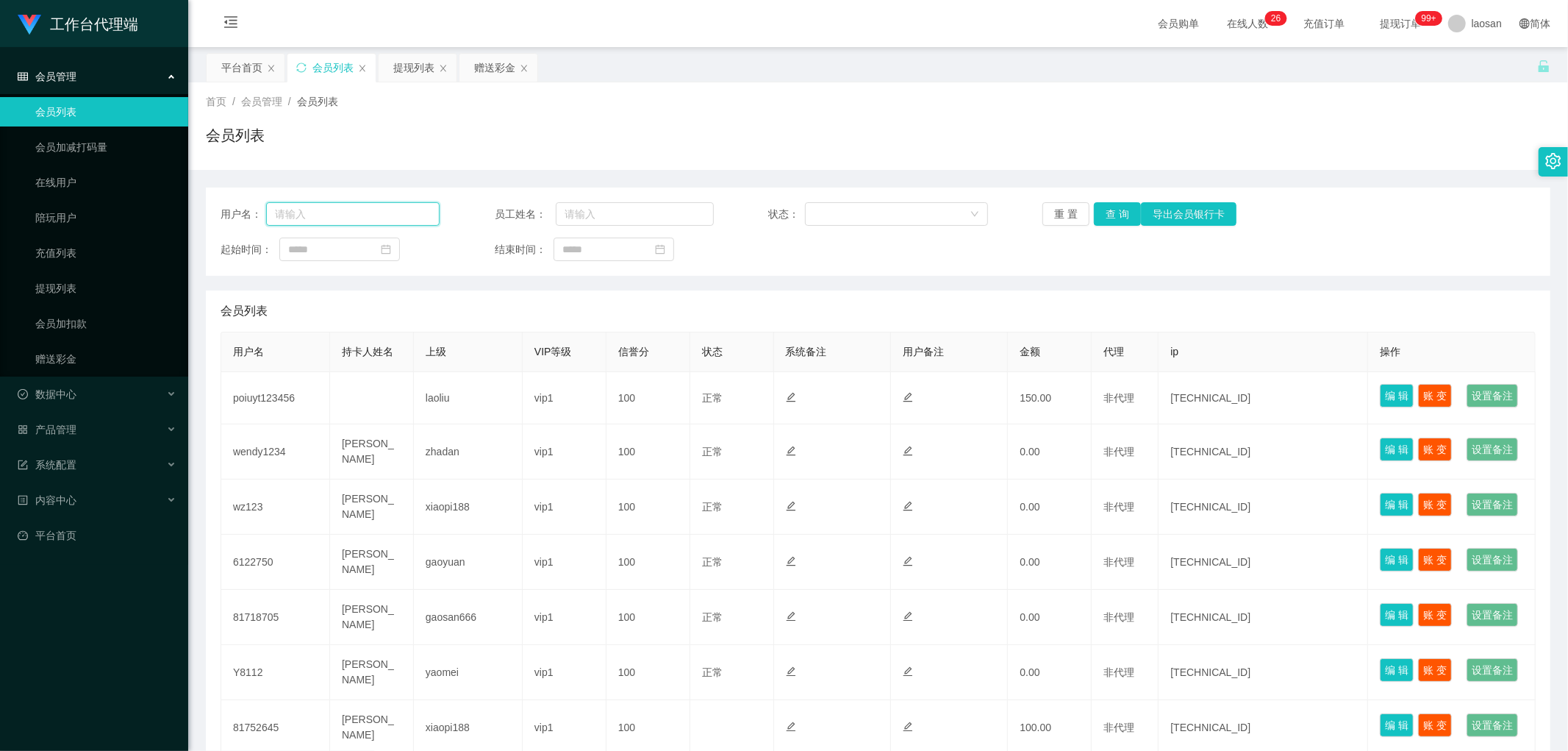
click at [349, 207] on input "text" at bounding box center [353, 214] width 174 height 24
paste input "81203837"
type input "81203837"
click at [1120, 220] on button "查 询" at bounding box center [1117, 214] width 47 height 24
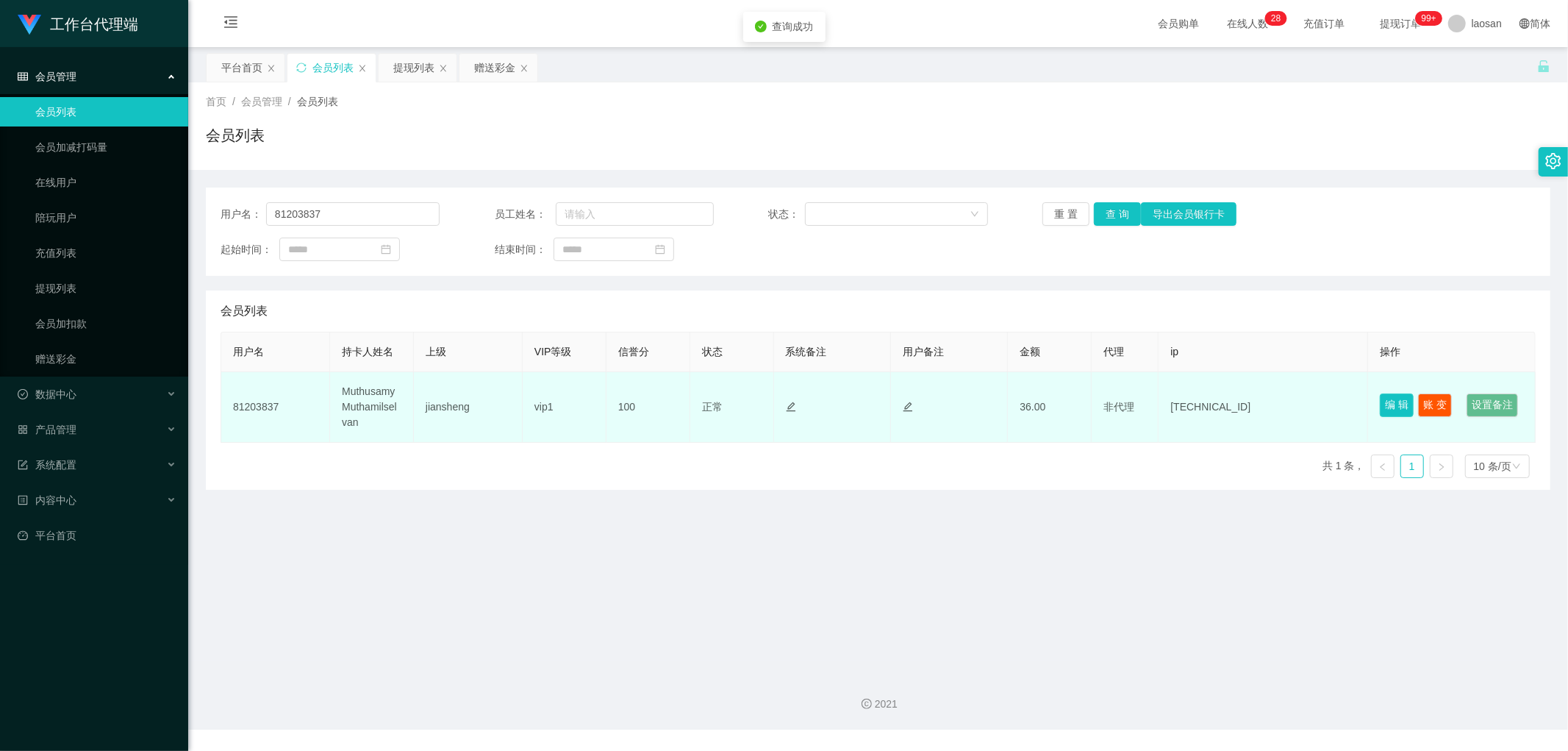
click at [1400, 393] on button "编 辑" at bounding box center [1397, 405] width 34 height 24
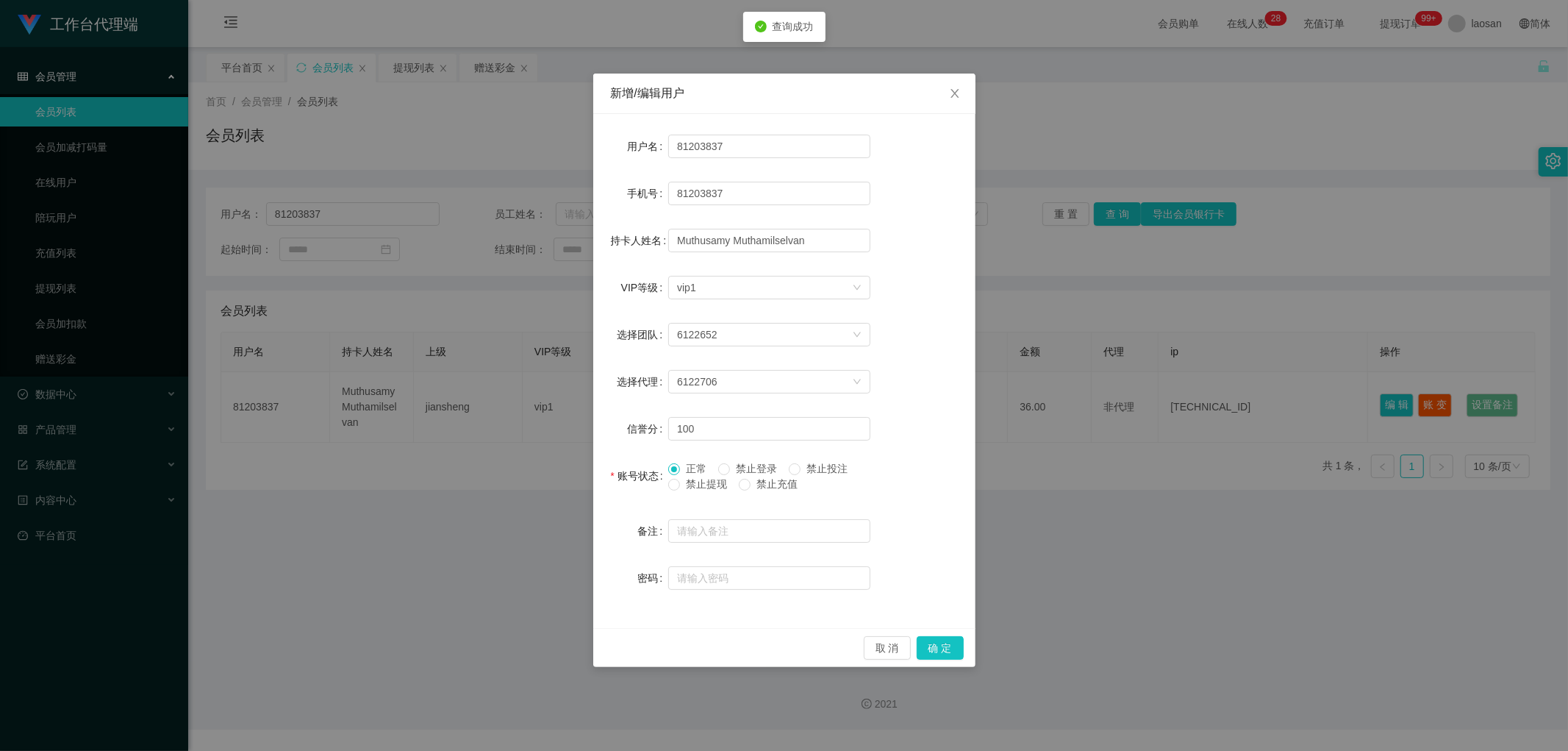
click at [1104, 423] on div "新增/编辑用户 用户名 81203837 手机号 81203837 持卡人姓名 Muthusamy Muthamilselvan VIP等级 选择VIP等级 …" at bounding box center [784, 375] width 1568 height 751
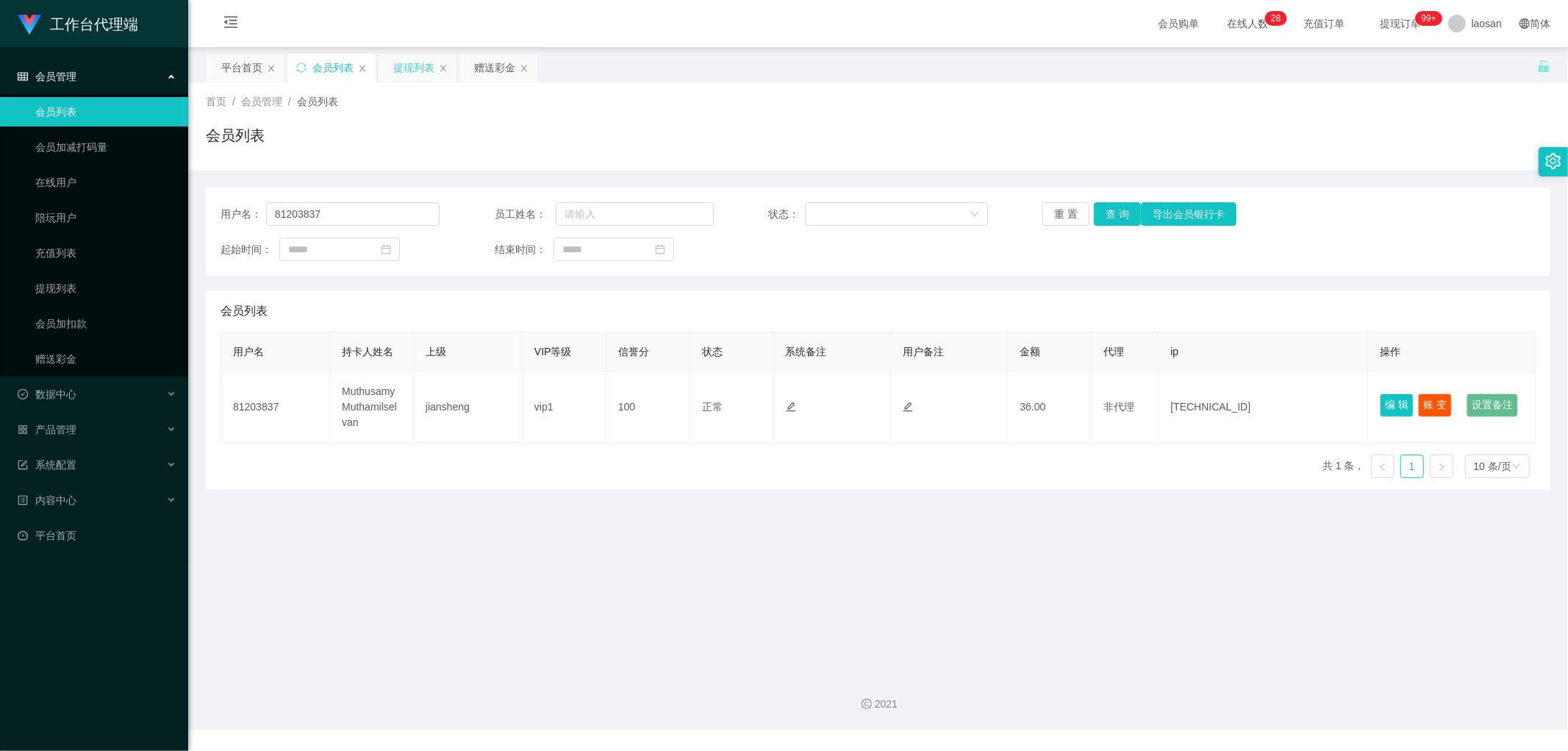
drag, startPoint x: 437, startPoint y: 60, endPoint x: 429, endPoint y: 64, distance: 8.9
click at [432, 62] on div "提现列表" at bounding box center [418, 67] width 78 height 28
click at [419, 69] on div "提现列表" at bounding box center [414, 67] width 41 height 28
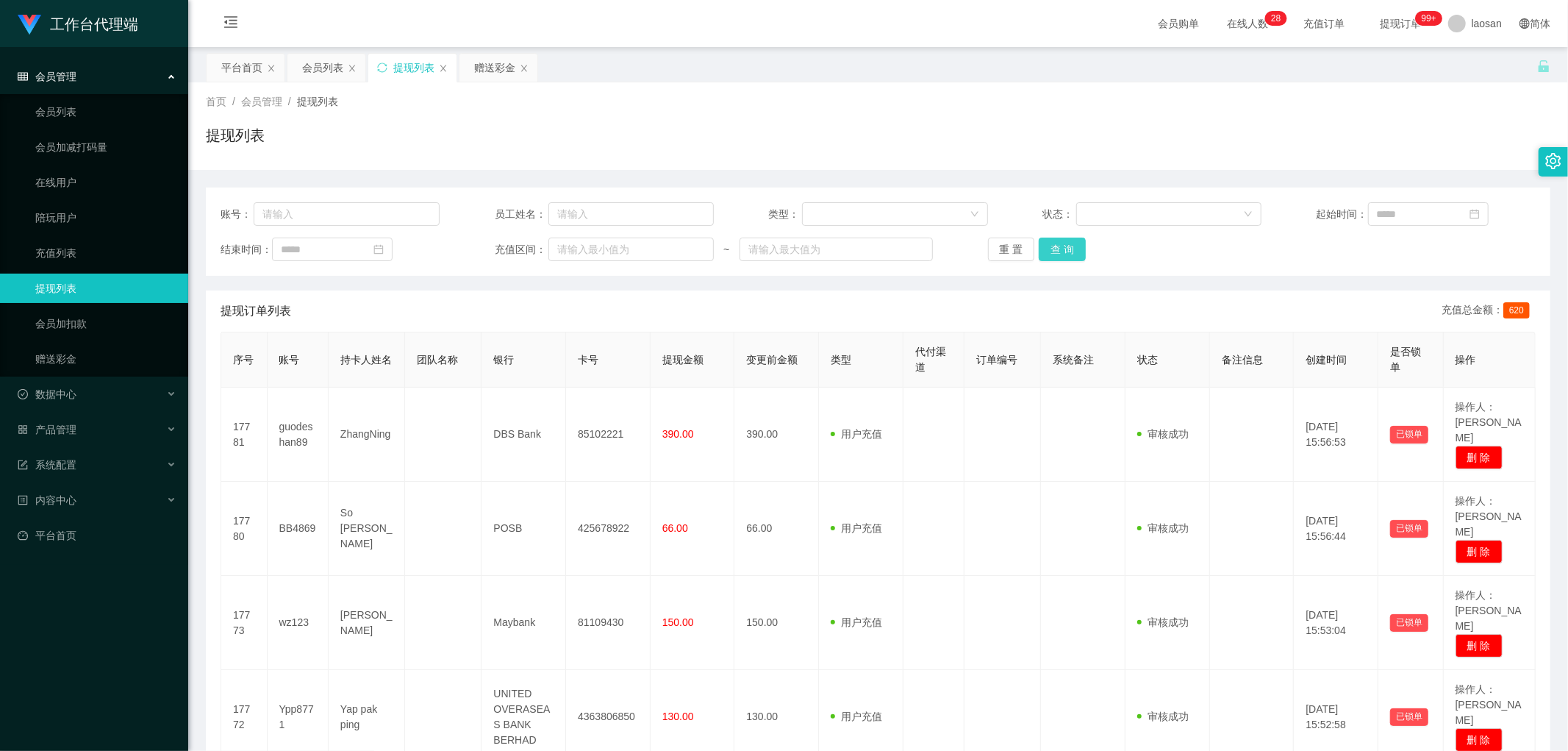
click at [1058, 238] on button "查 询" at bounding box center [1061, 249] width 47 height 24
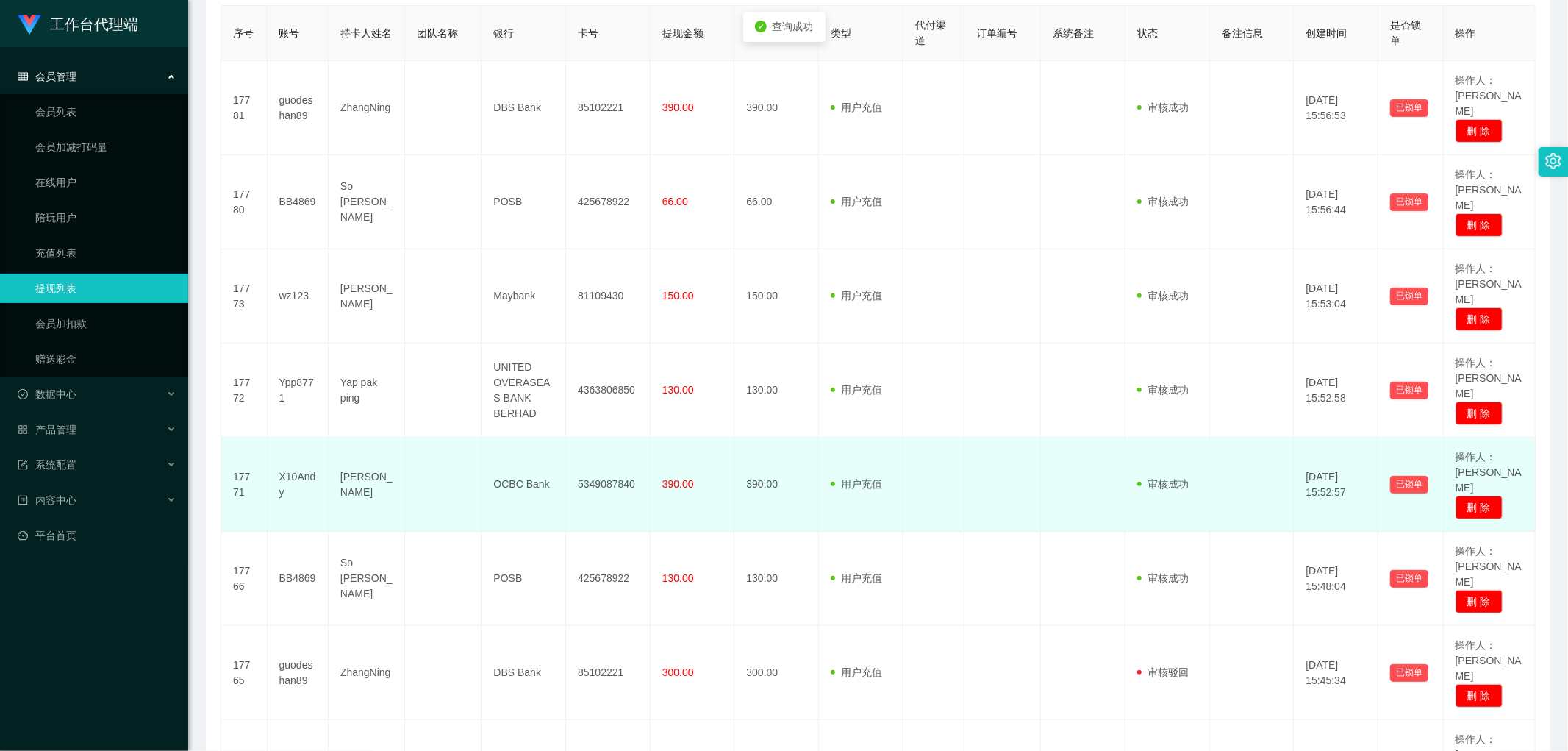
scroll to position [547, 0]
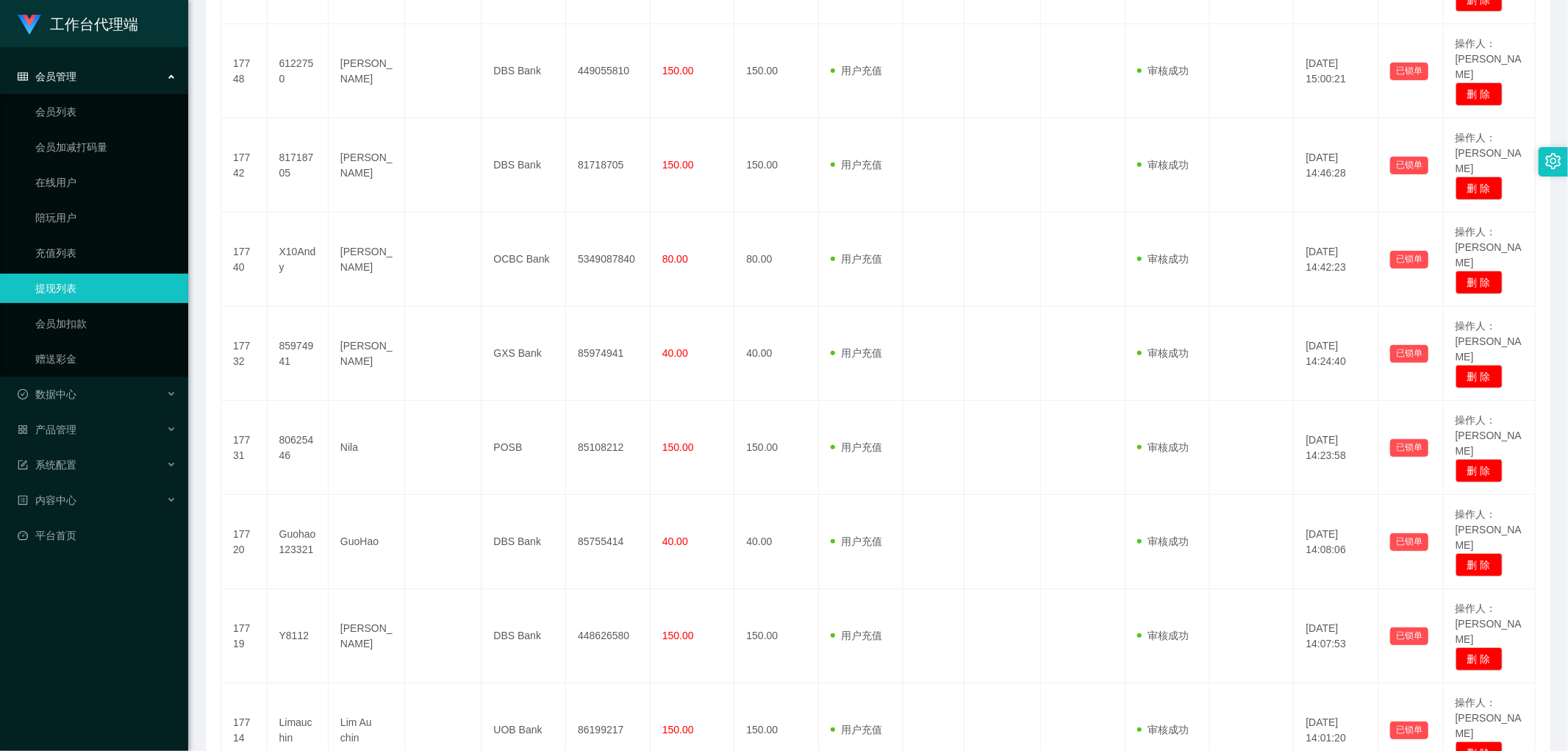
scroll to position [539, 0]
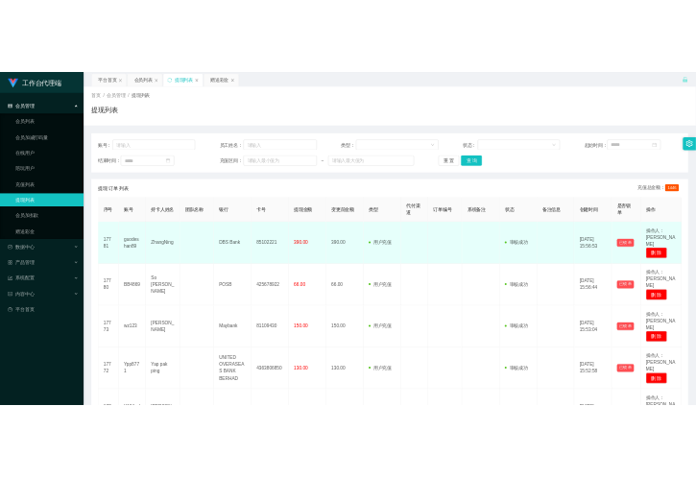
scroll to position [0, 0]
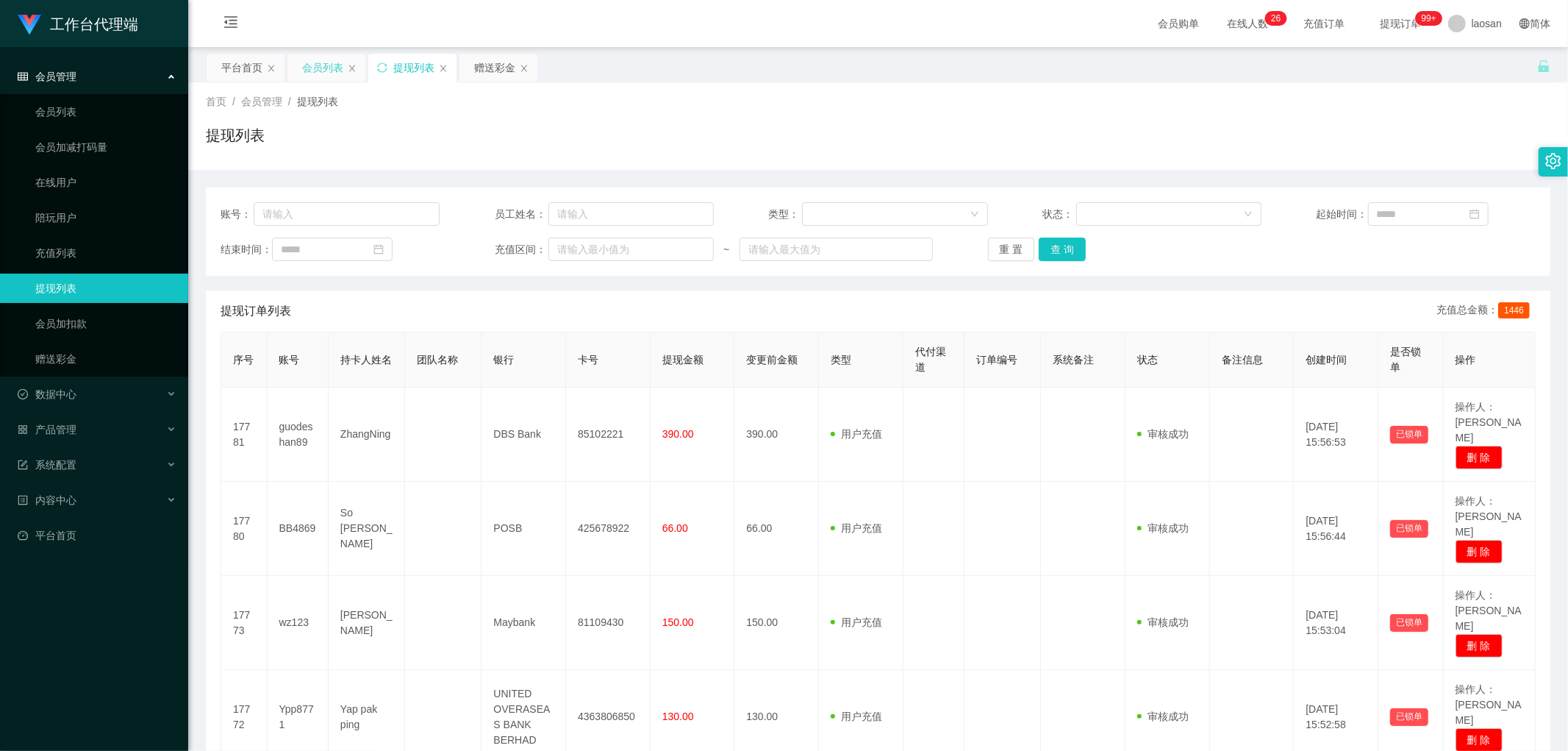
click at [312, 71] on div "会员列表" at bounding box center [323, 67] width 41 height 28
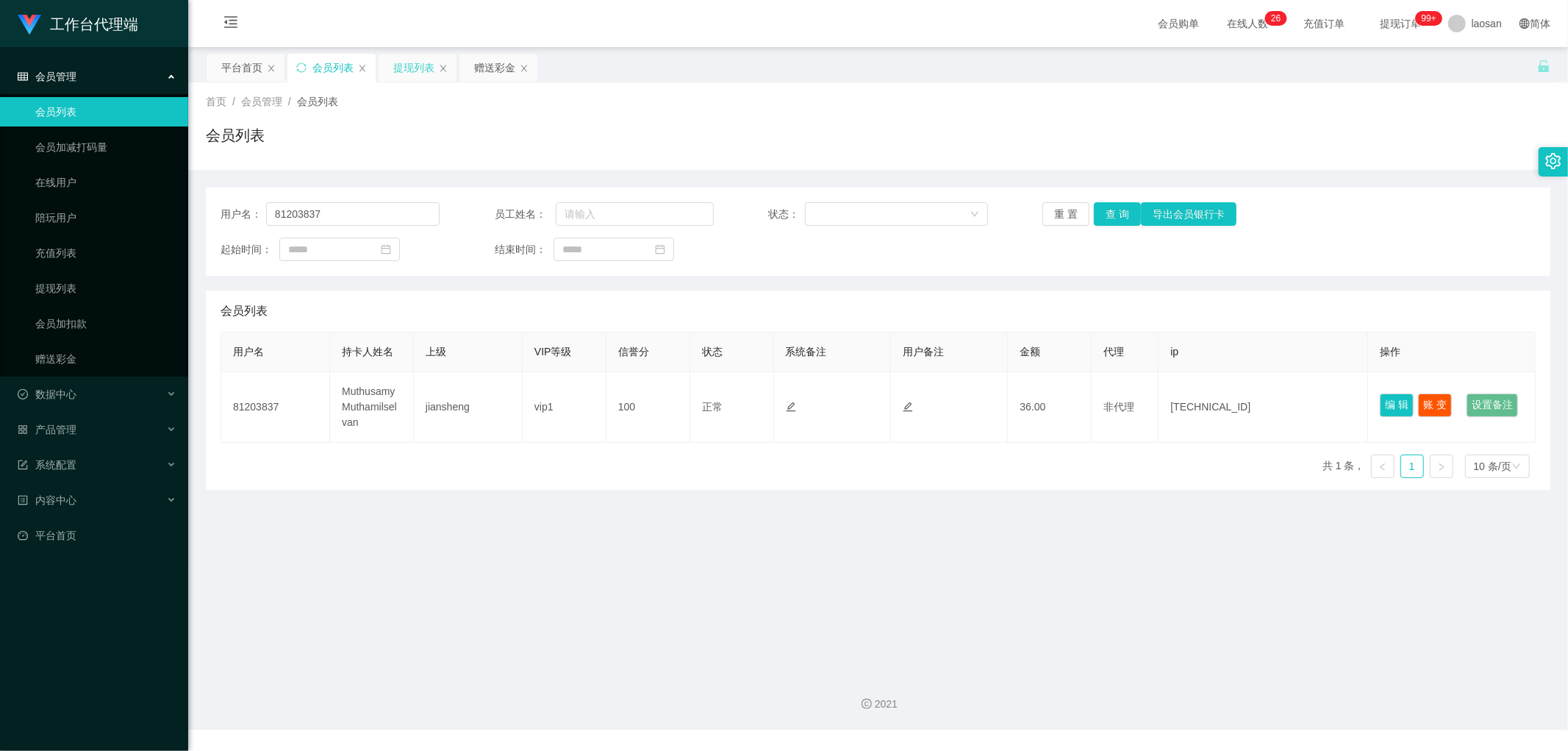
click at [414, 66] on div "提现列表" at bounding box center [414, 67] width 41 height 28
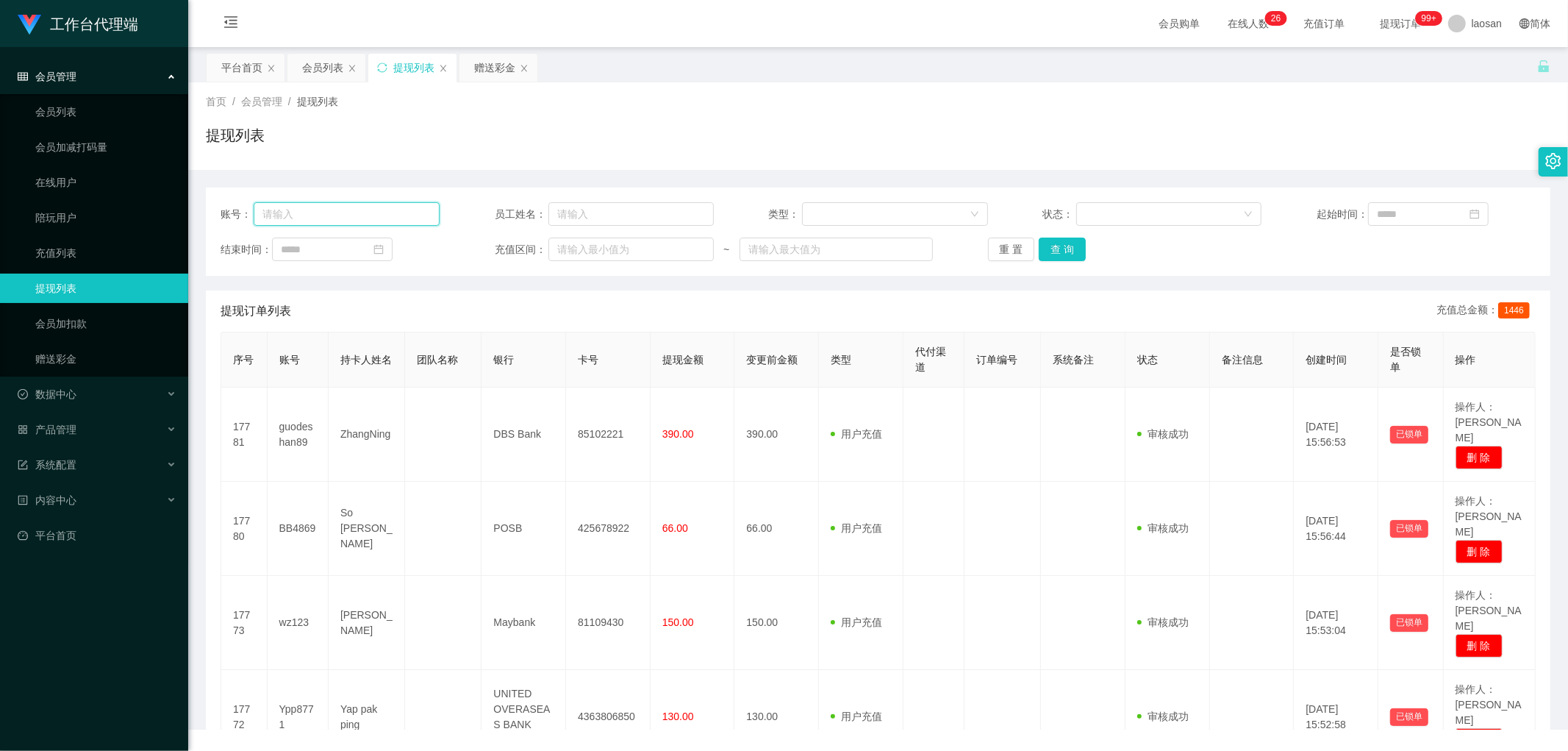
click at [376, 207] on input "text" at bounding box center [346, 214] width 186 height 24
paste input "81203837"
type input "81203837"
click at [1038, 249] on button "查 询" at bounding box center [1061, 249] width 47 height 24
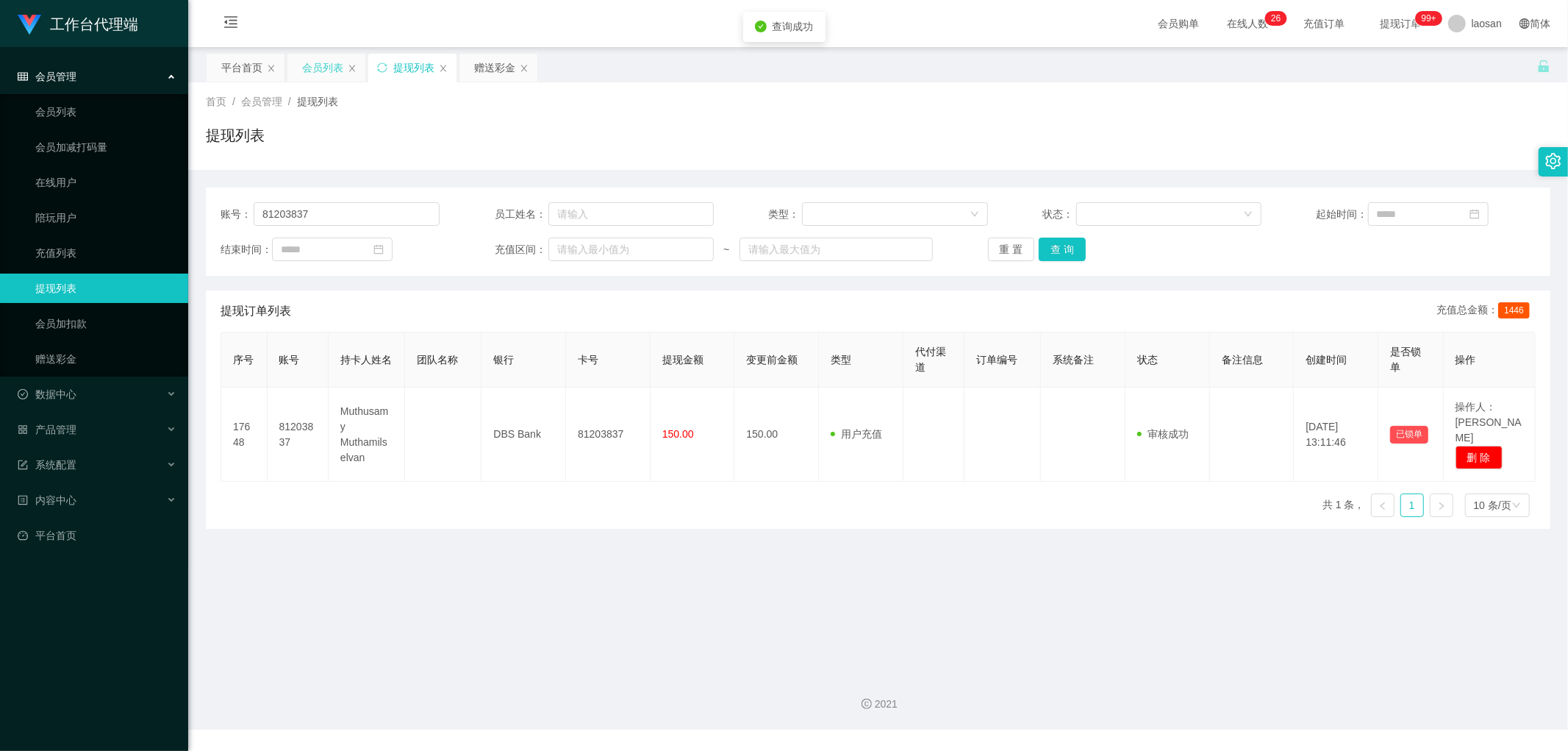
click at [329, 75] on div "会员列表" at bounding box center [323, 67] width 41 height 28
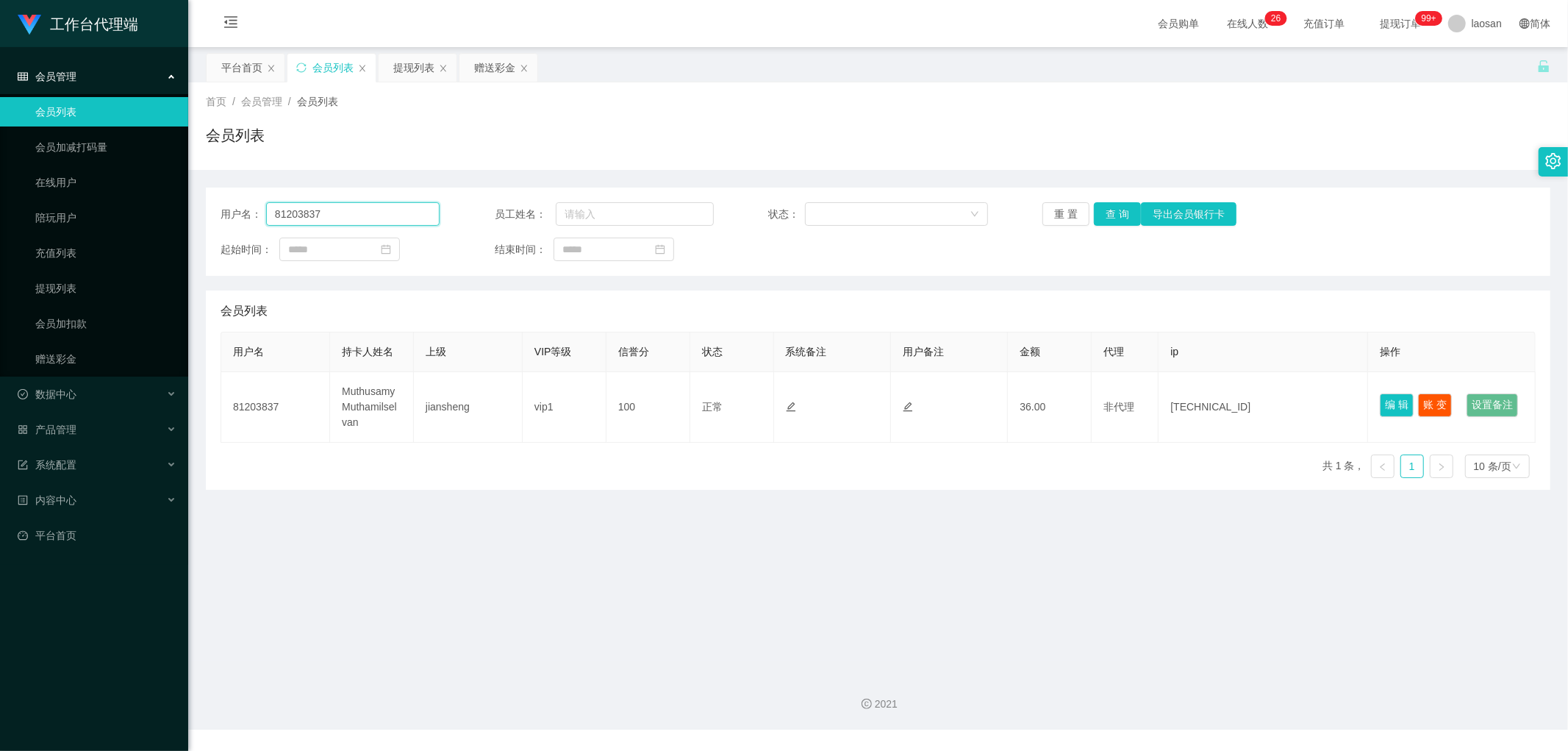
click at [337, 208] on input "81203837" at bounding box center [353, 214] width 174 height 24
drag, startPoint x: 1113, startPoint y: 217, endPoint x: 1081, endPoint y: 216, distance: 32.0
click at [1113, 217] on button "查 询" at bounding box center [1117, 214] width 47 height 24
drag, startPoint x: 1384, startPoint y: 402, endPoint x: 1304, endPoint y: 400, distance: 80.0
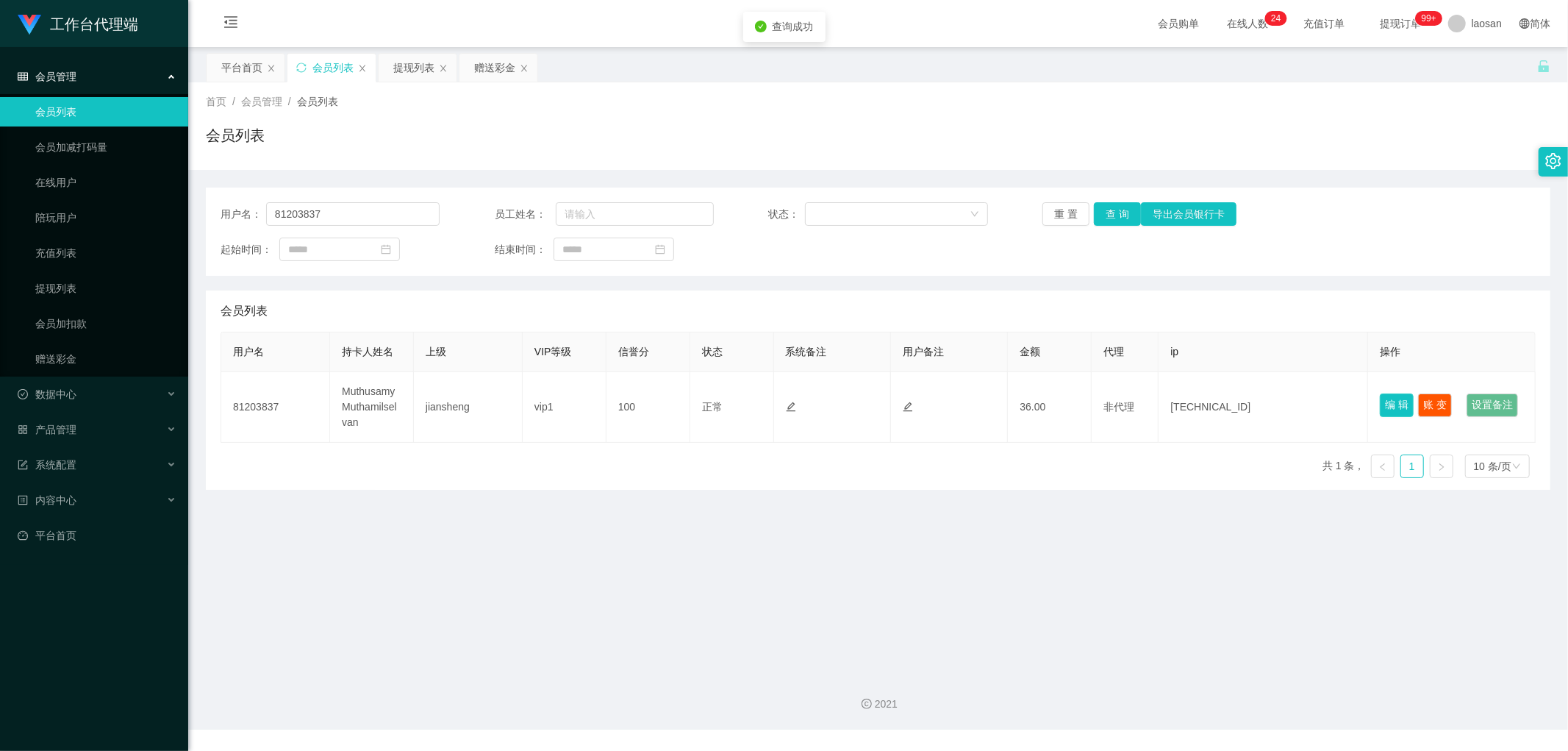
click at [1384, 402] on button "编 辑" at bounding box center [1397, 405] width 34 height 24
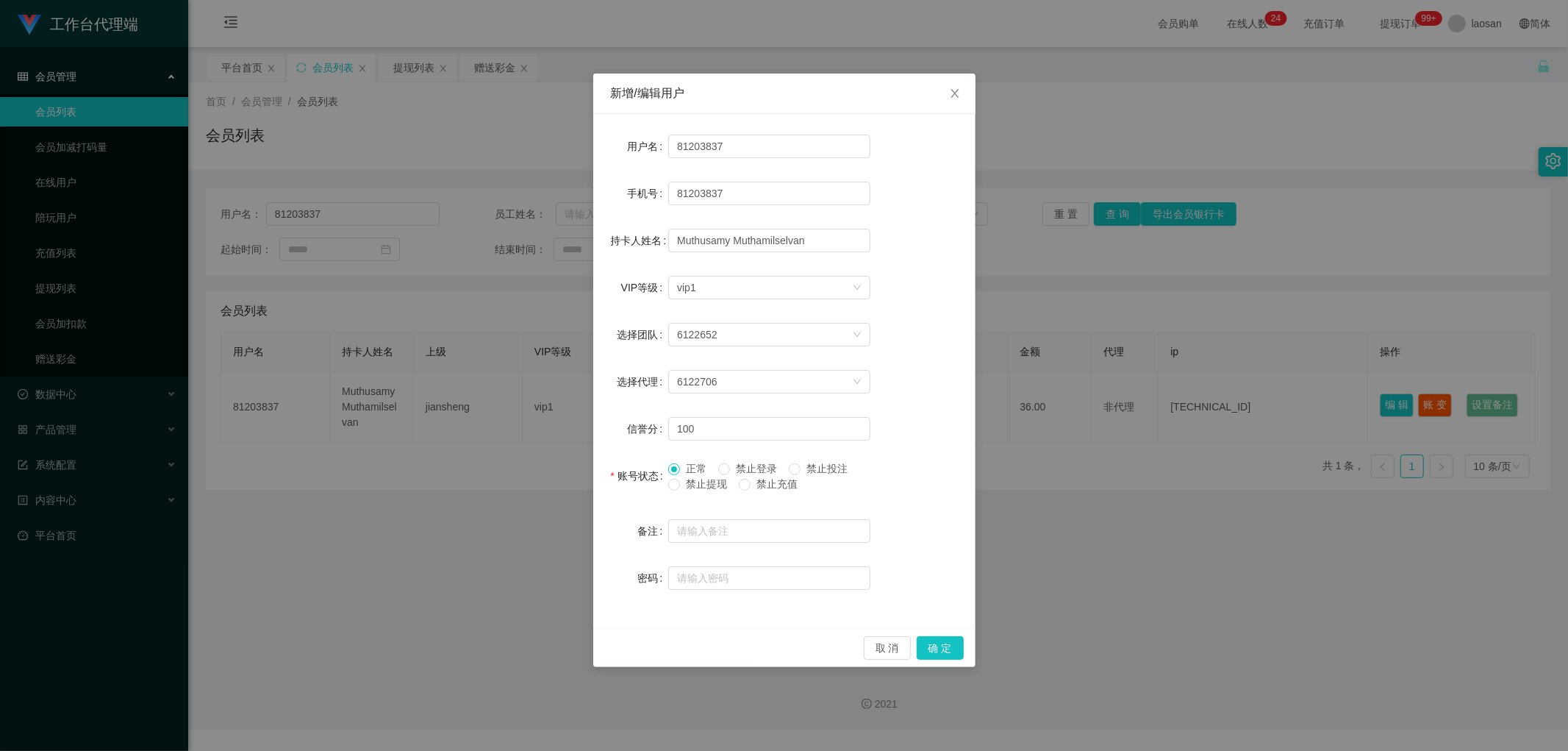
drag, startPoint x: 1127, startPoint y: 436, endPoint x: 1170, endPoint y: 401, distance: 55.4
click at [1128, 436] on div "新增/编辑用户 用户名 81203837 手机号 81203837 持卡人姓名 Muthusamy Muthamilselvan VIP等级 选择VIP等级 …" at bounding box center [784, 375] width 1568 height 751
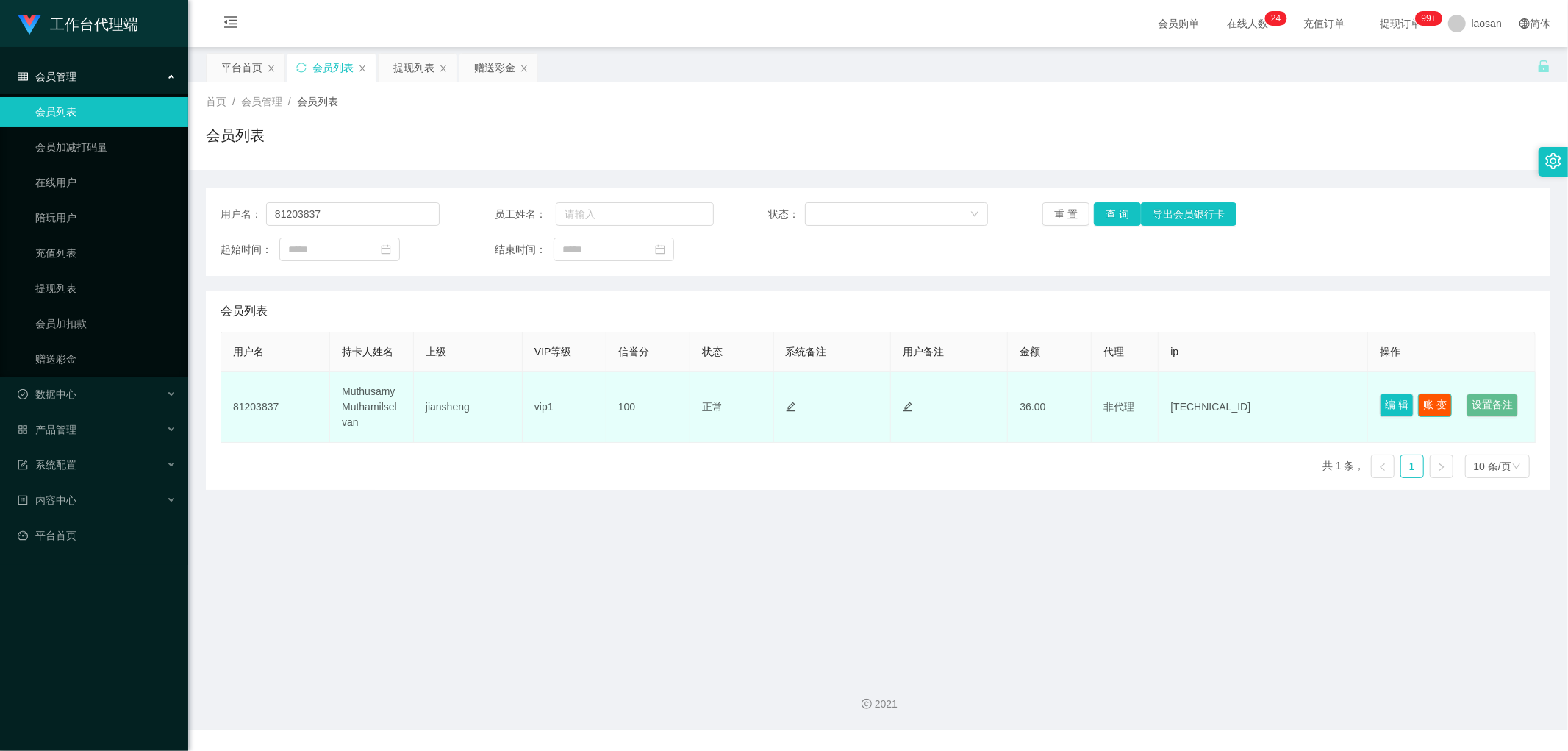
click at [1437, 398] on button "账 变" at bounding box center [1435, 405] width 34 height 24
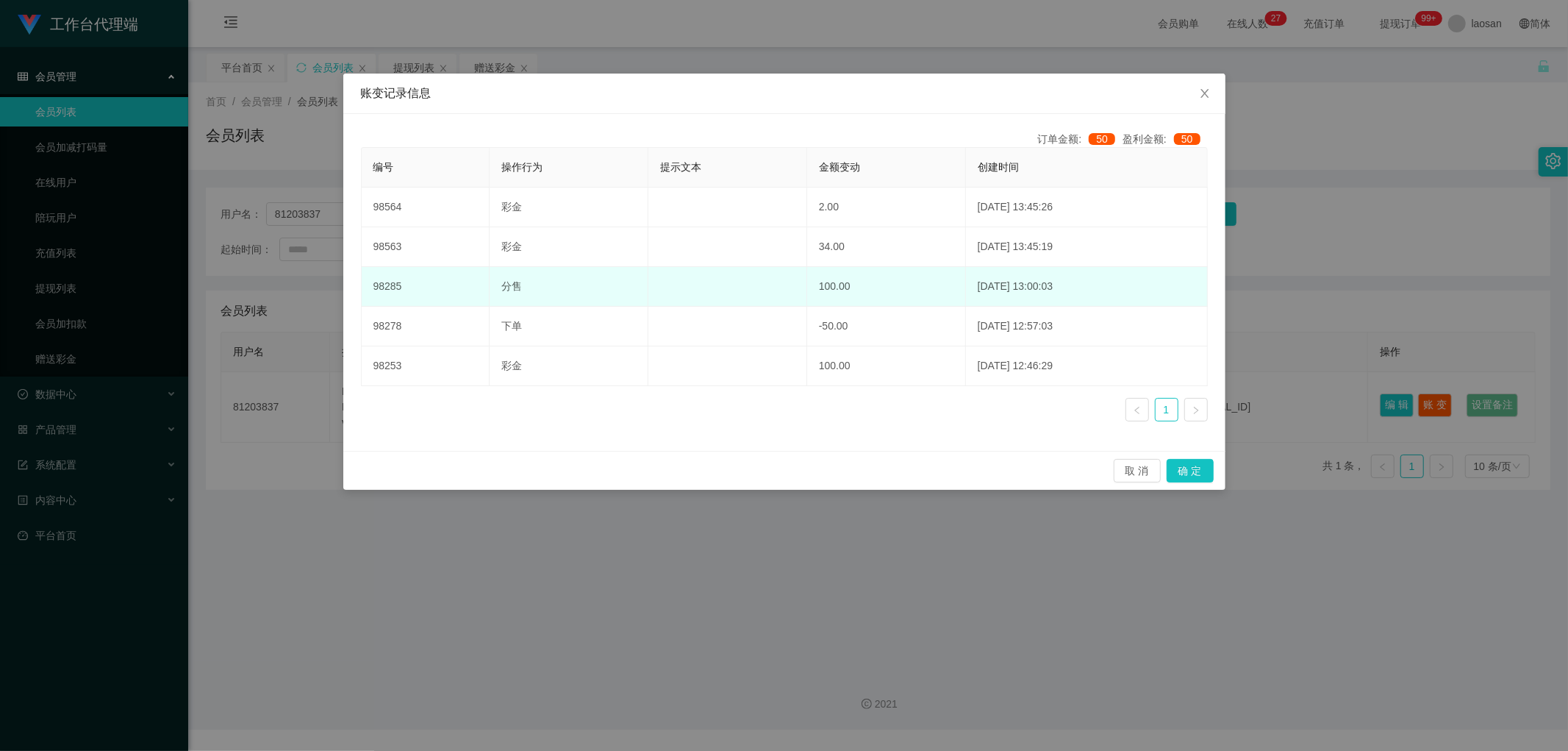
click at [849, 287] on td "100.00" at bounding box center [886, 287] width 158 height 40
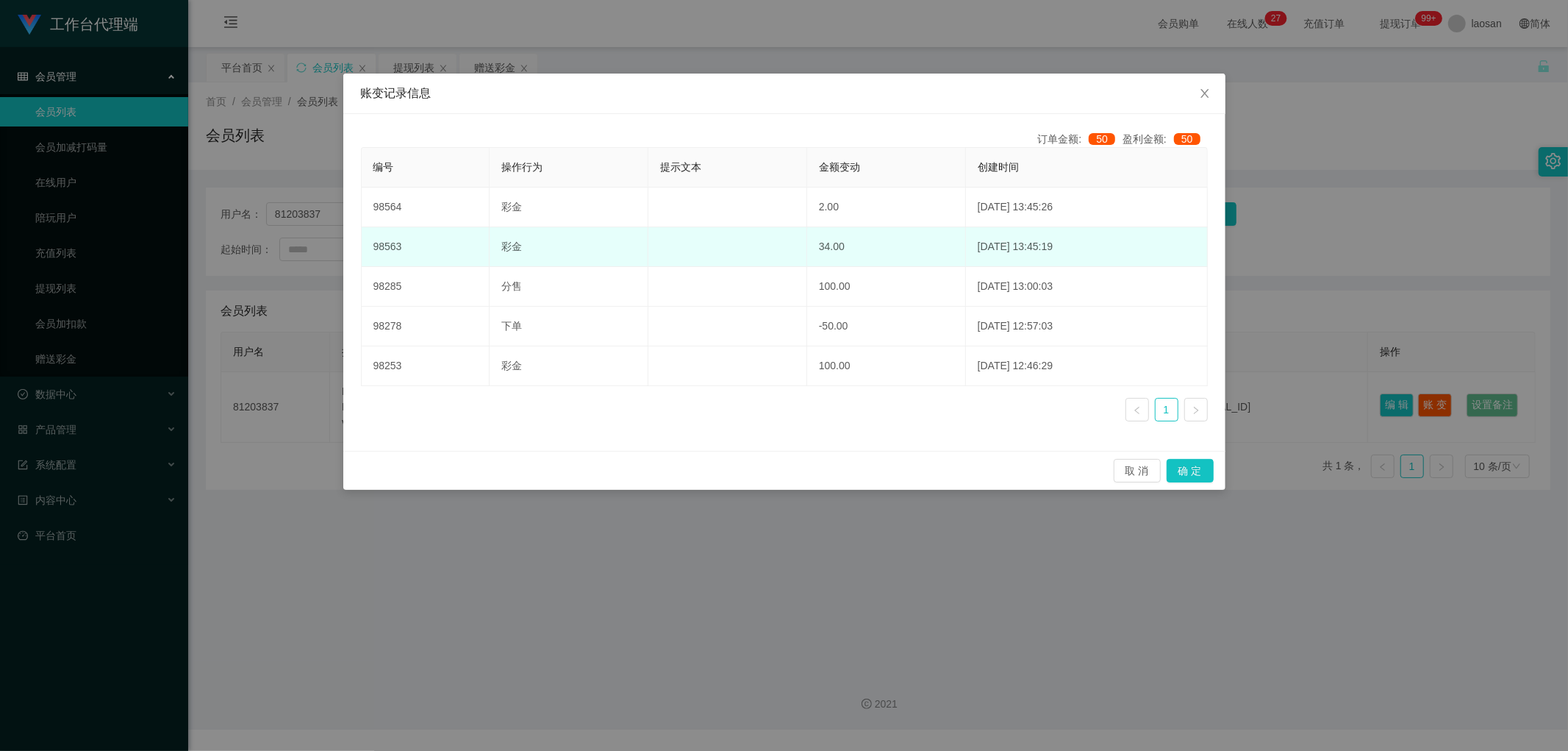
click at [859, 262] on td "34.00" at bounding box center [886, 247] width 158 height 40
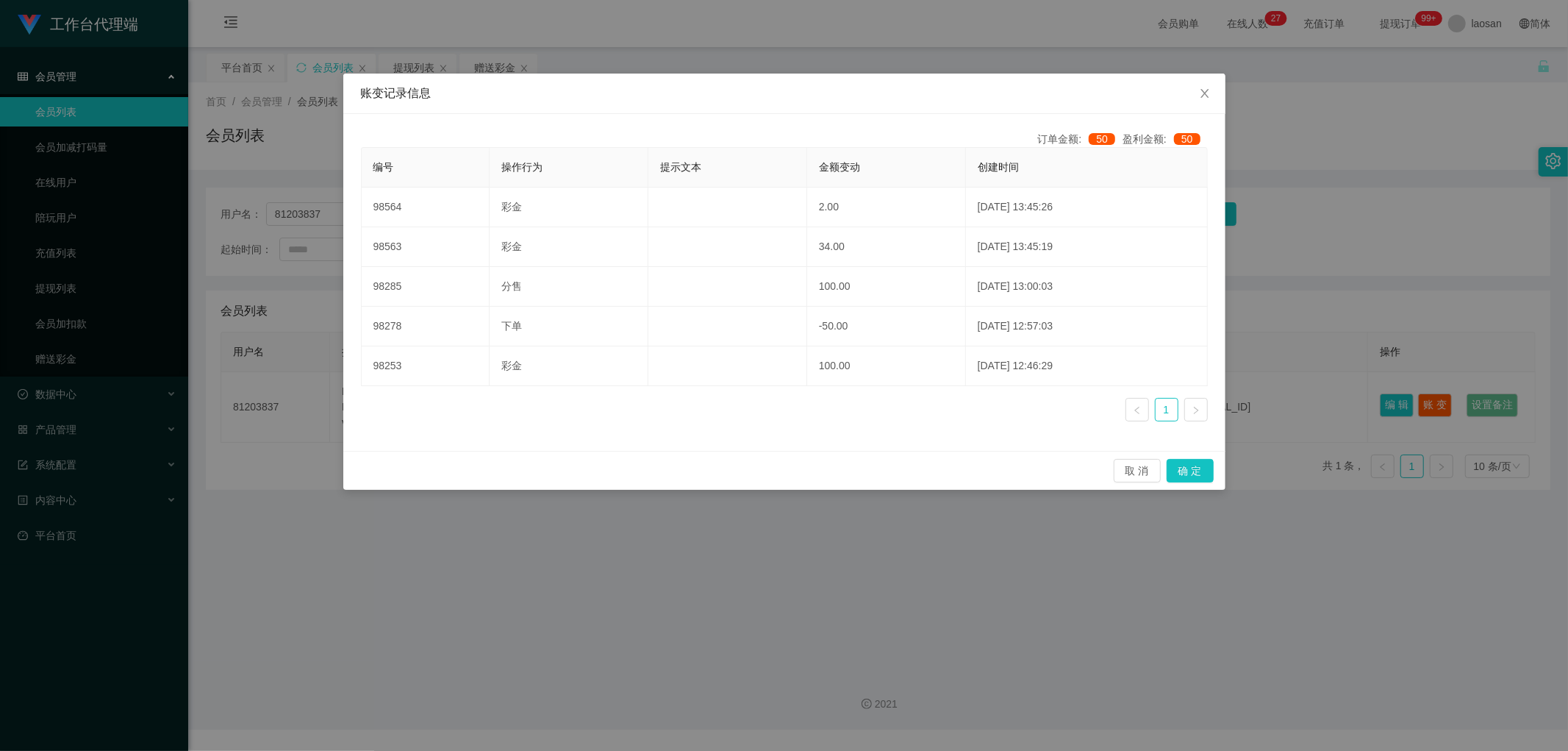
click at [905, 44] on div "账变记录信息 订单金额: 50 盈利金额: 50 编号 操作行为 提示文本 金额变动 创建时间 98564 彩金 2.00 2025-08-27 13:45:…" at bounding box center [784, 375] width 1568 height 751
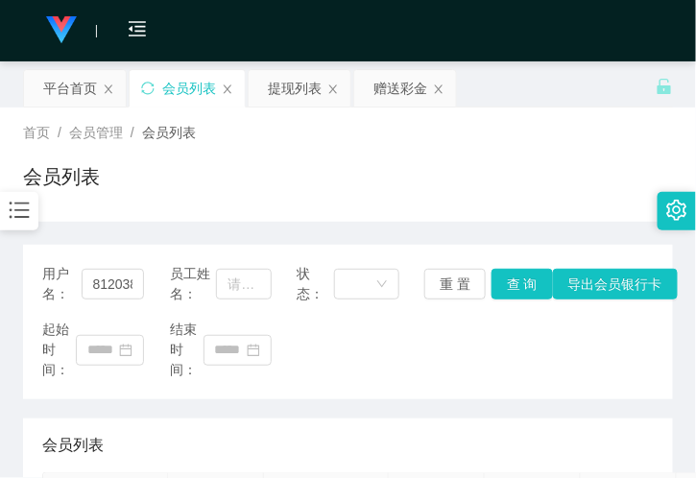
drag, startPoint x: 471, startPoint y: 157, endPoint x: 634, endPoint y: 55, distance: 192.4
click at [472, 157] on div "首页 / 会员管理 / 会员列表 / 会员列表" at bounding box center [348, 165] width 650 height 84
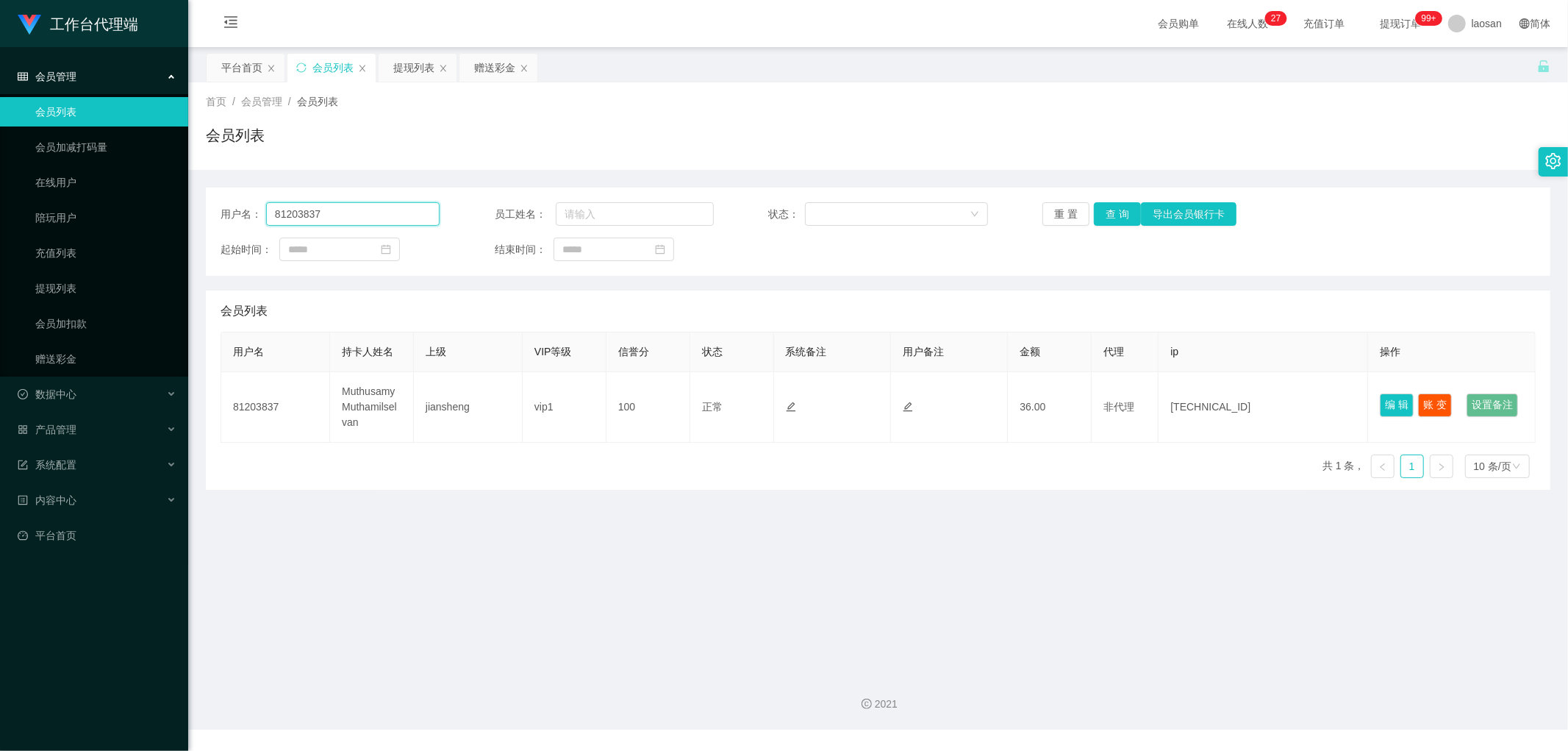
click at [372, 202] on input "81203837" at bounding box center [353, 214] width 174 height 24
paste input "joseph8888"
type input "joseph8888"
click at [1100, 217] on button "查 询" at bounding box center [1117, 214] width 47 height 24
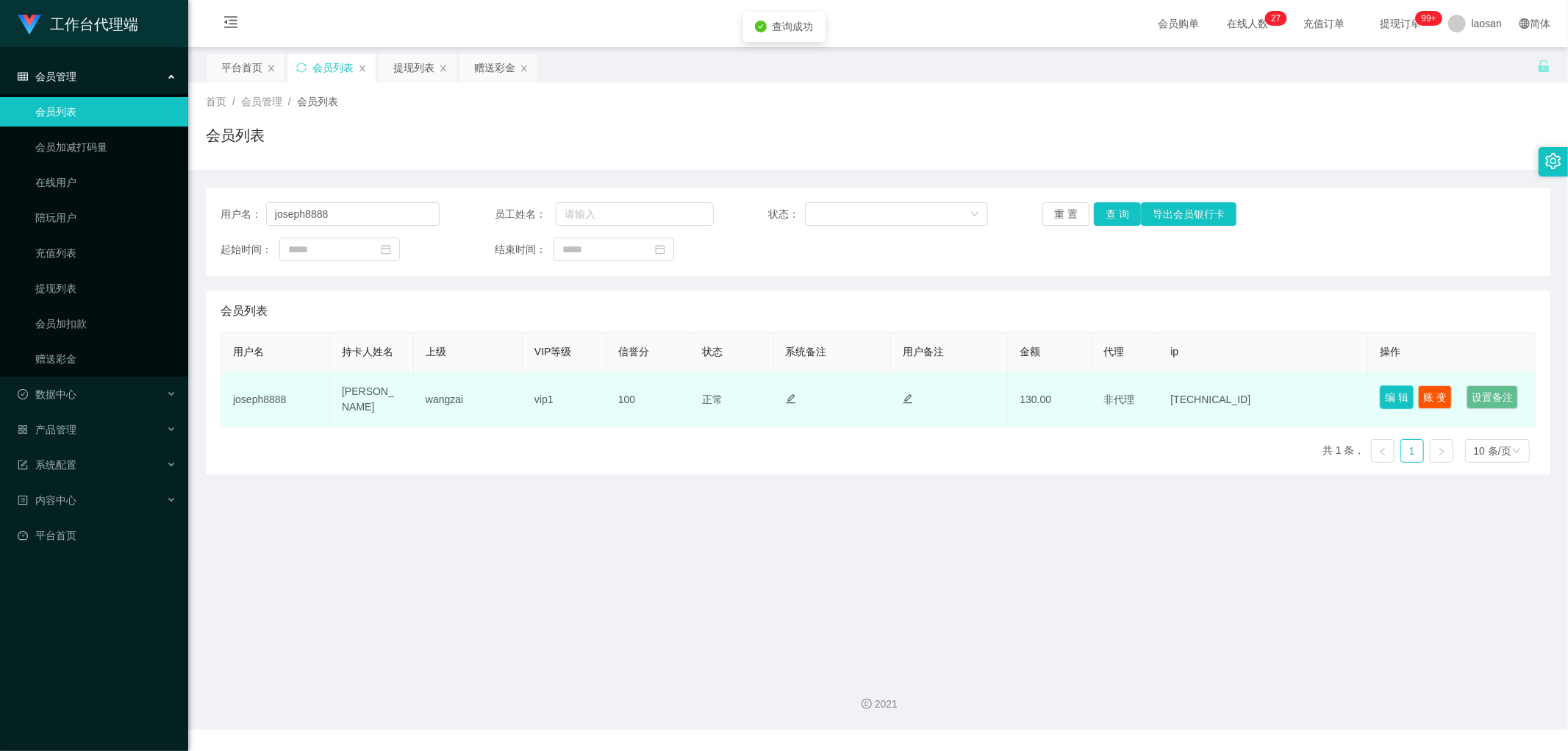
click at [1380, 391] on button "编 辑" at bounding box center [1397, 397] width 34 height 24
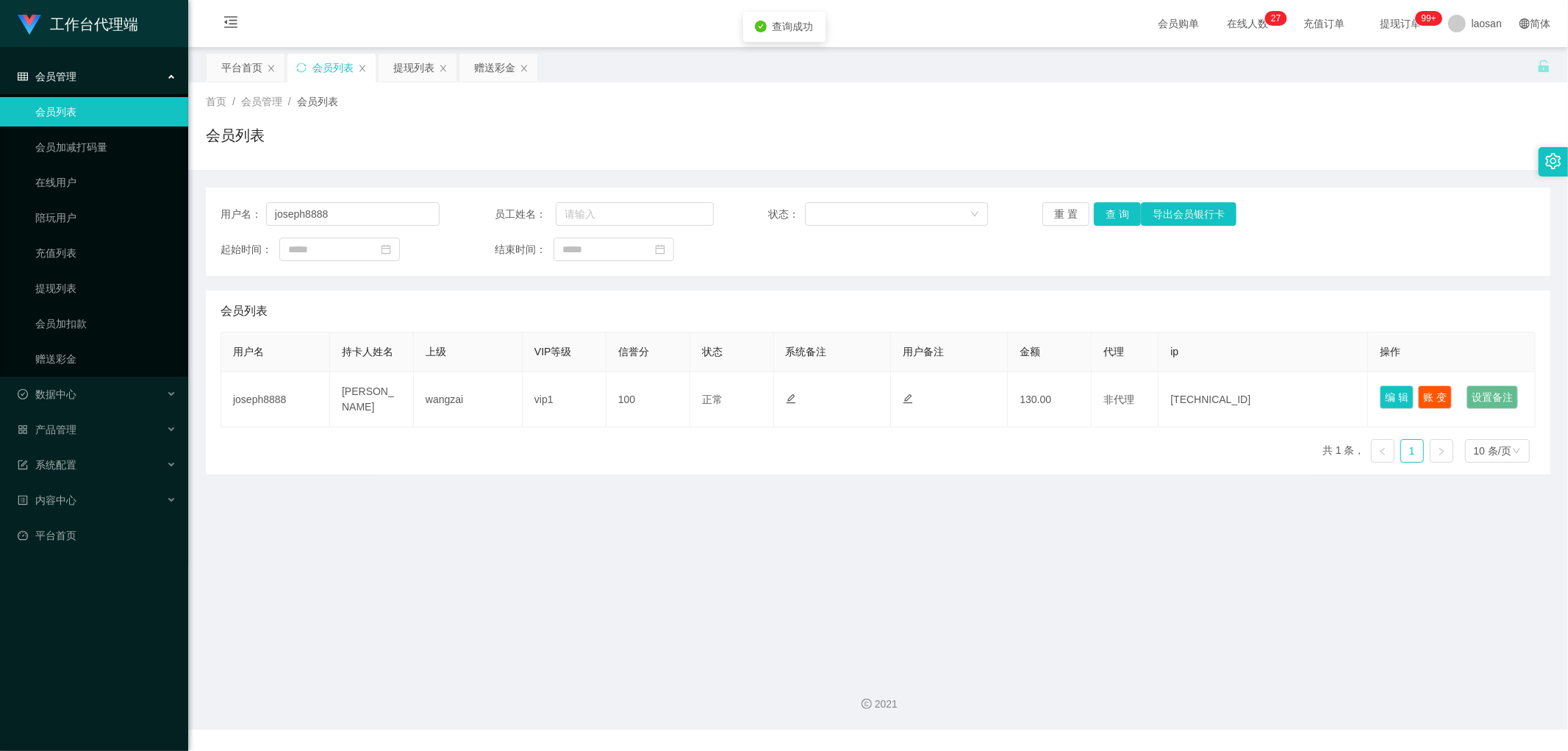
type input "joseph8888"
type input "[PERSON_NAME]"
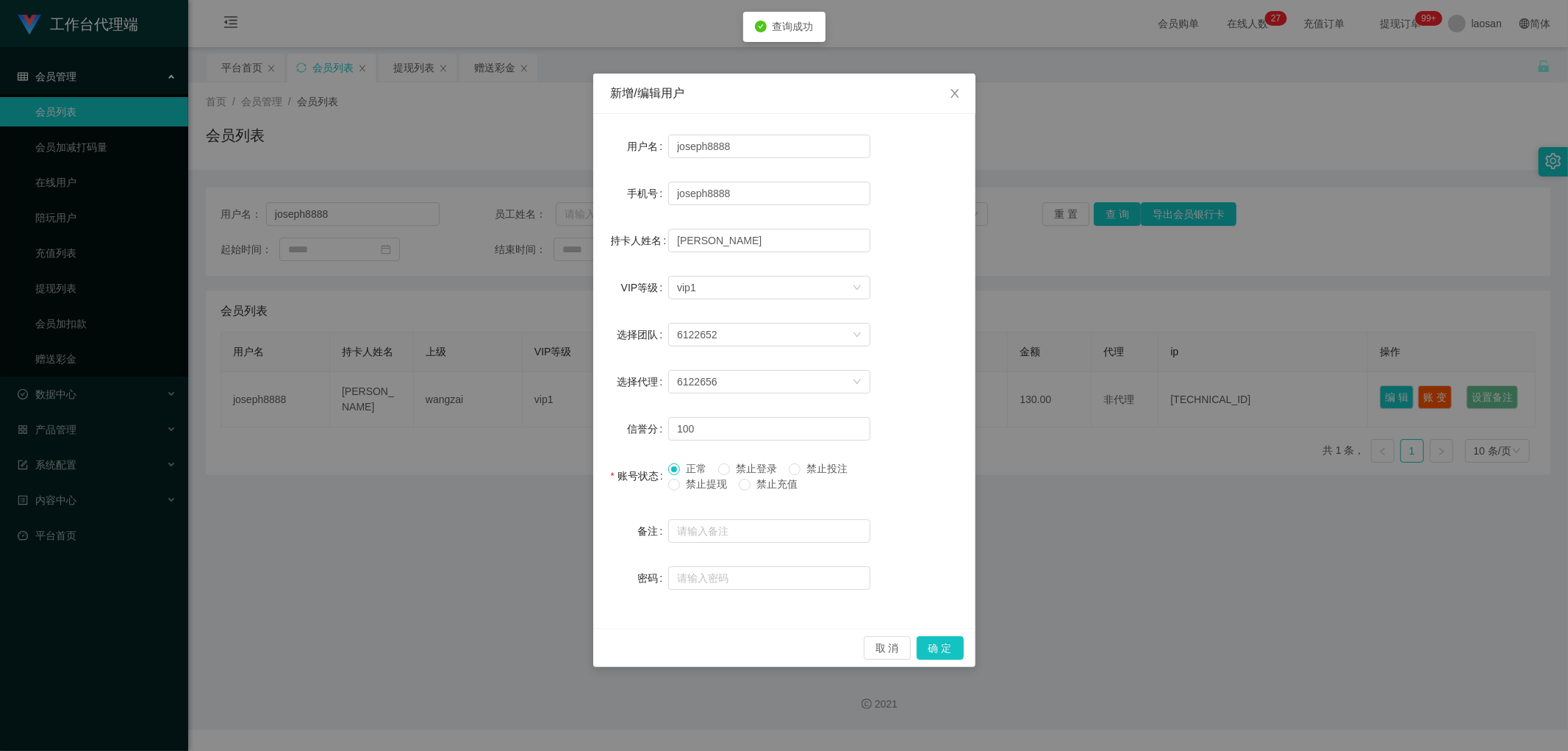
drag, startPoint x: 1187, startPoint y: 567, endPoint x: 1110, endPoint y: 538, distance: 82.3
click at [1186, 565] on div "新增/编辑用户 用户名 joseph8888 手机号 joseph8888 持卡人姓名 [PERSON_NAME] VIP等级 选择VIP等级 vip1 选择…" at bounding box center [784, 375] width 1568 height 751
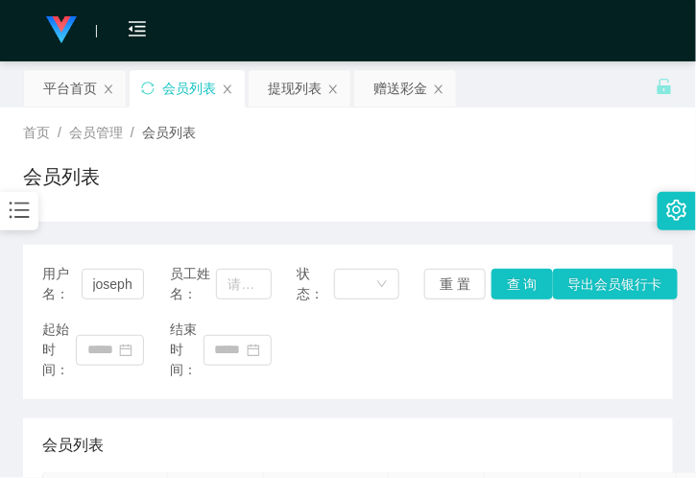
drag, startPoint x: 204, startPoint y: 163, endPoint x: 190, endPoint y: 144, distance: 23.5
click at [204, 163] on div "会员列表" at bounding box center [348, 184] width 650 height 44
click at [155, 212] on div "首页 / 会员管理 / 会员列表 / 会员列表" at bounding box center [348, 165] width 696 height 114
click at [70, 88] on div "平台首页" at bounding box center [70, 88] width 54 height 37
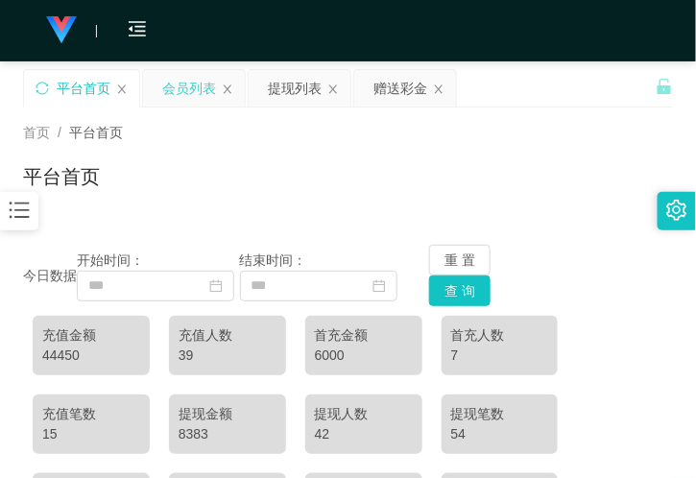
click at [186, 96] on div "会员列表" at bounding box center [189, 88] width 54 height 37
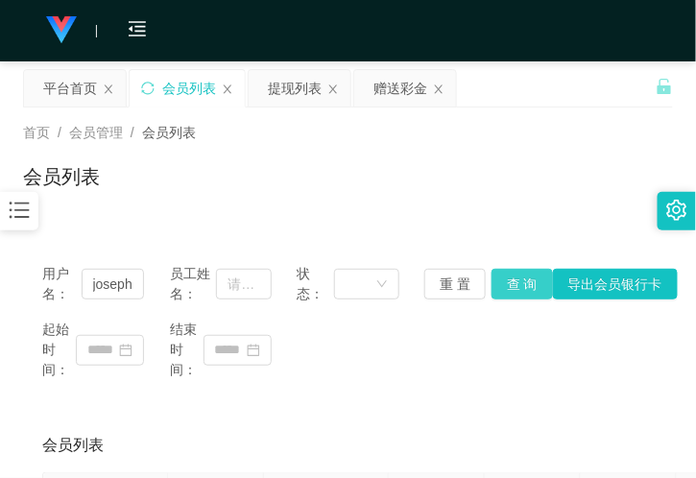
click at [511, 283] on button "查 询" at bounding box center [522, 284] width 61 height 31
click at [511, 283] on div "重 置 查 询 导出会员银行卡" at bounding box center [476, 284] width 102 height 31
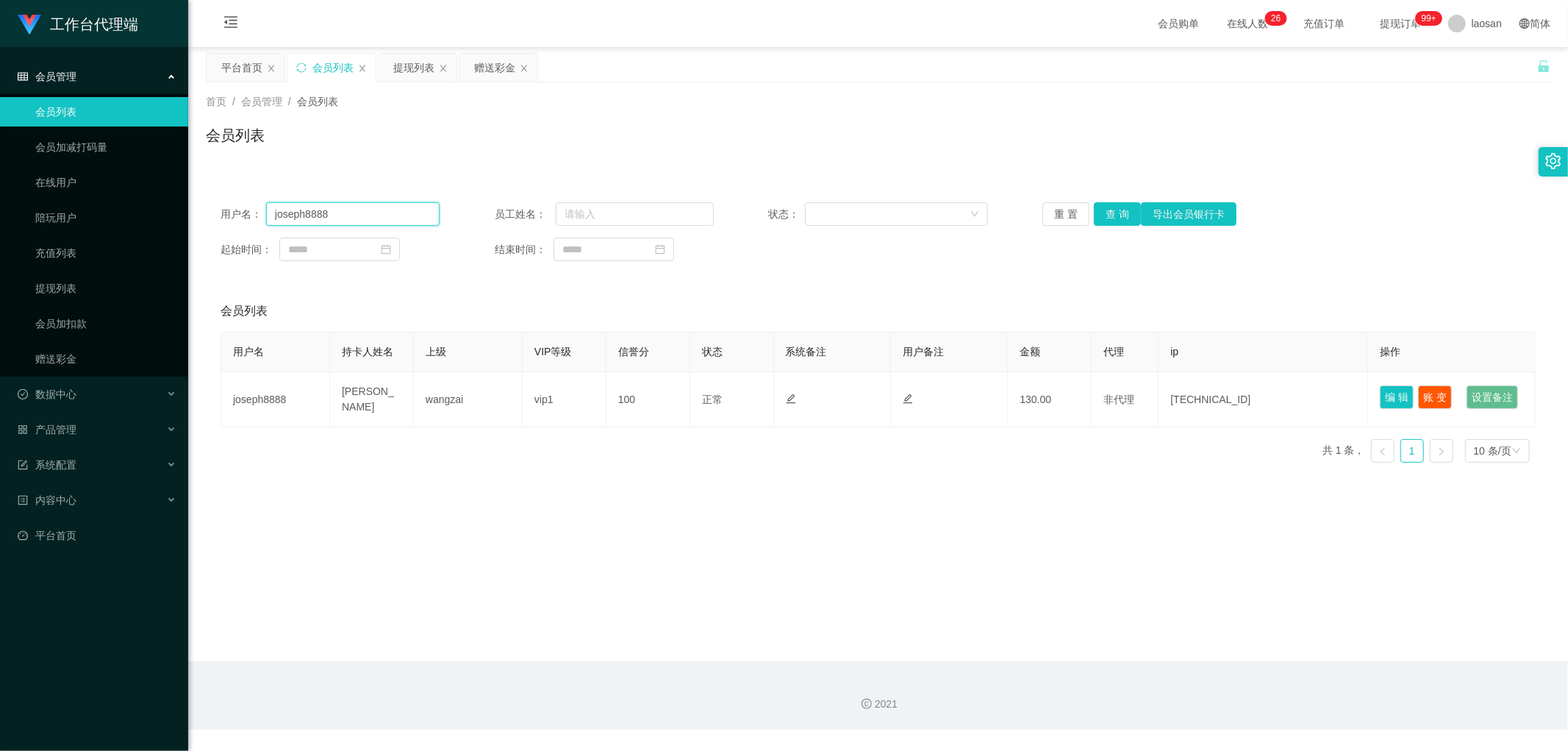
drag, startPoint x: 358, startPoint y: 214, endPoint x: 224, endPoint y: 217, distance: 134.0
click at [224, 217] on div "用户名： joseph8888" at bounding box center [330, 214] width 219 height 24
click at [1122, 202] on button "查 询" at bounding box center [1117, 214] width 47 height 24
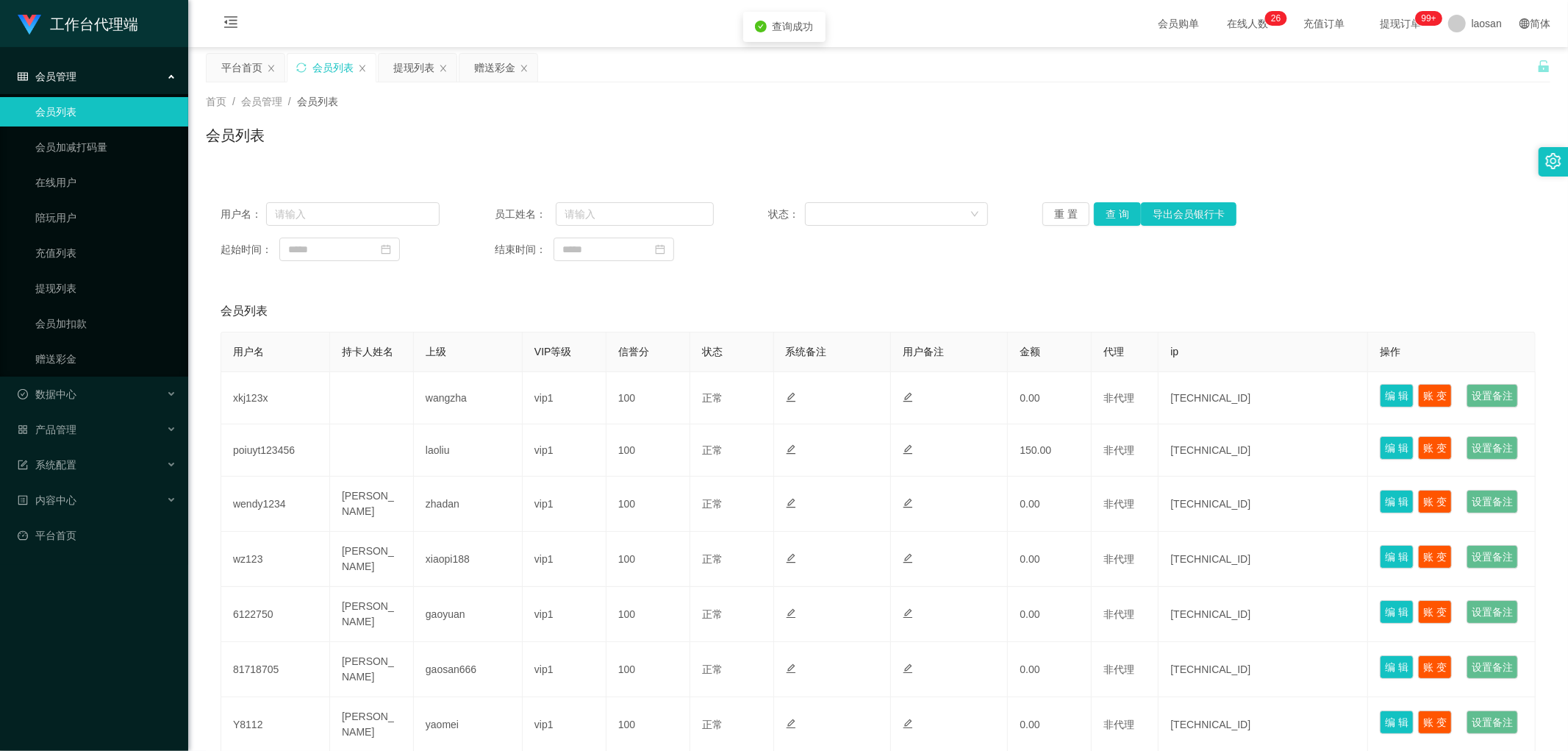
click at [1119, 201] on div "用户名： 员工姓名： 状态： 重 置 查 询 导出会员银行卡 起始时间： 结束时间：" at bounding box center [878, 231] width 1345 height 88
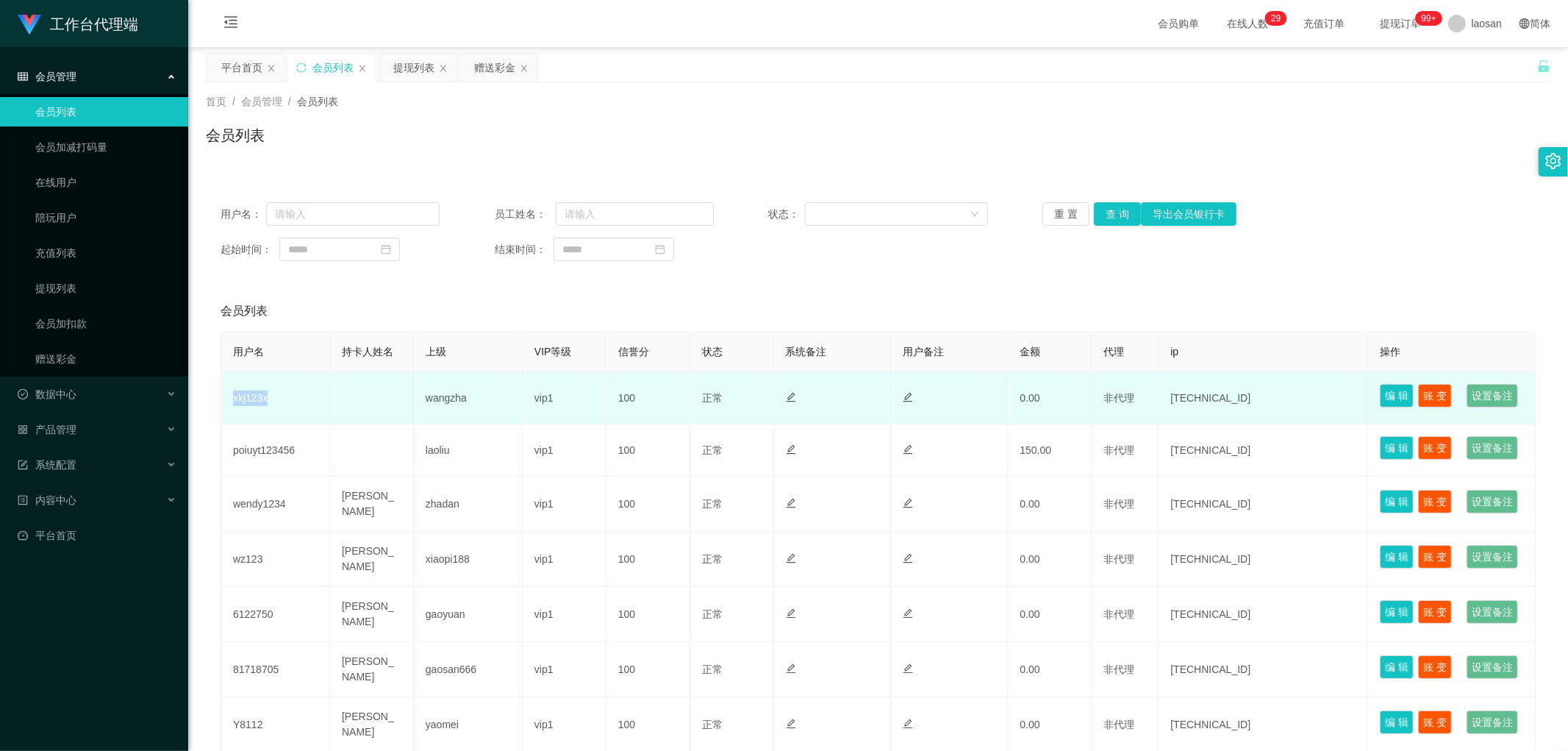
drag, startPoint x: 228, startPoint y: 413, endPoint x: 284, endPoint y: 409, distance: 56.1
click at [284, 409] on td "xkj123x" at bounding box center [275, 398] width 109 height 52
copy td "xkj123x"
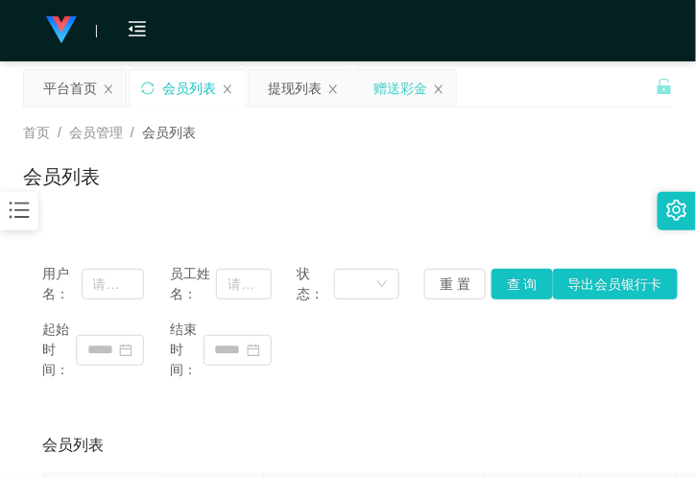
click at [400, 99] on div "赠送彩金" at bounding box center [401, 88] width 54 height 37
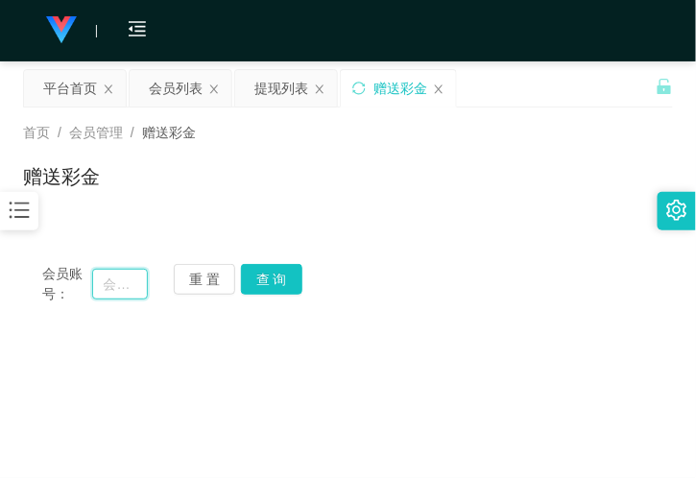
click at [121, 270] on input "text" at bounding box center [120, 284] width 56 height 31
paste input "xkj123x"
type input "xkj123x"
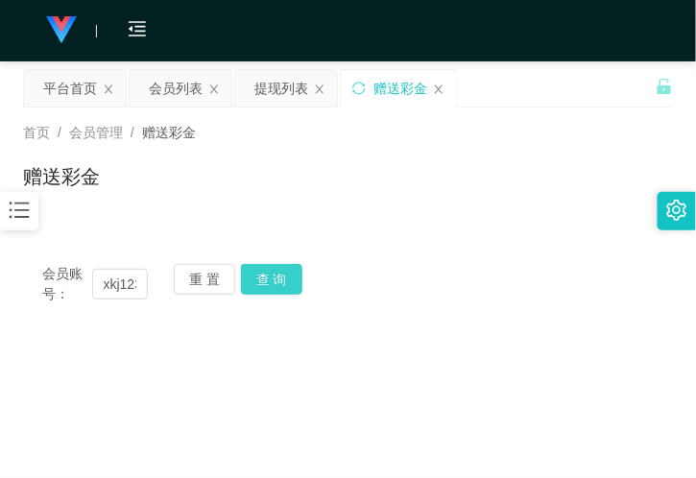
click at [276, 286] on button "查 询" at bounding box center [271, 279] width 61 height 31
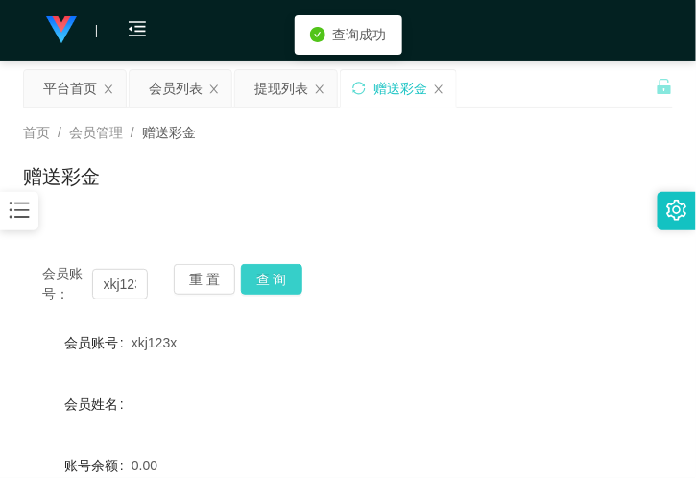
click at [276, 286] on button "查 询" at bounding box center [271, 279] width 61 height 31
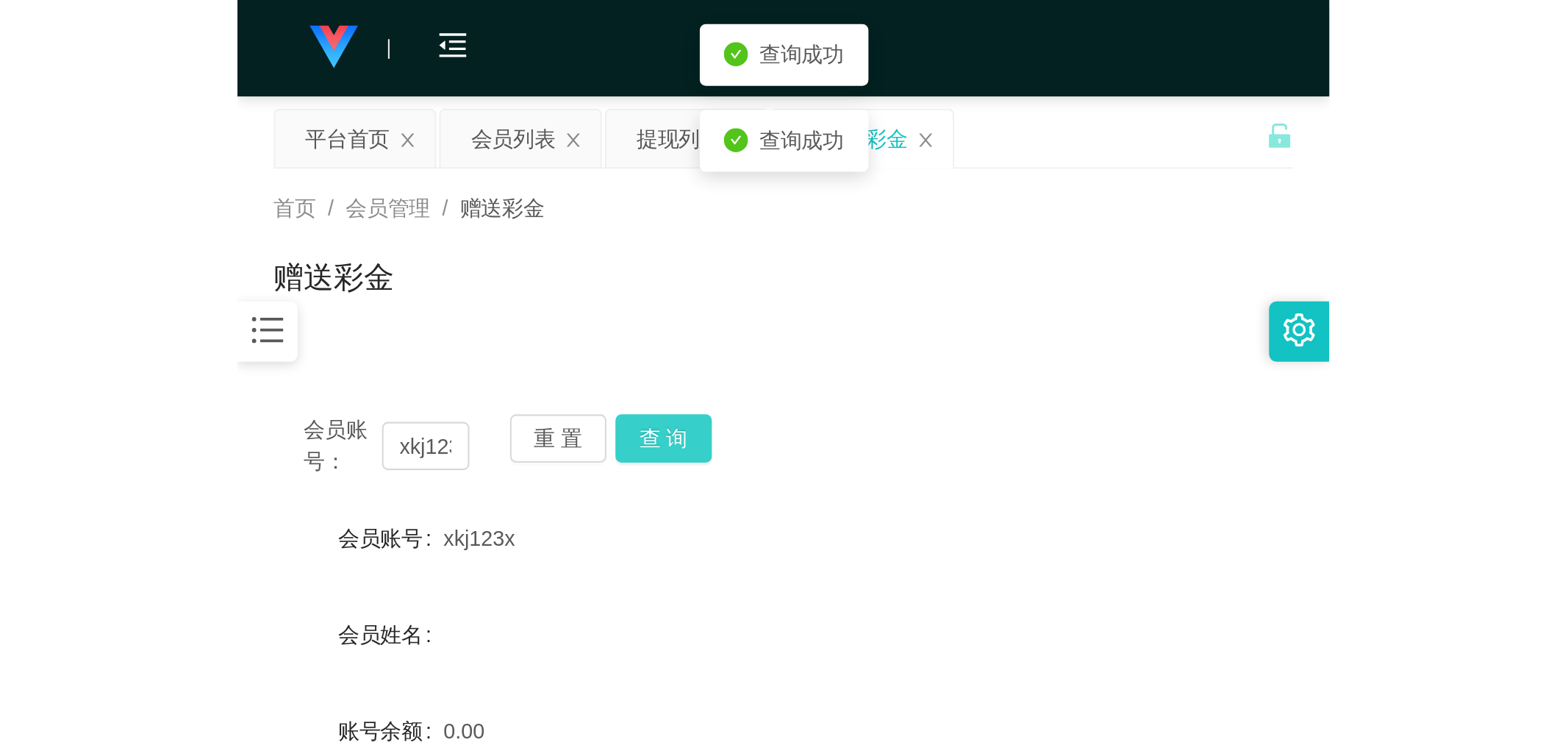
scroll to position [163, 0]
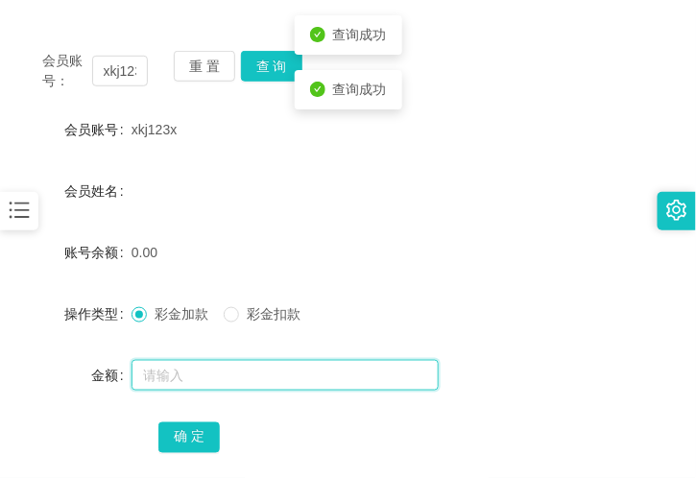
click at [175, 370] on input "text" at bounding box center [285, 375] width 307 height 31
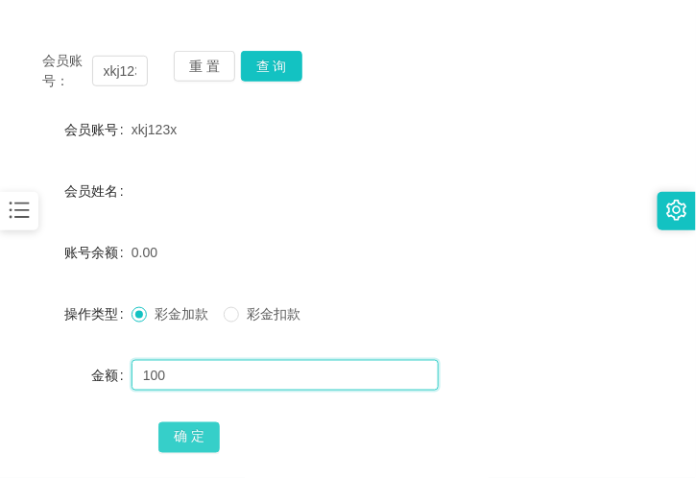
type input "100"
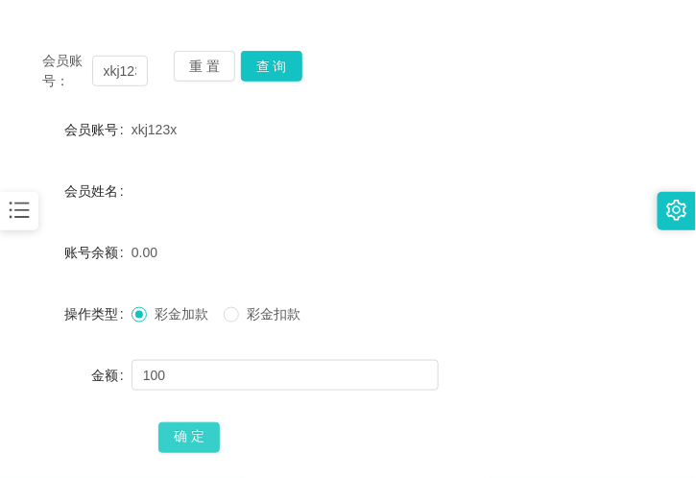
click at [200, 433] on button "确 定" at bounding box center [188, 438] width 61 height 31
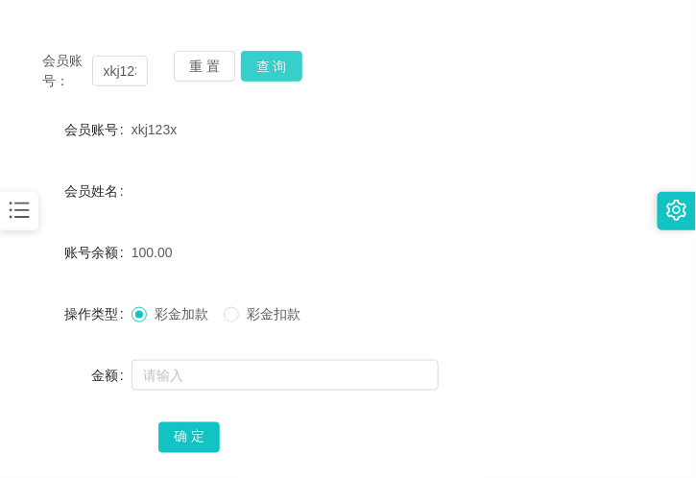
click at [284, 67] on button "查 询" at bounding box center [271, 66] width 61 height 31
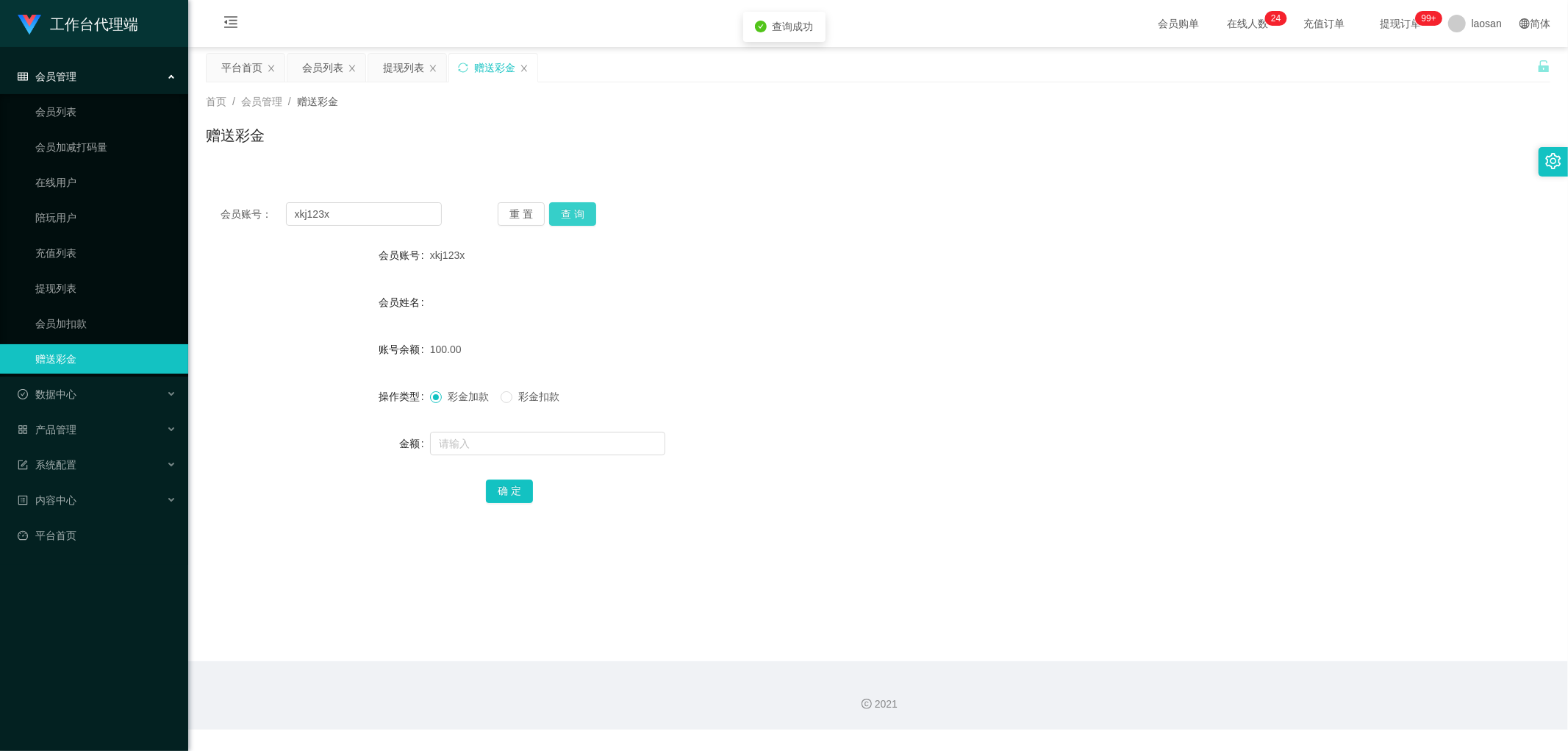
scroll to position [0, 0]
click at [401, 66] on div "提现列表" at bounding box center [403, 67] width 41 height 28
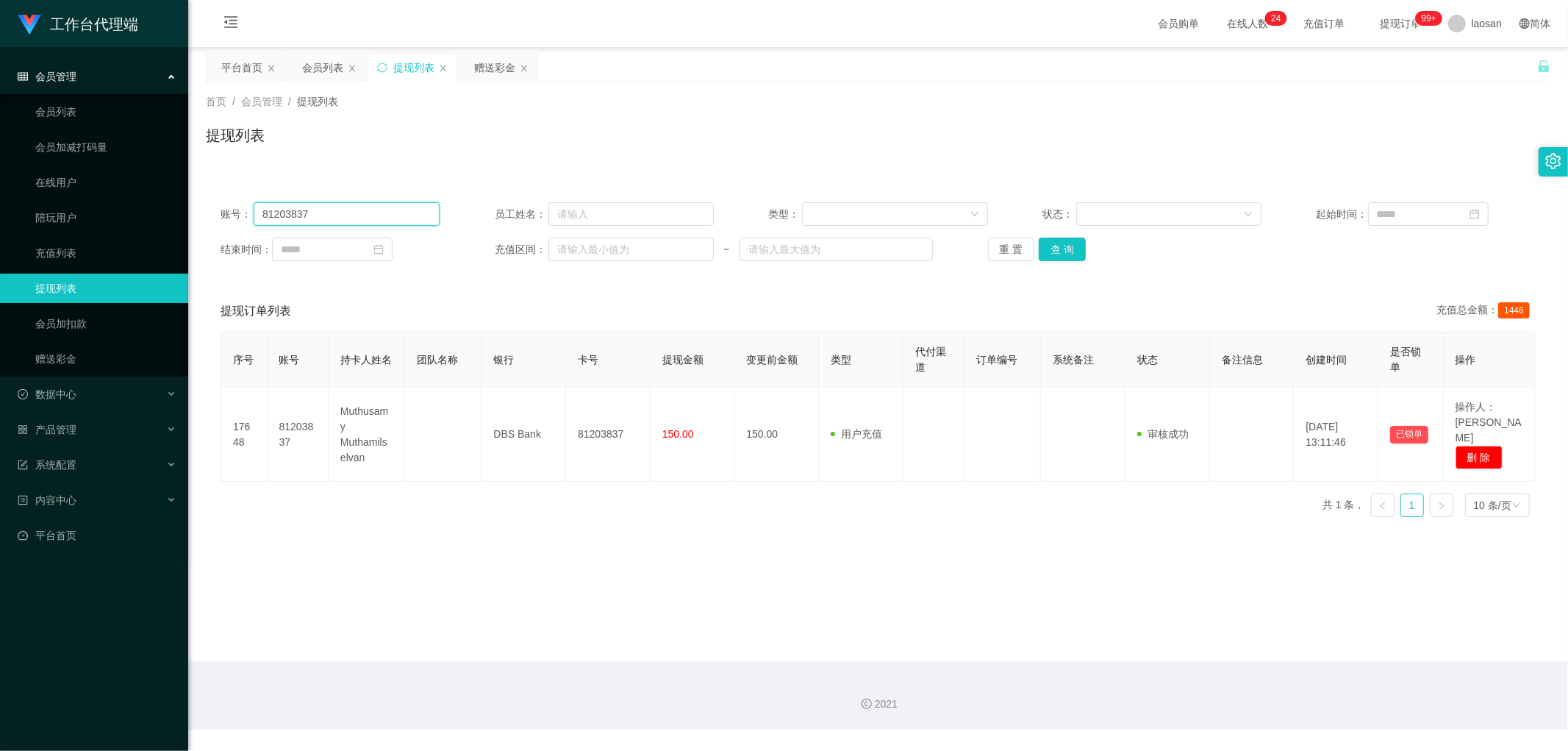
click at [359, 214] on input "81203837" at bounding box center [346, 214] width 186 height 24
click at [1060, 255] on button "查 询" at bounding box center [1061, 249] width 47 height 24
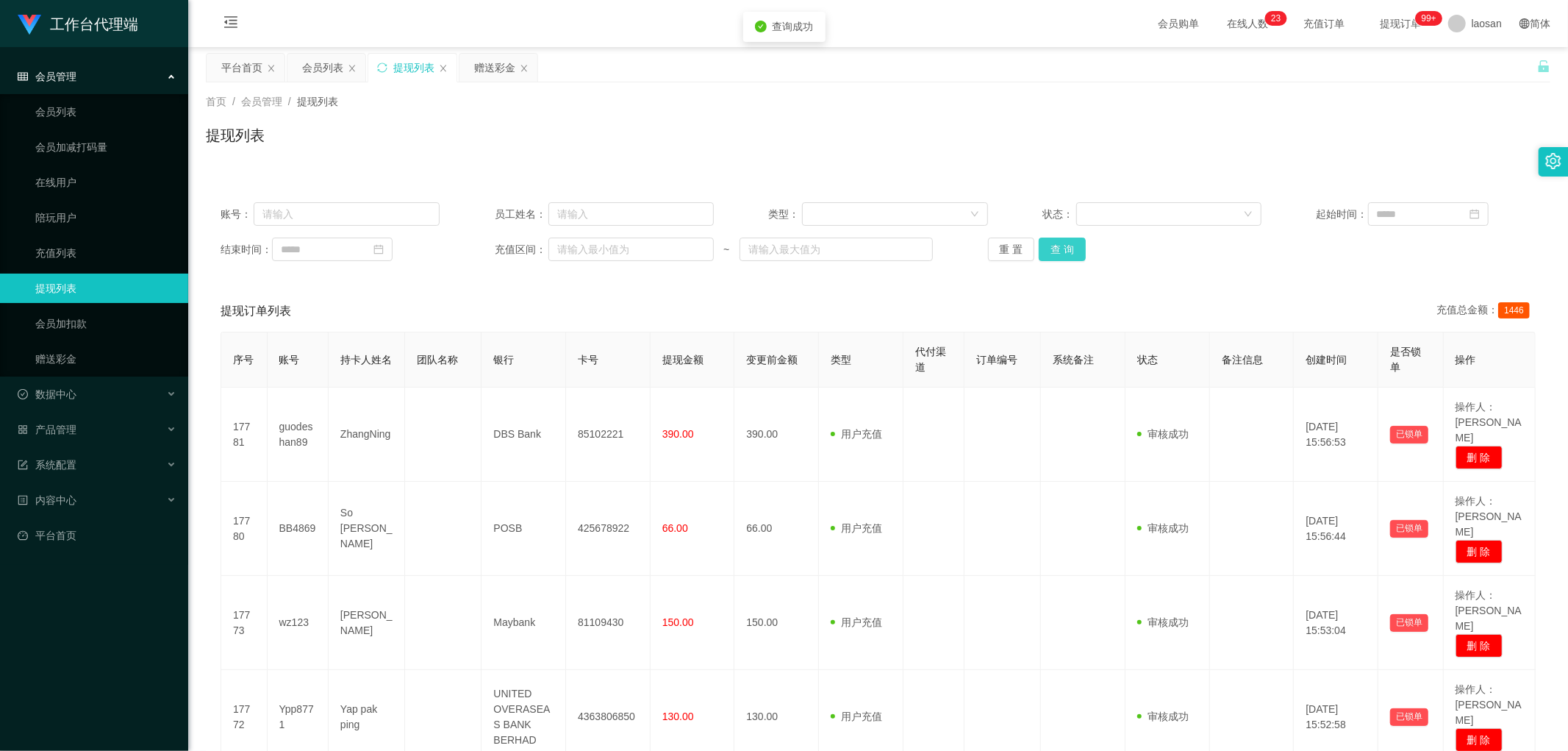
click at [1060, 255] on button "查 询" at bounding box center [1061, 249] width 47 height 24
click at [1060, 255] on div "重 置 查 询" at bounding box center [1097, 249] width 219 height 24
click at [1060, 255] on button "查 询" at bounding box center [1061, 249] width 47 height 24
click at [321, 70] on div "会员列表" at bounding box center [323, 67] width 41 height 28
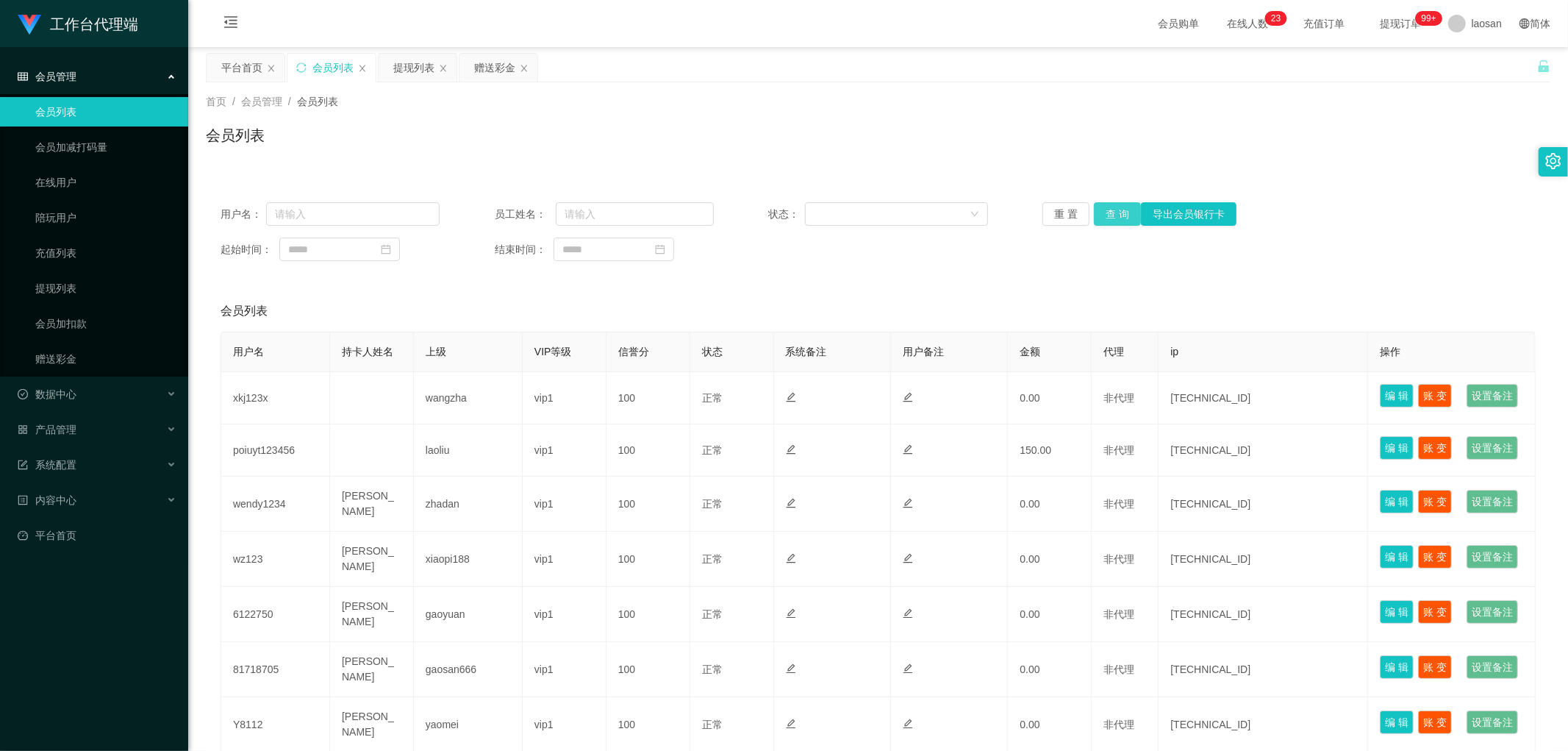
click at [1110, 212] on button "查 询" at bounding box center [1117, 214] width 47 height 24
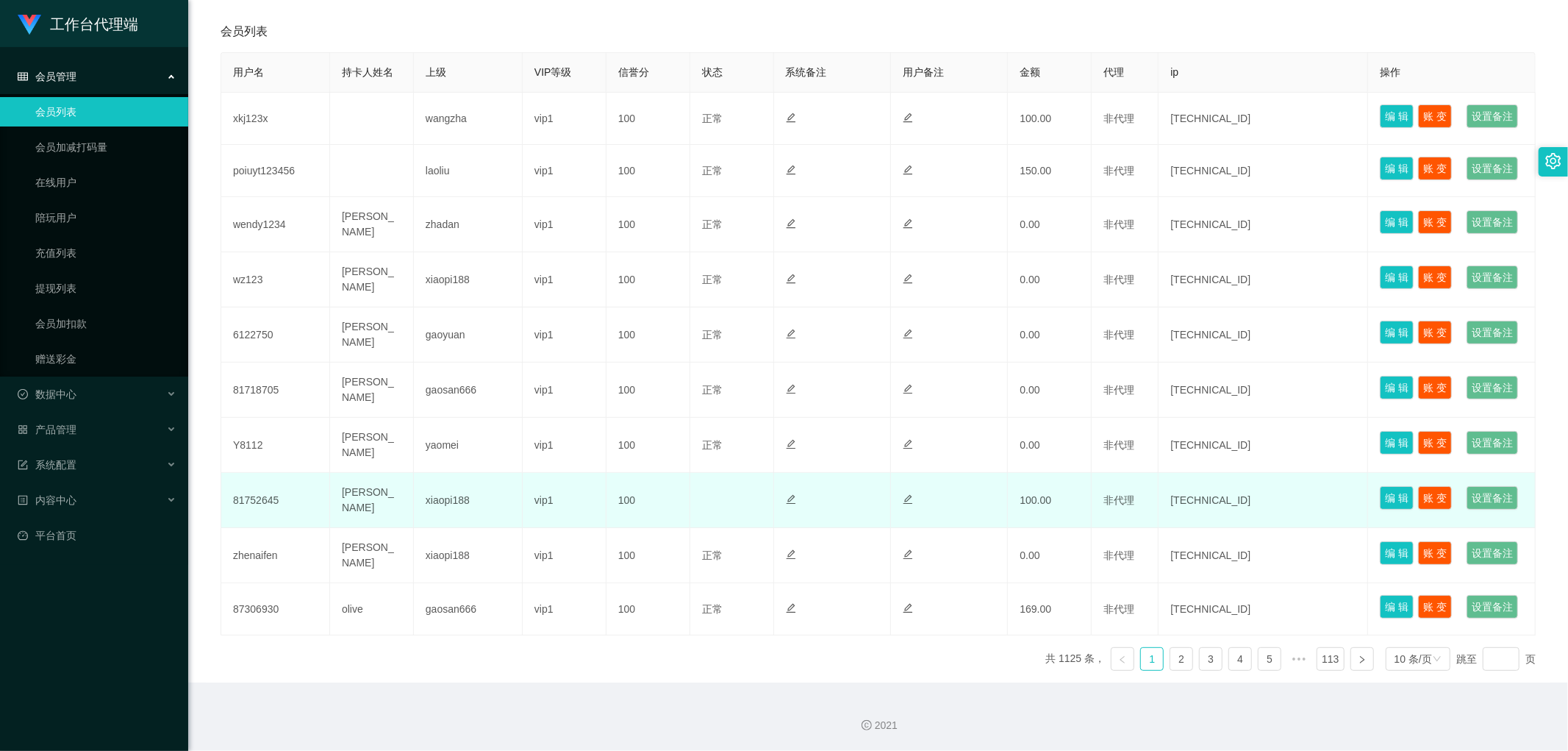
scroll to position [538, 0]
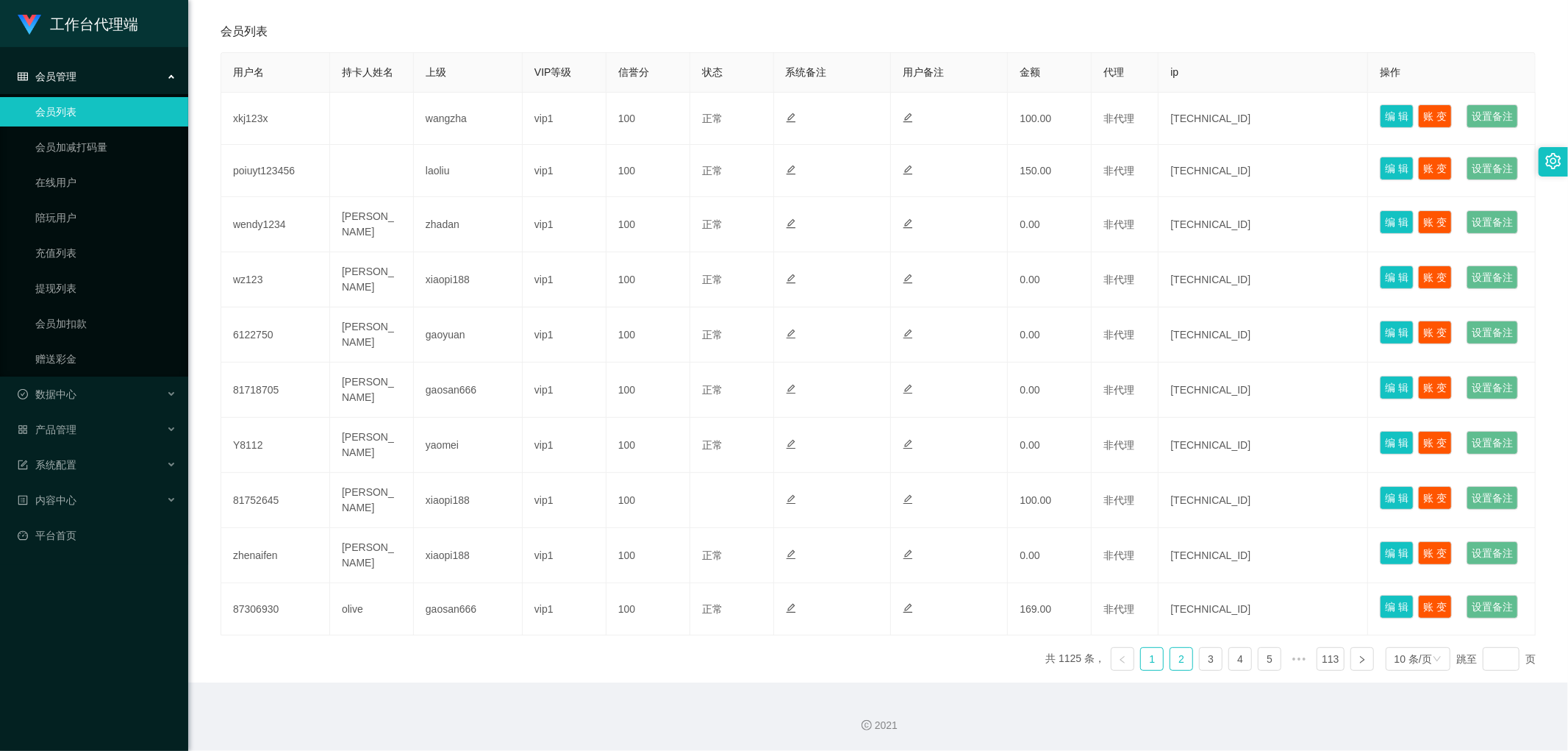
click at [1173, 662] on link "2" at bounding box center [1181, 658] width 22 height 22
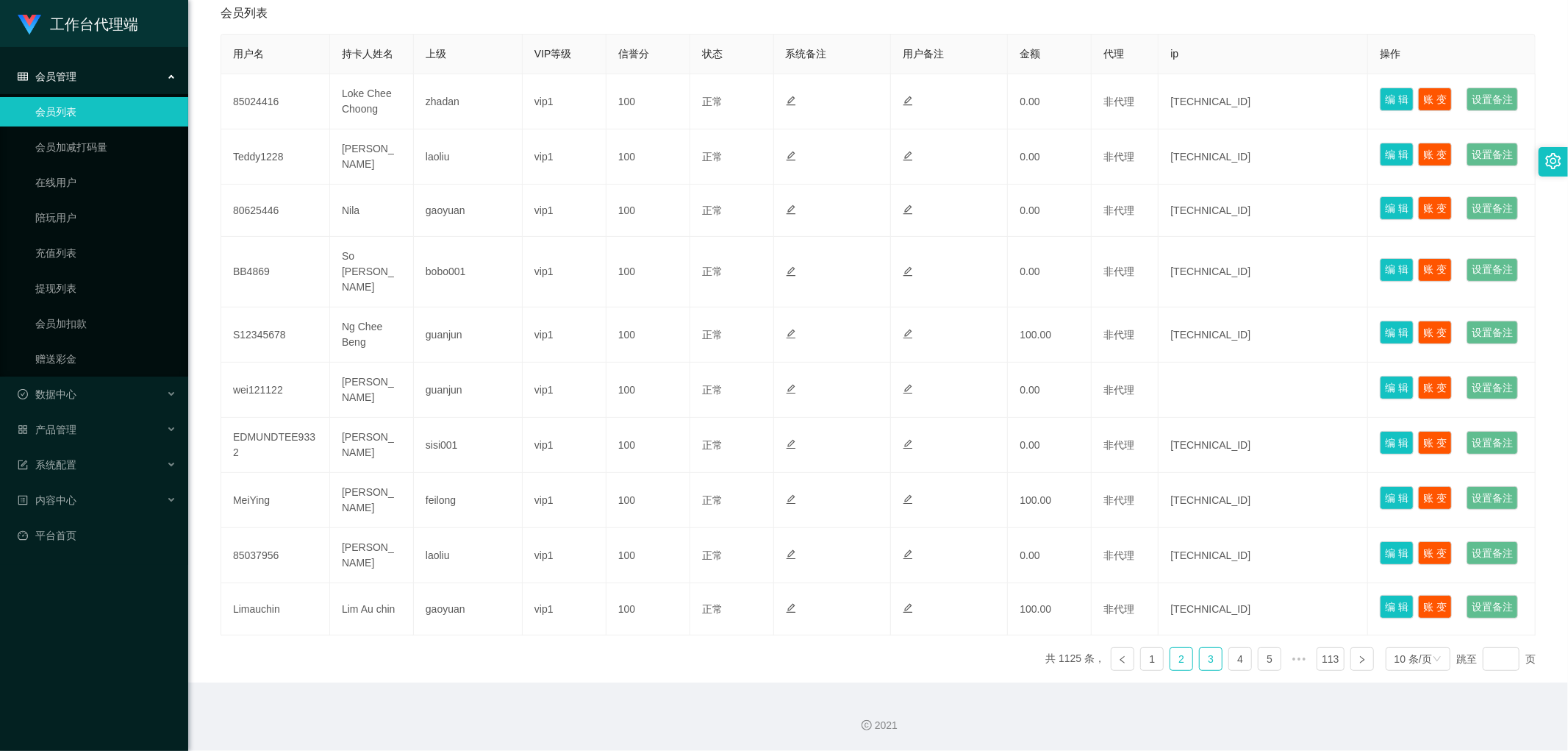
click at [1200, 662] on link "3" at bounding box center [1211, 658] width 22 height 22
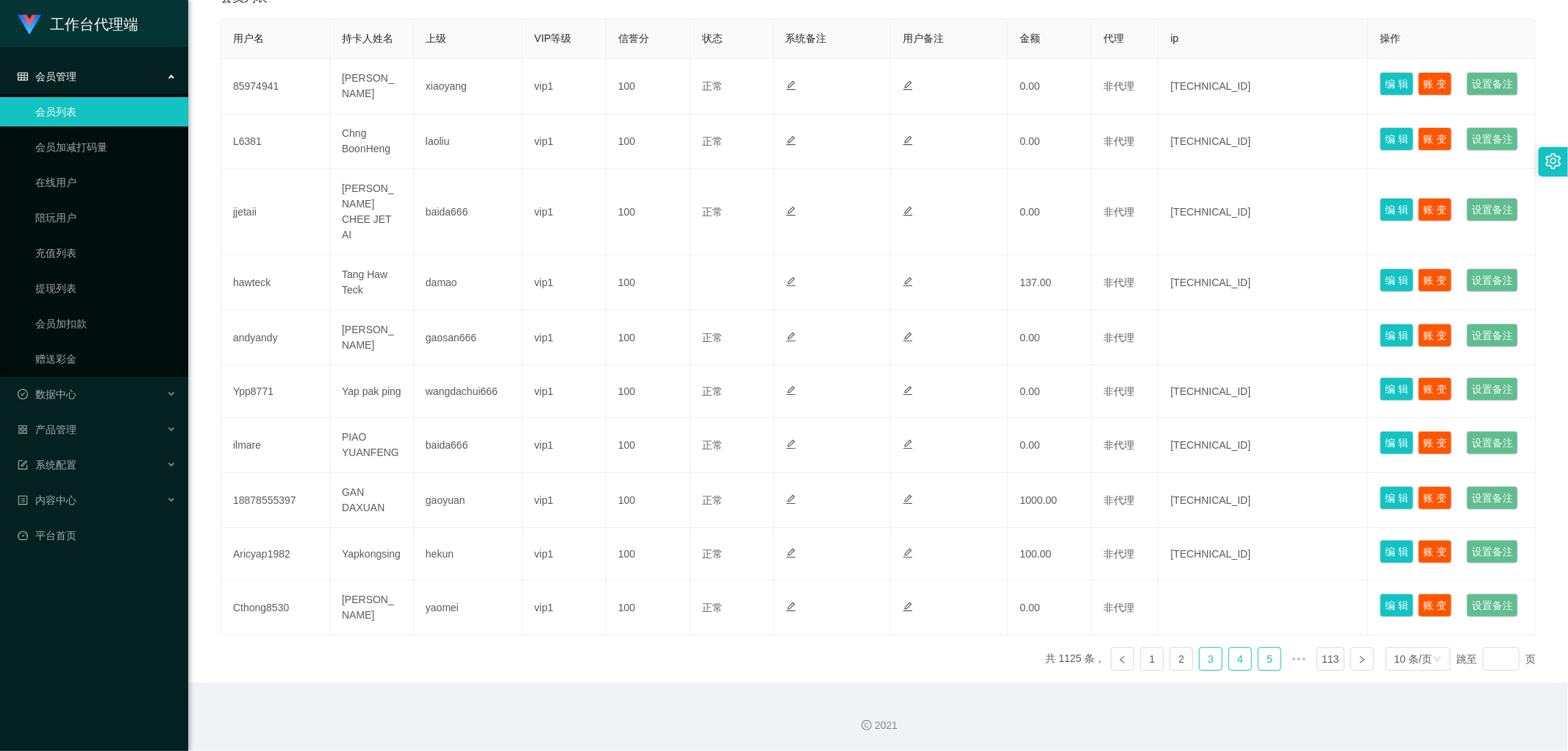
click at [1229, 660] on link "4" at bounding box center [1240, 658] width 22 height 22
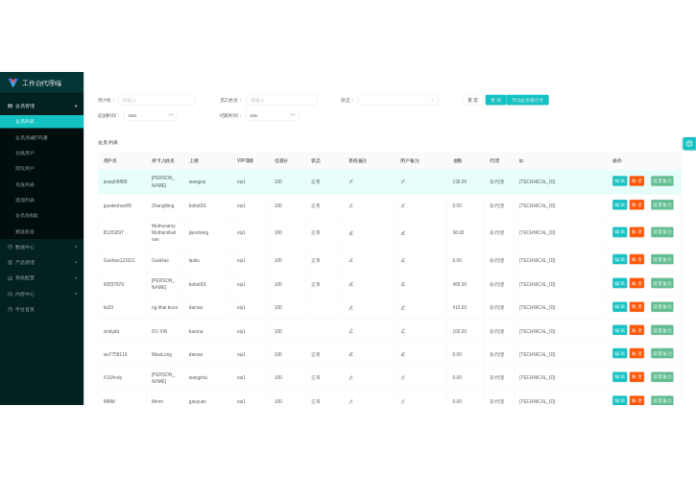
scroll to position [169, 0]
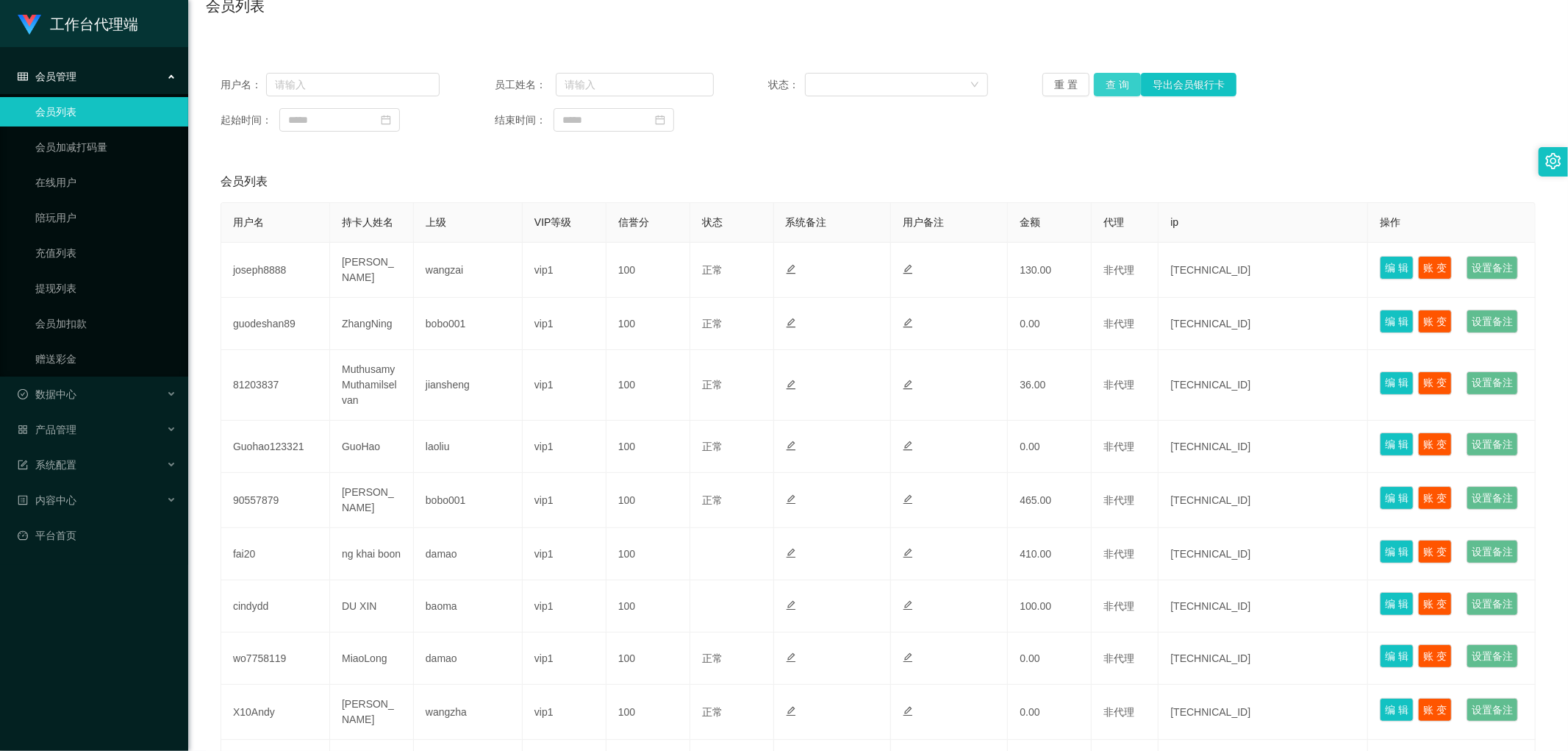
click at [1113, 84] on button "查 询" at bounding box center [1117, 84] width 47 height 24
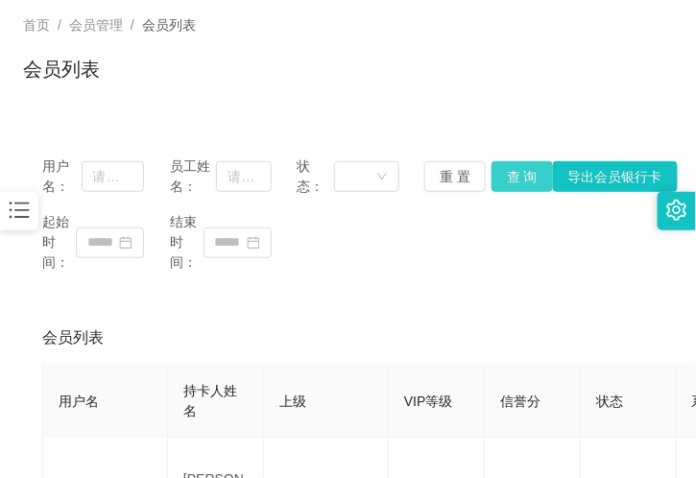
scroll to position [0, 0]
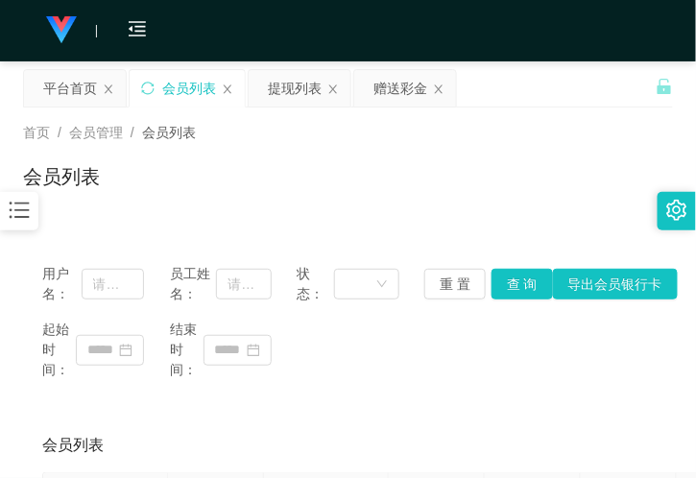
click at [12, 223] on icon "图标: bars" at bounding box center [19, 210] width 25 height 25
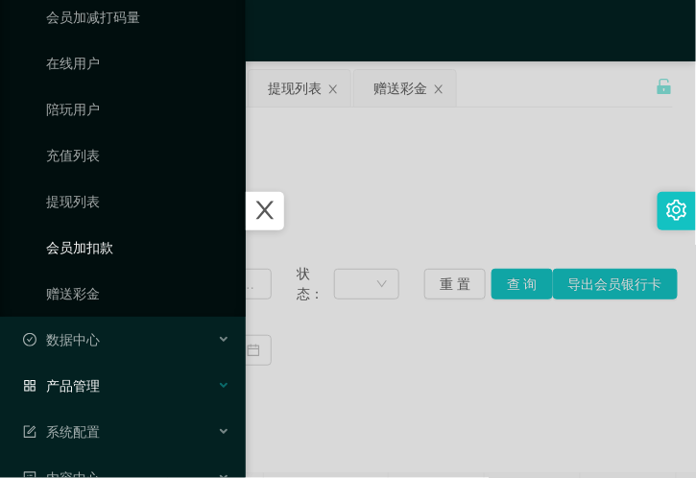
scroll to position [257, 0]
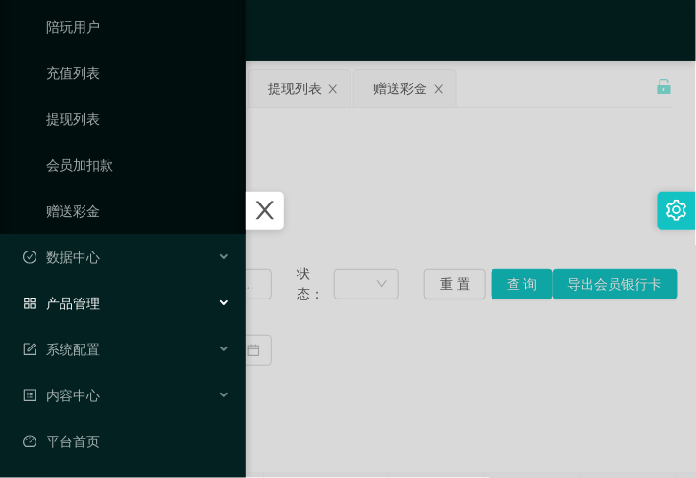
click at [116, 305] on div "产品管理" at bounding box center [123, 303] width 246 height 38
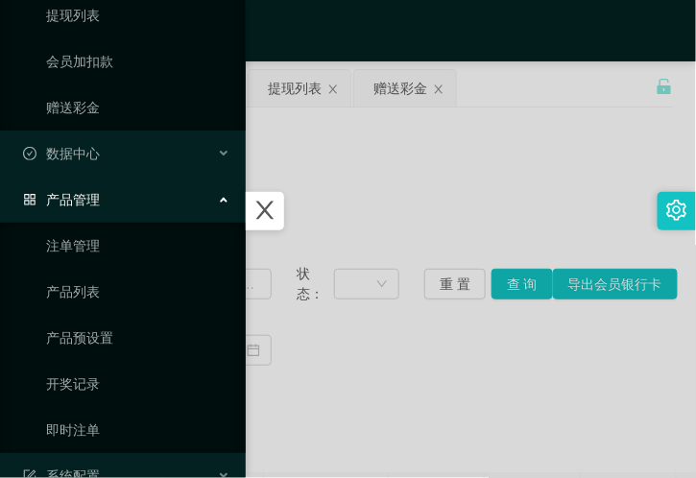
scroll to position [488, 0]
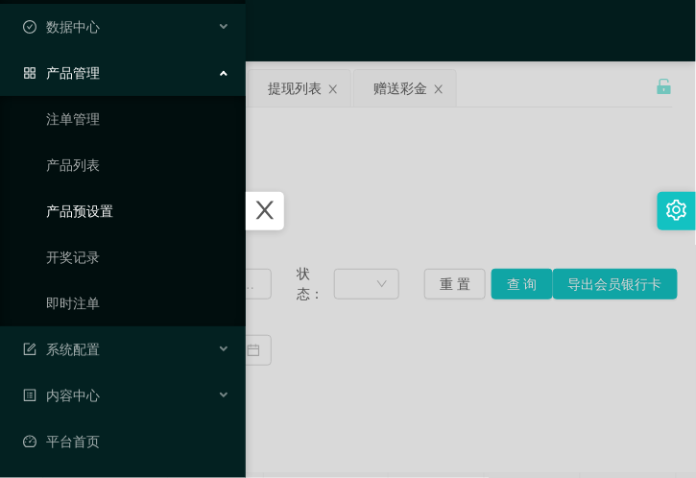
click at [123, 213] on link "产品预设置" at bounding box center [138, 211] width 184 height 38
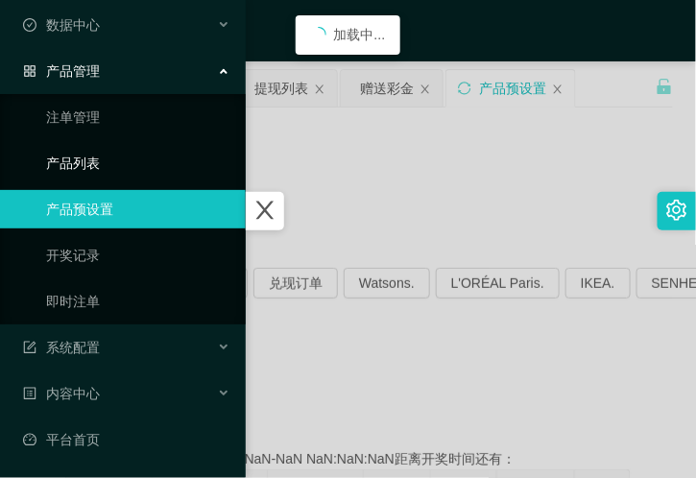
scroll to position [120, 0]
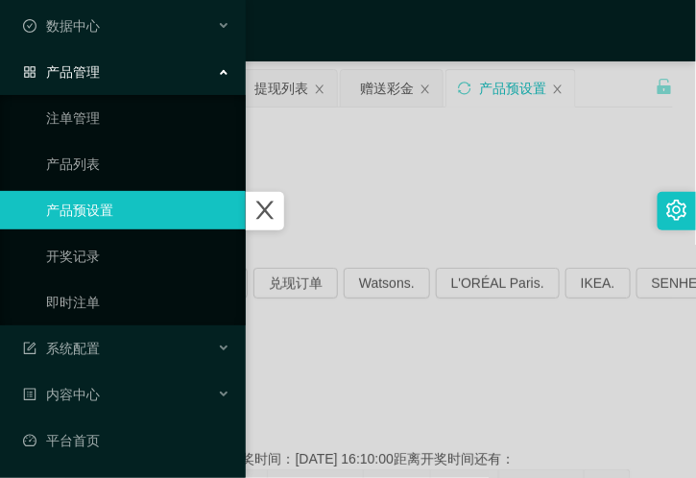
click at [271, 183] on div at bounding box center [348, 239] width 696 height 478
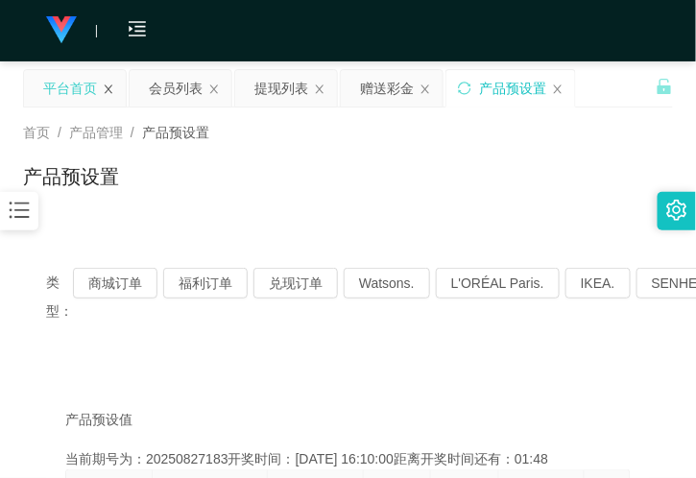
click at [110, 90] on icon "图标: close" at bounding box center [109, 89] width 8 height 9
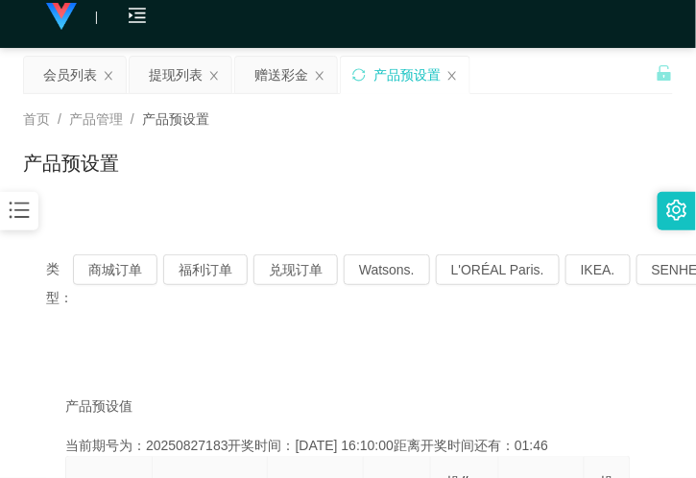
scroll to position [0, 0]
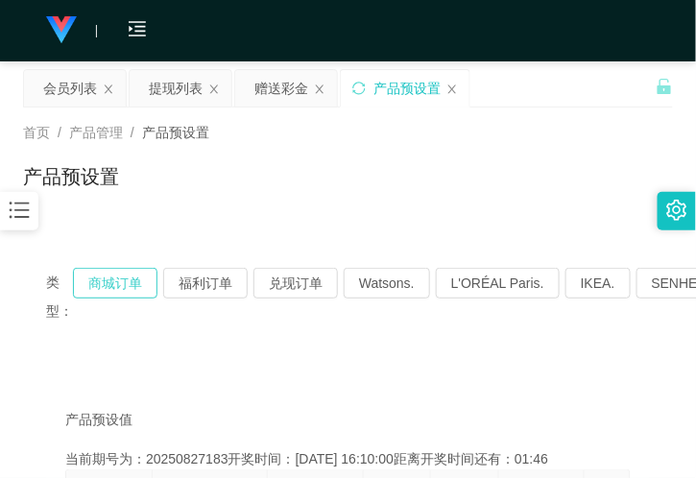
click at [117, 272] on button "商城订单" at bounding box center [115, 283] width 85 height 31
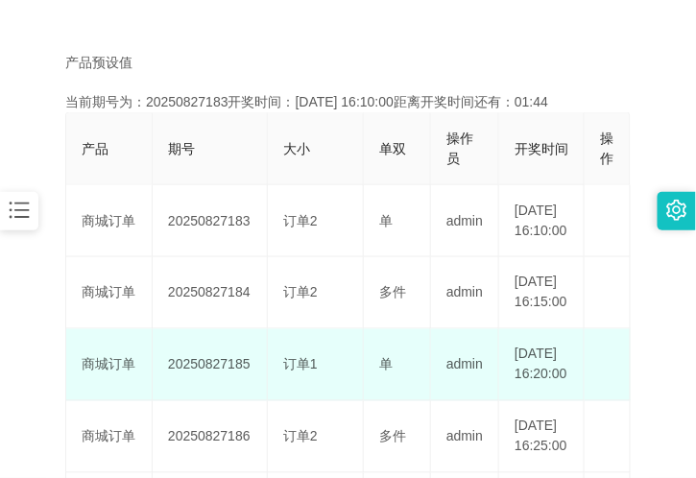
scroll to position [320, 0]
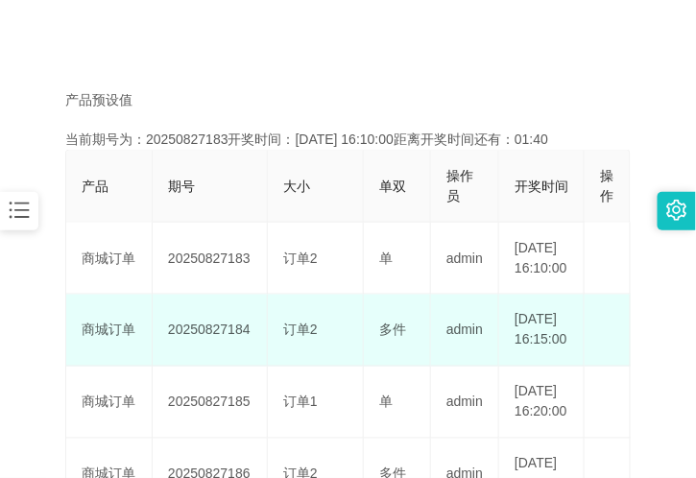
drag, startPoint x: 260, startPoint y: 359, endPoint x: 394, endPoint y: 372, distance: 134.1
click at [385, 367] on tr "商城订单 20250827184 订单2 多件 admin 2025-08-27 16:15:00 编 辑 限制投注" at bounding box center [348, 331] width 565 height 72
click at [394, 367] on td "多件" at bounding box center [397, 331] width 67 height 72
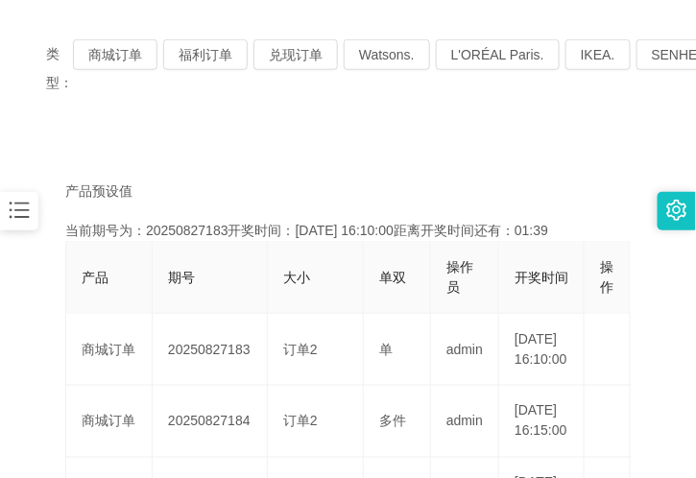
scroll to position [107, 0]
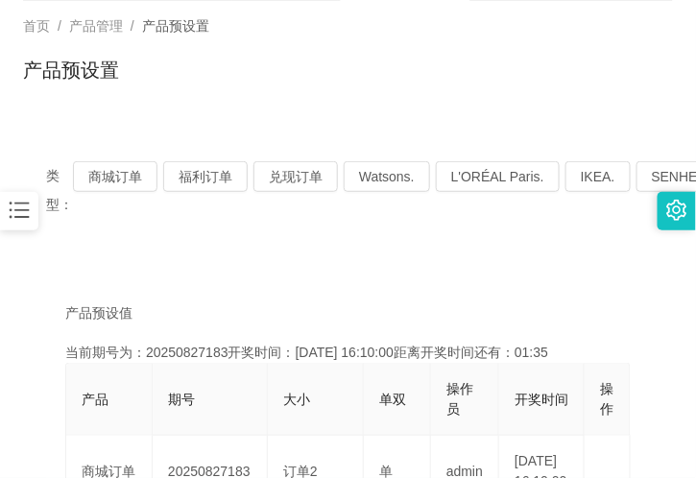
drag, startPoint x: 521, startPoint y: 225, endPoint x: 513, endPoint y: 200, distance: 26.1
click at [521, 225] on div "类型： 商城订单 福利订单 兑现订单 Watsons. L'ORÉAL Paris. IKEA. SENHENG. COURTS." at bounding box center [348, 190] width 650 height 104
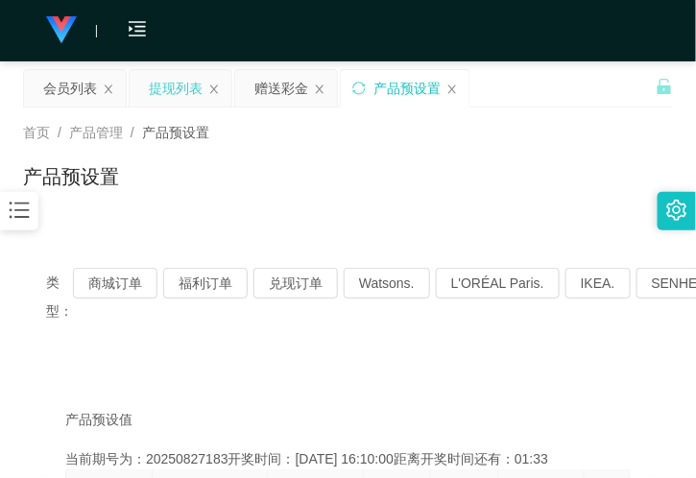
click at [171, 88] on div "提现列表" at bounding box center [176, 88] width 54 height 37
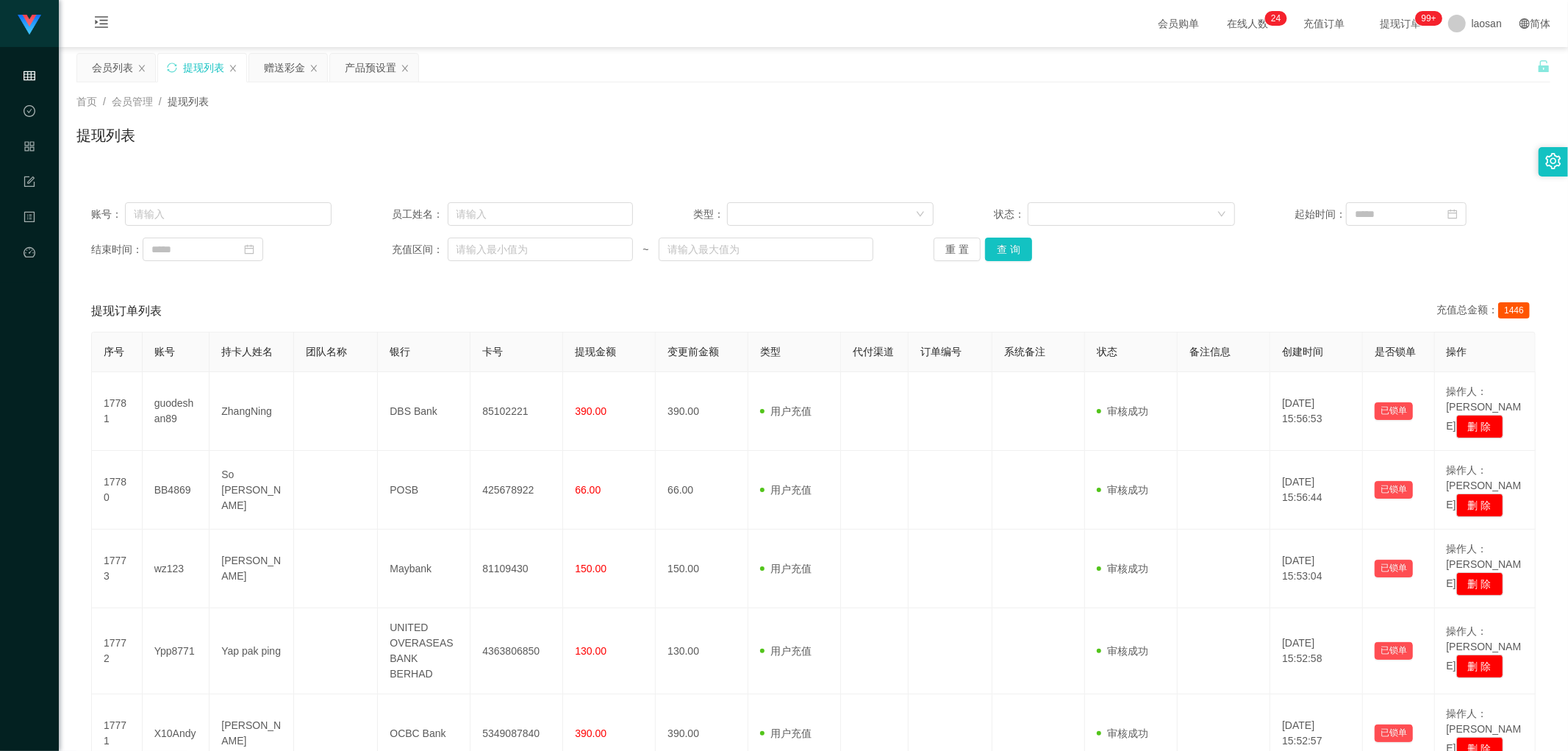
click at [983, 261] on div "账号： 员工姓名： 类型： 状态： 起始时间： 结束时间： 充值区间： ~ 重 置 查 询" at bounding box center [813, 231] width 1474 height 88
click at [1002, 255] on button "查 询" at bounding box center [1008, 249] width 47 height 24
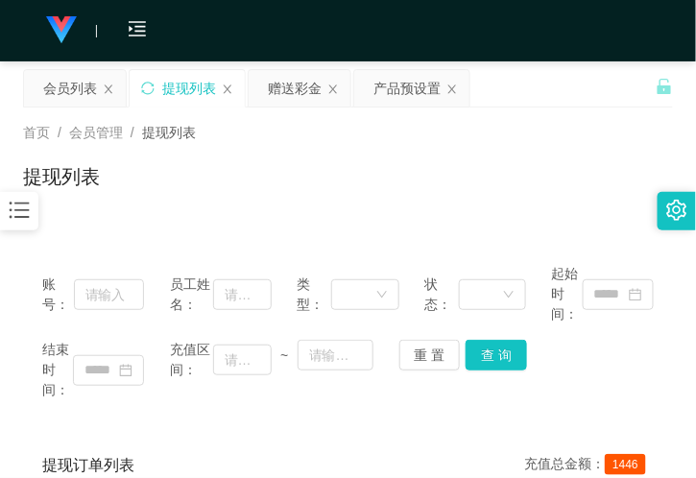
click at [203, 192] on div "提现列表" at bounding box center [348, 184] width 650 height 44
click at [390, 96] on div "产品预设置" at bounding box center [407, 88] width 67 height 37
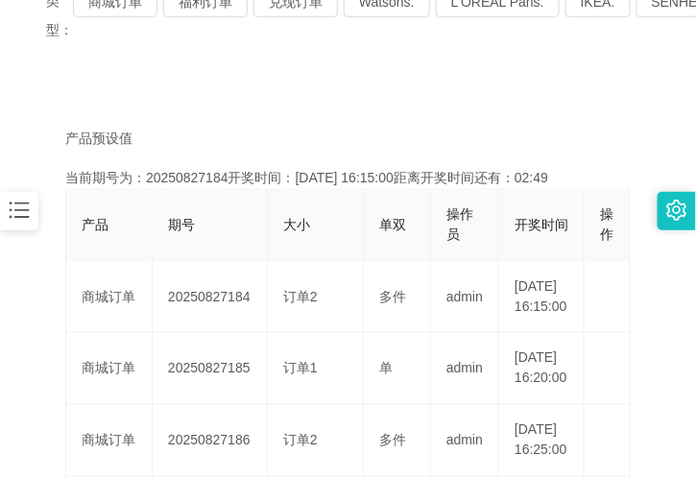
scroll to position [320, 0]
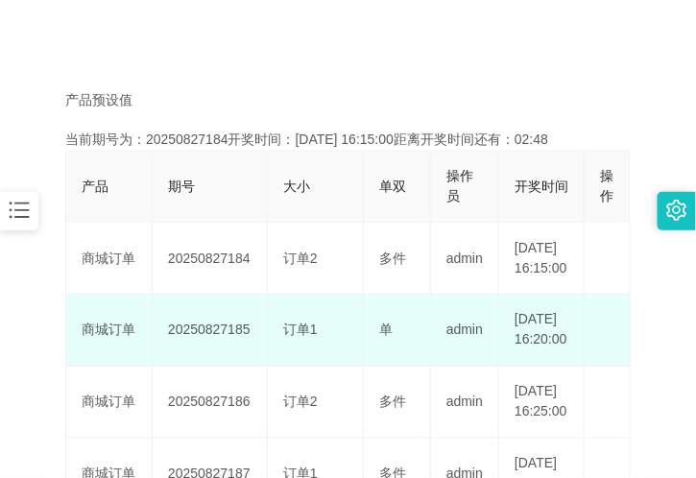
drag, startPoint x: 523, startPoint y: 380, endPoint x: 555, endPoint y: 386, distance: 33.2
click at [555, 367] on td "2025-08-27 16:20:00" at bounding box center [541, 331] width 85 height 72
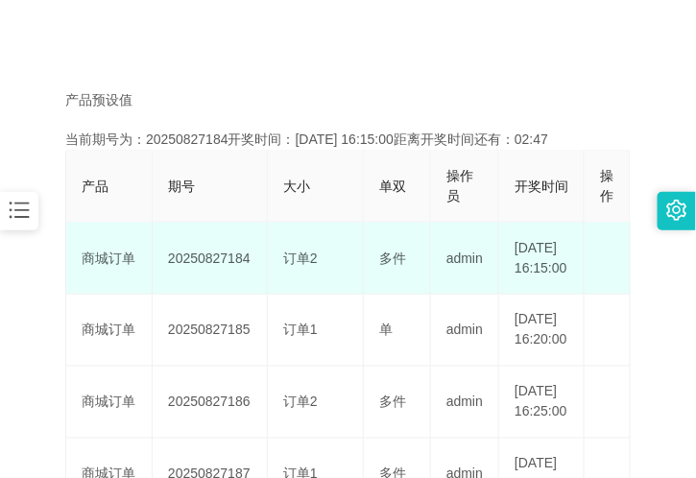
click at [548, 292] on td "2025-08-27 16:15:00" at bounding box center [541, 259] width 85 height 72
drag, startPoint x: 524, startPoint y: 290, endPoint x: 553, endPoint y: 298, distance: 30.8
click at [553, 295] on td "2025-08-27 16:15:00" at bounding box center [541, 259] width 85 height 72
drag, startPoint x: 543, startPoint y: 281, endPoint x: 545, endPoint y: 294, distance: 12.6
click at [542, 281] on td "2025-08-27 16:15:00" at bounding box center [541, 259] width 85 height 72
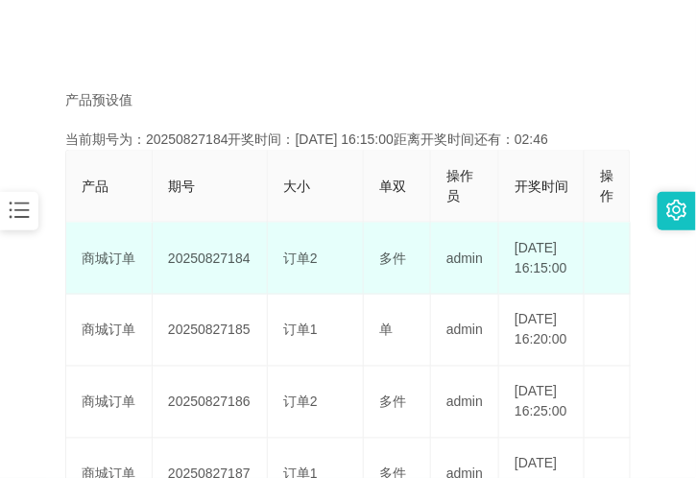
click at [542, 290] on td "2025-08-27 16:15:00" at bounding box center [541, 259] width 85 height 72
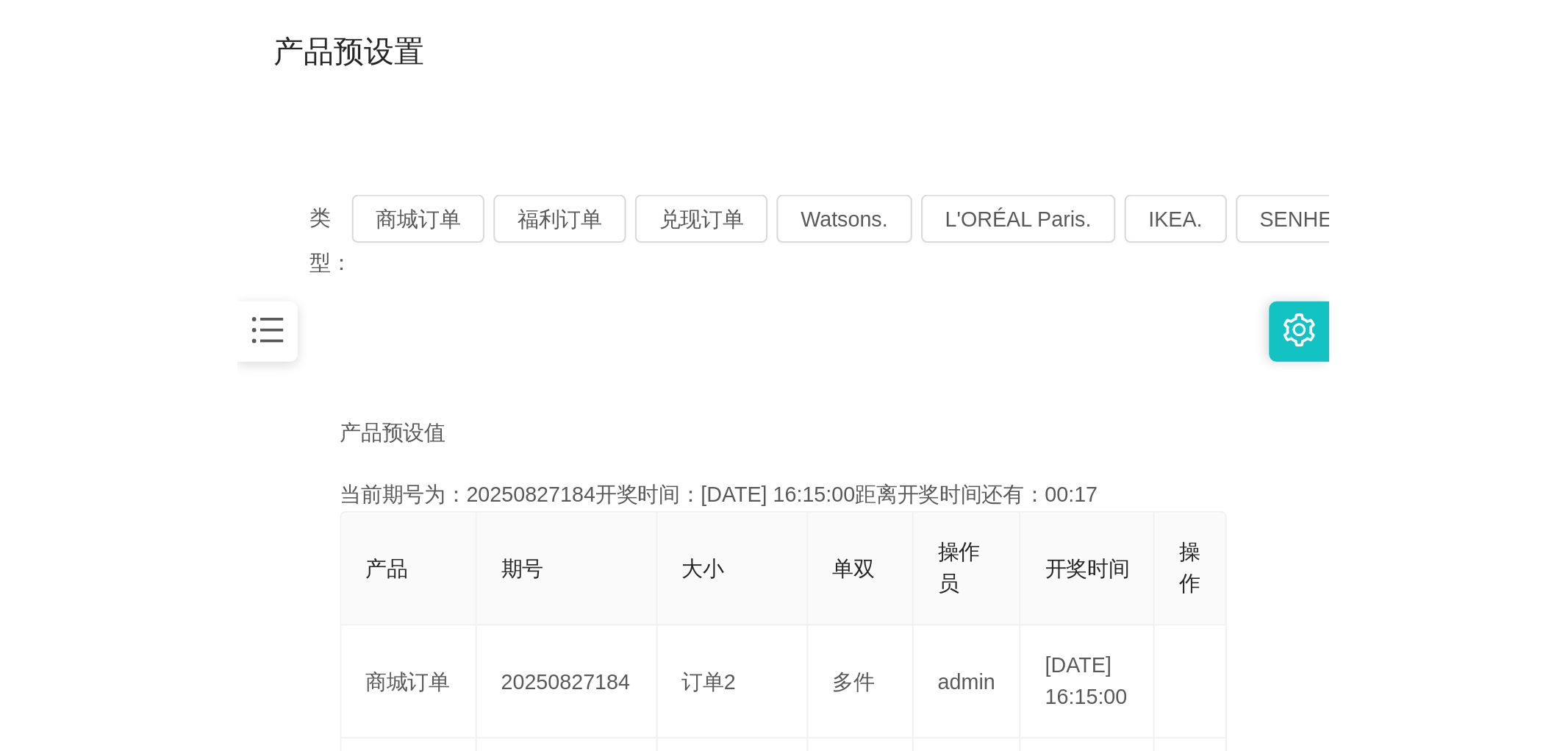
scroll to position [0, 0]
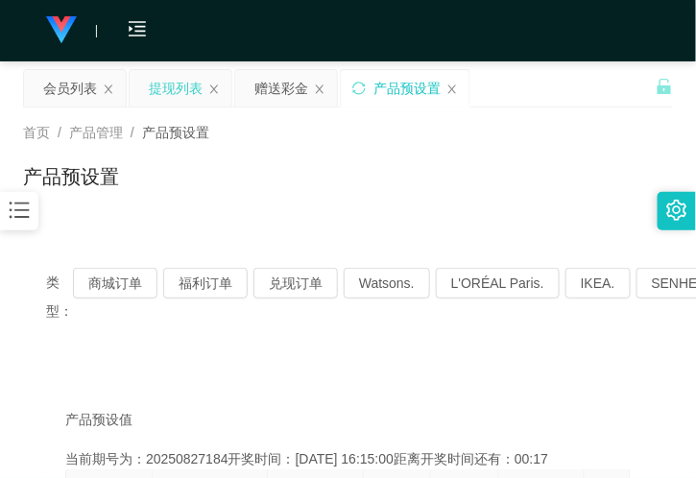
click at [165, 88] on div "提现列表" at bounding box center [176, 88] width 54 height 37
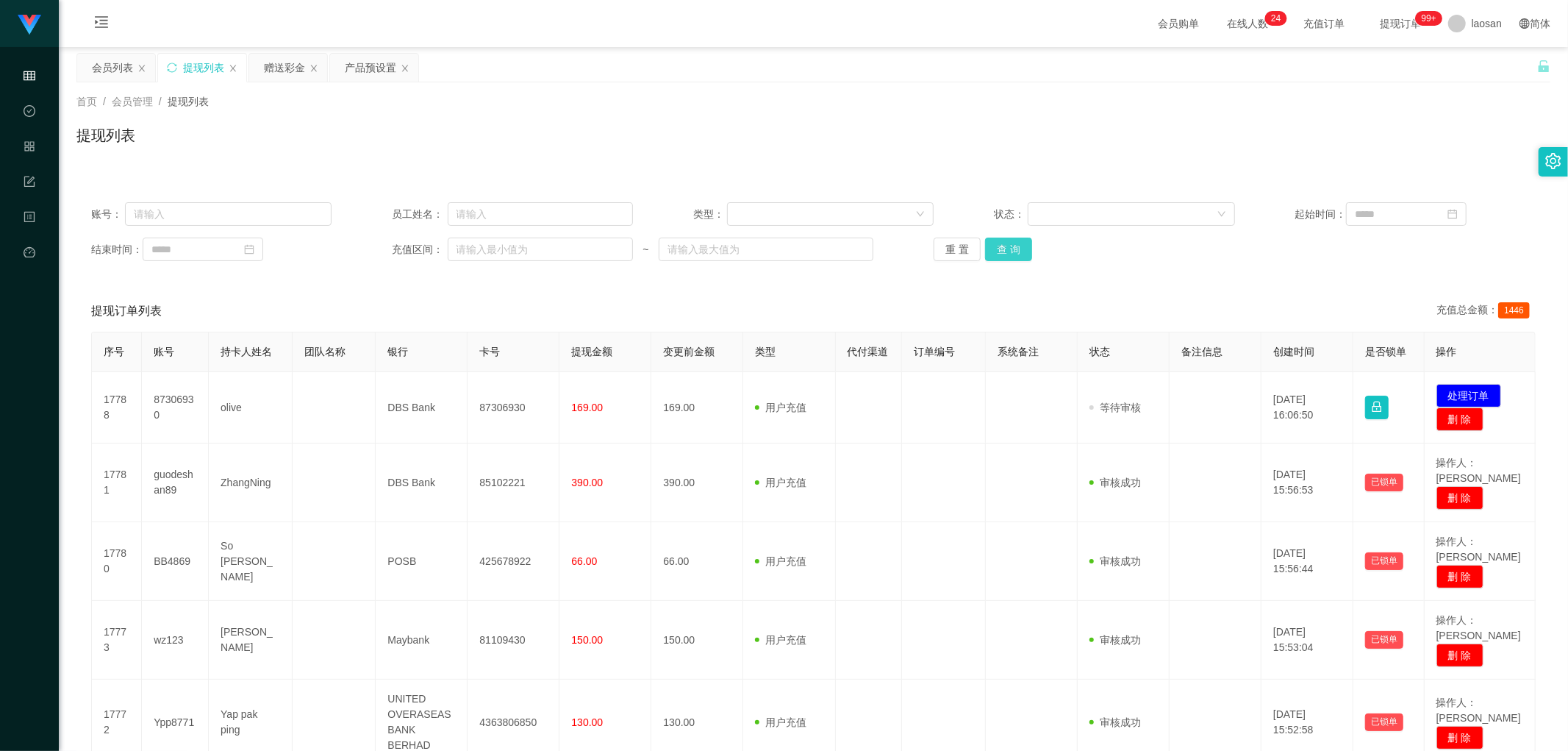
click at [1016, 255] on button "查 询" at bounding box center [1008, 249] width 47 height 24
click at [1016, 255] on div "重 置 查 询" at bounding box center [1054, 249] width 240 height 24
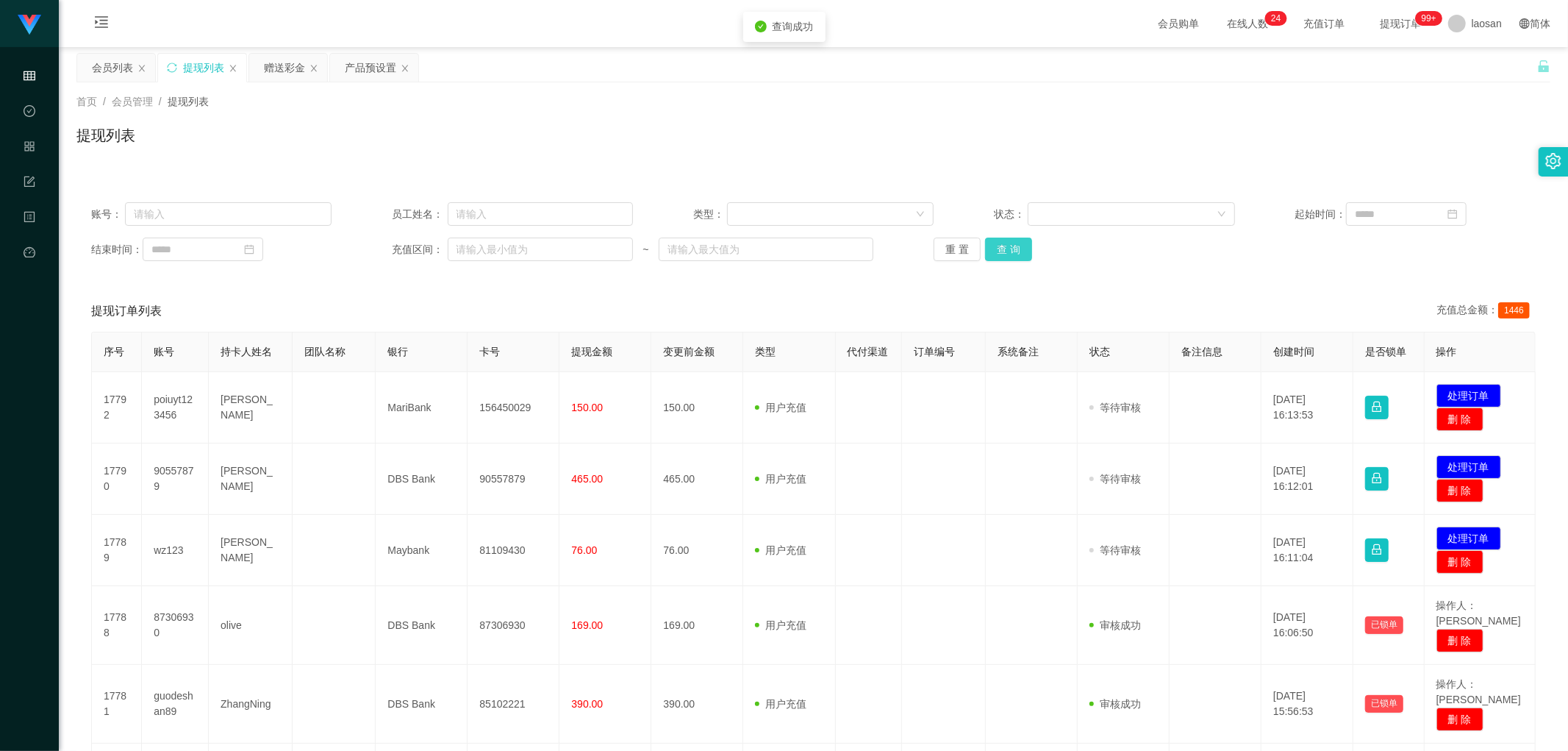
click at [1016, 255] on div "重 置 查 询" at bounding box center [1054, 249] width 240 height 24
click at [1113, 269] on div "账号： 员工姓名： 类型： 状态： 起始时间： 结束时间： 充值区间： ~ 重 置 查 询" at bounding box center [813, 231] width 1474 height 88
click at [1015, 237] on button "查 询" at bounding box center [1008, 249] width 47 height 24
click at [1015, 237] on div "重 置 查 询" at bounding box center [1054, 249] width 240 height 24
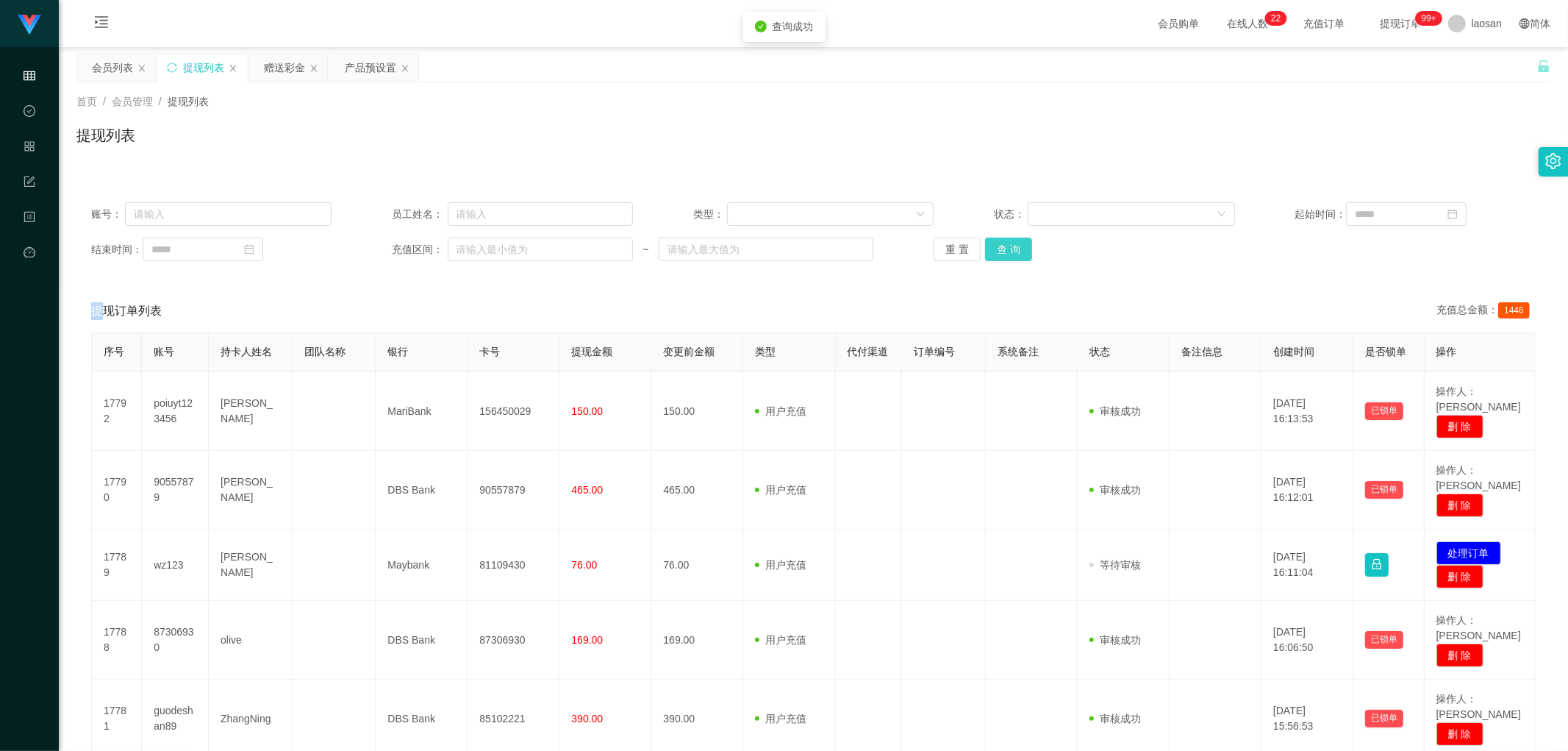
click at [1015, 237] on button "查 询" at bounding box center [1008, 249] width 47 height 24
click at [1015, 237] on div "重 置 查 询" at bounding box center [1054, 249] width 240 height 24
click at [1015, 237] on button "查 询" at bounding box center [1008, 249] width 47 height 24
click at [1015, 237] on div "重 置 查 询" at bounding box center [1054, 249] width 240 height 24
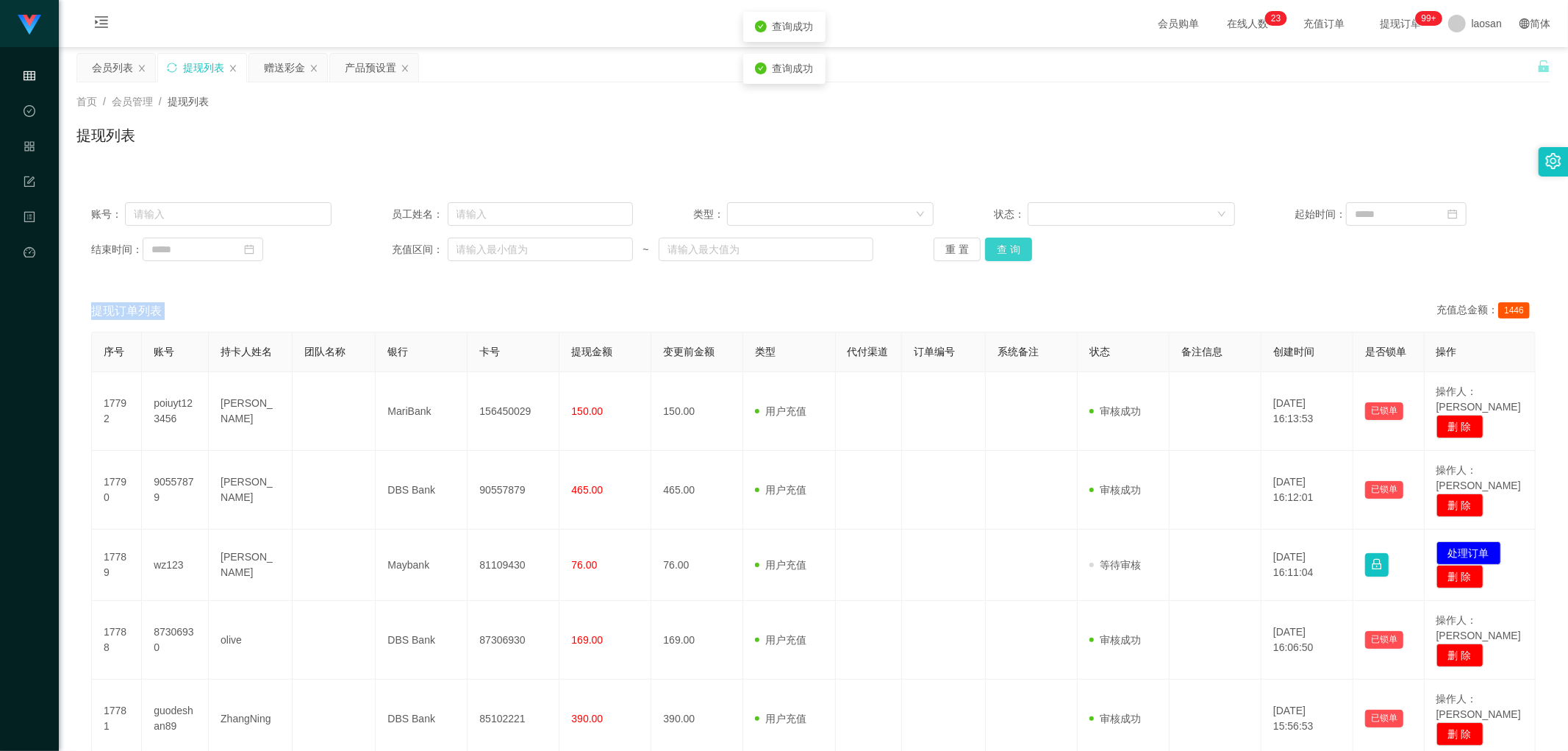
click at [1015, 237] on button "查 询" at bounding box center [1008, 249] width 47 height 24
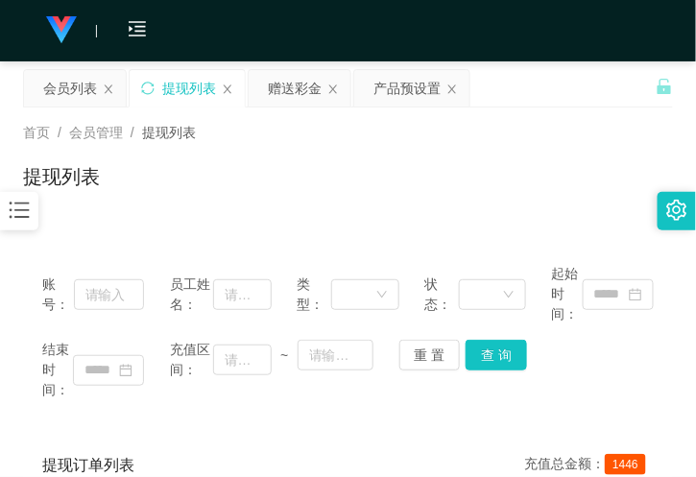
click at [565, 69] on div "会员列表 提现列表 赠送彩金 产品预设置" at bounding box center [339, 102] width 633 height 66
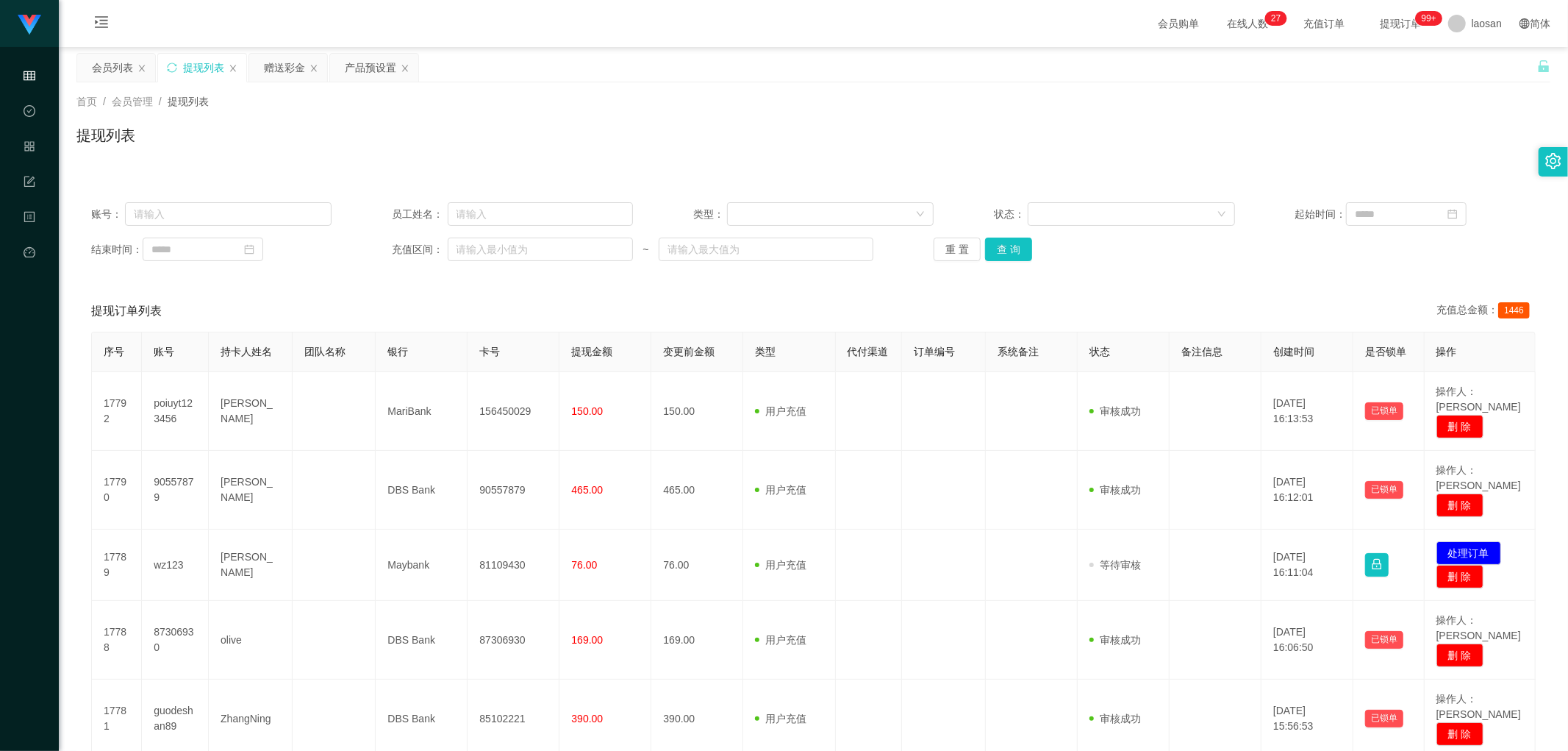
click at [999, 265] on div "账号： 员工姓名： 类型： 状态： 起始时间： 结束时间： 充值区间： ~ 重 置 查 询" at bounding box center [813, 231] width 1474 height 88
click at [1007, 252] on button "查 询" at bounding box center [1008, 249] width 47 height 24
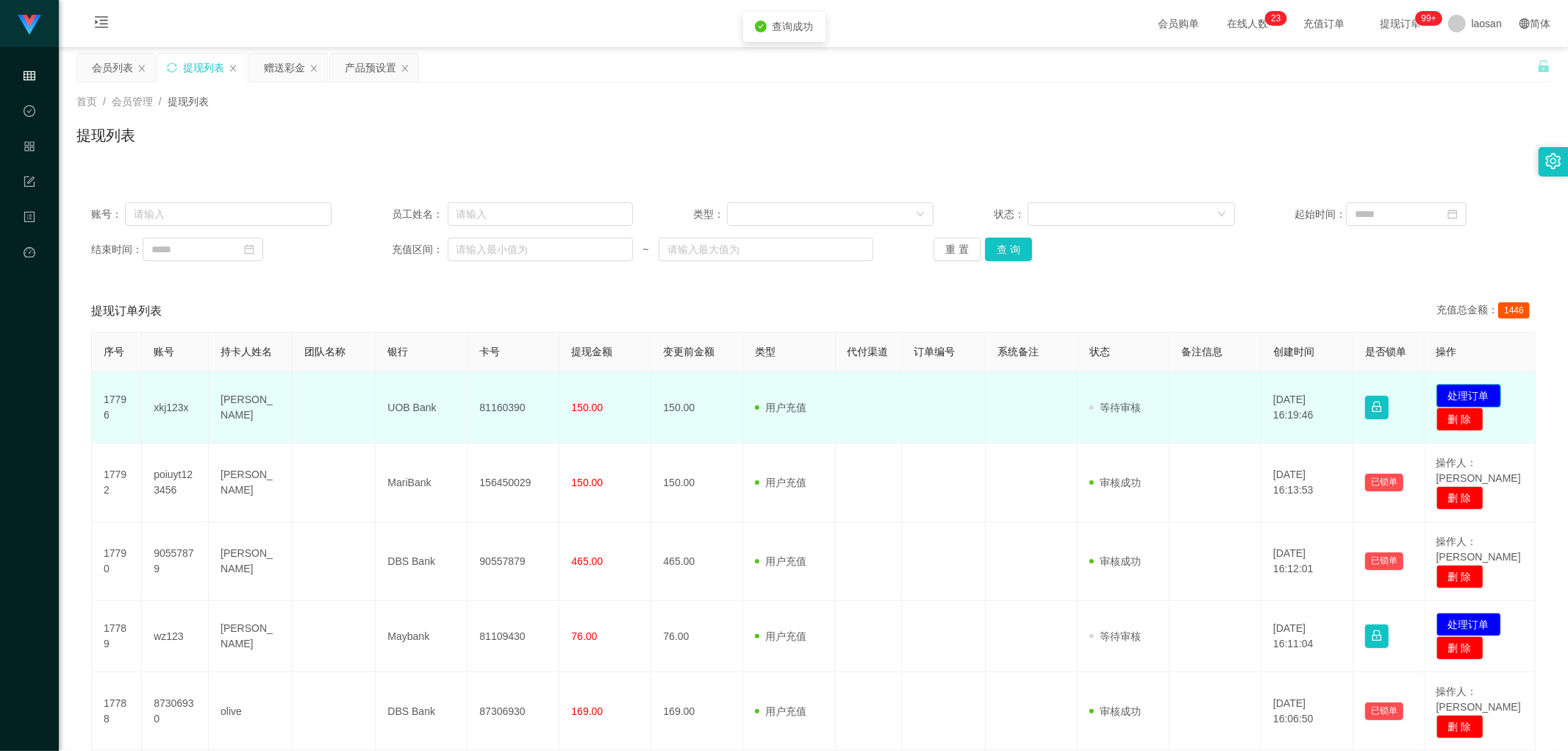
click at [1464, 397] on button "处理订单" at bounding box center [1469, 395] width 65 height 24
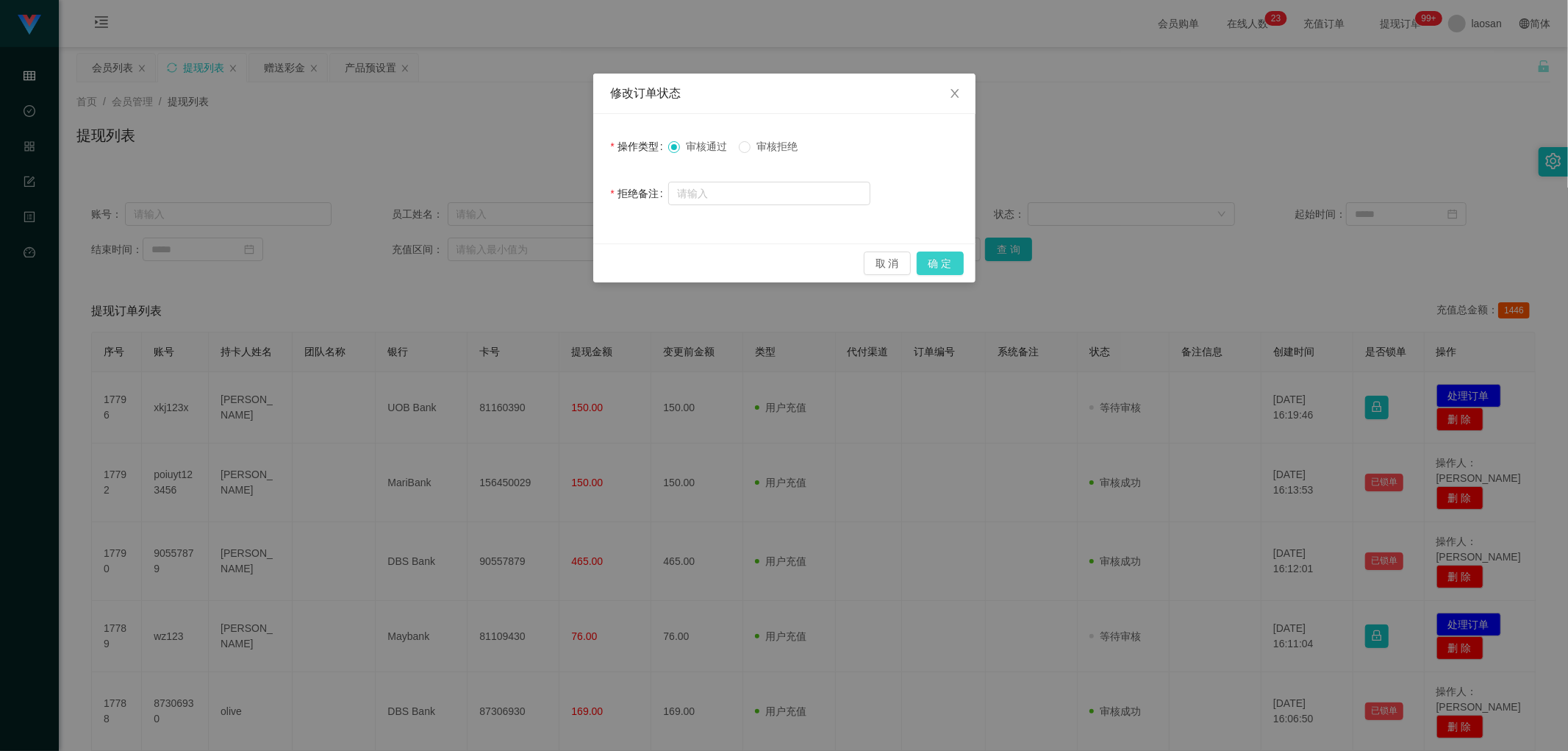
click at [936, 263] on button "确 定" at bounding box center [940, 263] width 47 height 24
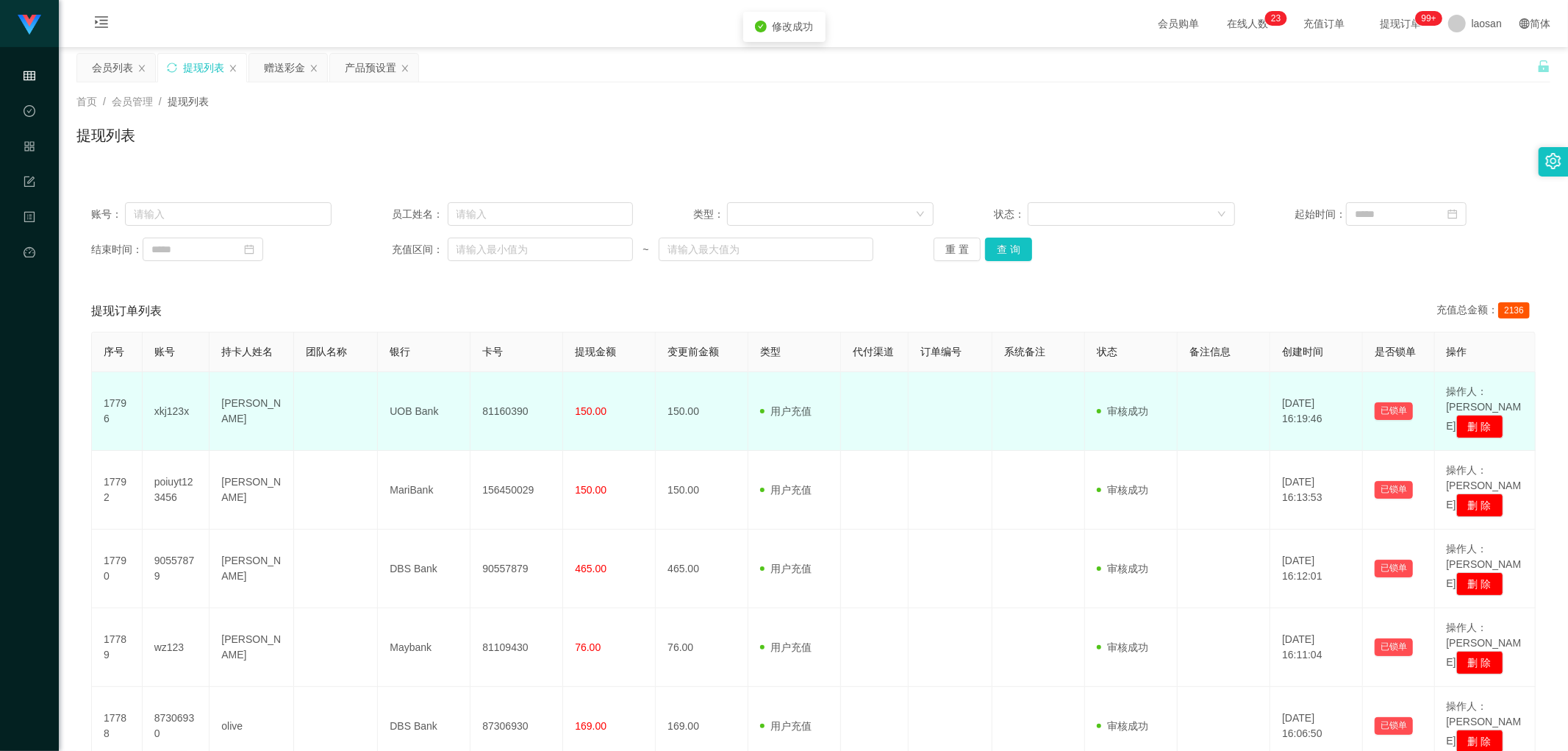
click at [501, 403] on td "81160390" at bounding box center [517, 411] width 93 height 79
copy td "81160390"
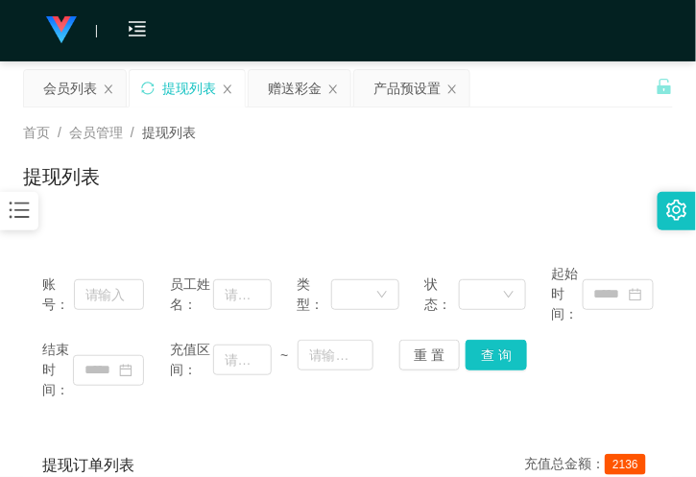
click at [205, 179] on div "提现列表" at bounding box center [348, 184] width 650 height 44
click at [94, 82] on div "会员列表" at bounding box center [70, 88] width 54 height 37
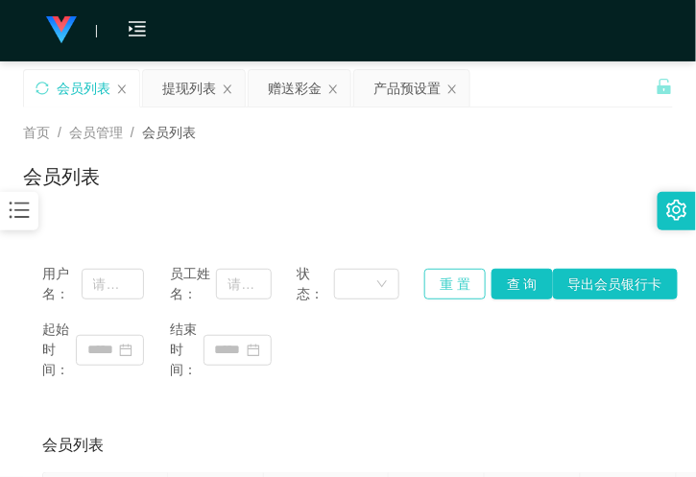
click at [454, 288] on button "重 置" at bounding box center [455, 284] width 61 height 31
drag, startPoint x: 178, startPoint y: 177, endPoint x: 305, endPoint y: 85, distance: 156.8
click at [179, 177] on div "会员列表" at bounding box center [348, 184] width 650 height 44
click at [197, 89] on div "提现列表" at bounding box center [189, 88] width 54 height 37
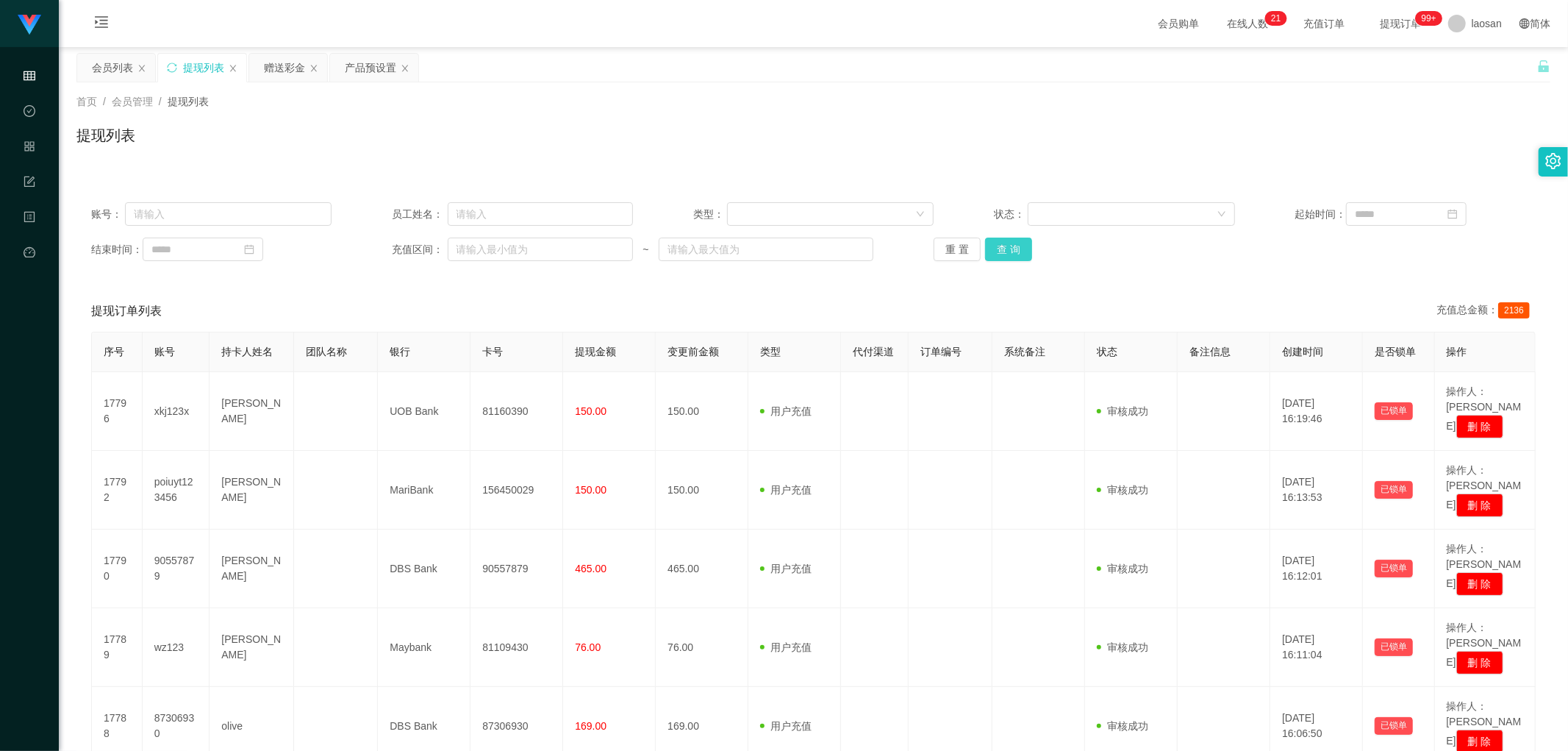
click at [1010, 247] on button "查 询" at bounding box center [1008, 249] width 47 height 24
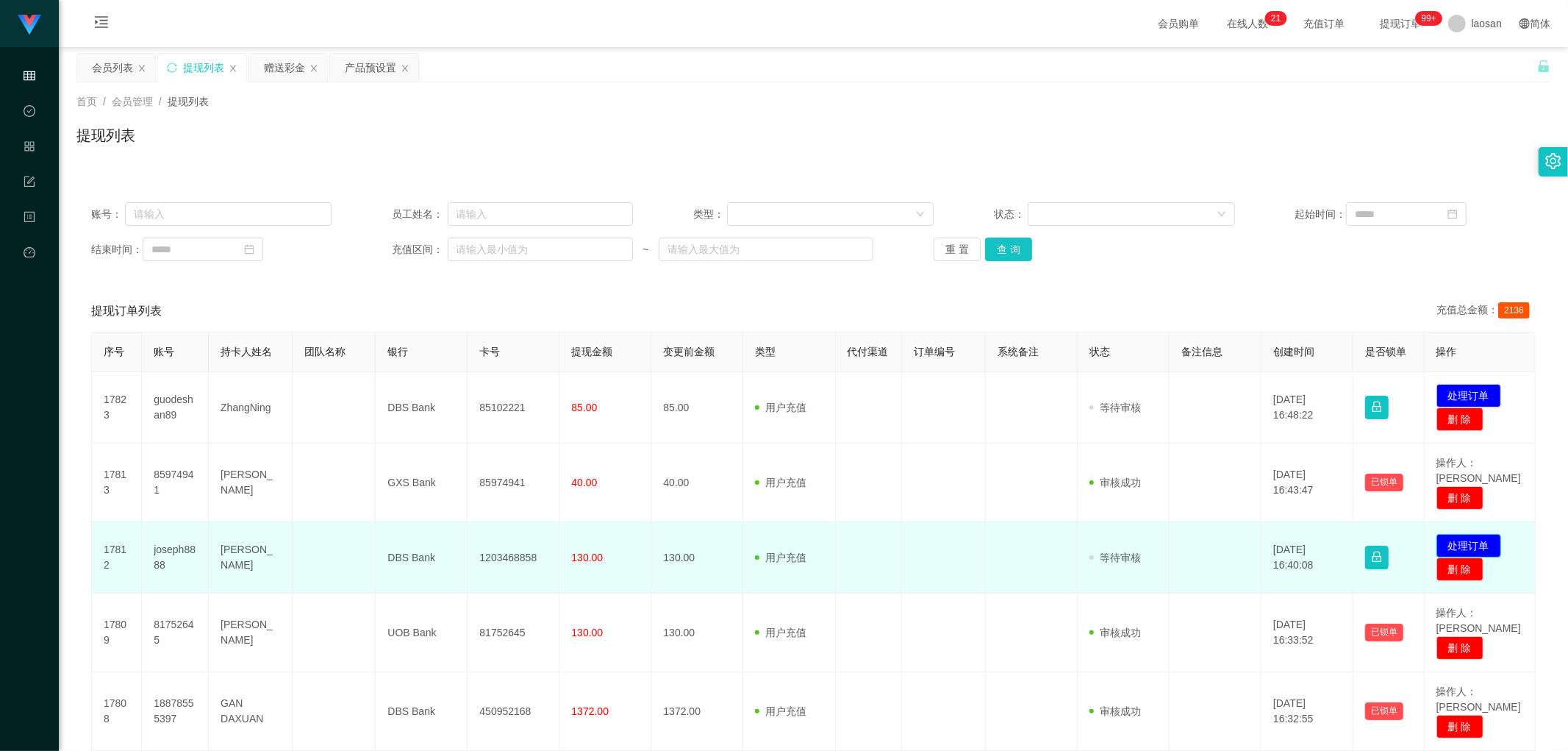
click at [1456, 534] on button "处理订单" at bounding box center [1469, 545] width 65 height 24
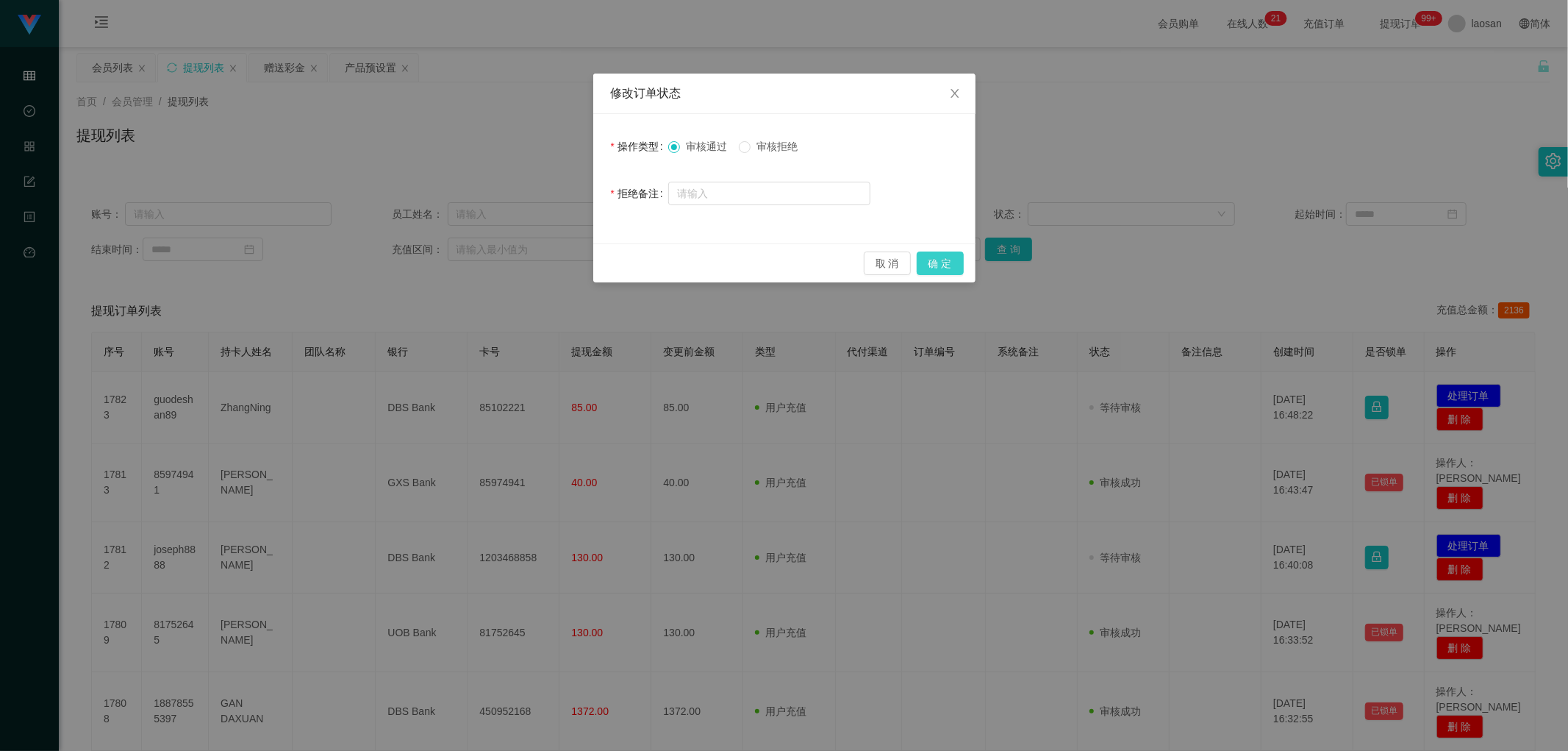
click at [936, 266] on button "确 定" at bounding box center [940, 263] width 47 height 24
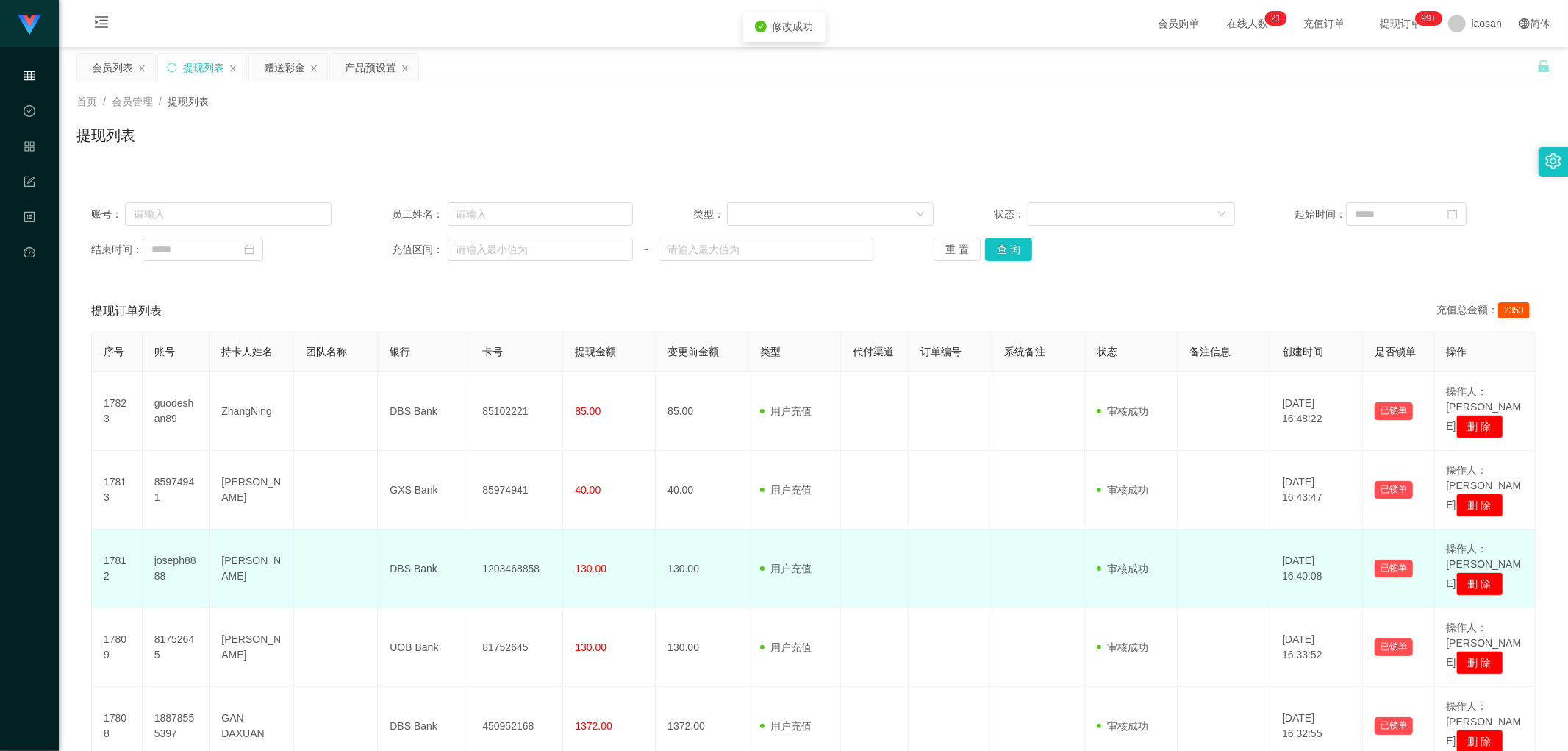
click at [490, 531] on td "1203468858" at bounding box center [517, 569] width 93 height 79
copy td "1203468858"
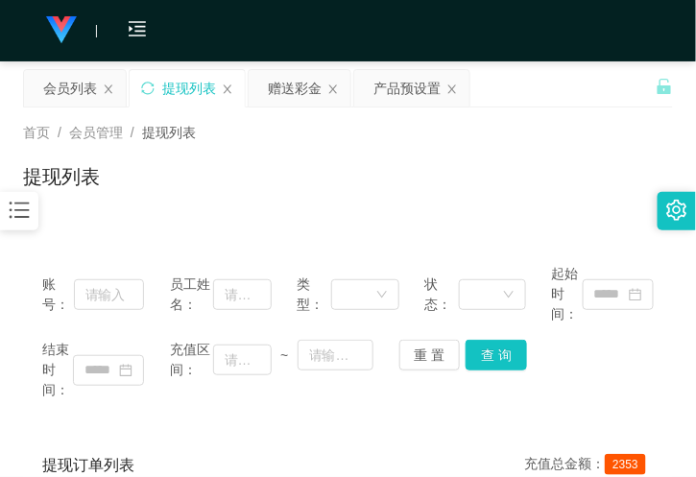
click at [188, 192] on div "提现列表" at bounding box center [348, 184] width 650 height 44
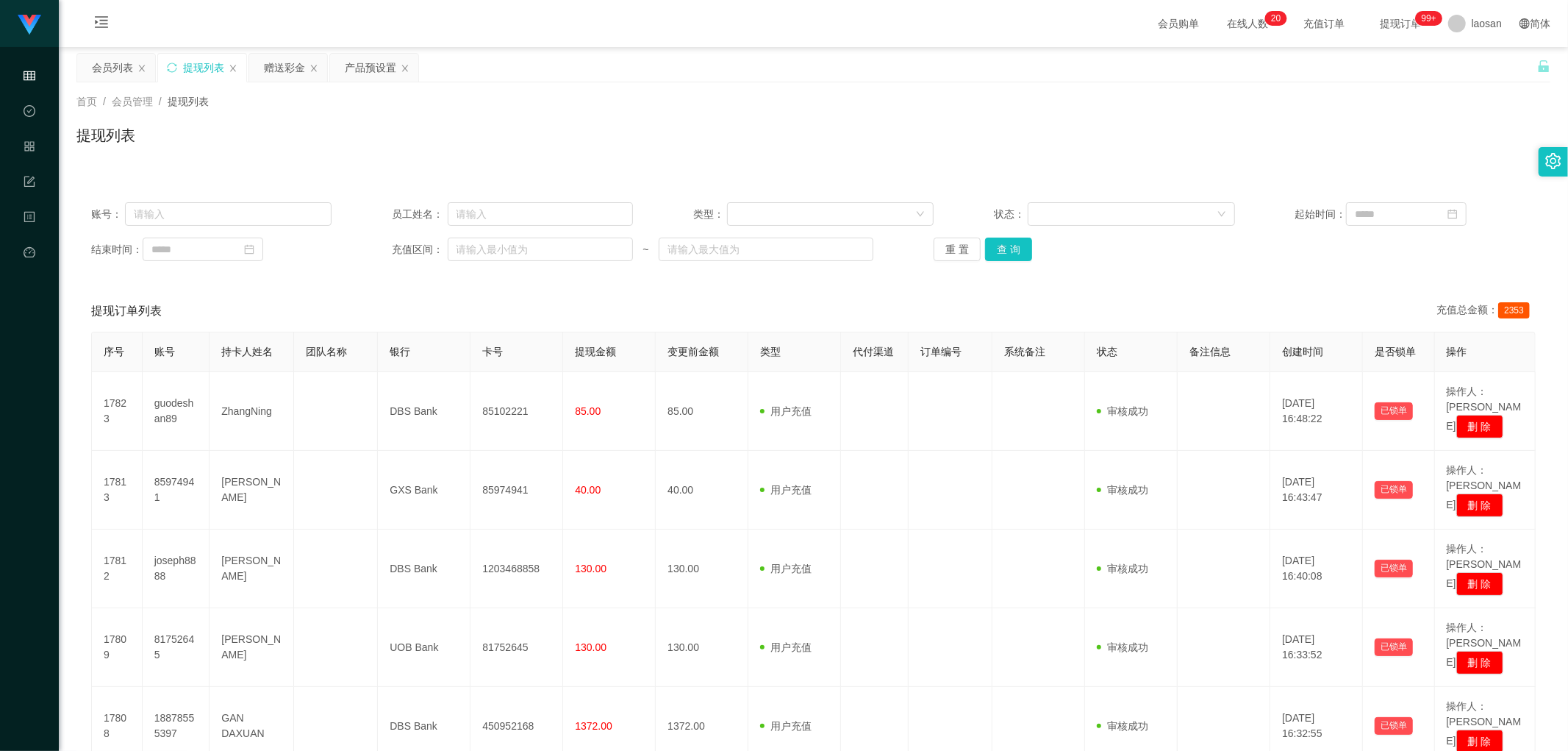
click at [1003, 265] on div "账号： 员工姓名： 类型： 状态： 起始时间： 结束时间： 充值区间： ~ 重 置 查 询" at bounding box center [813, 231] width 1474 height 88
click at [1006, 248] on button "查 询" at bounding box center [1008, 249] width 47 height 24
